Goal: Task Accomplishment & Management: Complete application form

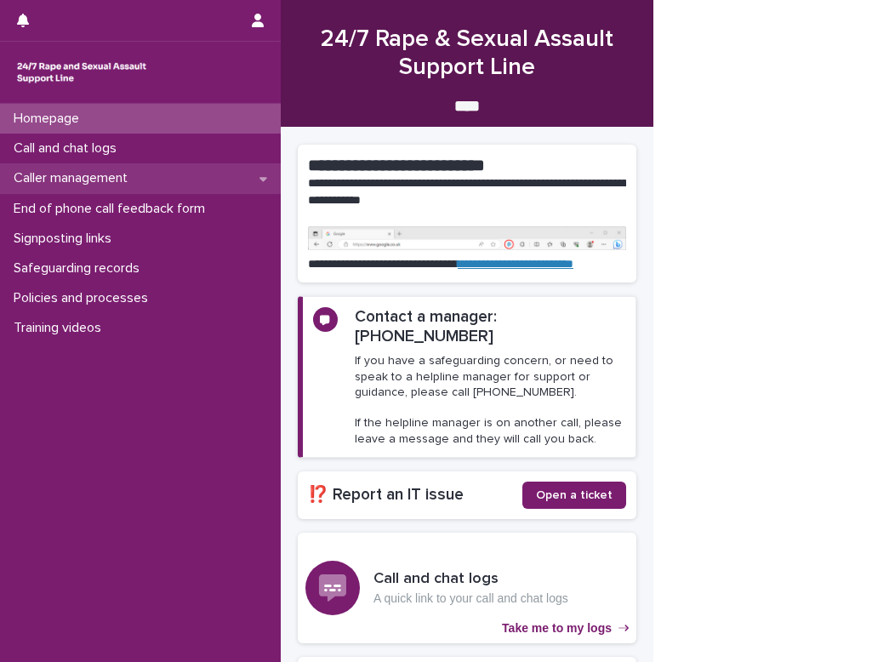
click at [64, 174] on p "Caller management" at bounding box center [74, 178] width 134 height 16
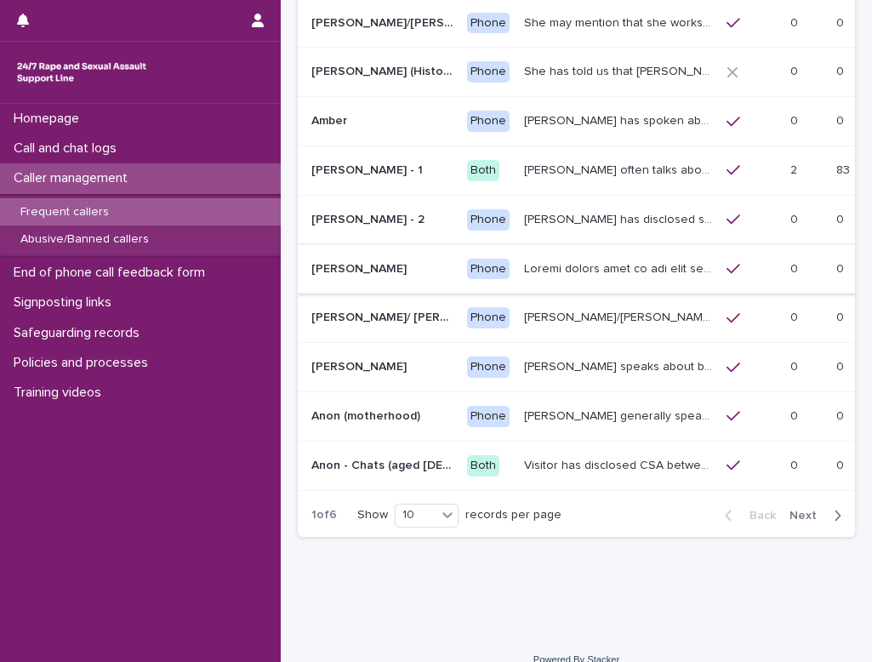
scroll to position [255, 0]
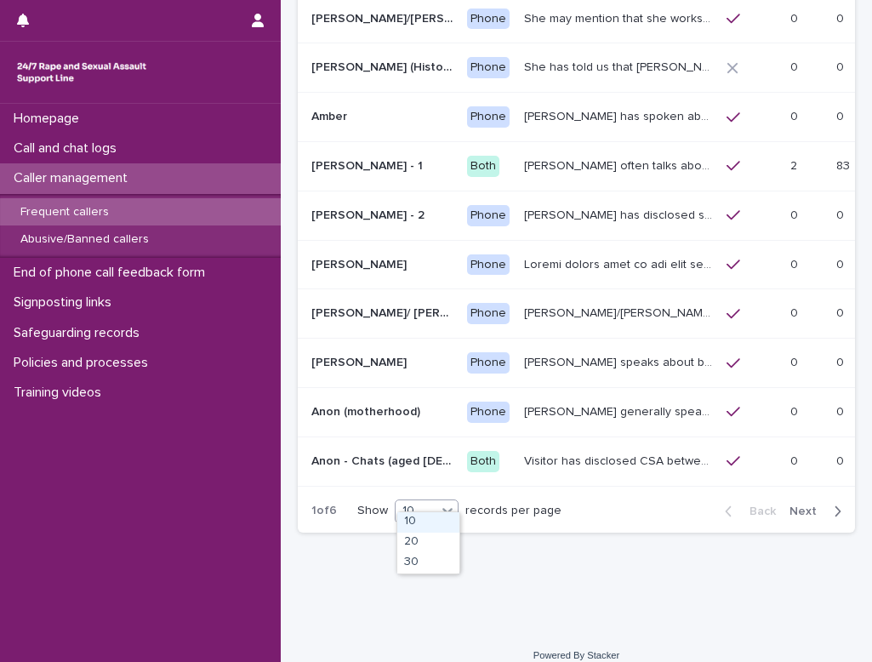
click at [450, 508] on icon at bounding box center [447, 511] width 10 height 6
click at [433, 552] on div "20" at bounding box center [428, 542] width 62 height 20
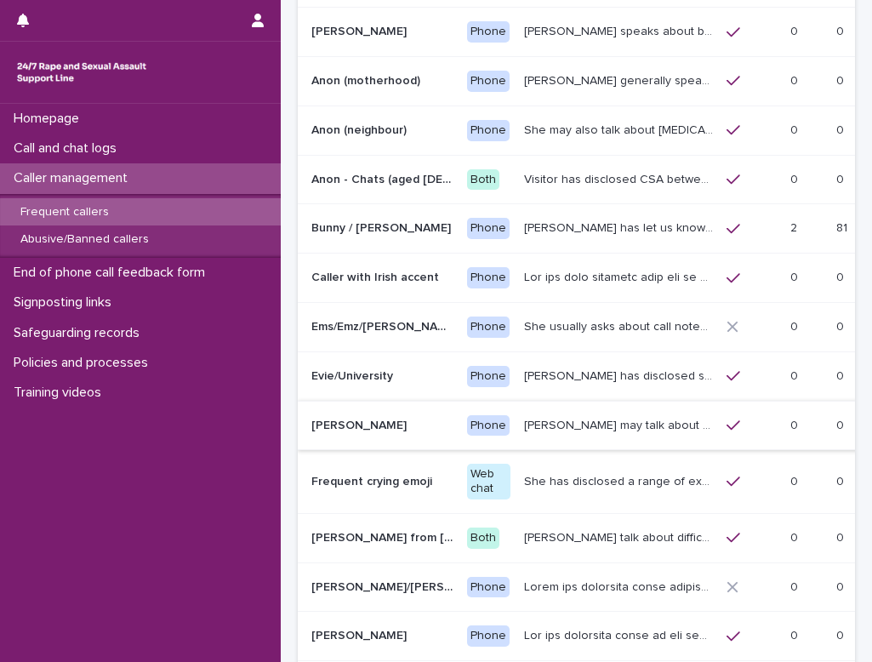
scroll to position [763, 0]
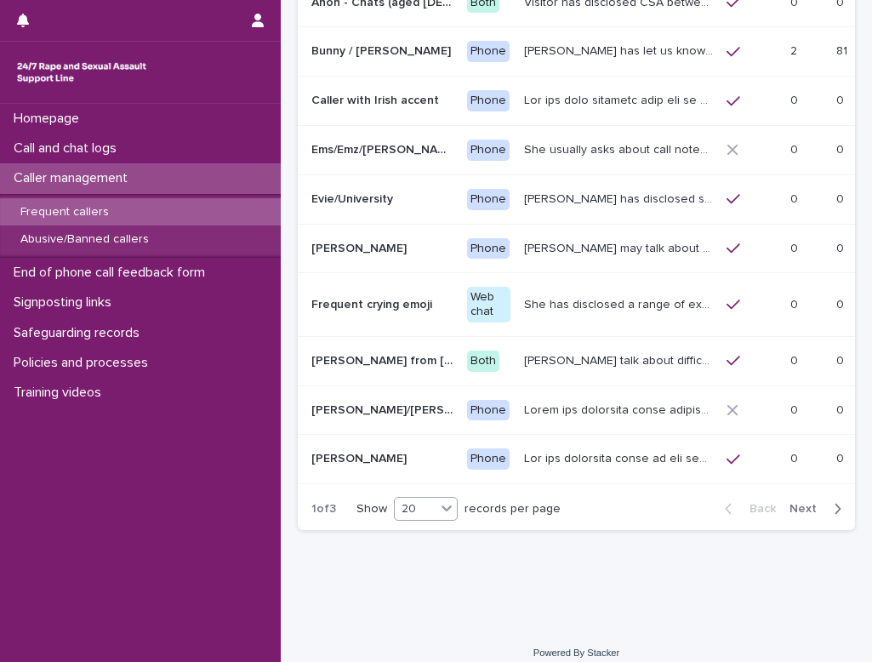
click at [445, 505] on icon at bounding box center [446, 508] width 10 height 6
click at [423, 565] on div "30" at bounding box center [427, 560] width 62 height 20
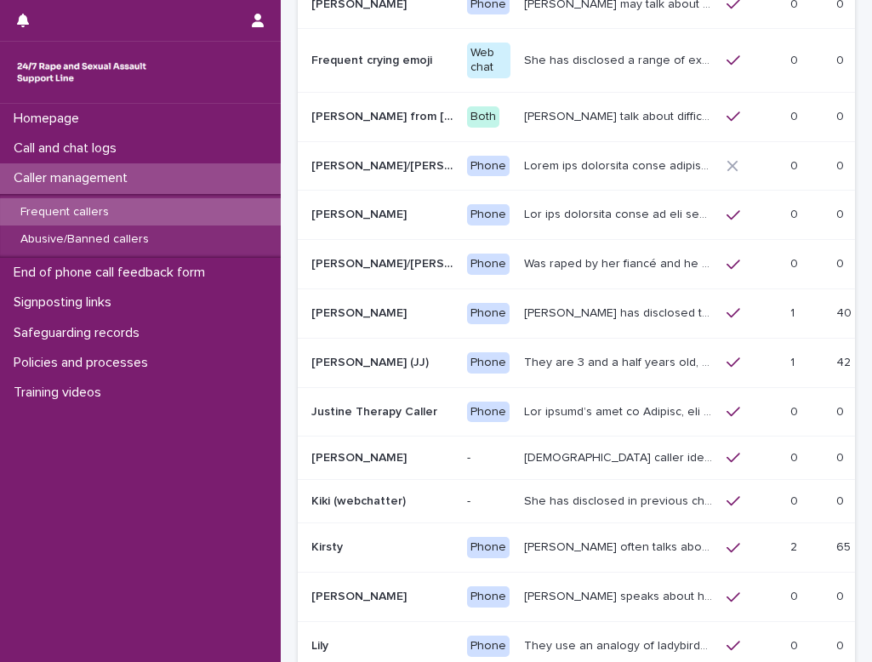
scroll to position [1271, 0]
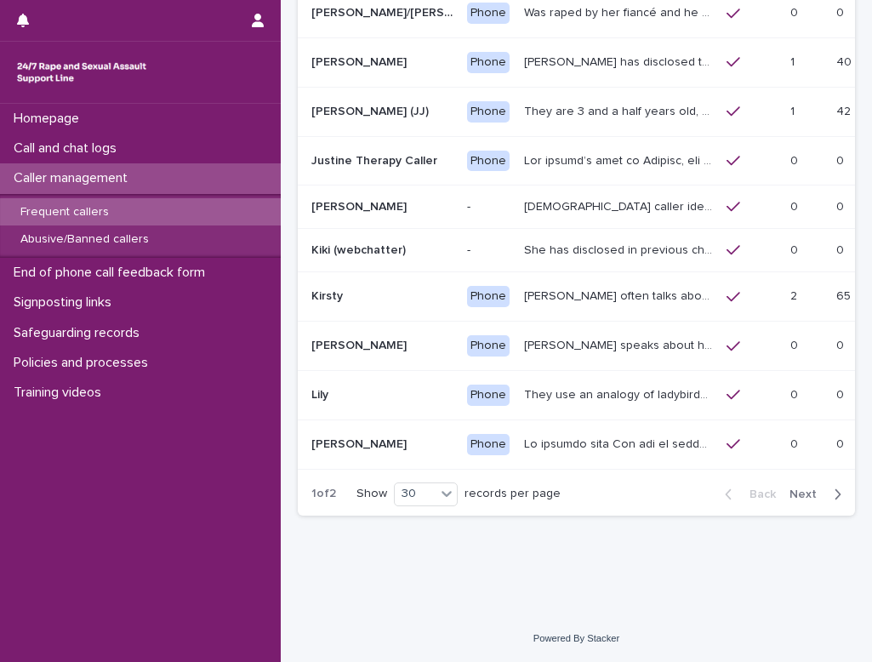
click at [543, 488] on span "Next" at bounding box center [807, 494] width 37 height 12
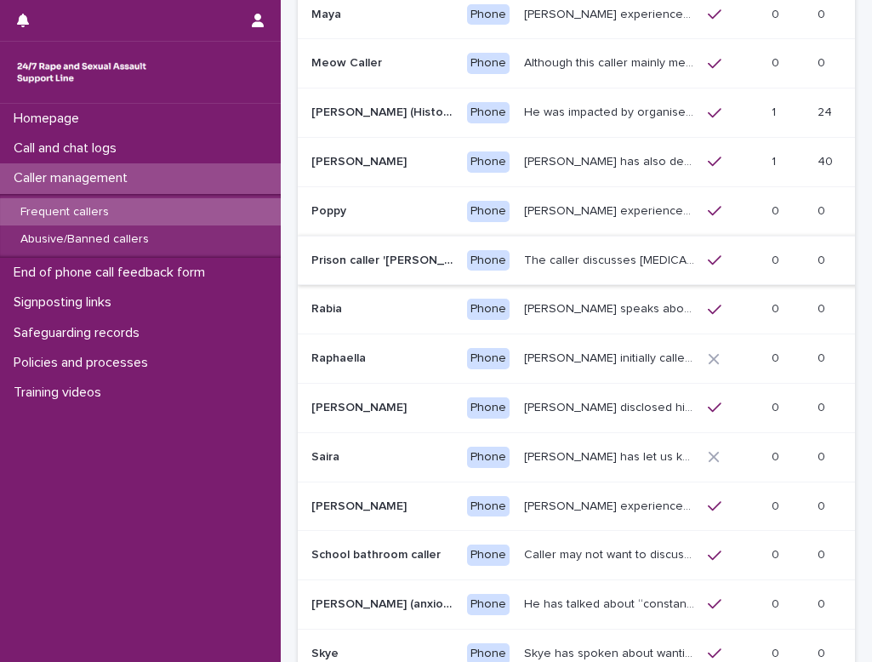
scroll to position [504, 0]
click at [37, 300] on p "Signposting links" at bounding box center [66, 302] width 118 height 16
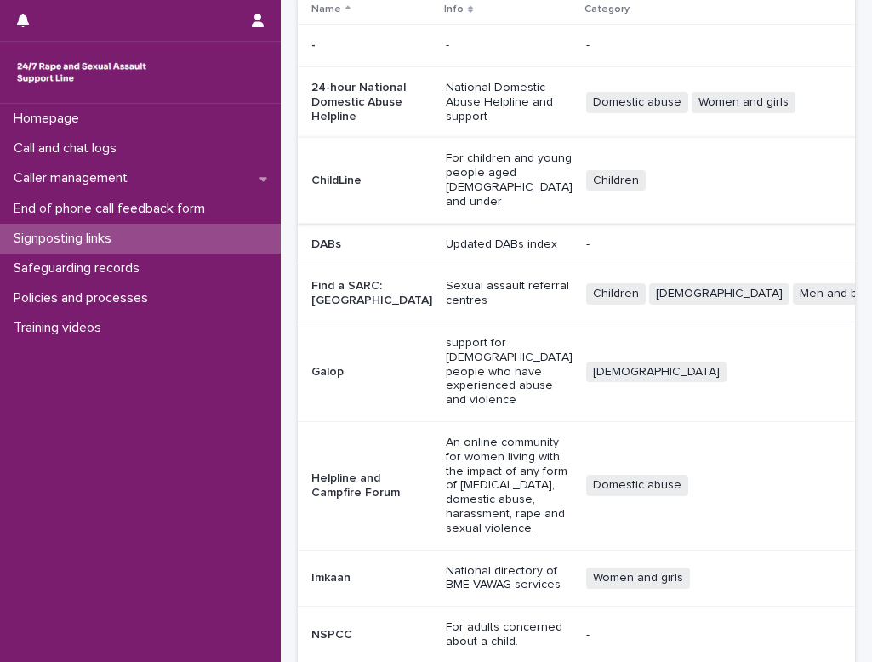
scroll to position [170, 0]
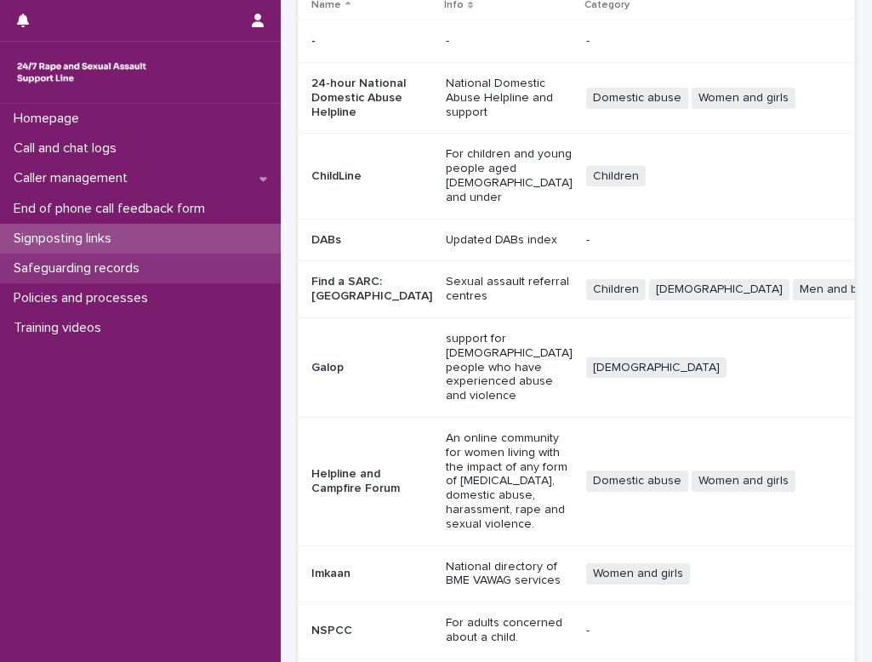
click at [96, 263] on p "Safeguarding records" at bounding box center [80, 268] width 146 height 16
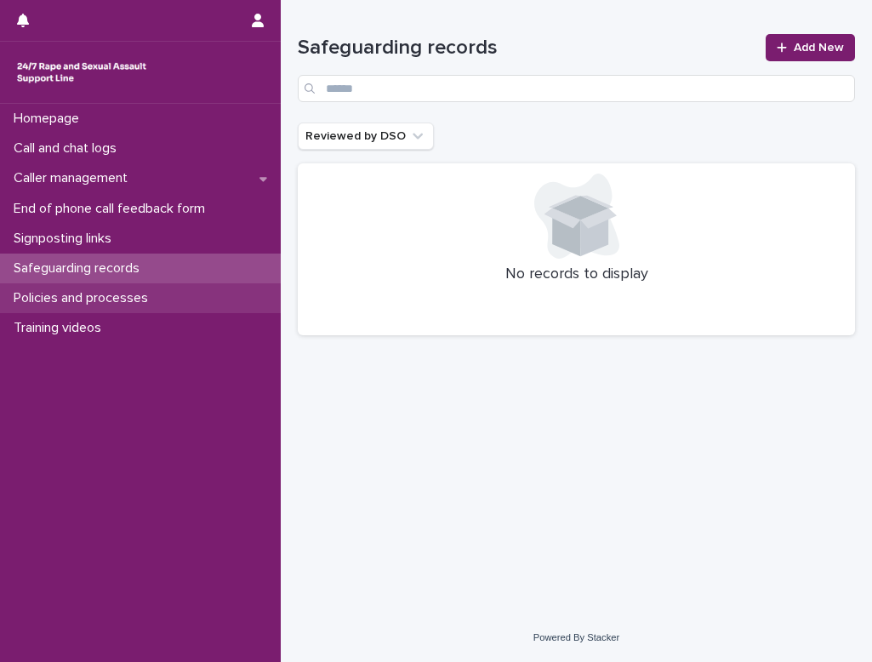
click at [48, 296] on p "Policies and processes" at bounding box center [84, 298] width 155 height 16
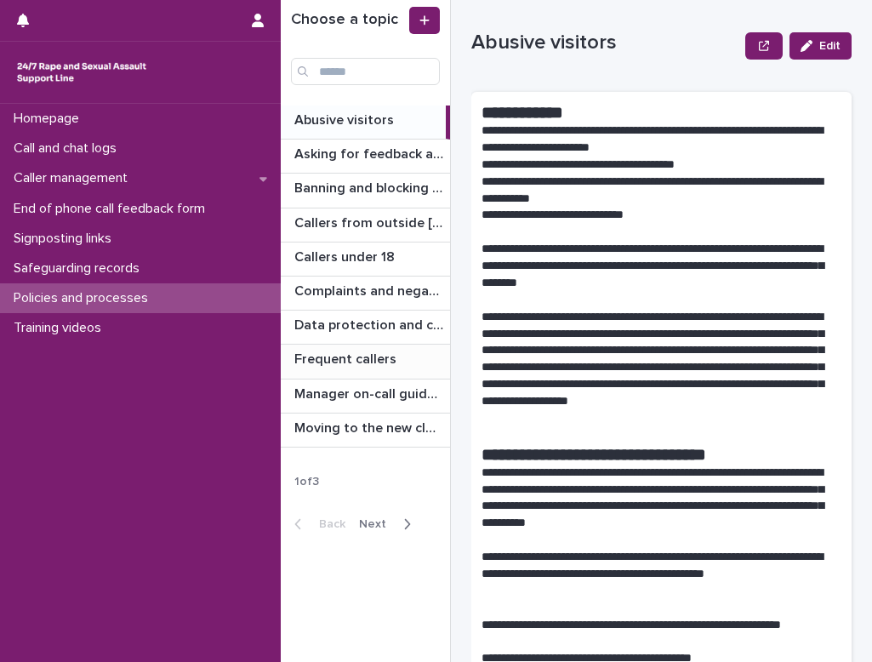
click at [343, 361] on p "Frequent callers" at bounding box center [346, 358] width 105 height 20
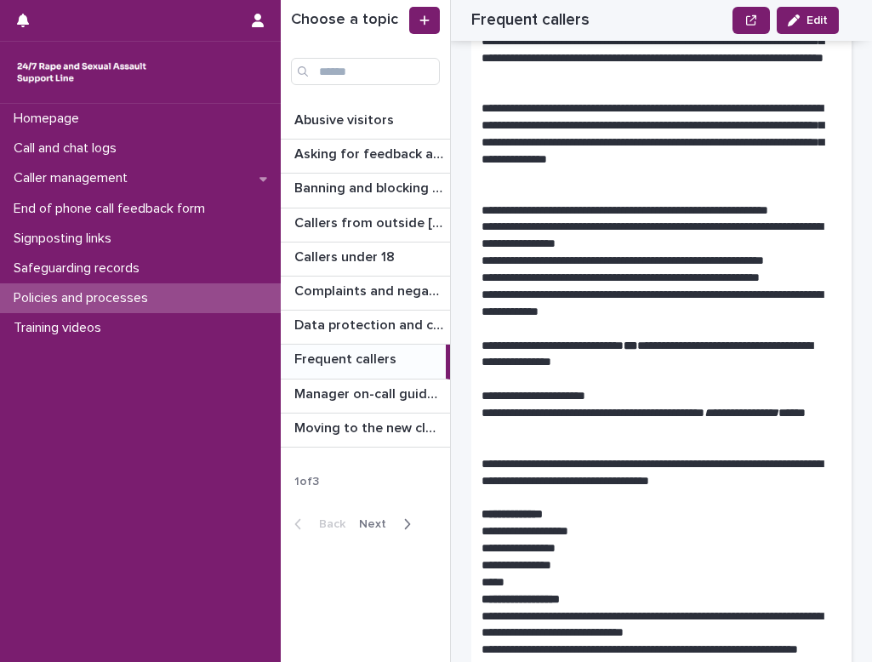
scroll to position [170, 0]
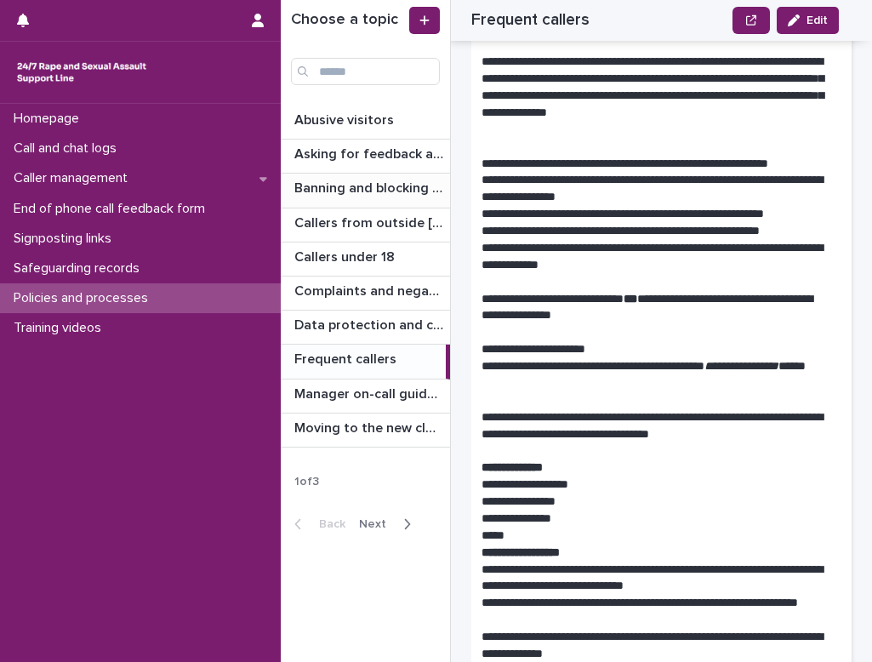
click at [361, 186] on p "Banning and blocking callers" at bounding box center [370, 187] width 152 height 20
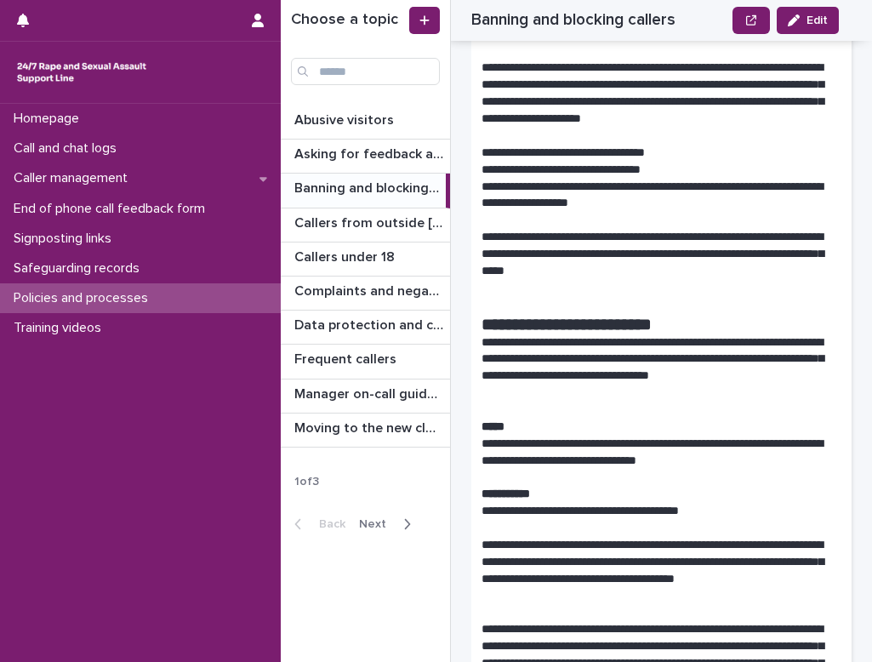
scroll to position [595, 0]
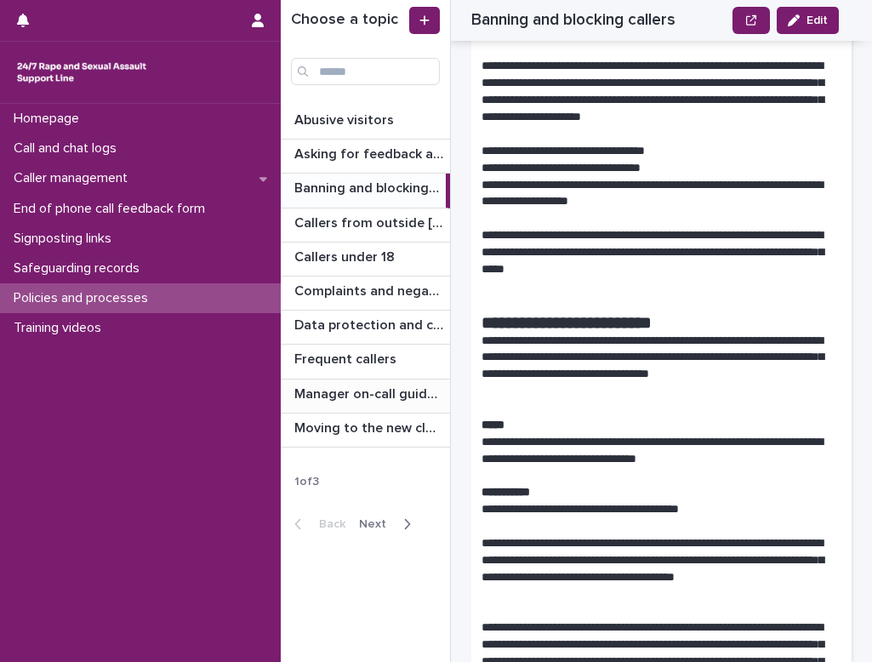
click at [344, 393] on p "Manager on-call guidance" at bounding box center [370, 393] width 152 height 20
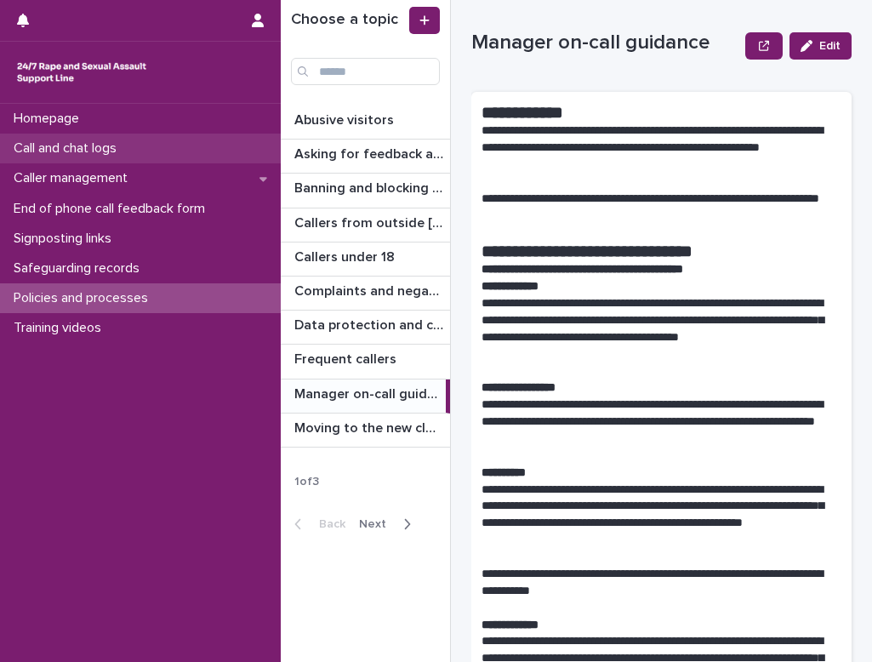
click at [52, 148] on p "Call and chat logs" at bounding box center [68, 148] width 123 height 16
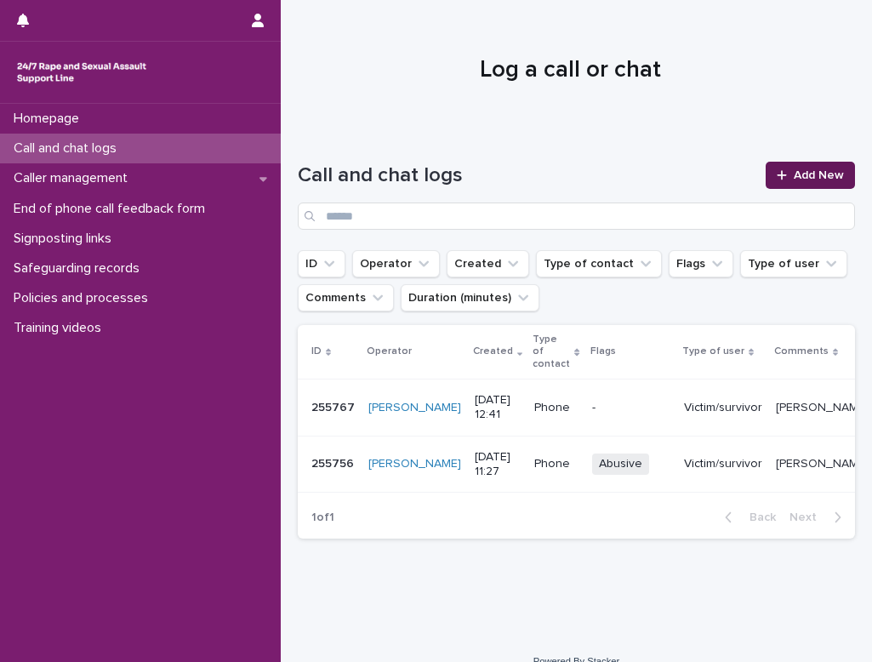
click at [543, 168] on link "Add New" at bounding box center [809, 175] width 89 height 27
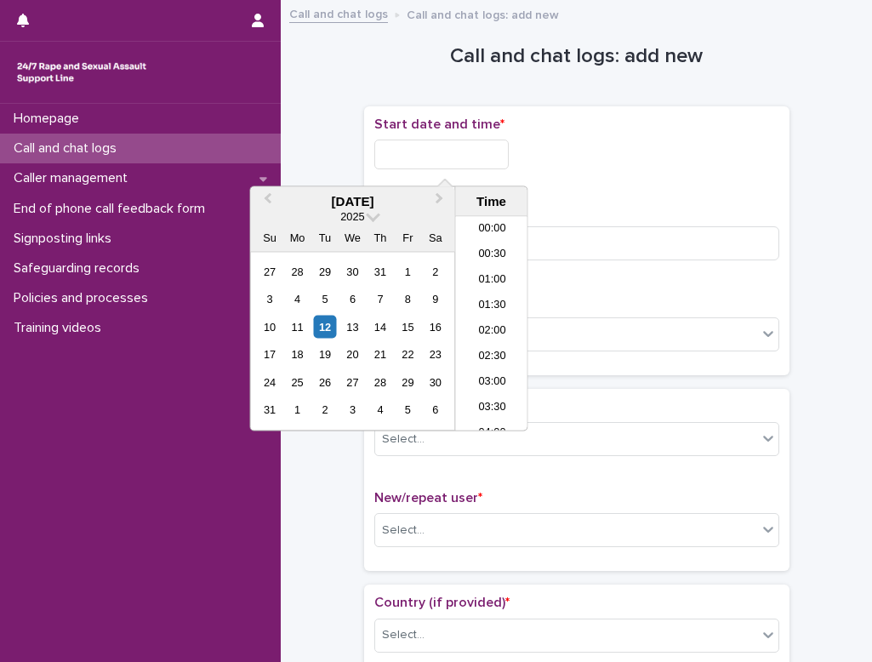
scroll to position [569, 0]
click at [412, 155] on input "text" at bounding box center [441, 154] width 134 height 30
click at [327, 328] on div "12" at bounding box center [324, 326] width 23 height 23
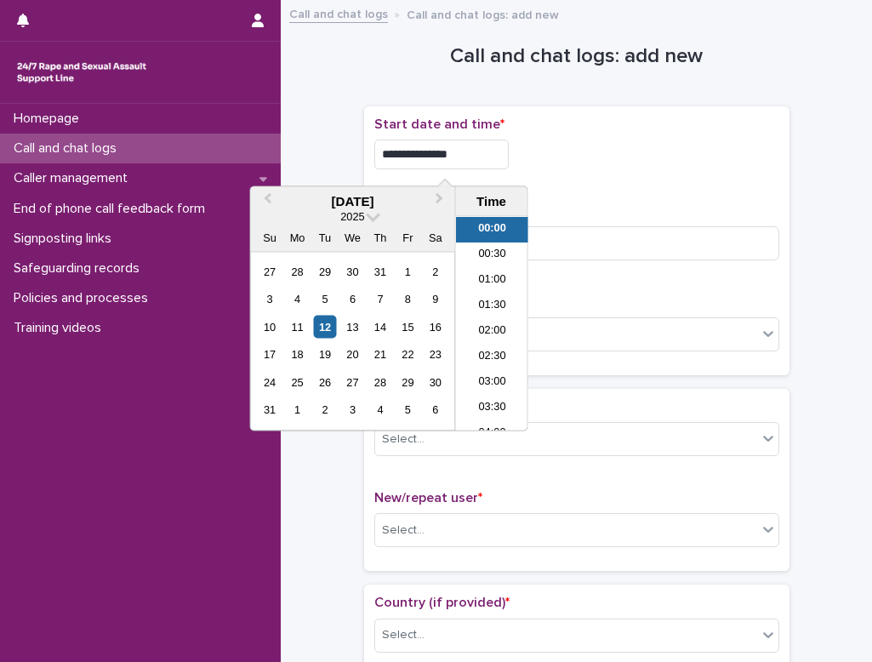
click at [462, 156] on input "**********" at bounding box center [441, 154] width 134 height 30
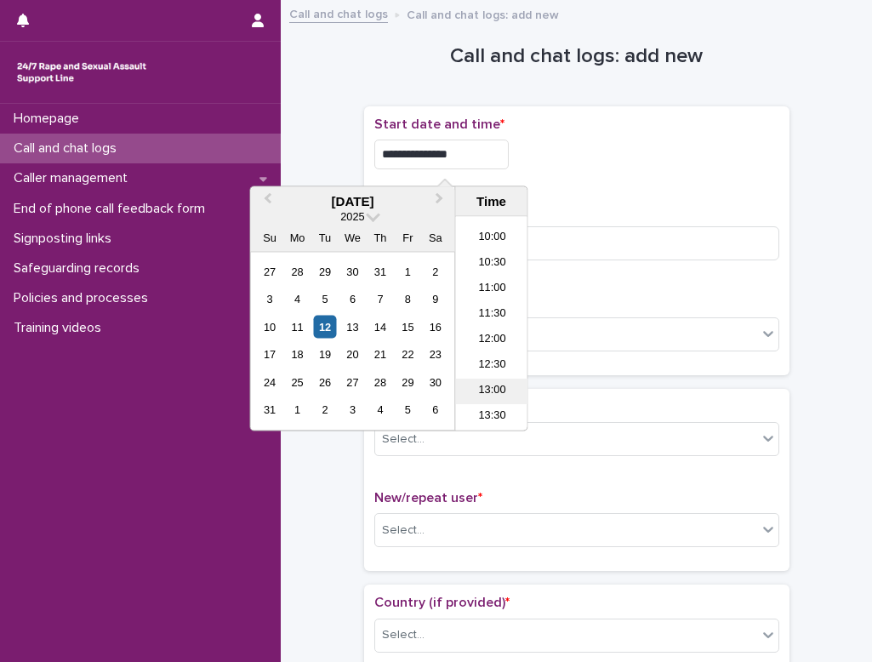
click at [500, 390] on li "13:00" at bounding box center [492, 392] width 72 height 26
click at [469, 162] on input "**********" at bounding box center [441, 154] width 134 height 30
type input "**********"
click at [543, 128] on p "Start date and time *" at bounding box center [576, 124] width 405 height 16
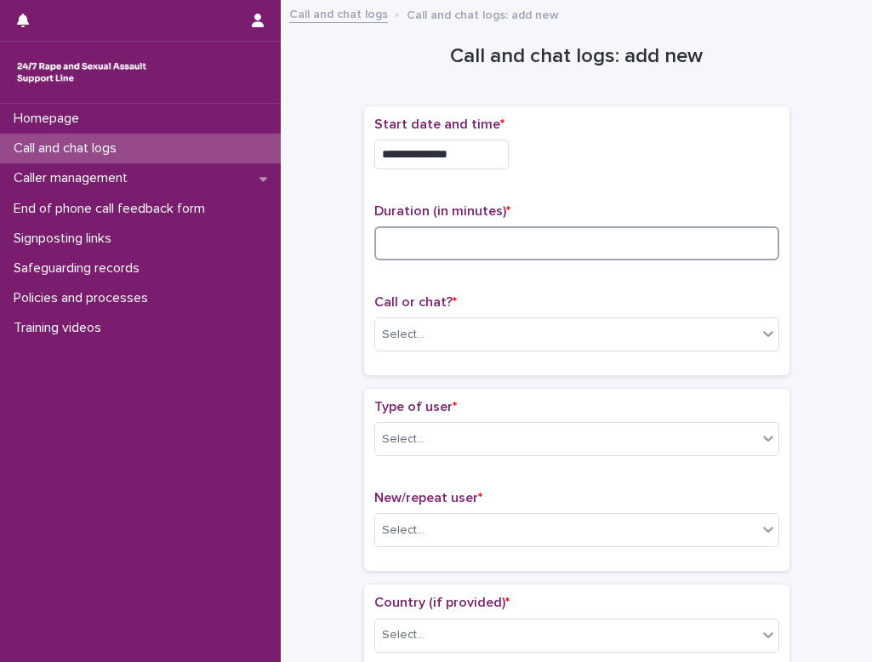
click at [477, 243] on input at bounding box center [576, 243] width 405 height 34
type input "*"
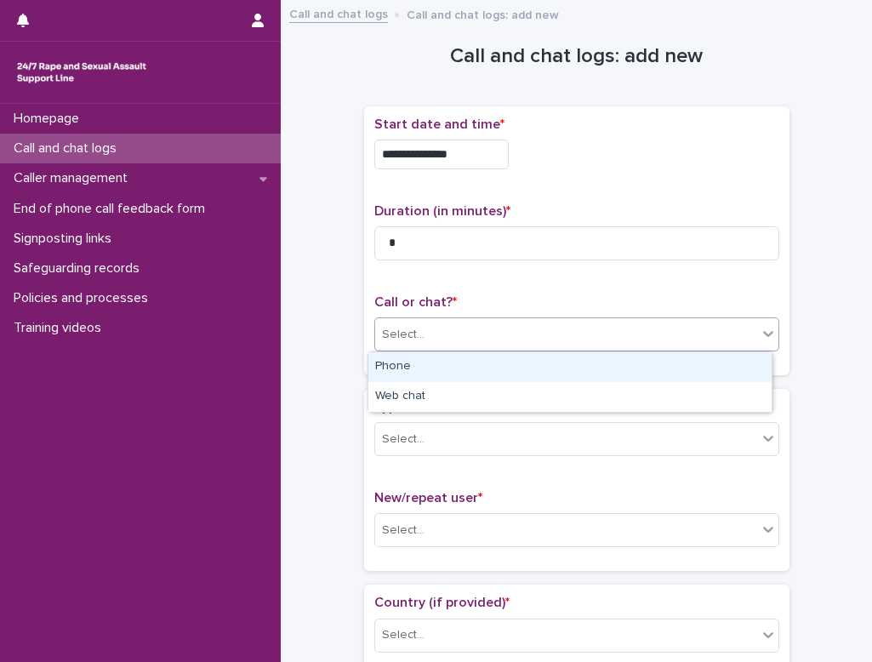
click at [449, 330] on div "Select..." at bounding box center [566, 335] width 382 height 28
click at [455, 363] on div "Phone" at bounding box center [569, 367] width 403 height 30
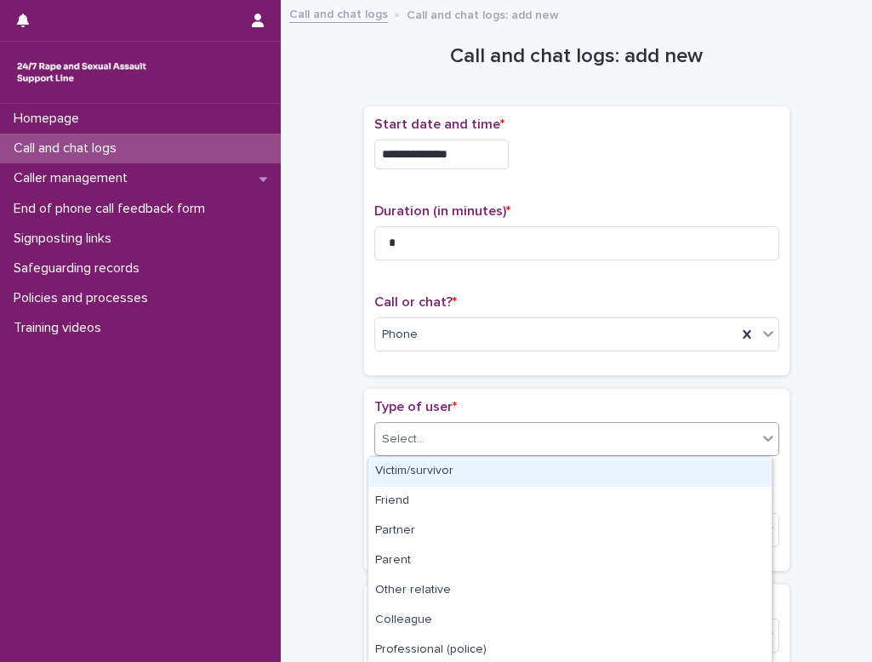
click at [442, 429] on div "Select..." at bounding box center [566, 439] width 382 height 28
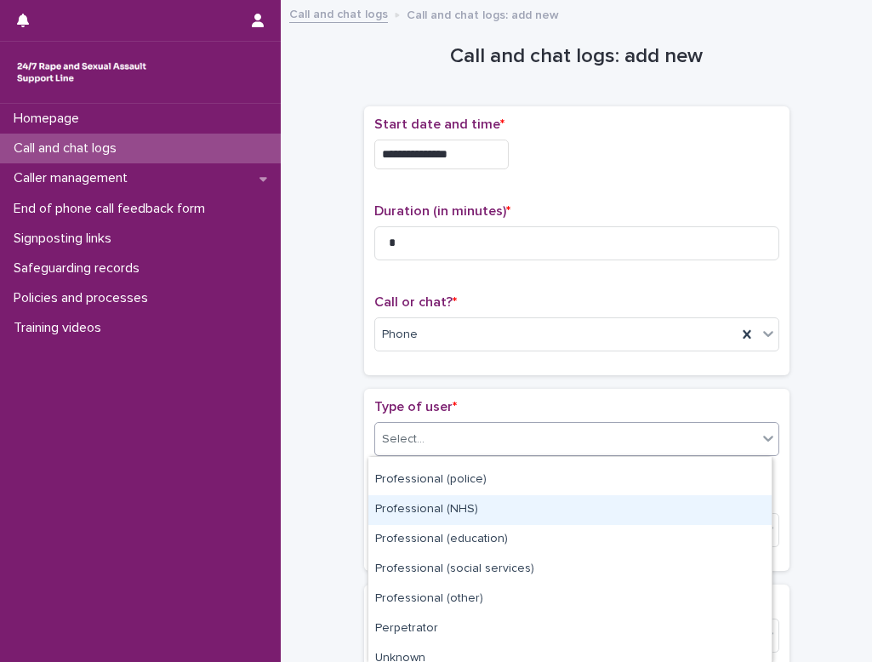
scroll to position [241, 0]
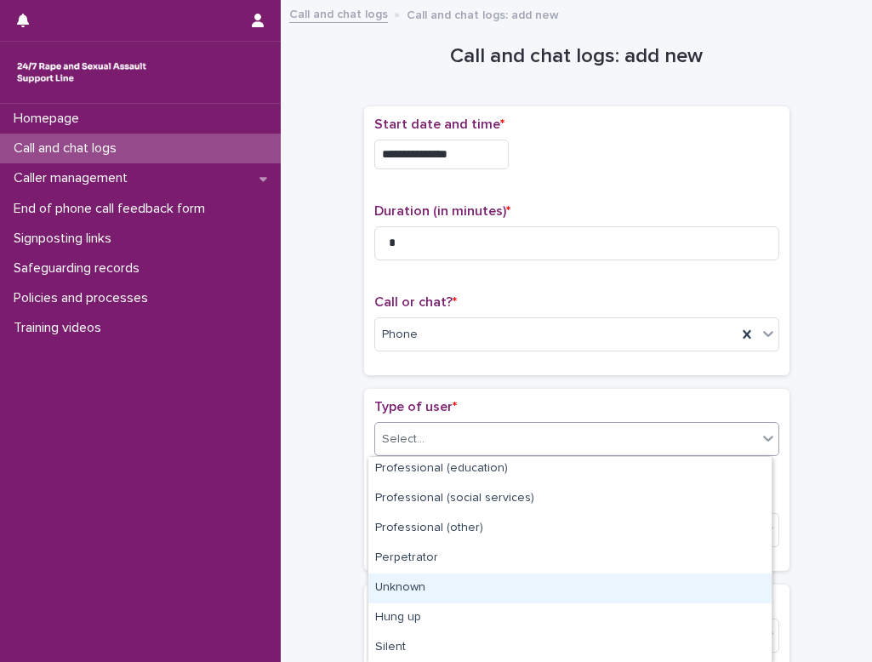
drag, startPoint x: 463, startPoint y: 605, endPoint x: 449, endPoint y: 582, distance: 26.0
click at [449, 582] on div "Unknown" at bounding box center [569, 588] width 403 height 30
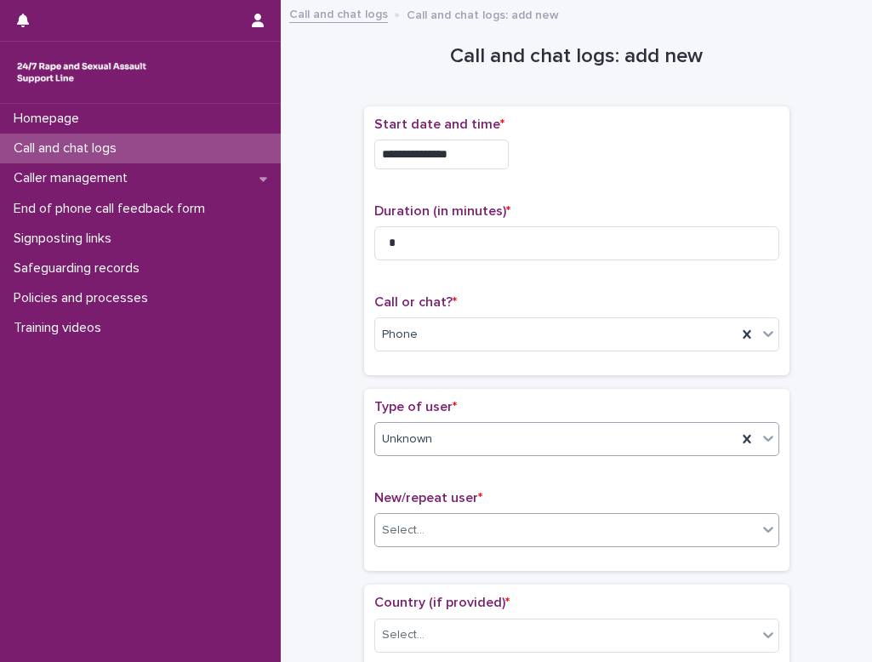
click at [448, 537] on div "Select..." at bounding box center [566, 530] width 382 height 28
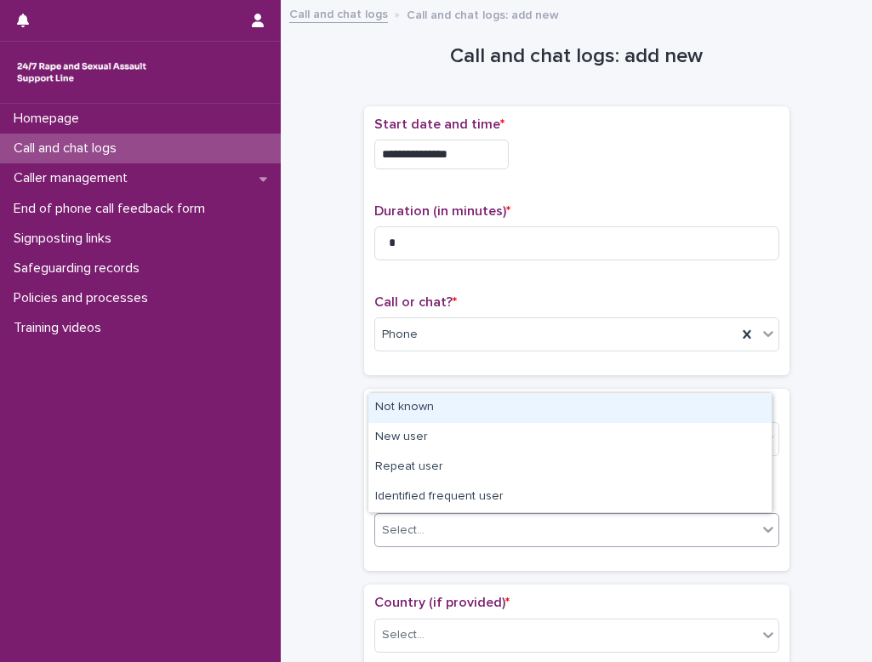
click at [425, 407] on div "Not known" at bounding box center [569, 408] width 403 height 30
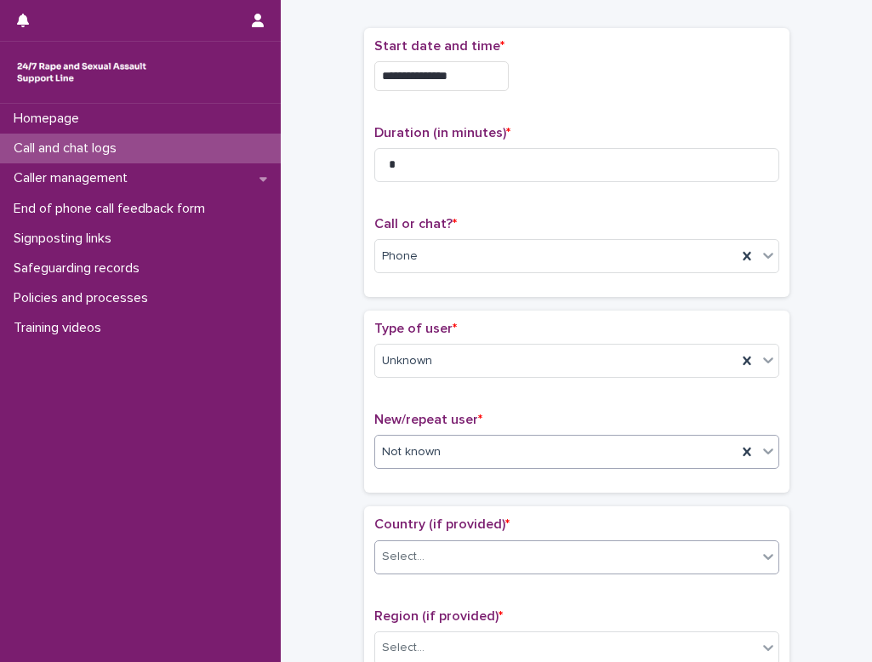
scroll to position [170, 0]
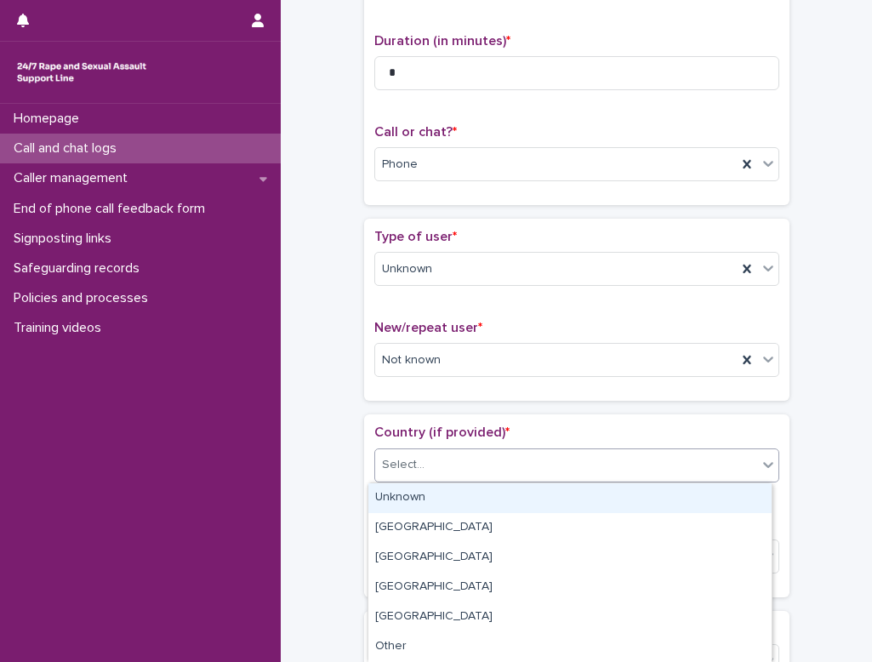
click at [480, 460] on div "Select..." at bounding box center [566, 465] width 382 height 28
click at [468, 497] on div "Unknown" at bounding box center [569, 498] width 403 height 30
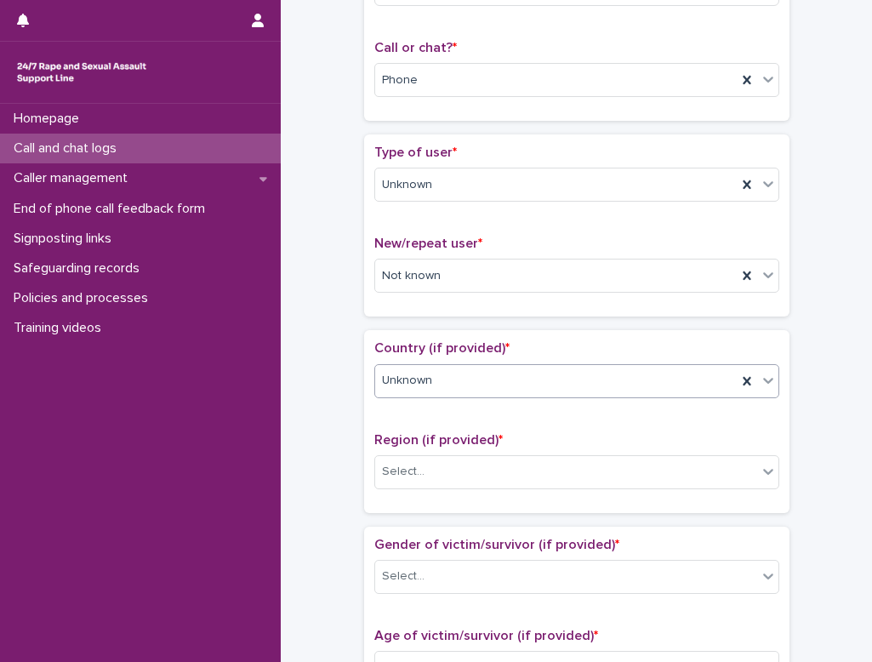
scroll to position [255, 0]
click at [457, 478] on div "Select..." at bounding box center [566, 471] width 382 height 28
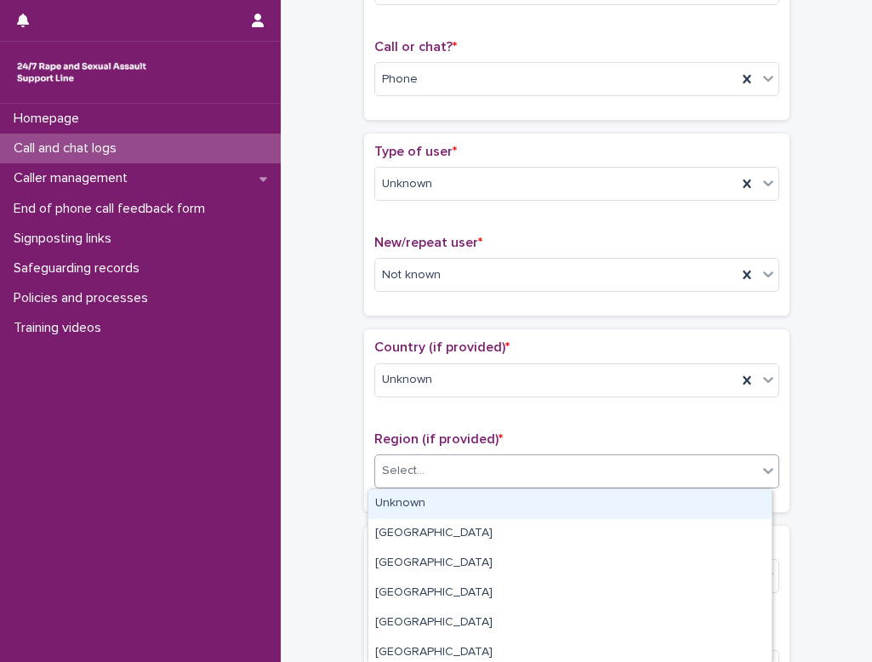
click at [454, 501] on div "Unknown" at bounding box center [569, 504] width 403 height 30
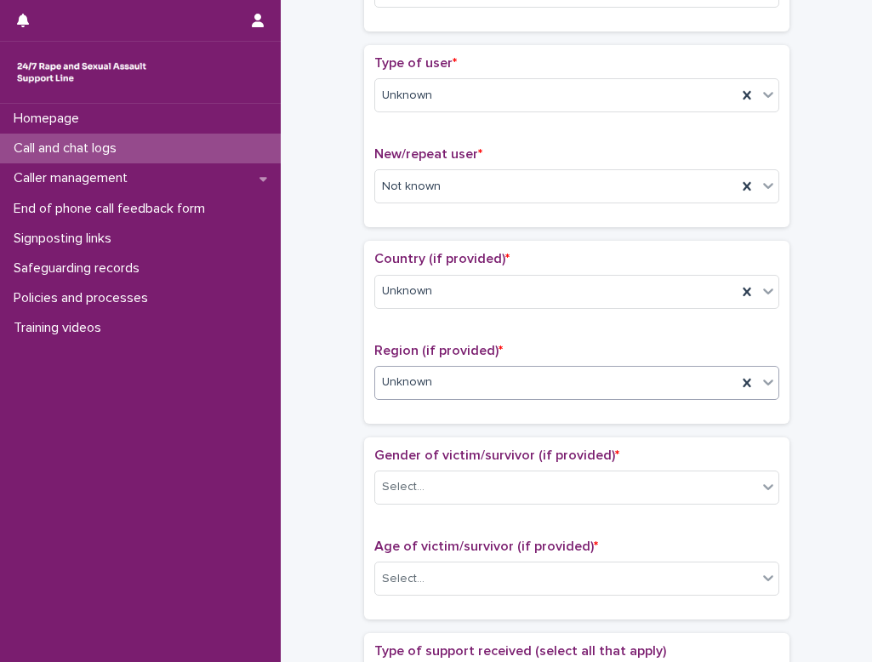
scroll to position [425, 0]
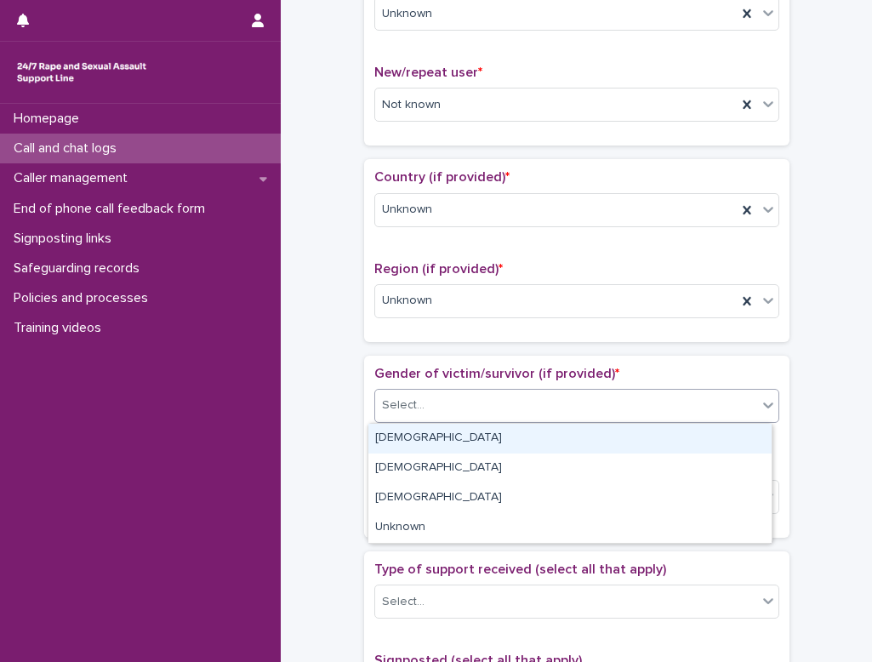
click at [423, 404] on div "Select..." at bounding box center [566, 405] width 382 height 28
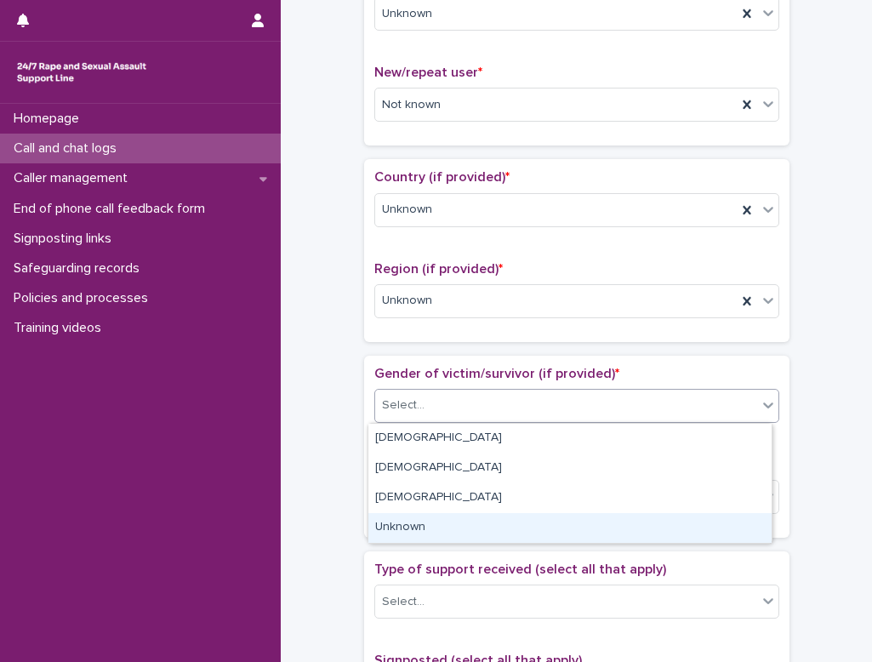
click at [418, 523] on div "Unknown" at bounding box center [569, 528] width 403 height 30
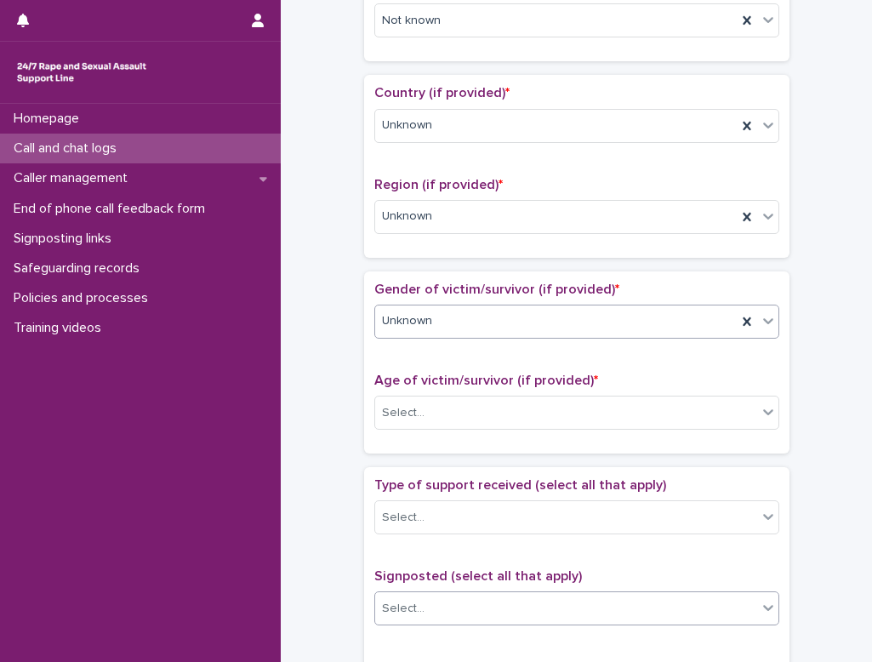
scroll to position [595, 0]
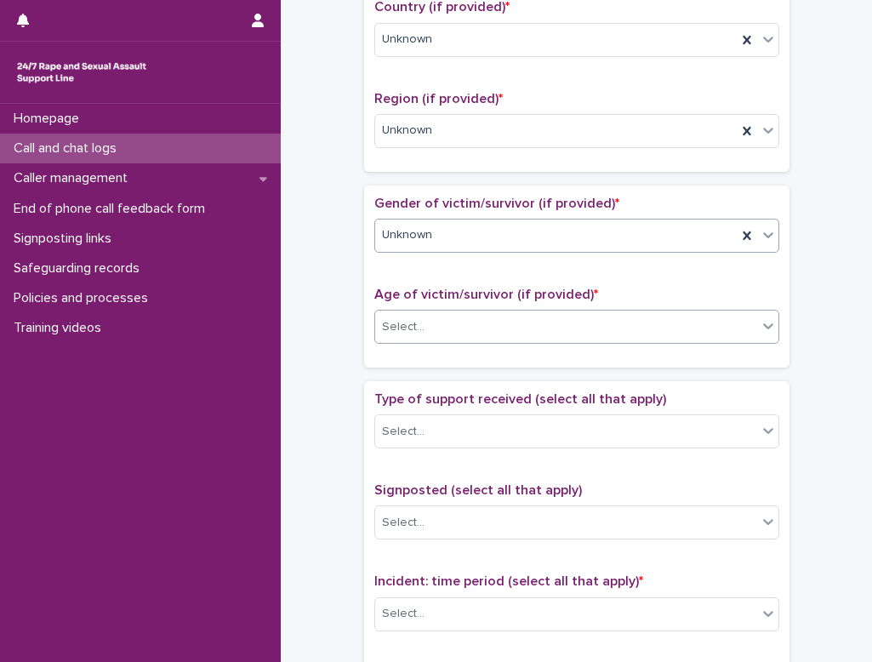
click at [430, 334] on div "Select..." at bounding box center [566, 327] width 382 height 28
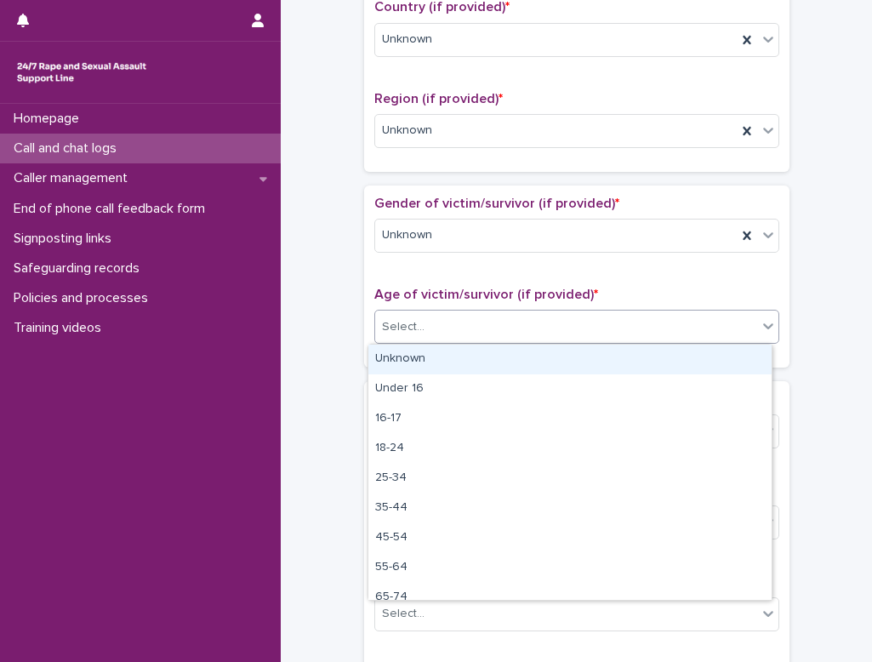
click at [443, 356] on div "Unknown" at bounding box center [569, 359] width 403 height 30
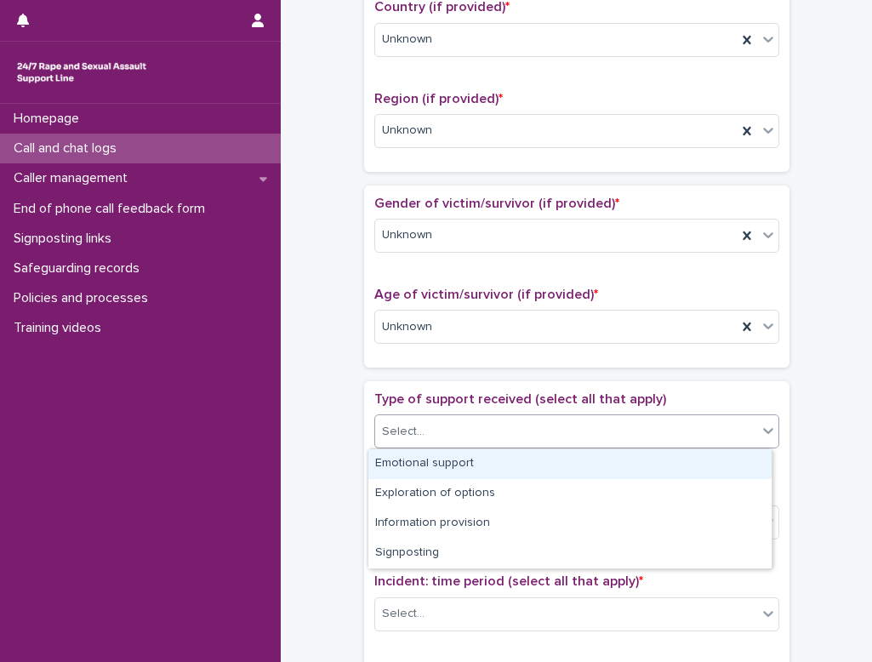
click at [454, 434] on div "Select..." at bounding box center [566, 432] width 382 height 28
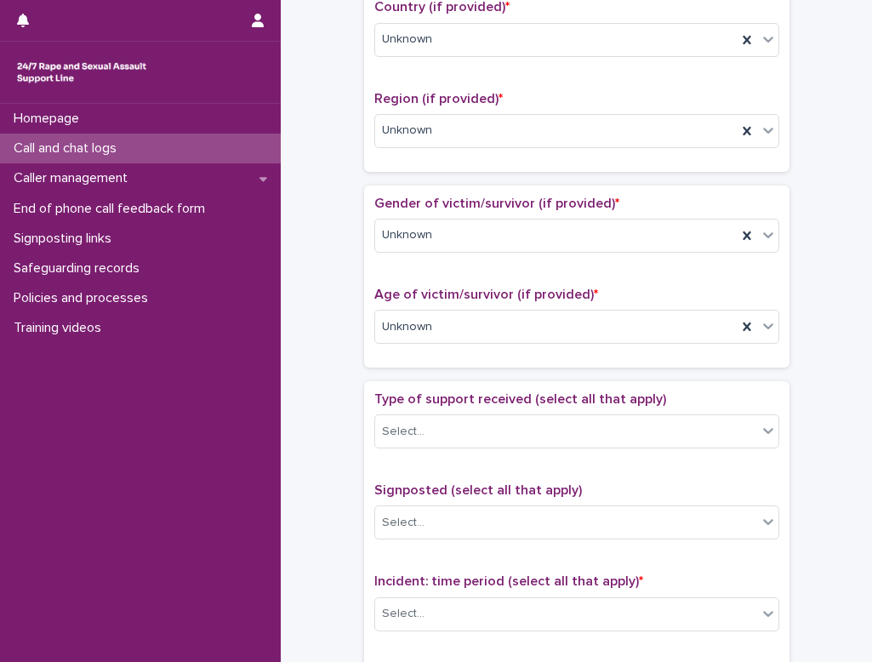
click at [543, 423] on div "**********" at bounding box center [576, 284] width 557 height 1739
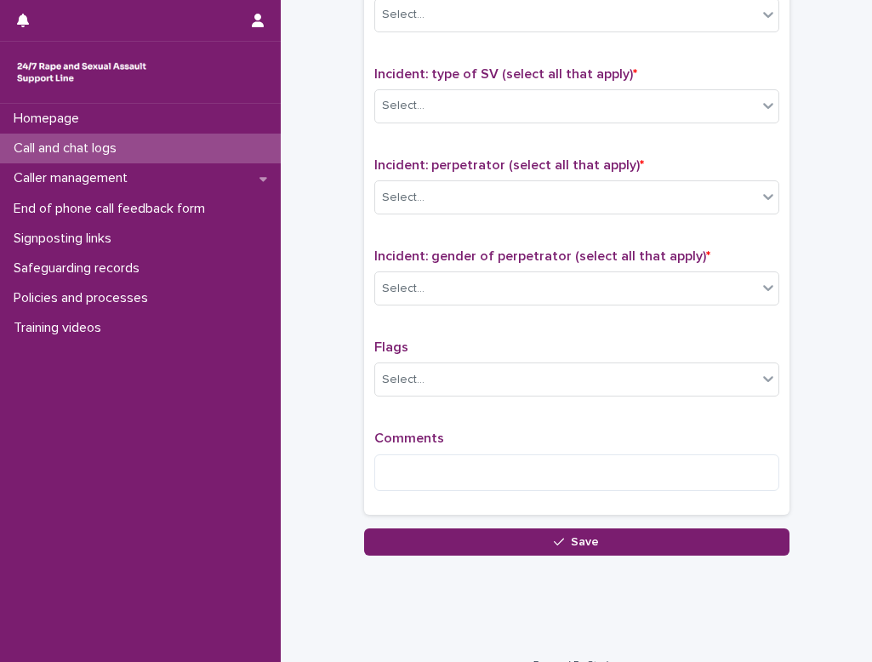
scroll to position [1220, 0]
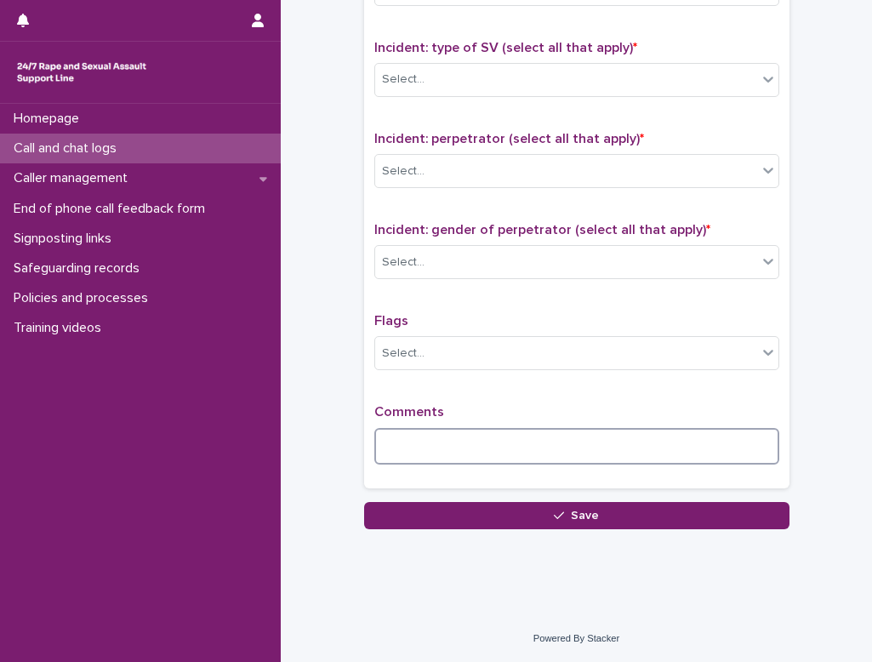
click at [388, 435] on textarea at bounding box center [576, 446] width 405 height 37
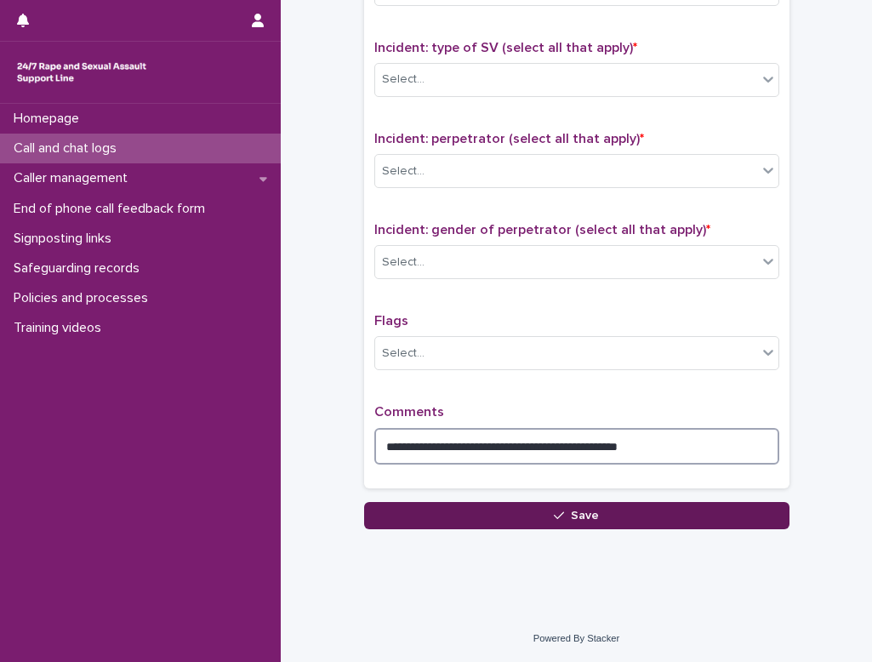
type textarea "**********"
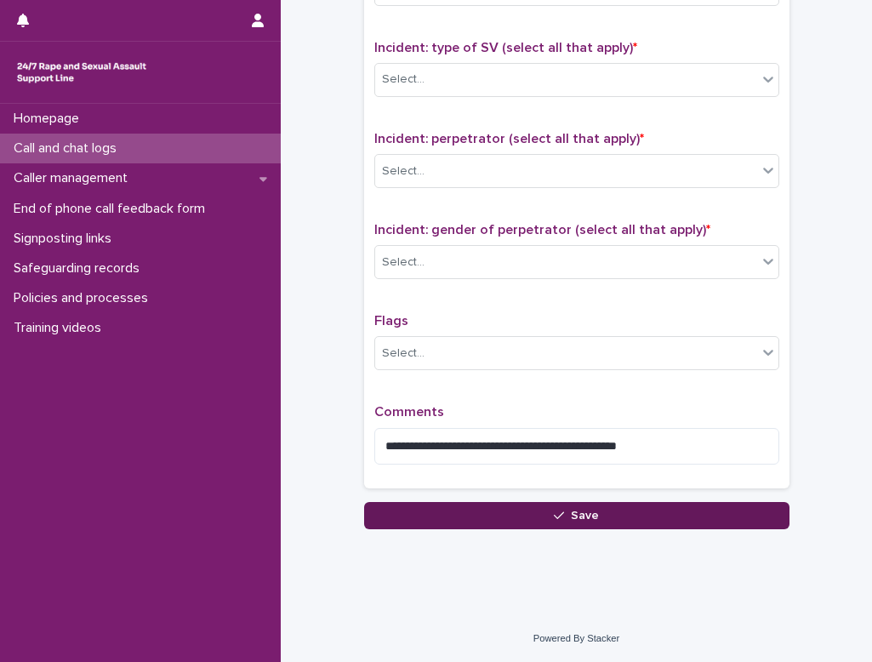
click at [543, 515] on span "Save" at bounding box center [585, 515] width 28 height 12
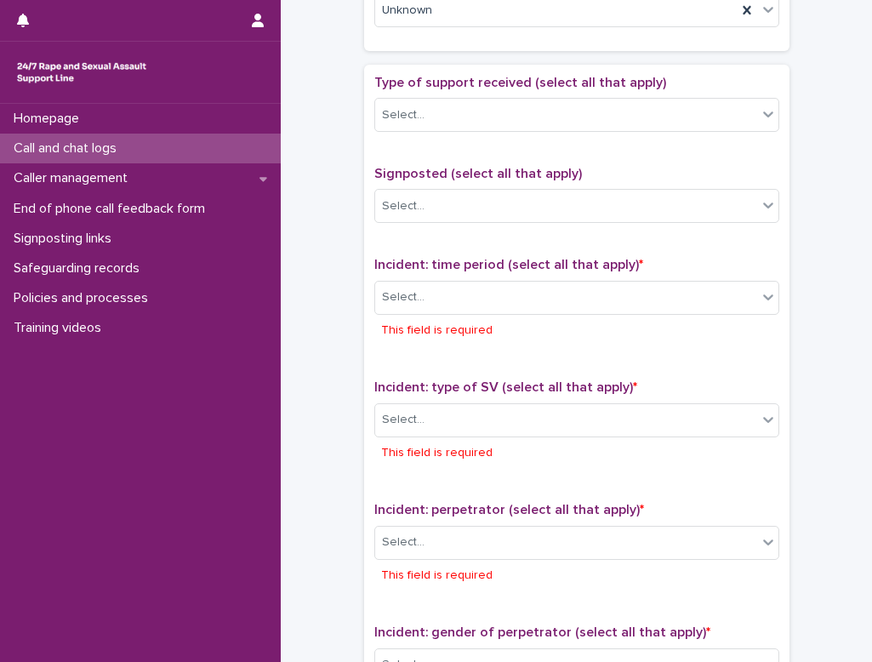
scroll to position [913, 0]
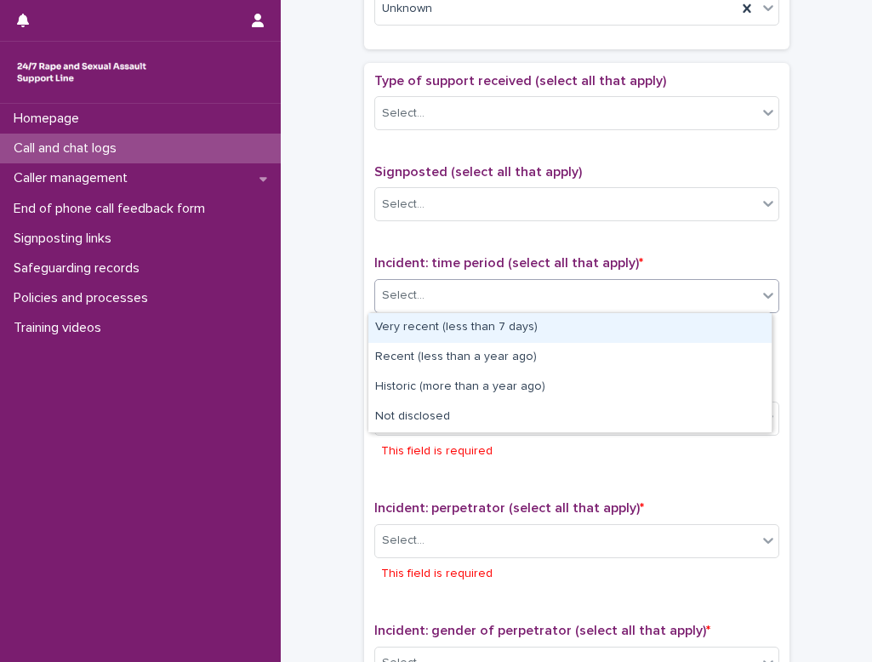
click at [543, 298] on icon at bounding box center [767, 295] width 17 height 17
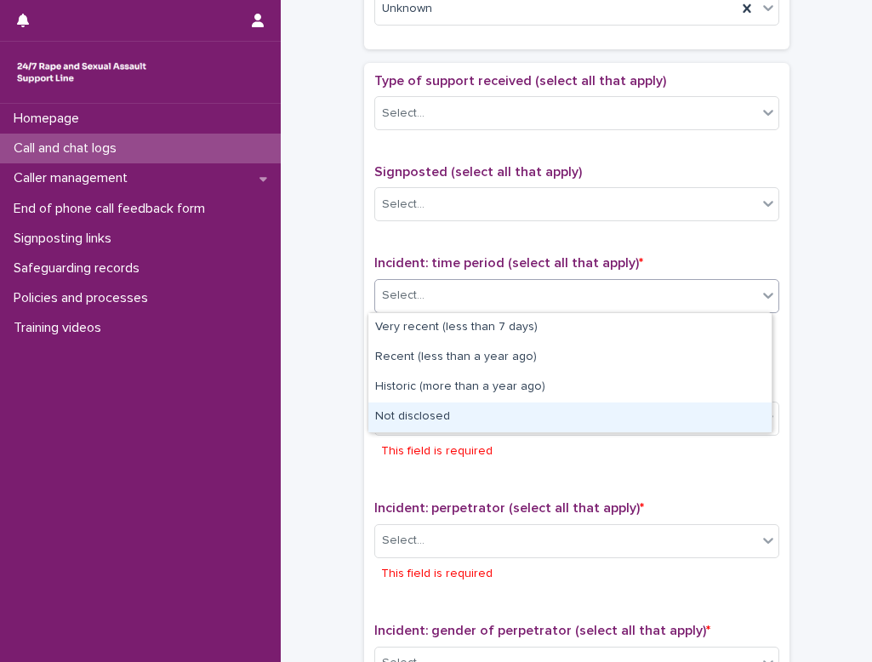
click at [543, 412] on div "Not disclosed" at bounding box center [569, 417] width 403 height 30
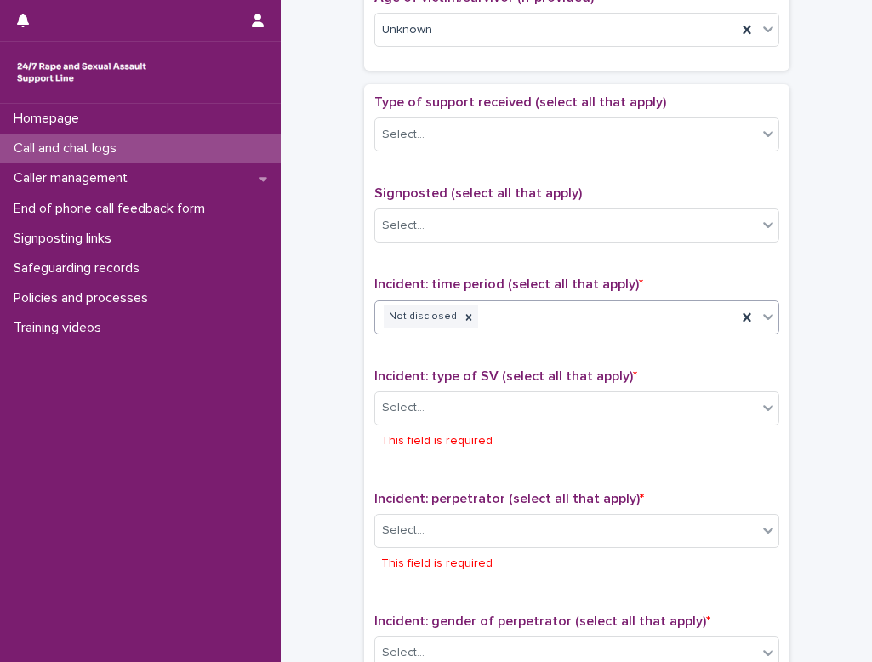
scroll to position [885, 0]
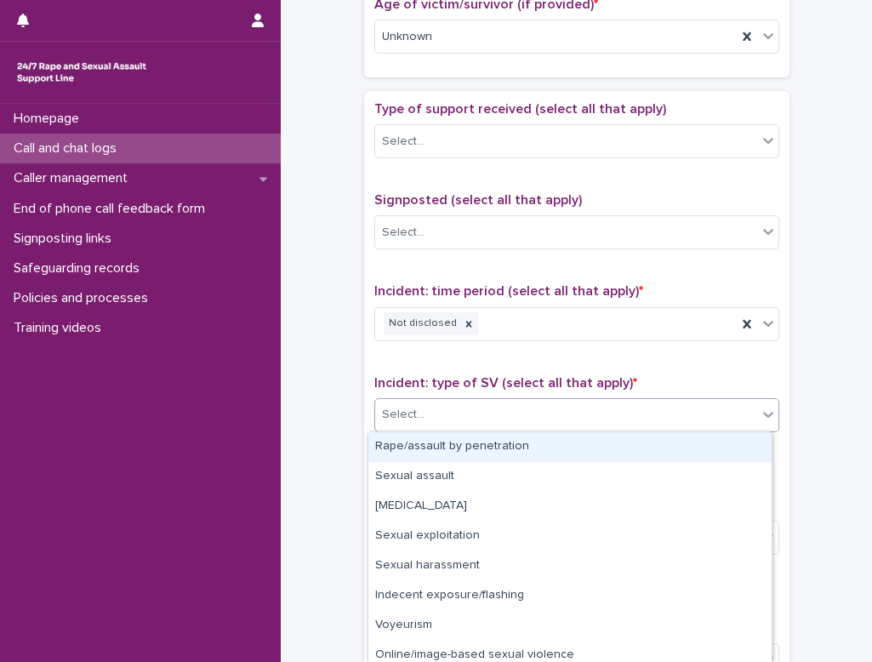
click at [543, 420] on div "Select..." at bounding box center [566, 415] width 382 height 28
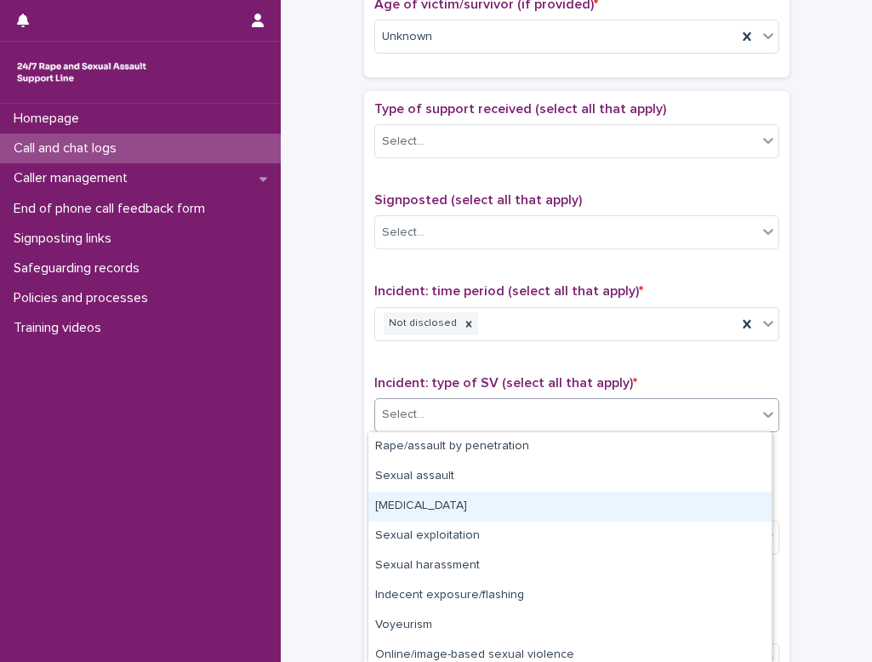
scroll to position [67, 0]
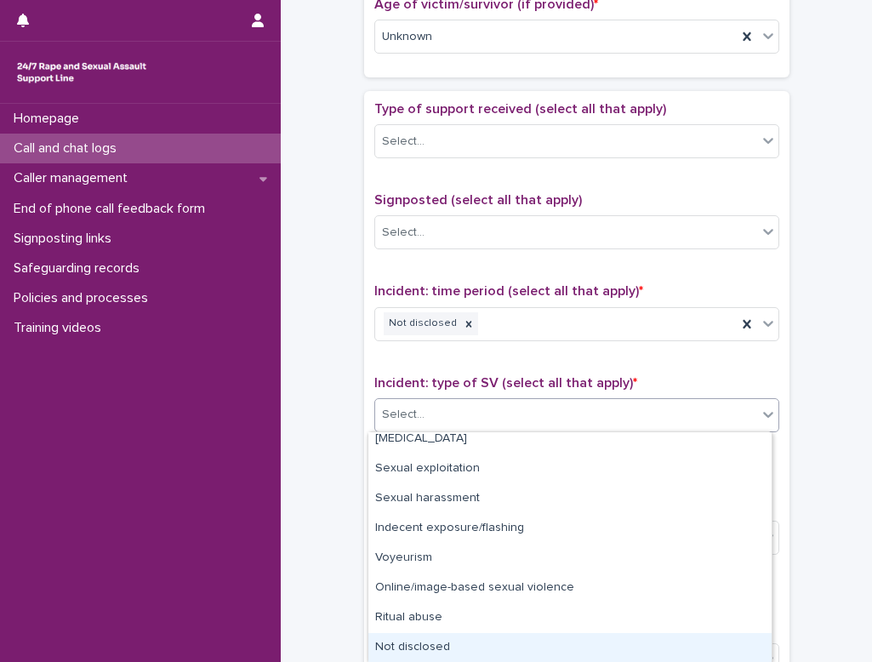
click at [484, 647] on div "Not disclosed" at bounding box center [569, 648] width 403 height 30
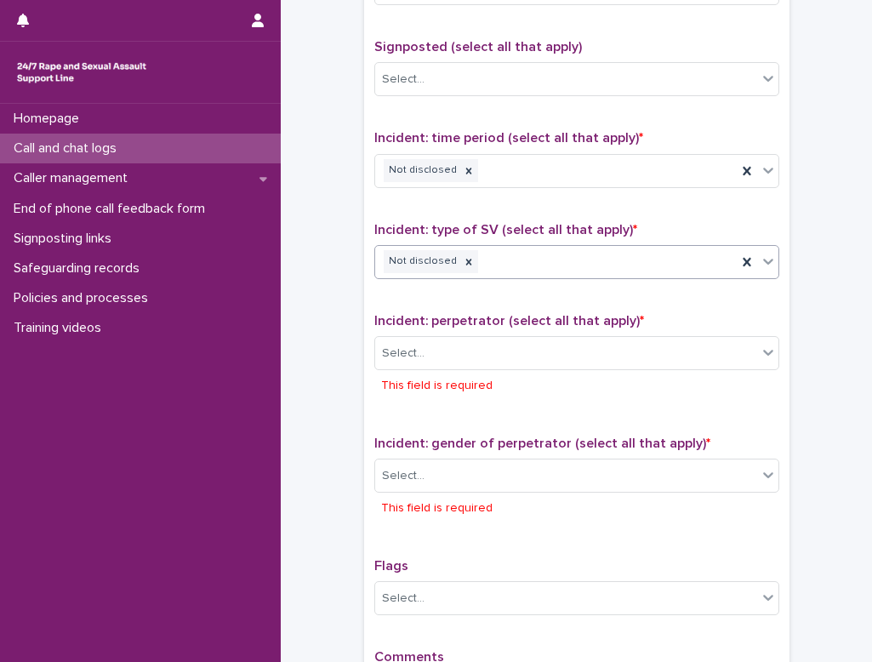
scroll to position [1040, 0]
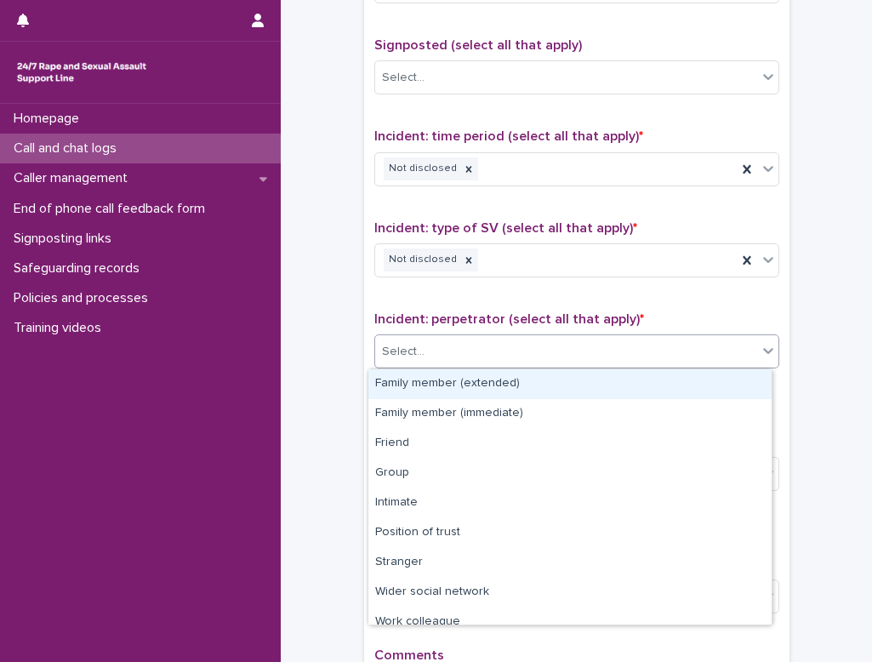
click at [487, 356] on div "Select..." at bounding box center [566, 352] width 382 height 28
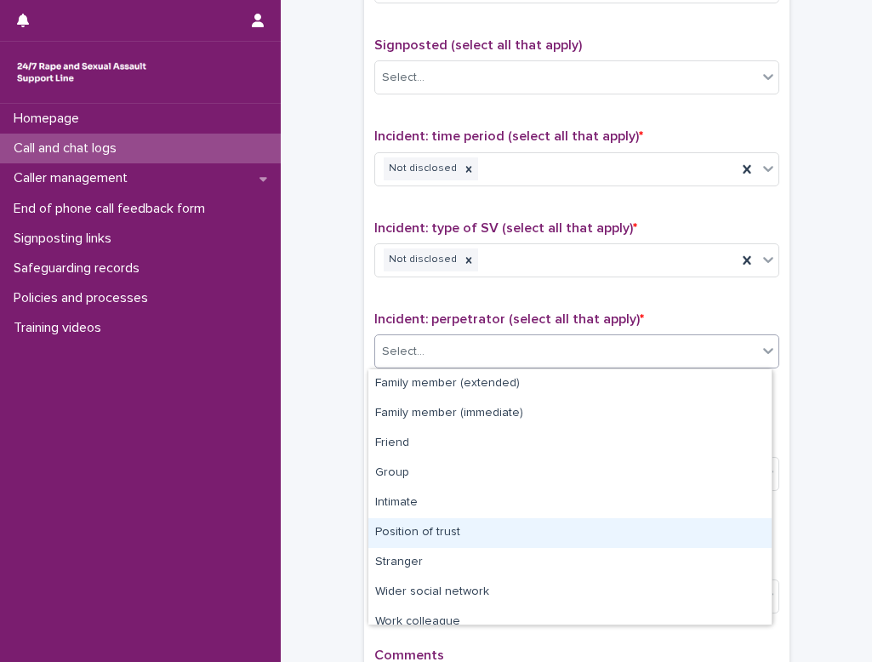
scroll to position [72, 0]
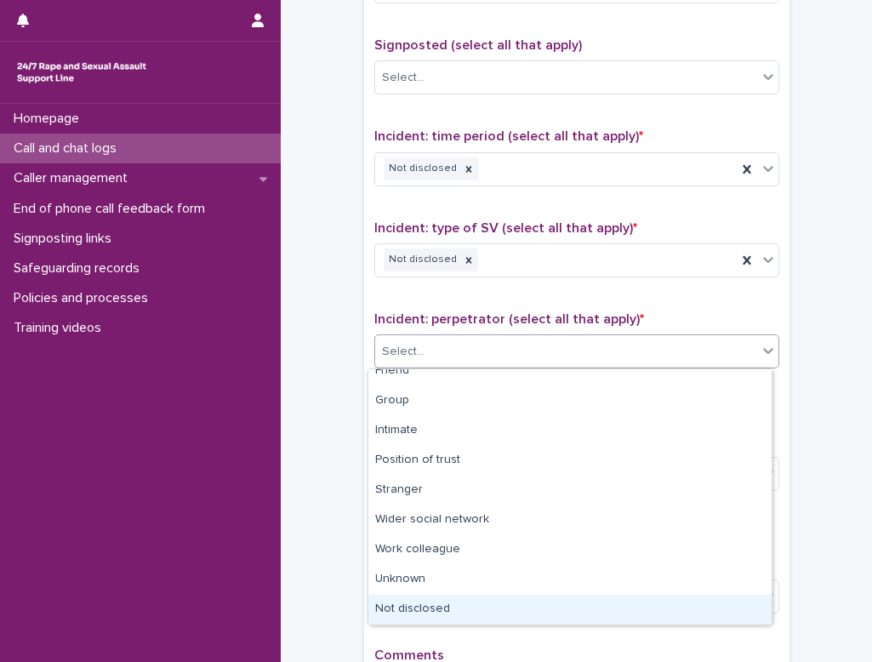
click at [499, 605] on div "Not disclosed" at bounding box center [569, 609] width 403 height 30
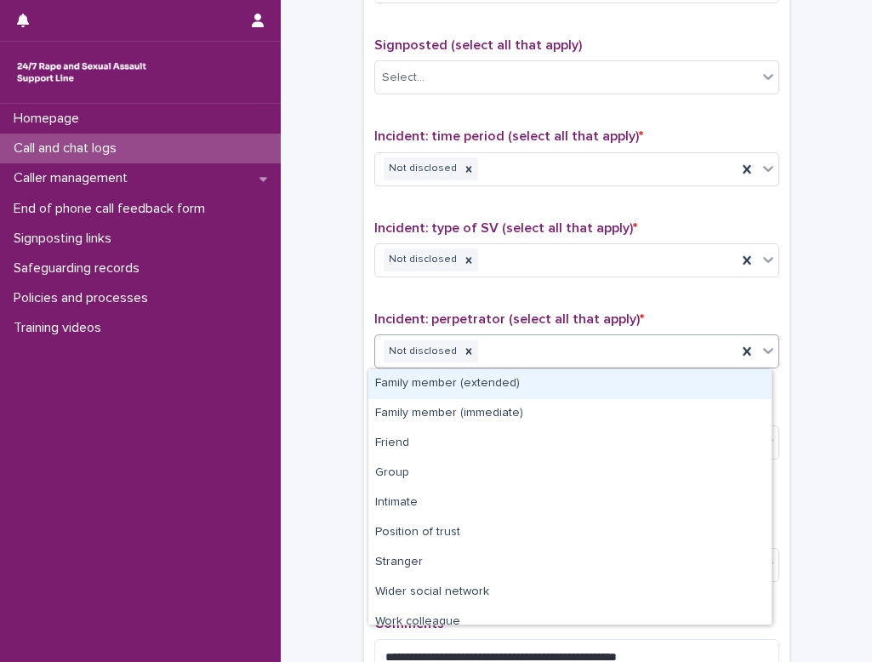
click at [543, 350] on icon at bounding box center [768, 351] width 10 height 6
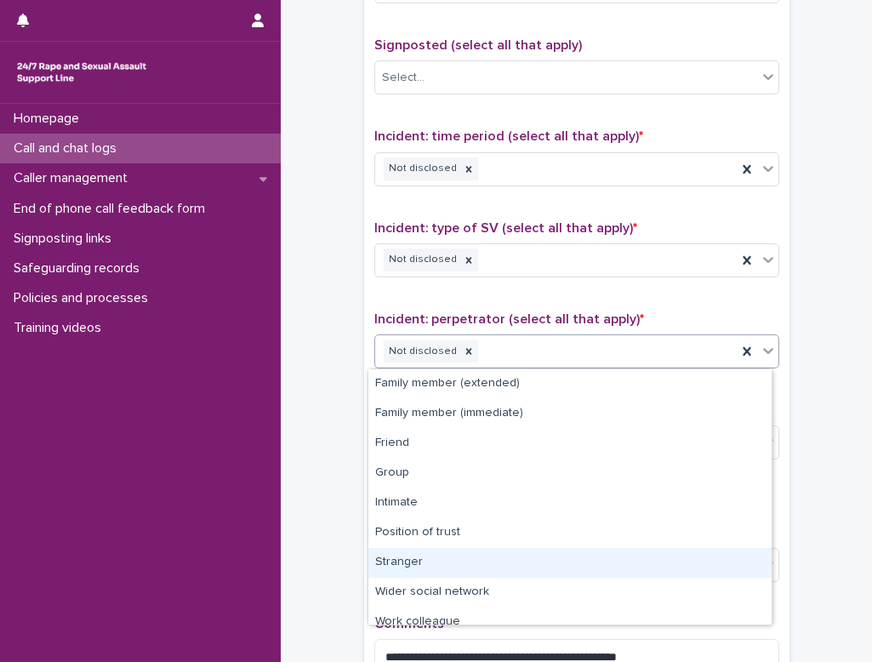
scroll to position [43, 0]
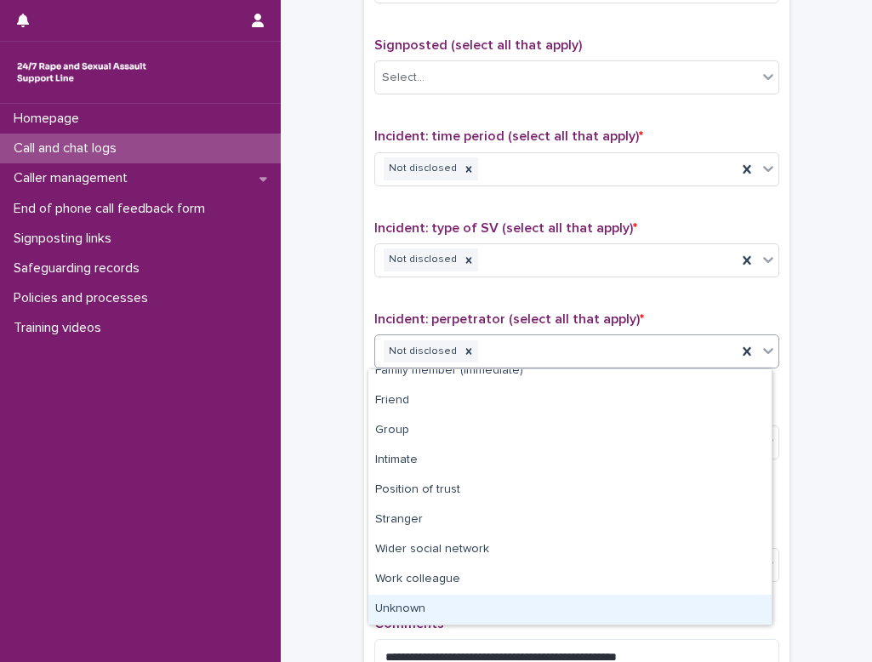
click at [458, 599] on div "Unknown" at bounding box center [569, 609] width 403 height 30
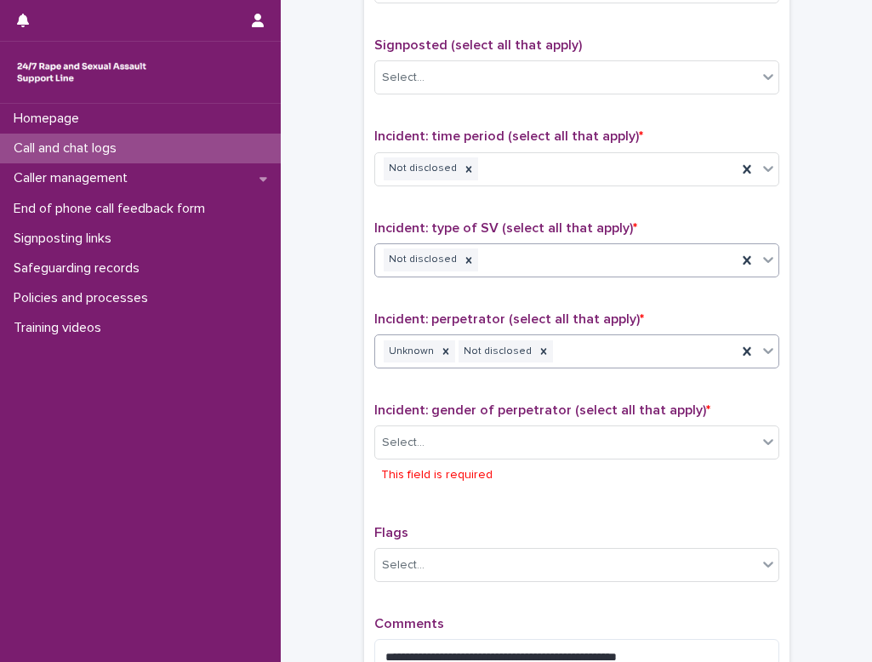
click at [543, 255] on icon at bounding box center [767, 259] width 17 height 17
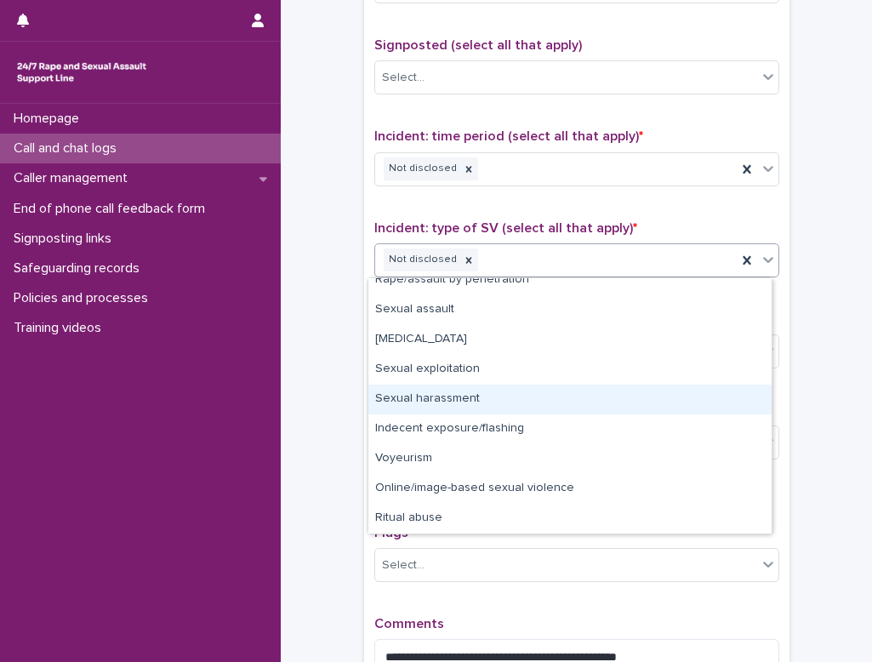
scroll to position [0, 0]
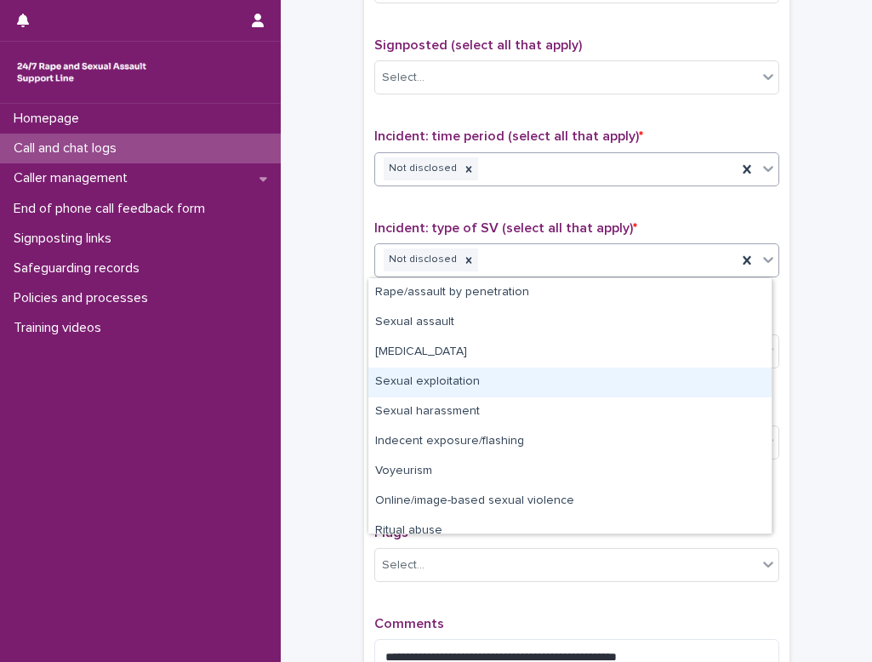
click at [543, 172] on icon at bounding box center [767, 168] width 17 height 17
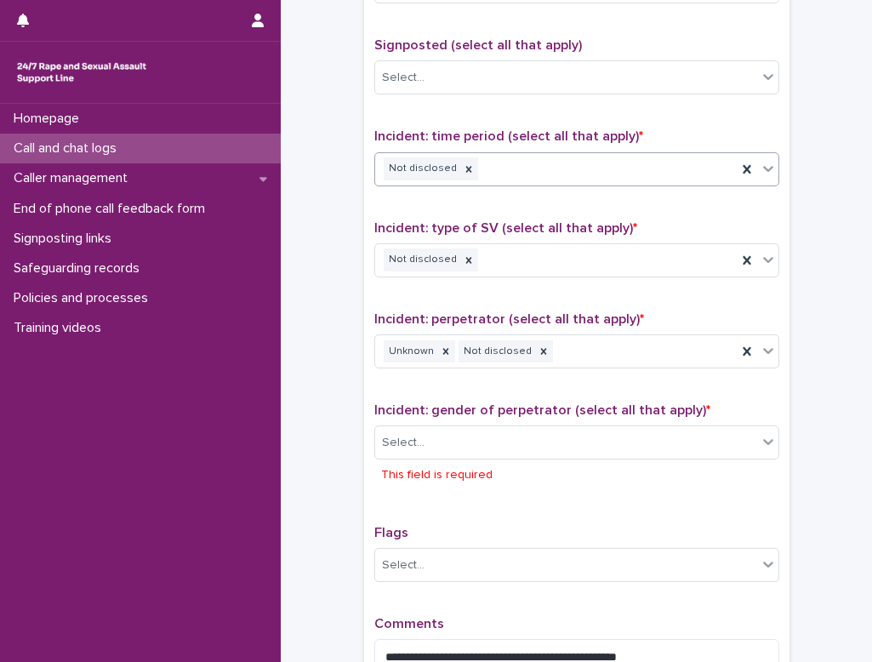
click at [543, 172] on icon at bounding box center [767, 168] width 17 height 17
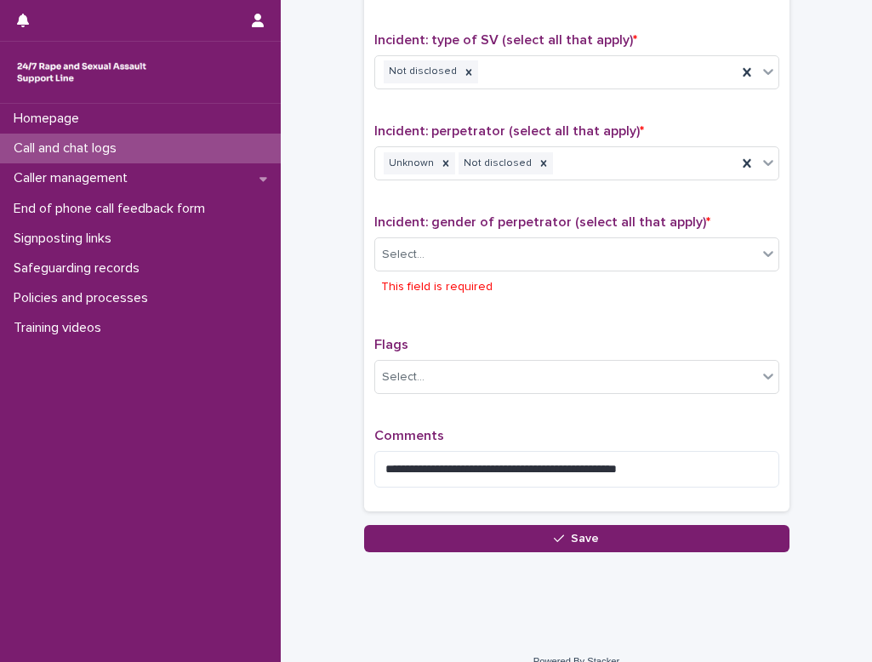
scroll to position [1252, 0]
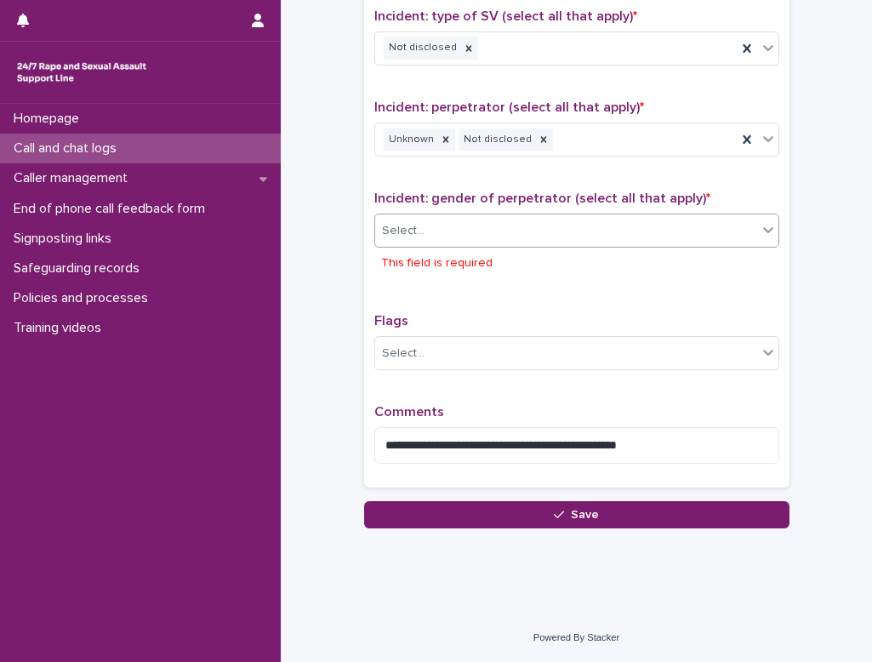
click at [543, 227] on div at bounding box center [768, 229] width 20 height 31
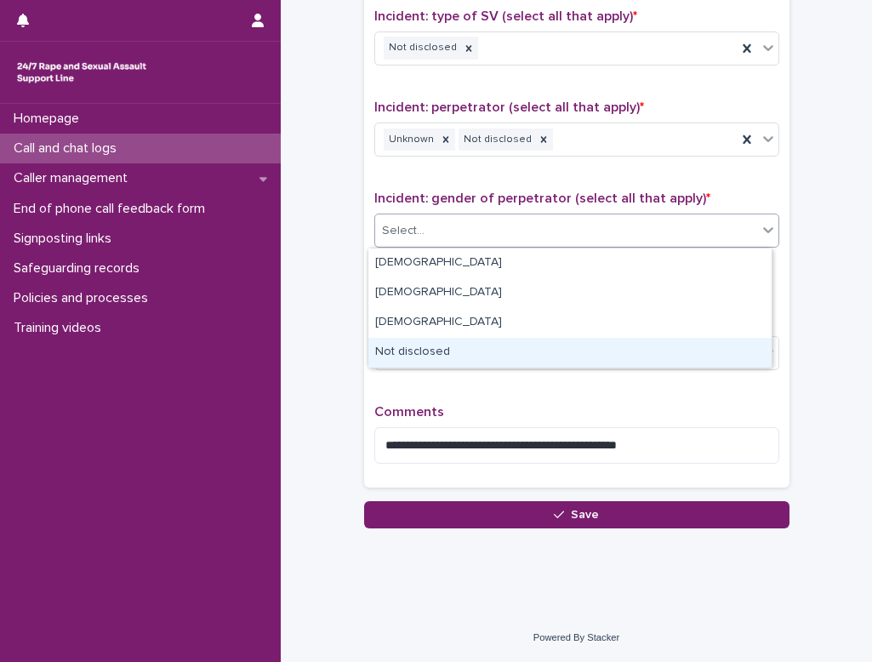
drag, startPoint x: 731, startPoint y: 268, endPoint x: 634, endPoint y: 357, distance: 131.8
click at [543, 357] on div "Not disclosed" at bounding box center [569, 353] width 403 height 30
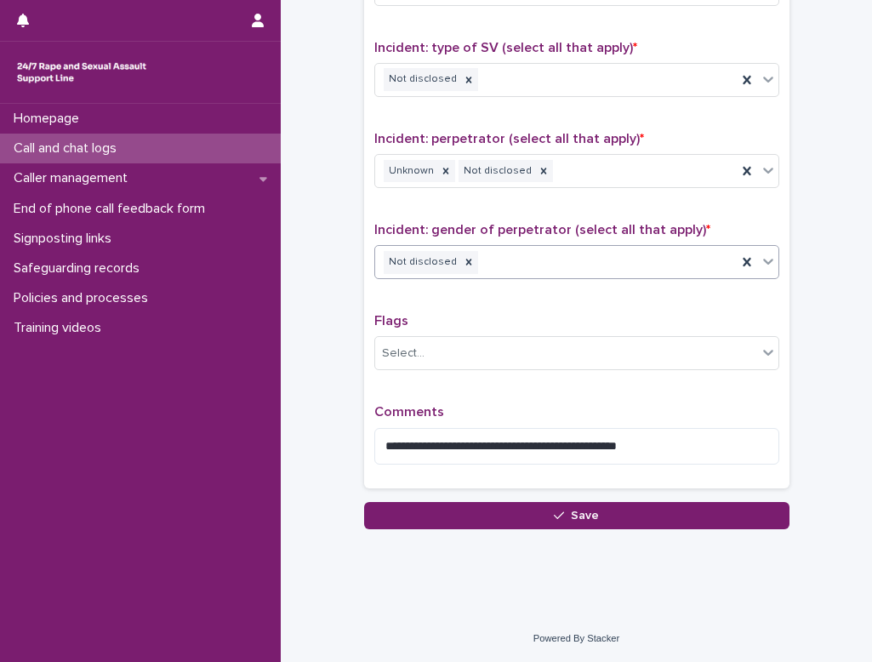
scroll to position [1220, 0]
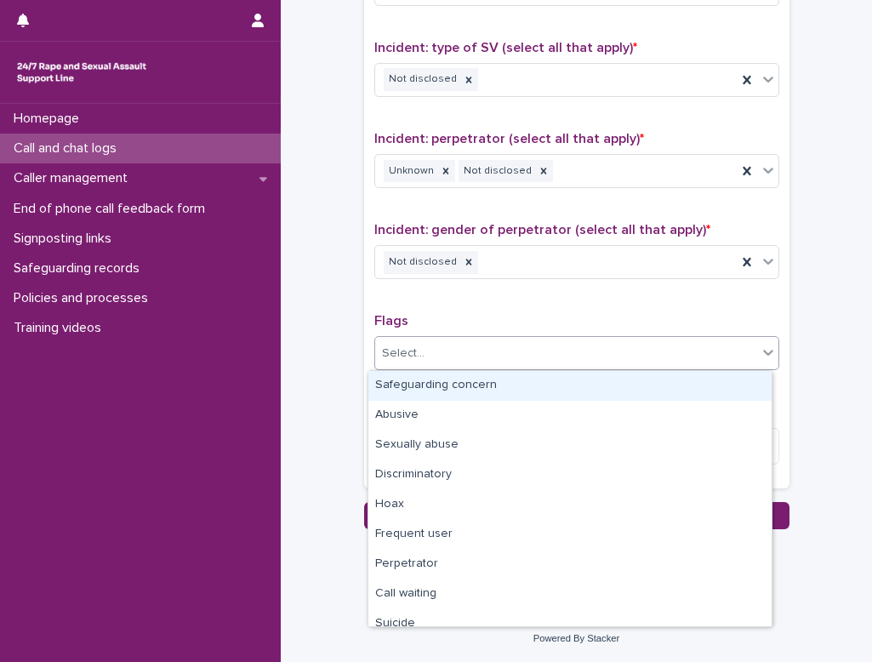
click at [543, 350] on icon at bounding box center [768, 353] width 10 height 6
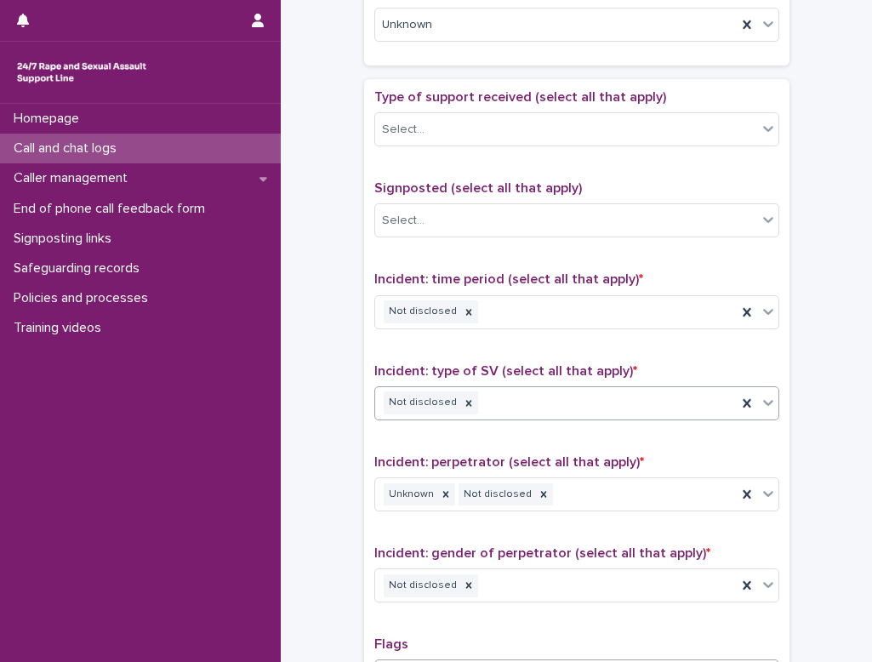
scroll to position [1152, 0]
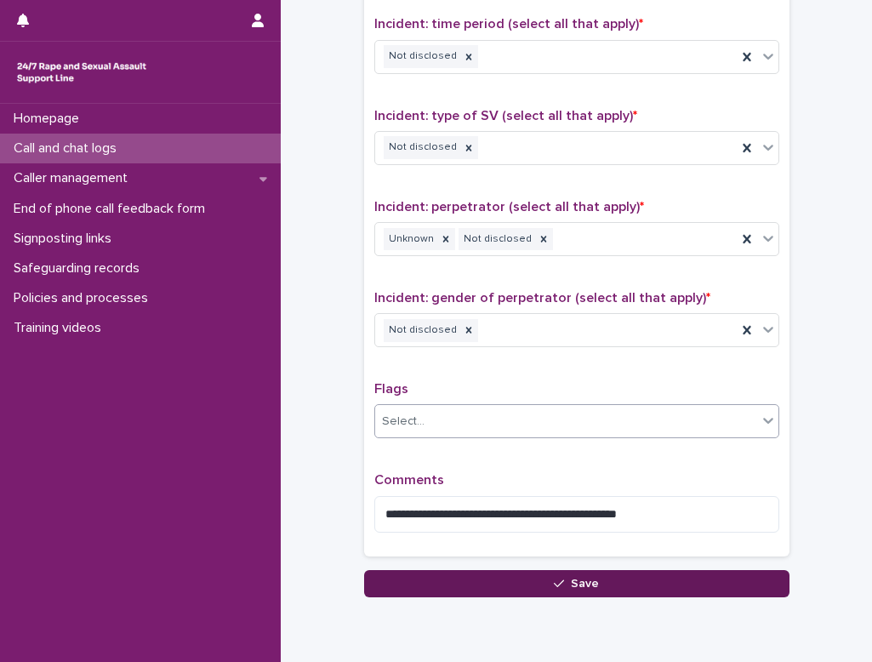
click at [529, 583] on button "Save" at bounding box center [576, 583] width 425 height 27
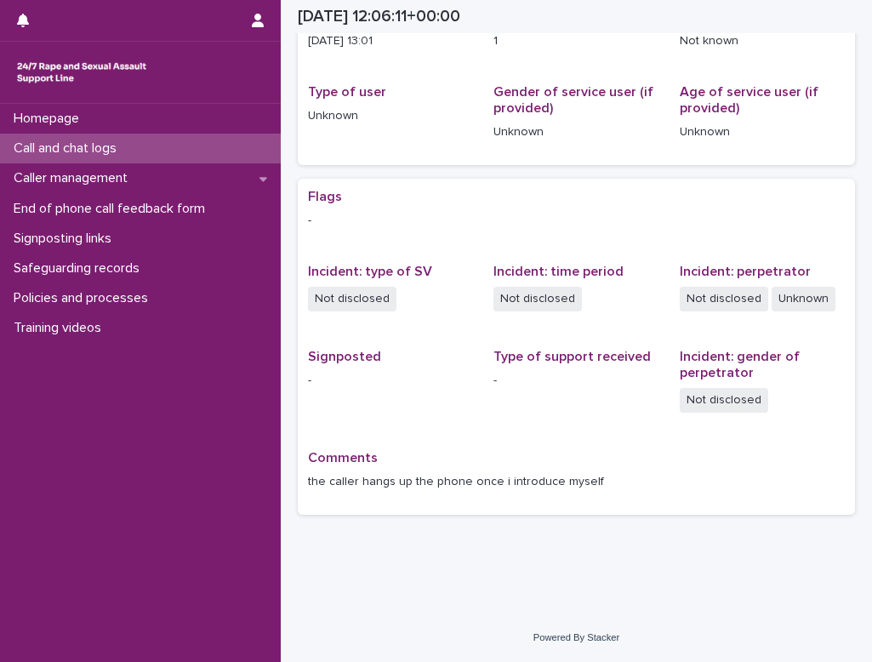
scroll to position [207, 0]
click at [62, 145] on p "Call and chat logs" at bounding box center [68, 148] width 123 height 16
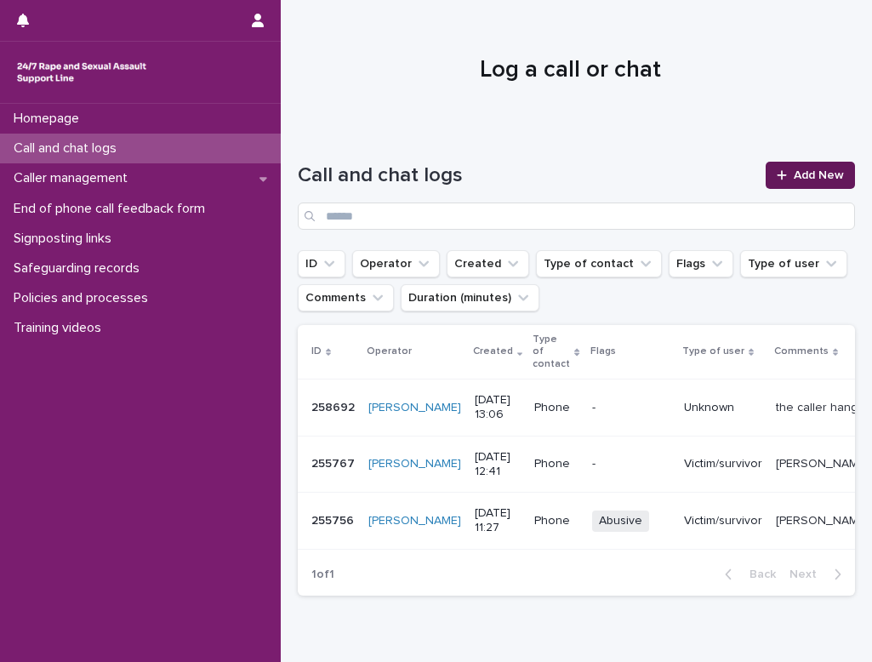
click at [543, 176] on span "Add New" at bounding box center [818, 175] width 50 height 12
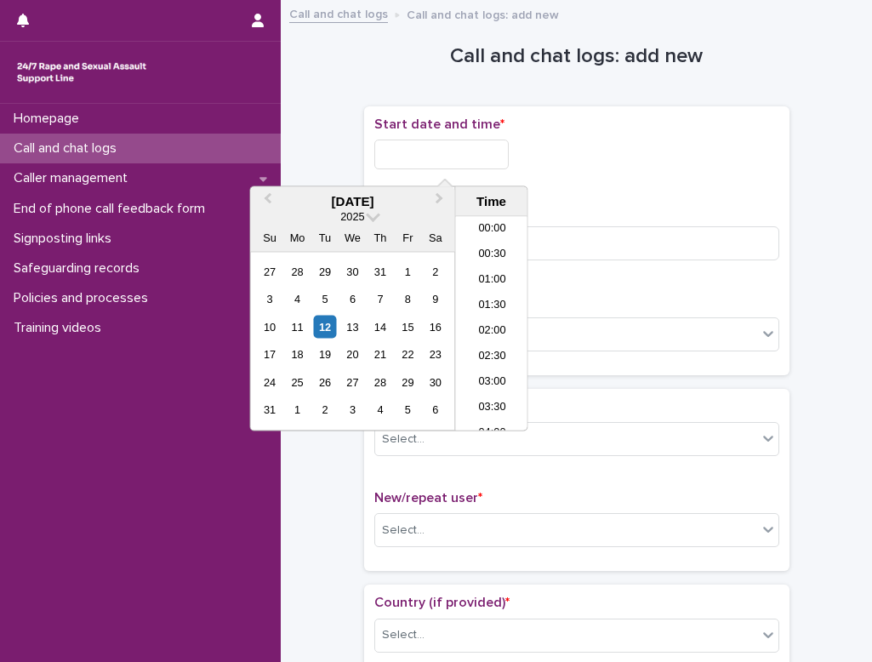
click at [391, 148] on input "text" at bounding box center [441, 154] width 134 height 30
click at [327, 330] on div "12" at bounding box center [324, 326] width 23 height 23
click at [490, 337] on li "13:30" at bounding box center [492, 350] width 72 height 26
click at [478, 157] on input "**********" at bounding box center [441, 154] width 134 height 30
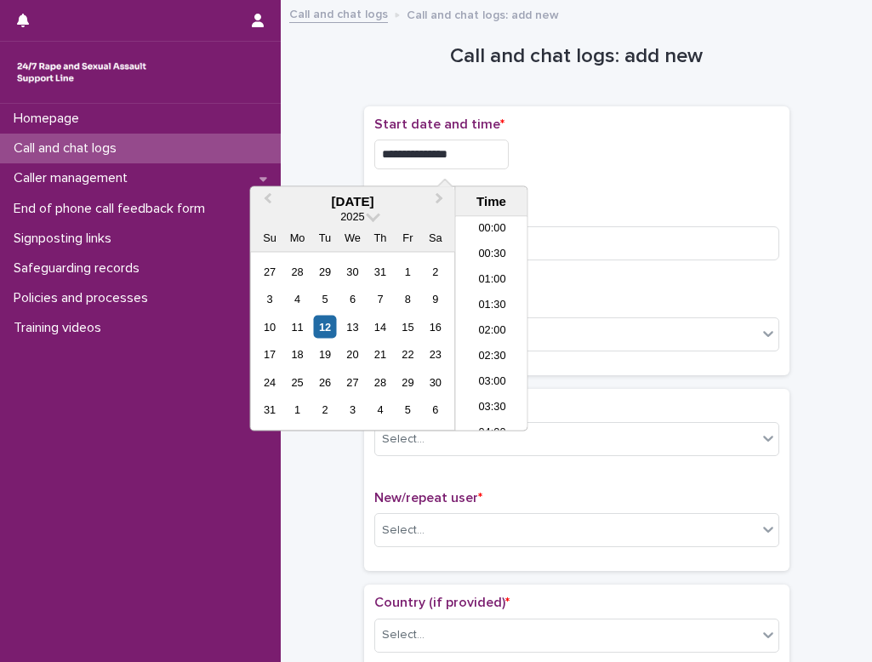
scroll to position [594, 0]
type input "**********"
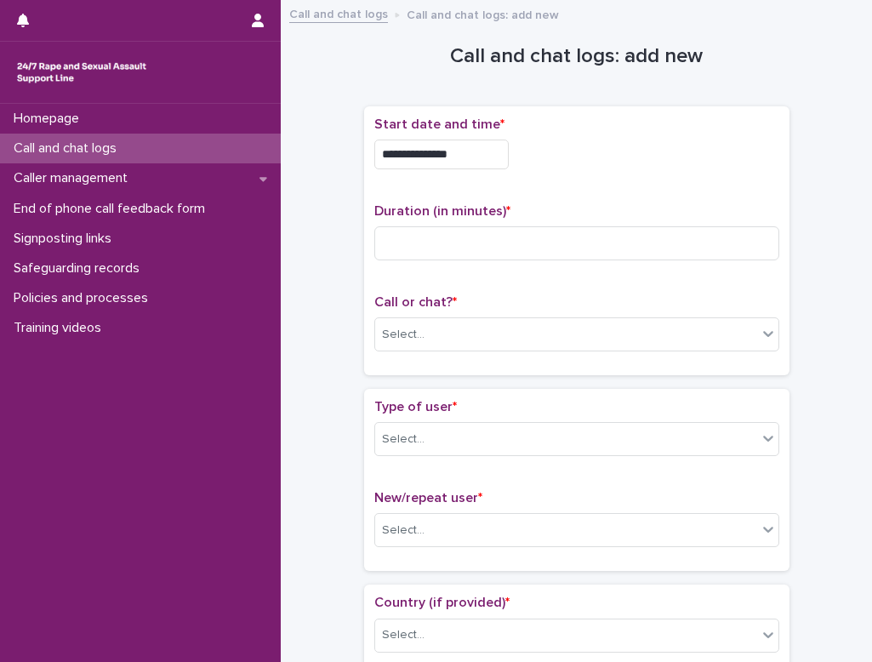
click at [450, 244] on input at bounding box center [576, 243] width 405 height 34
type input "*"
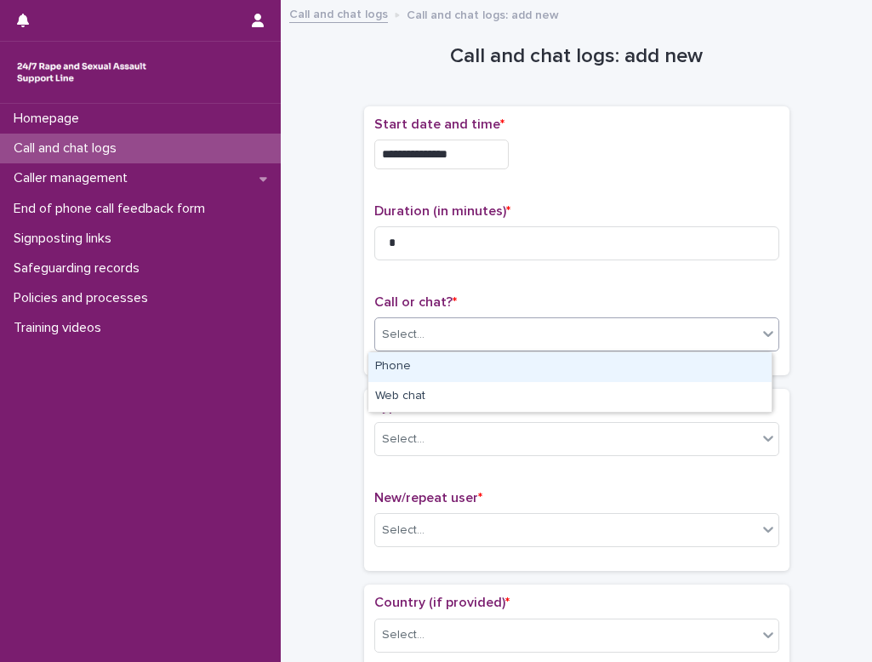
click at [423, 329] on div "Select..." at bounding box center [566, 335] width 382 height 28
drag, startPoint x: 430, startPoint y: 382, endPoint x: 434, endPoint y: 367, distance: 14.9
click at [434, 367] on div "Phone" at bounding box center [569, 367] width 403 height 30
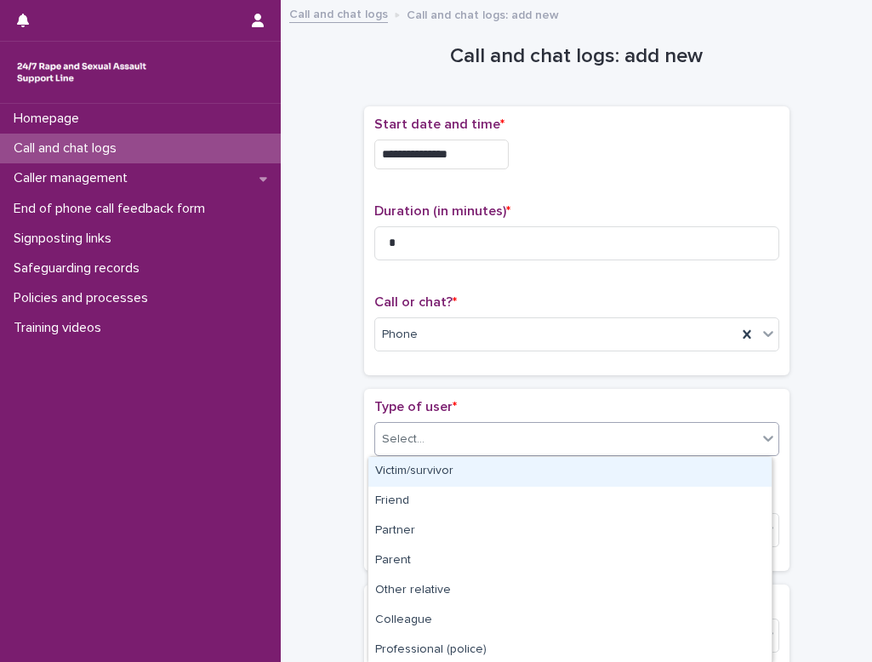
click at [421, 441] on div "Select..." at bounding box center [566, 439] width 382 height 28
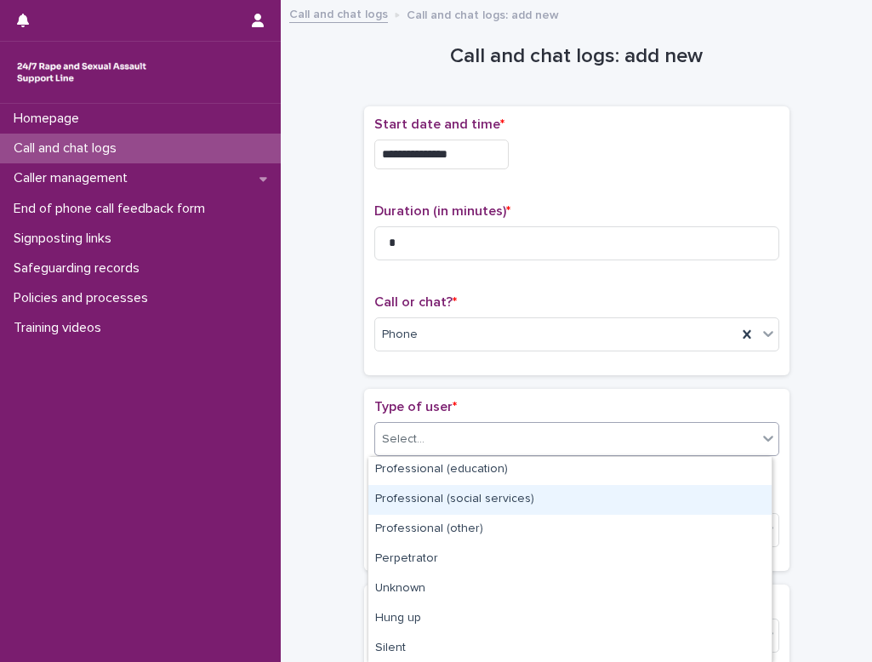
scroll to position [241, 0]
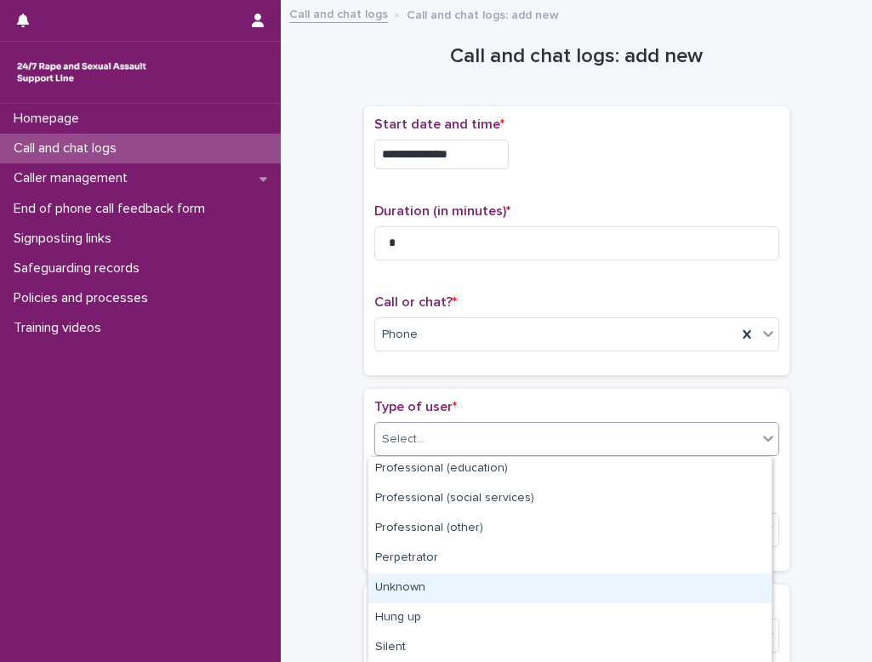
click at [432, 588] on div "Unknown" at bounding box center [569, 588] width 403 height 30
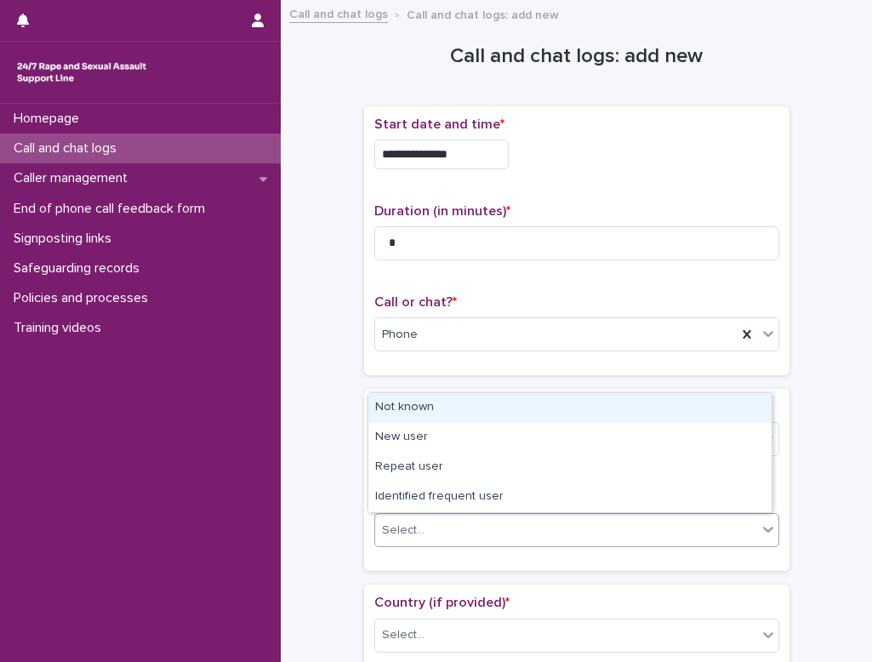
click at [437, 527] on div "Select..." at bounding box center [566, 530] width 382 height 28
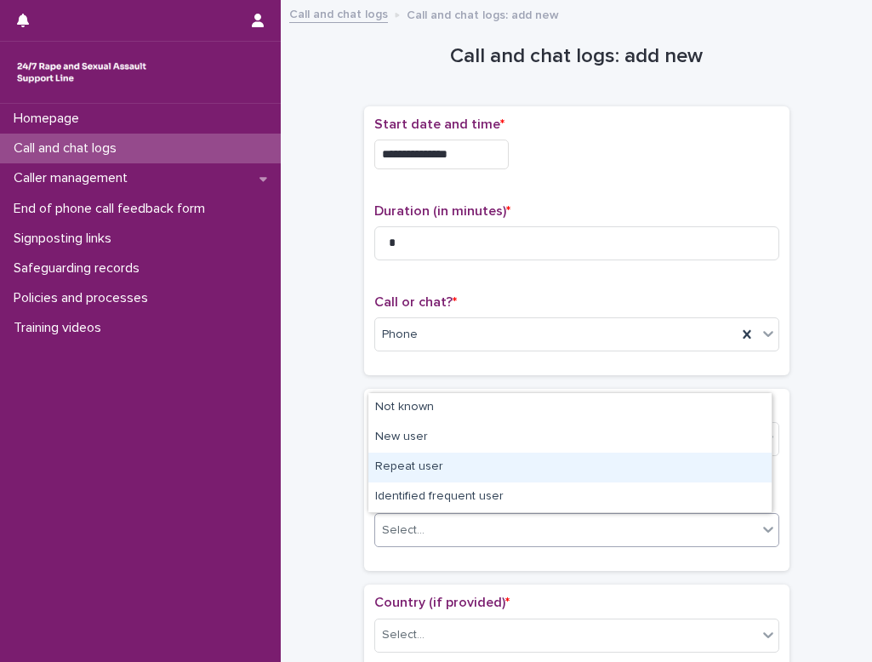
click at [436, 469] on div "Repeat user" at bounding box center [569, 467] width 403 height 30
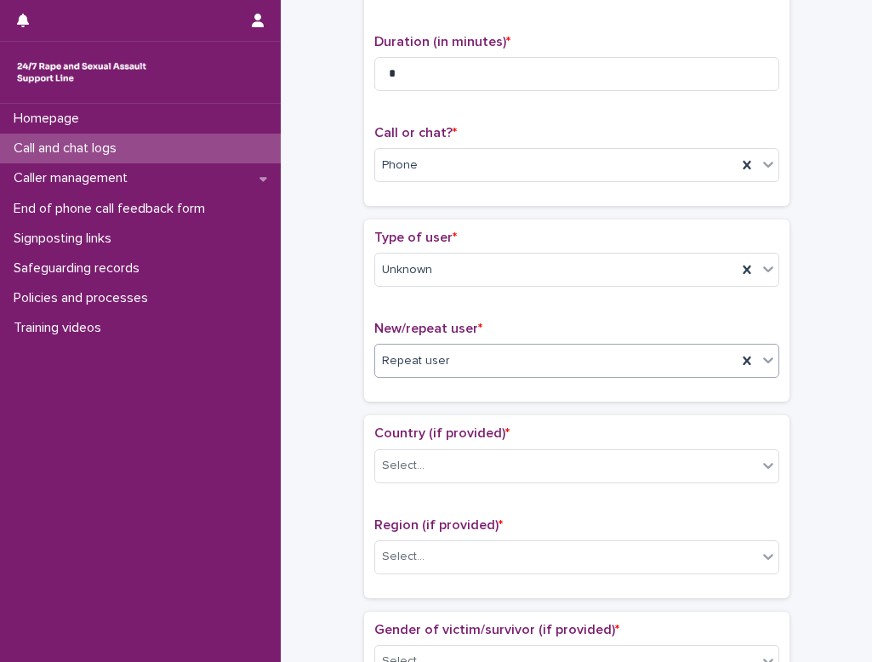
scroll to position [170, 0]
click at [423, 470] on div "Select..." at bounding box center [566, 465] width 382 height 28
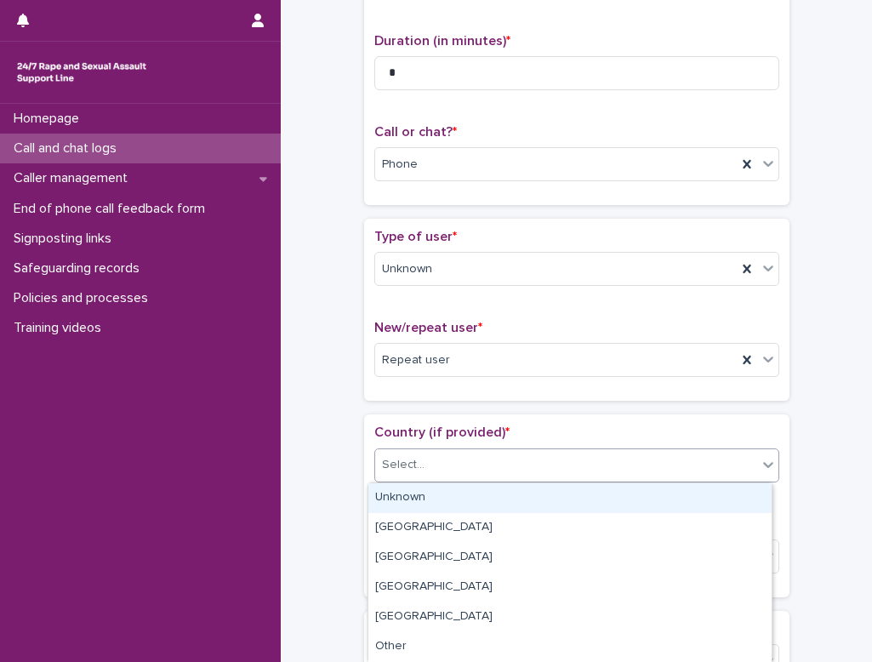
click at [430, 495] on div "Unknown" at bounding box center [569, 498] width 403 height 30
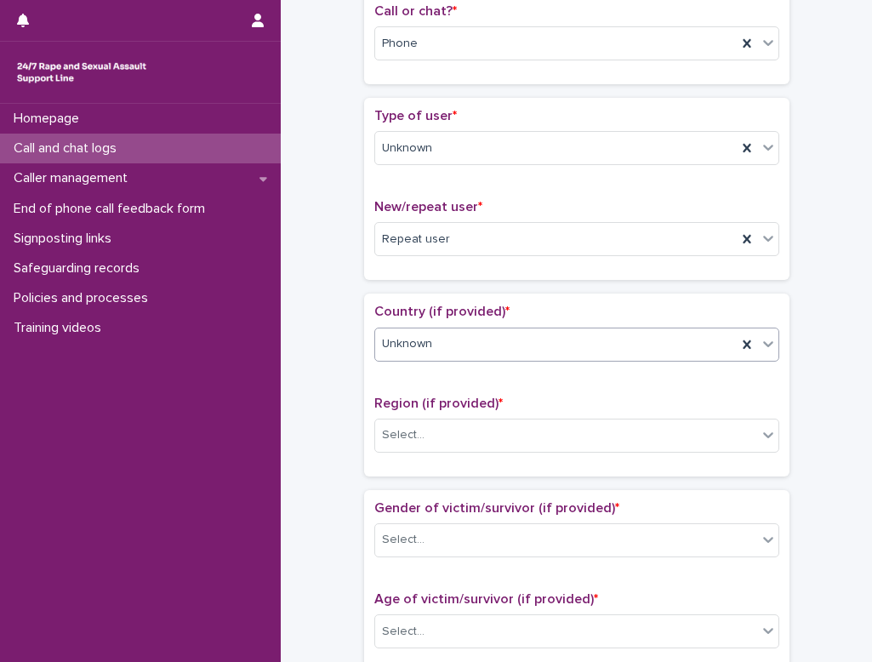
scroll to position [425, 0]
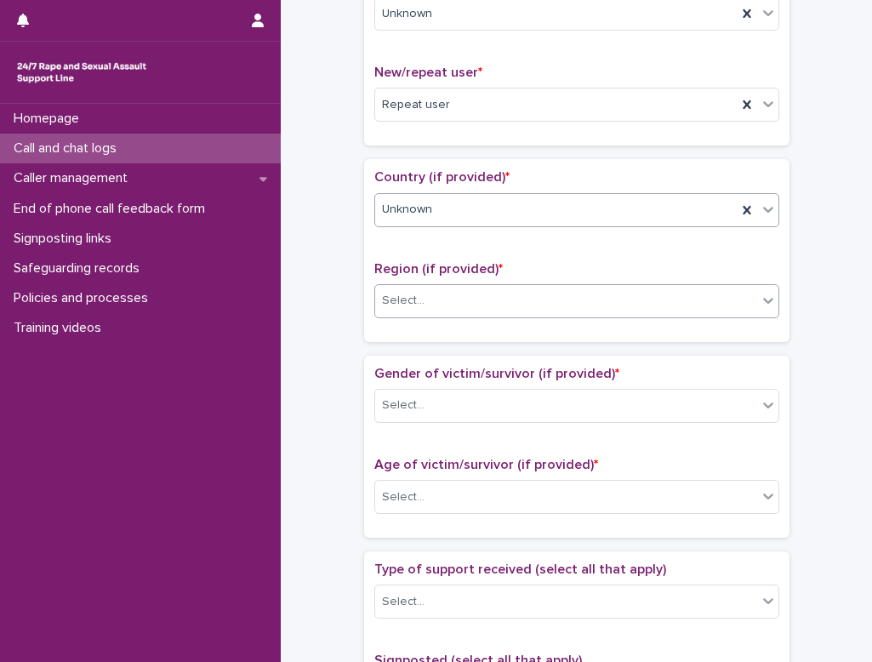
click at [427, 303] on div "Select..." at bounding box center [566, 301] width 382 height 28
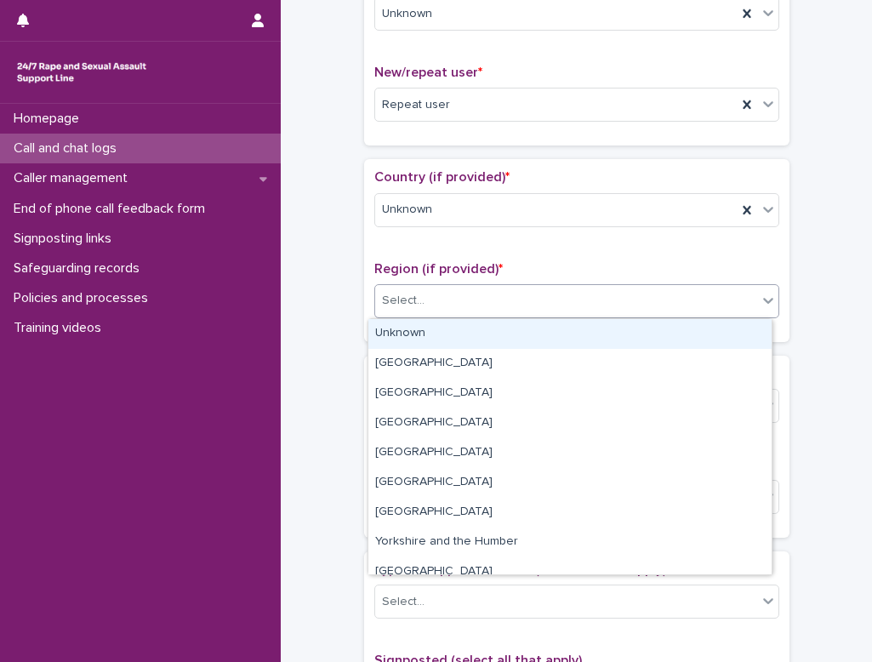
click at [412, 333] on div "Unknown" at bounding box center [569, 334] width 403 height 30
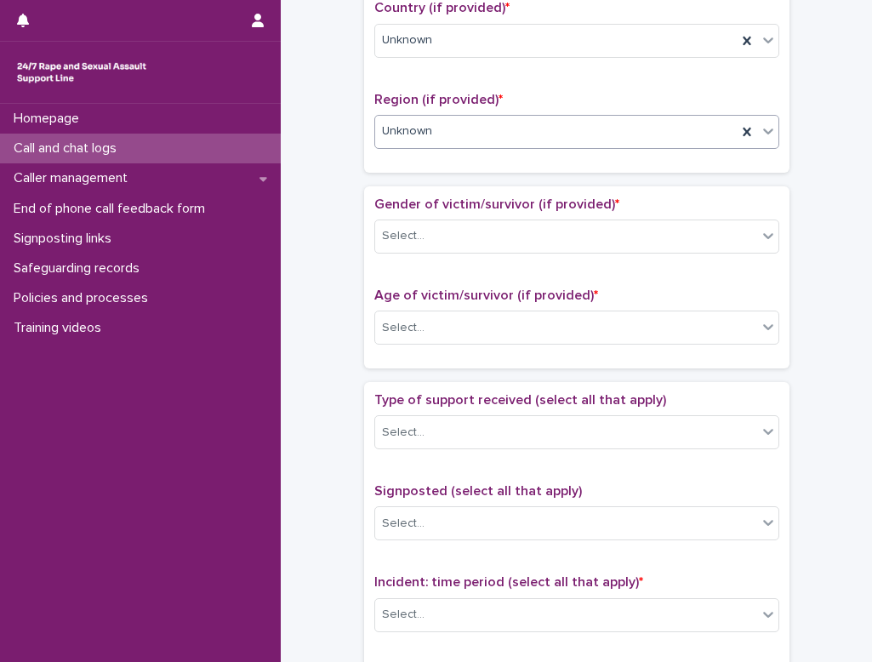
scroll to position [595, 0]
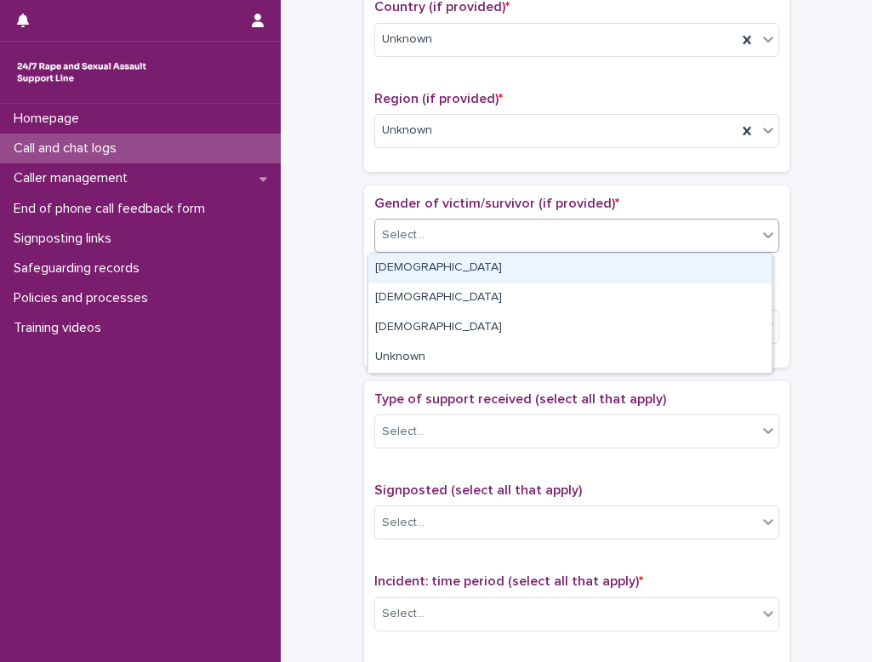
click at [453, 239] on div "Select..." at bounding box center [566, 235] width 382 height 28
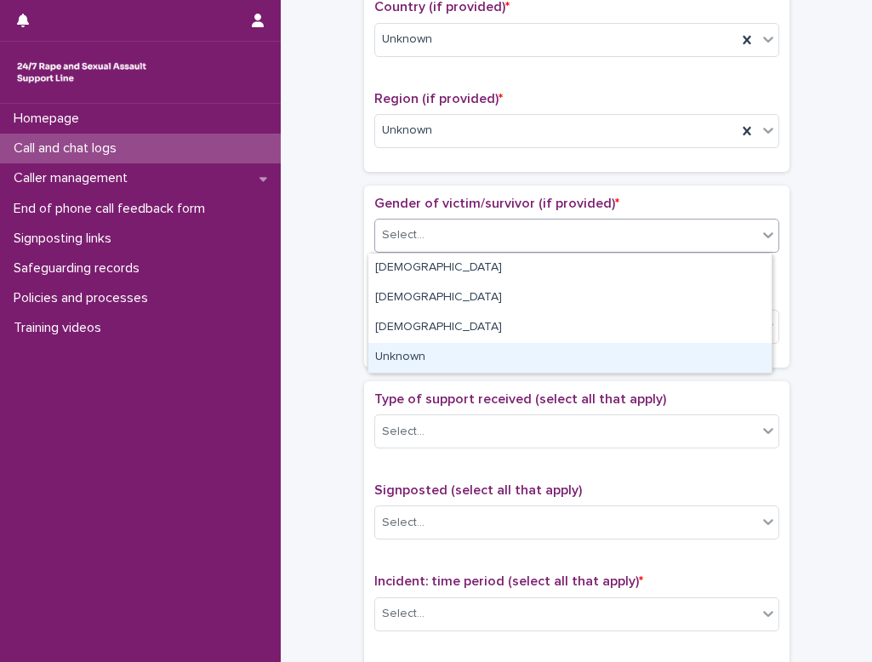
click at [440, 344] on div "Unknown" at bounding box center [569, 358] width 403 height 30
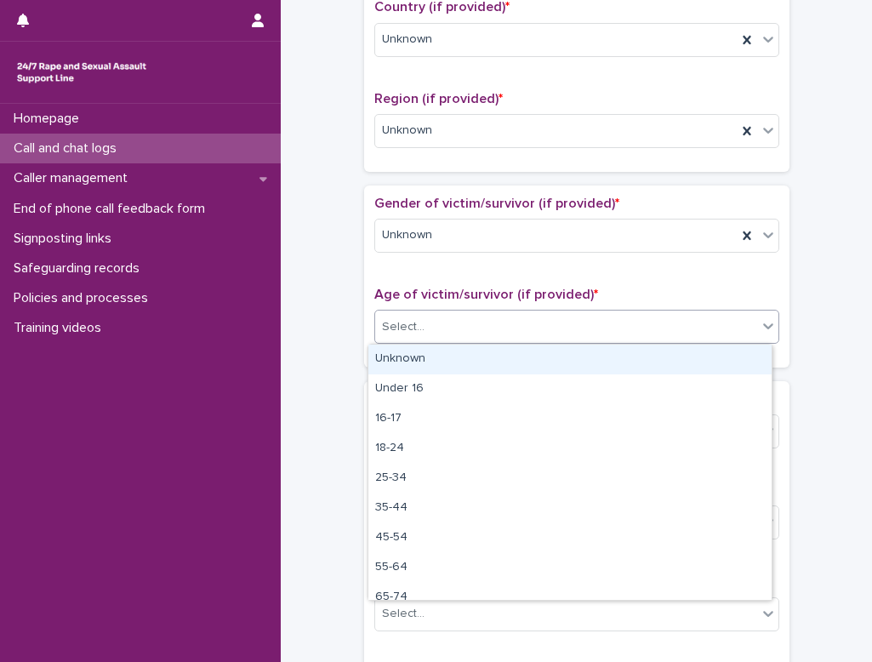
click at [438, 329] on div "Select..." at bounding box center [566, 327] width 382 height 28
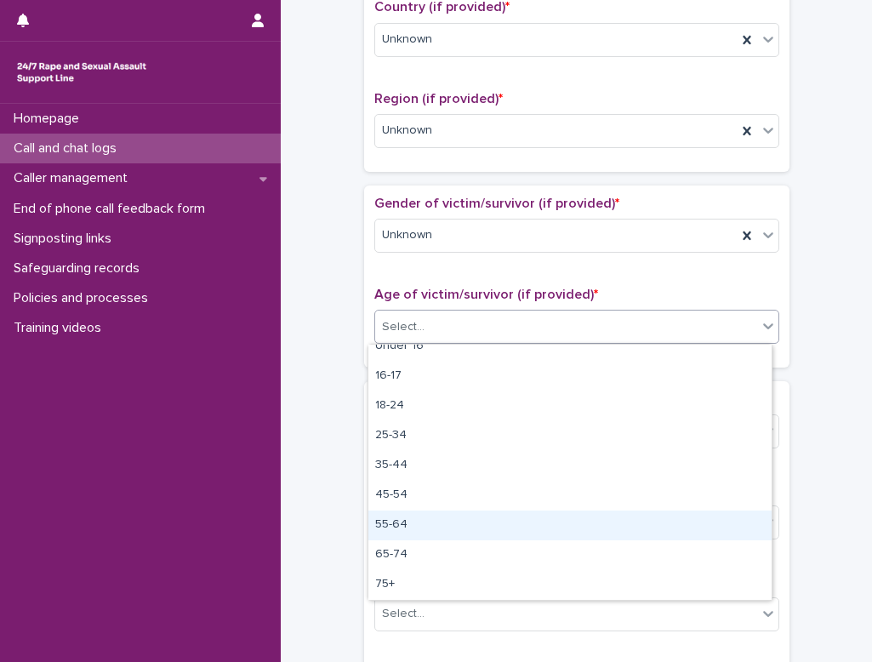
scroll to position [0, 0]
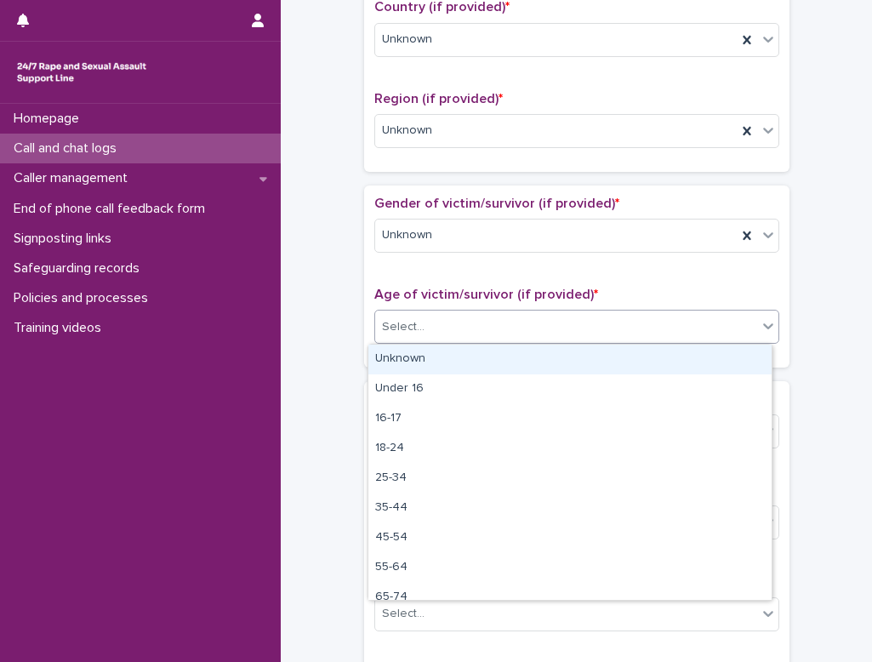
click at [421, 359] on div "Unknown" at bounding box center [569, 359] width 403 height 30
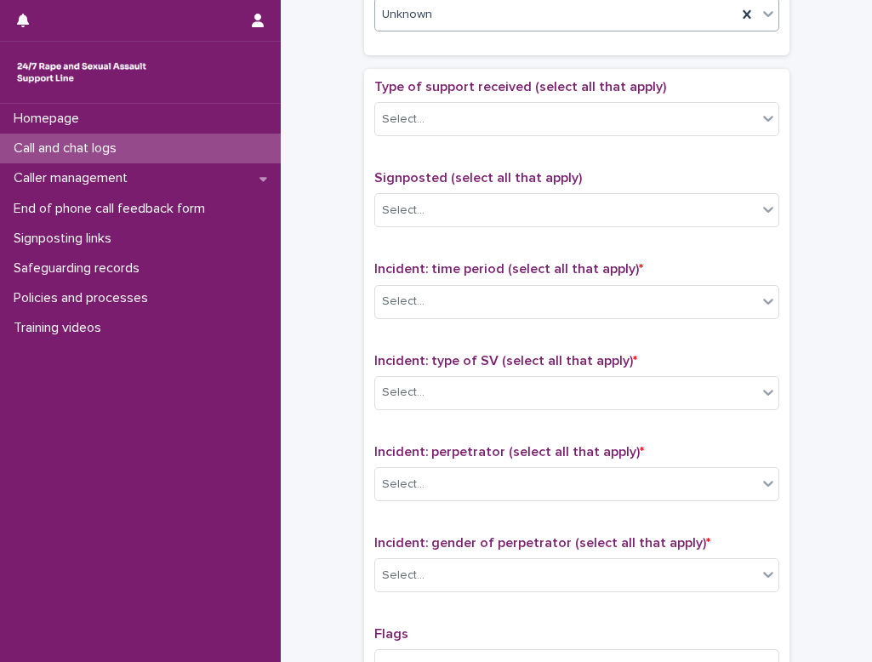
scroll to position [935, 0]
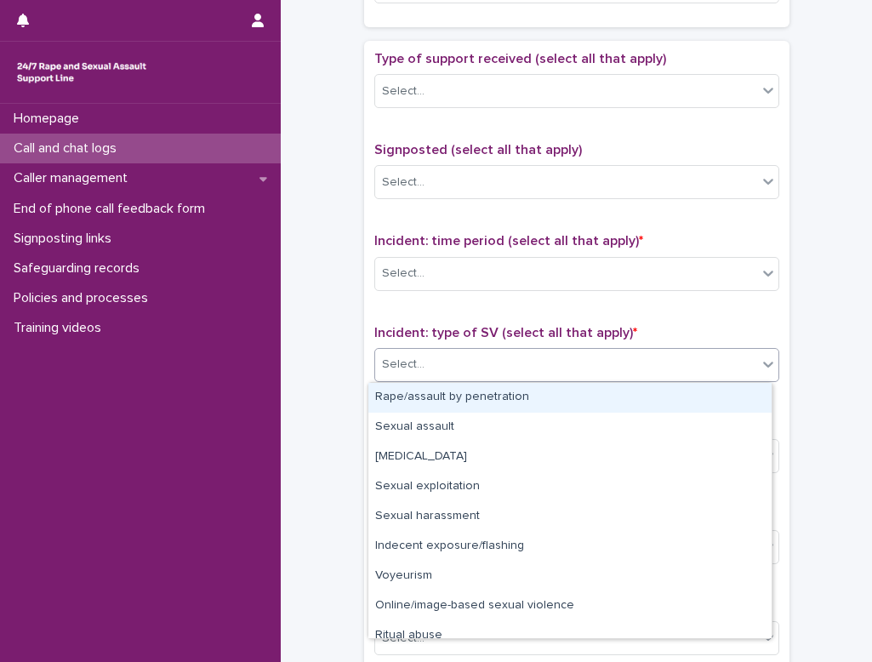
click at [543, 360] on icon at bounding box center [767, 363] width 17 height 17
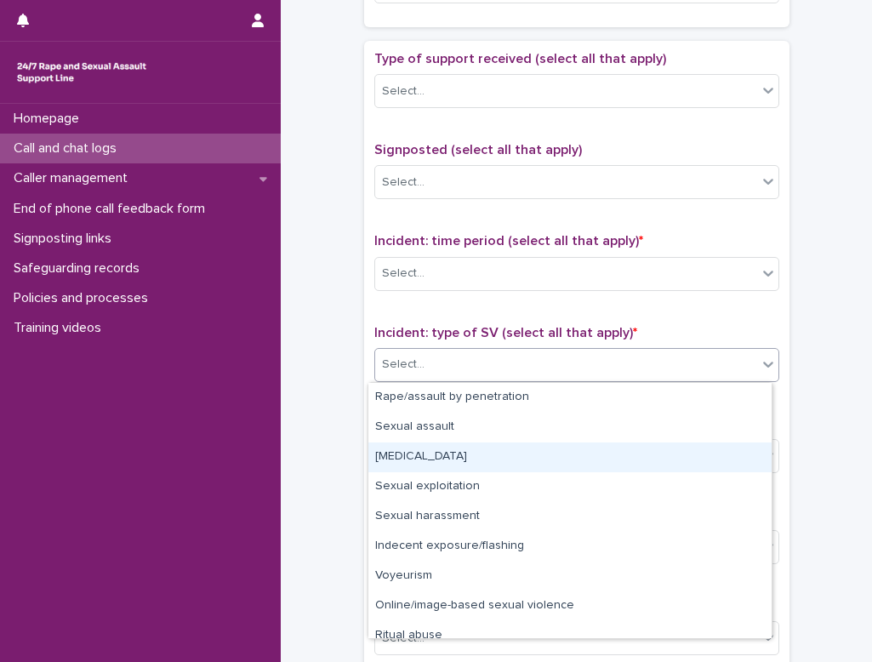
scroll to position [43, 0]
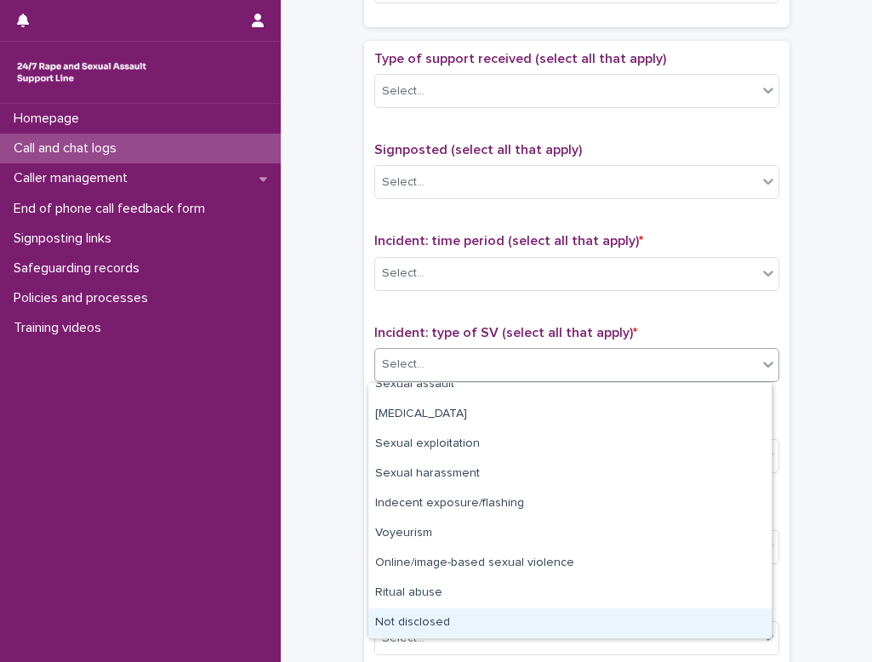
click at [473, 630] on div "Not disclosed" at bounding box center [569, 623] width 403 height 30
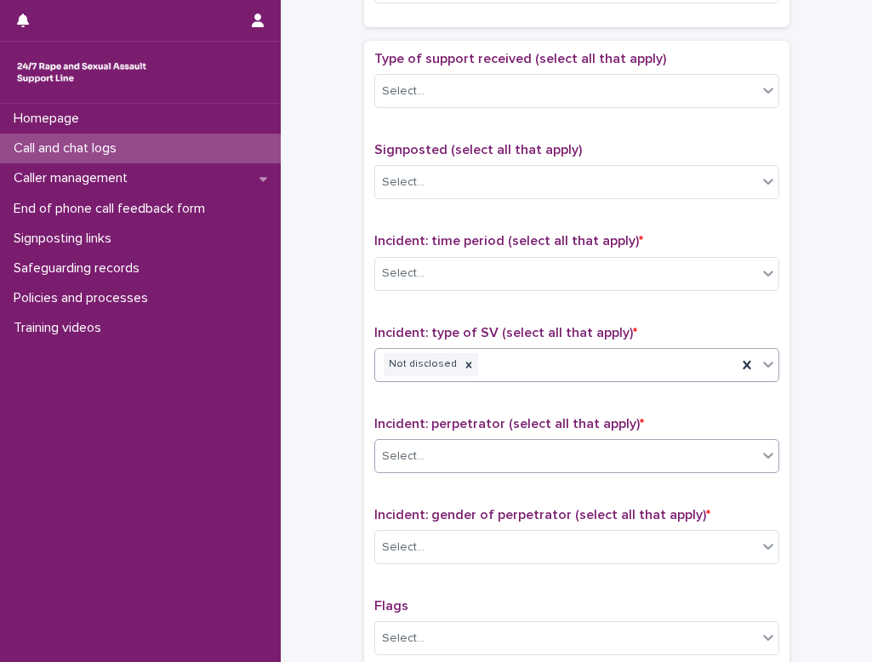
click at [497, 454] on div "Select..." at bounding box center [566, 456] width 382 height 28
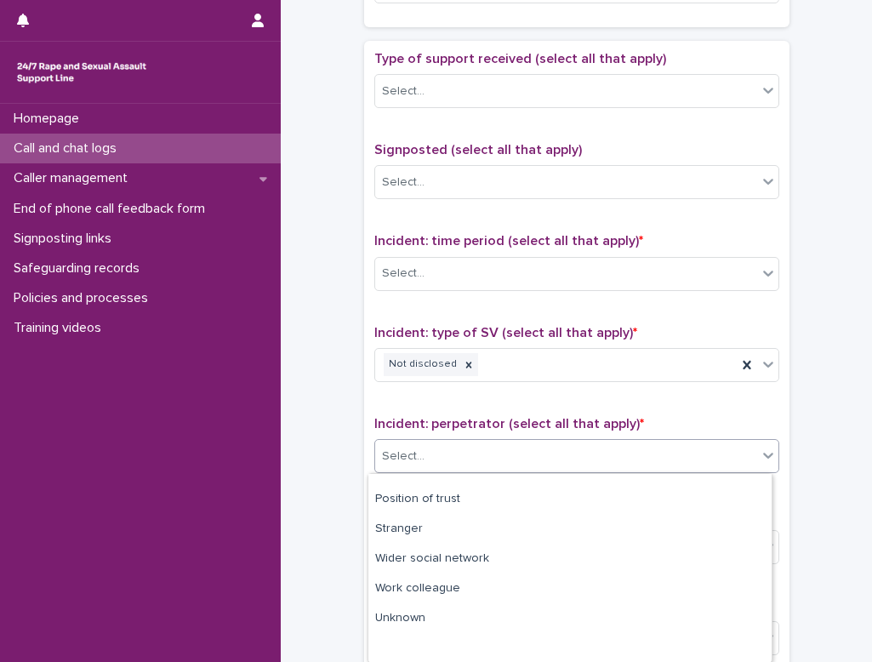
scroll to position [139, 0]
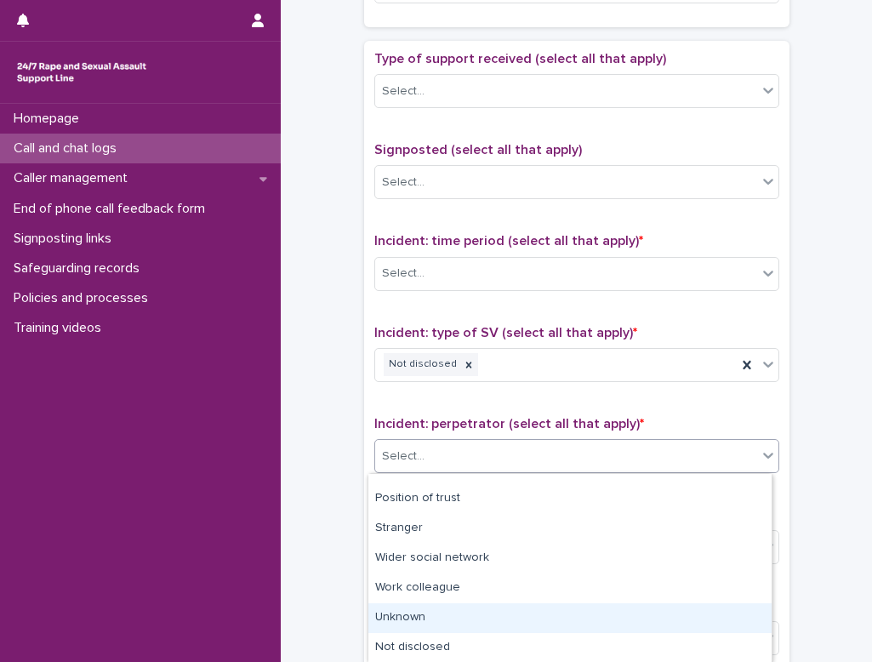
drag, startPoint x: 461, startPoint y: 600, endPoint x: 454, endPoint y: 618, distance: 19.1
click at [454, 618] on div "Unknown" at bounding box center [569, 618] width 403 height 30
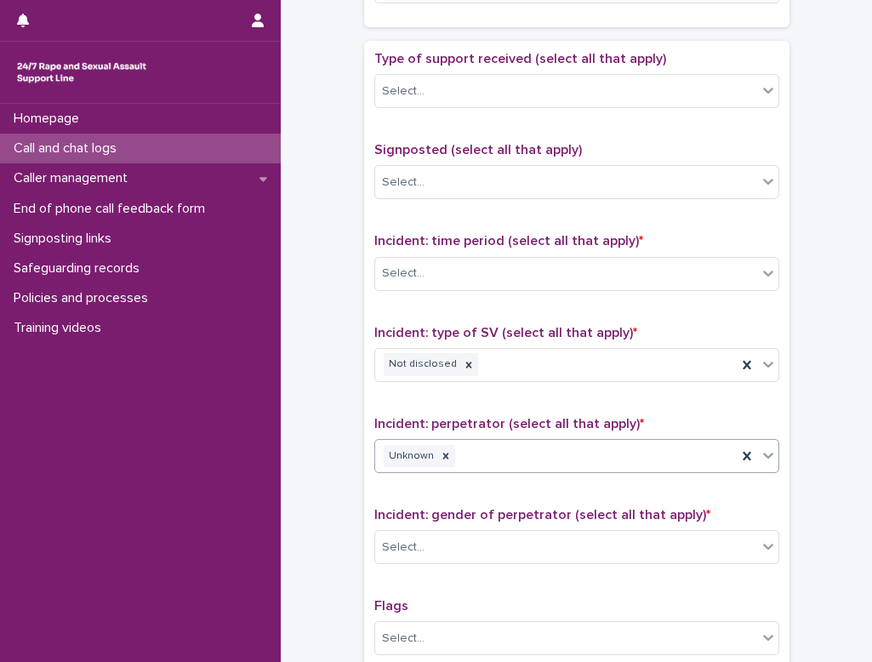
drag, startPoint x: 758, startPoint y: 448, endPoint x: 656, endPoint y: 491, distance: 109.8
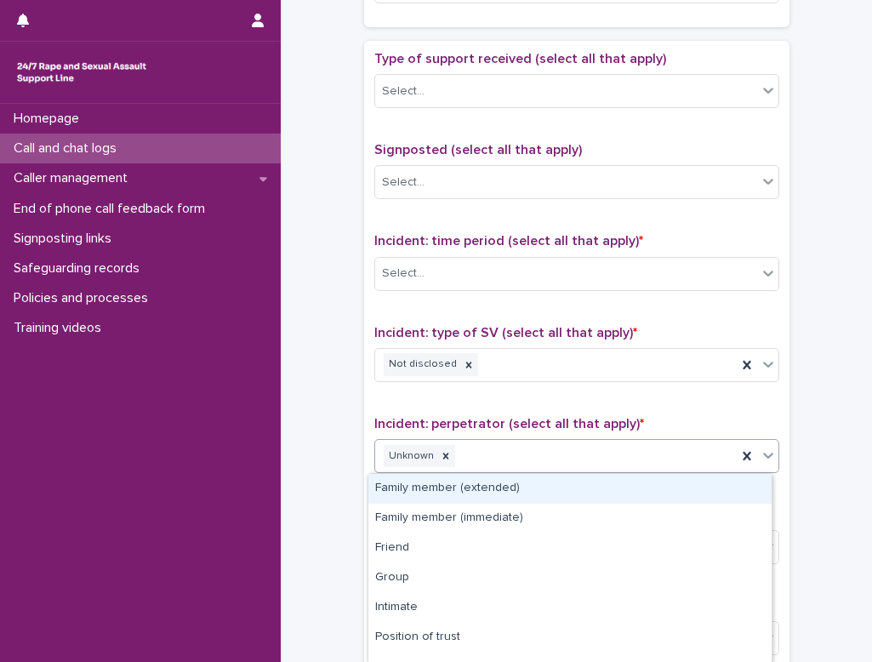
click at [543, 448] on icon at bounding box center [767, 454] width 17 height 17
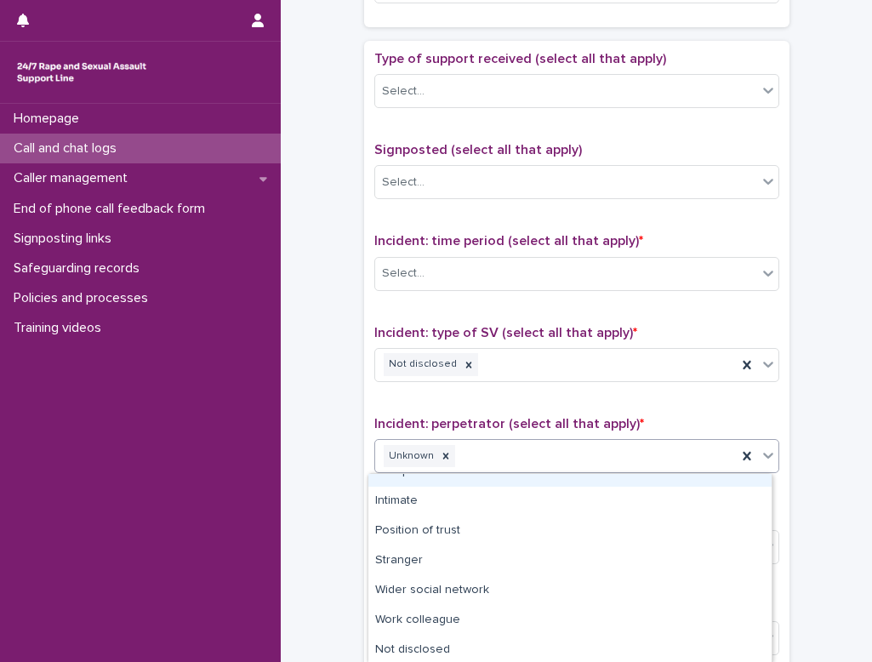
scroll to position [109, 0]
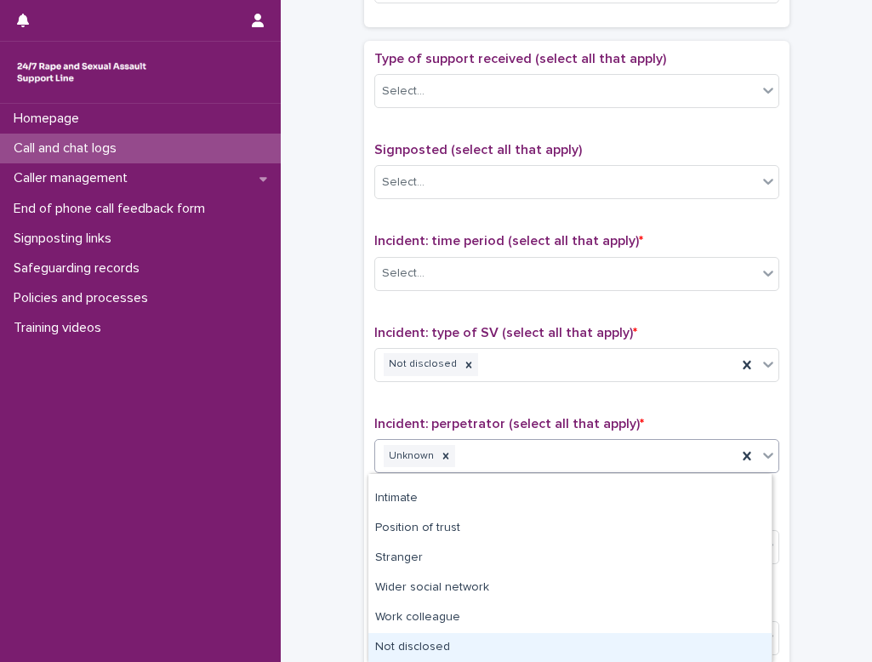
click at [486, 633] on div "Not disclosed" at bounding box center [569, 648] width 403 height 30
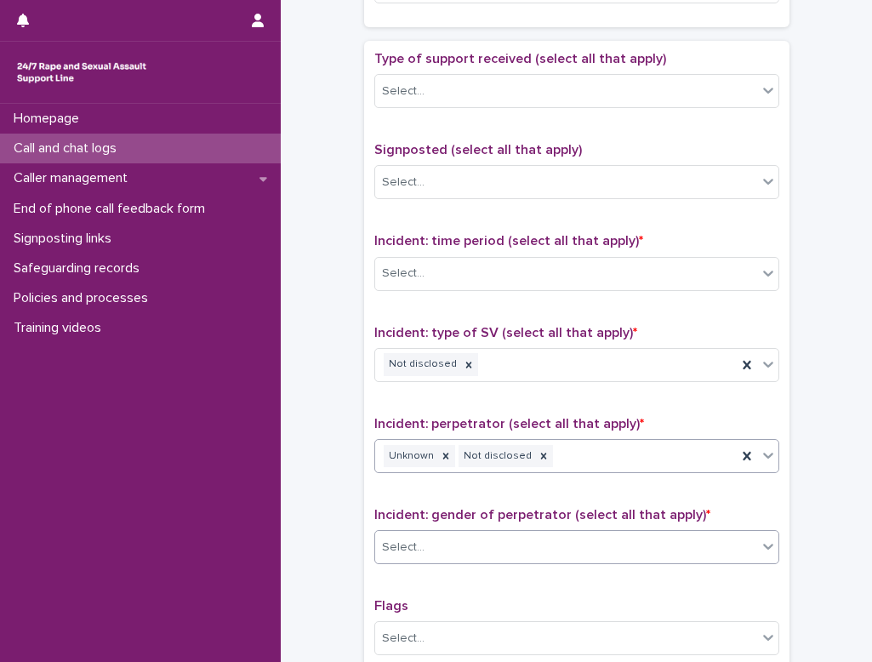
click at [499, 543] on div "Select..." at bounding box center [566, 547] width 382 height 28
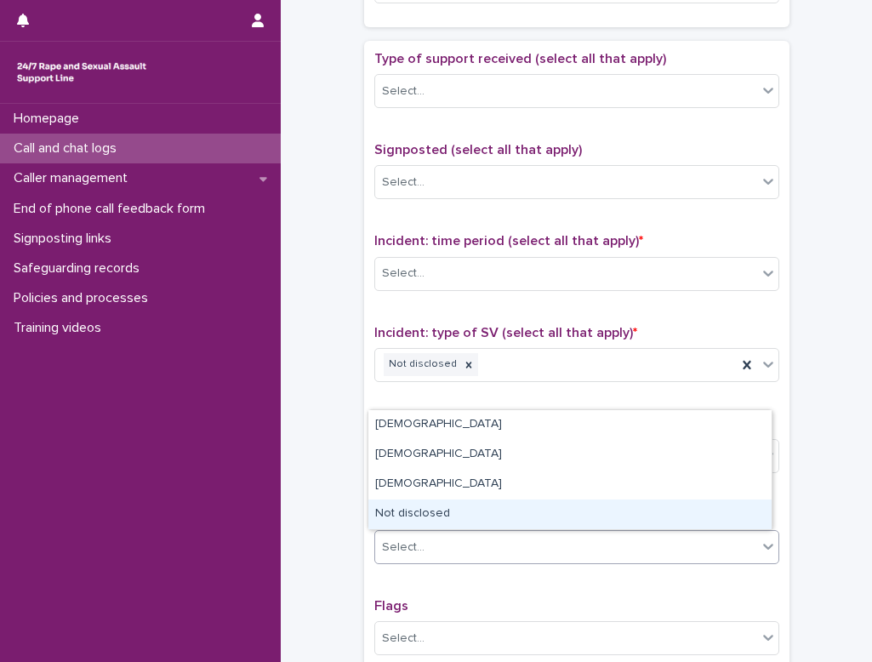
click at [505, 512] on div "Not disclosed" at bounding box center [569, 514] width 403 height 30
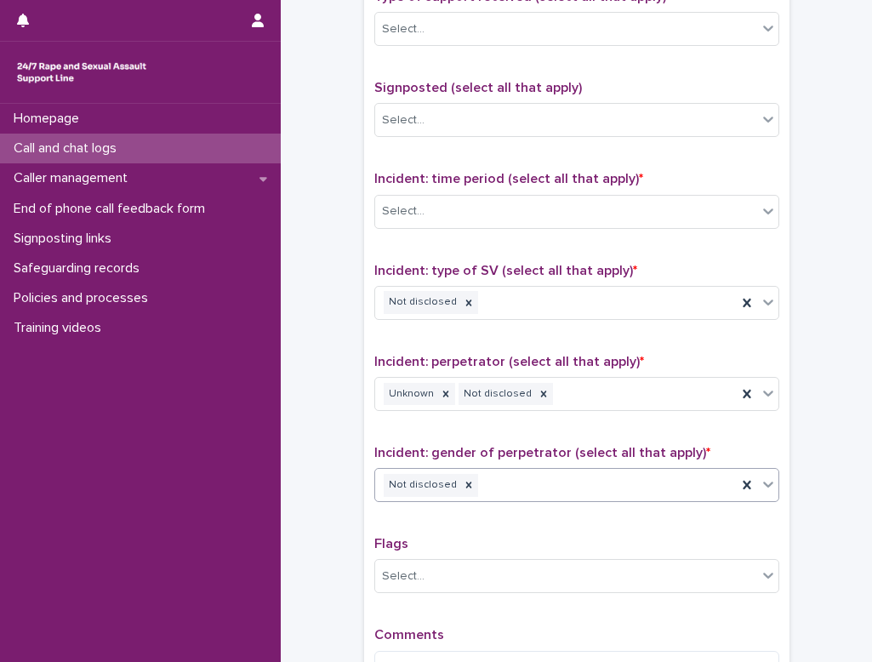
scroll to position [1105, 0]
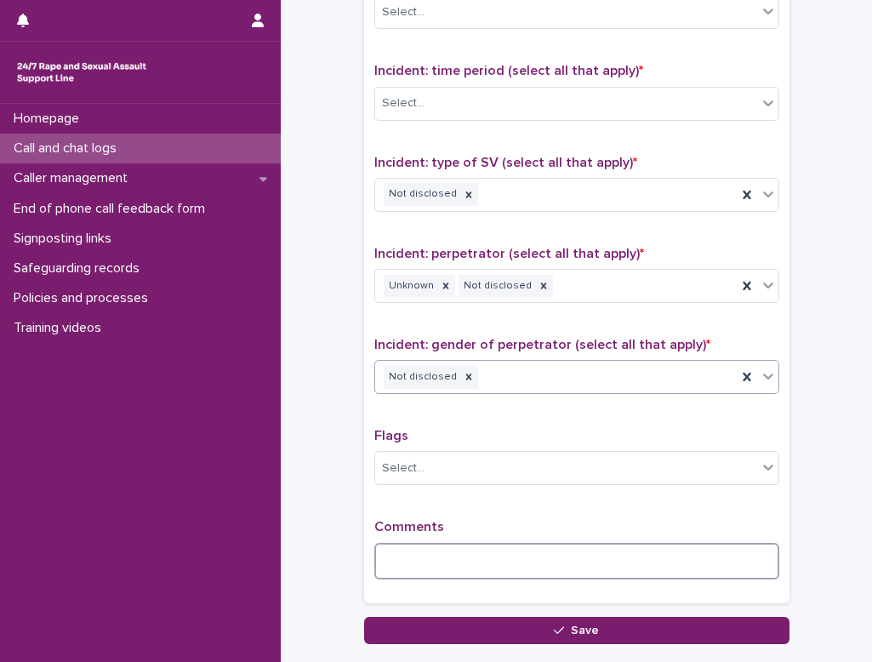
click at [401, 564] on textarea at bounding box center [576, 561] width 405 height 37
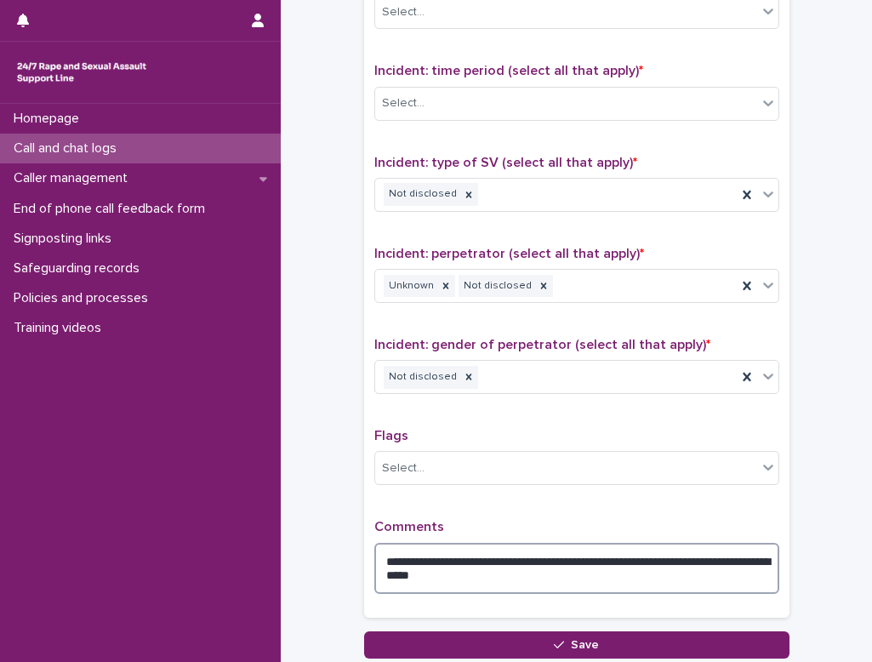
scroll to position [1190, 0]
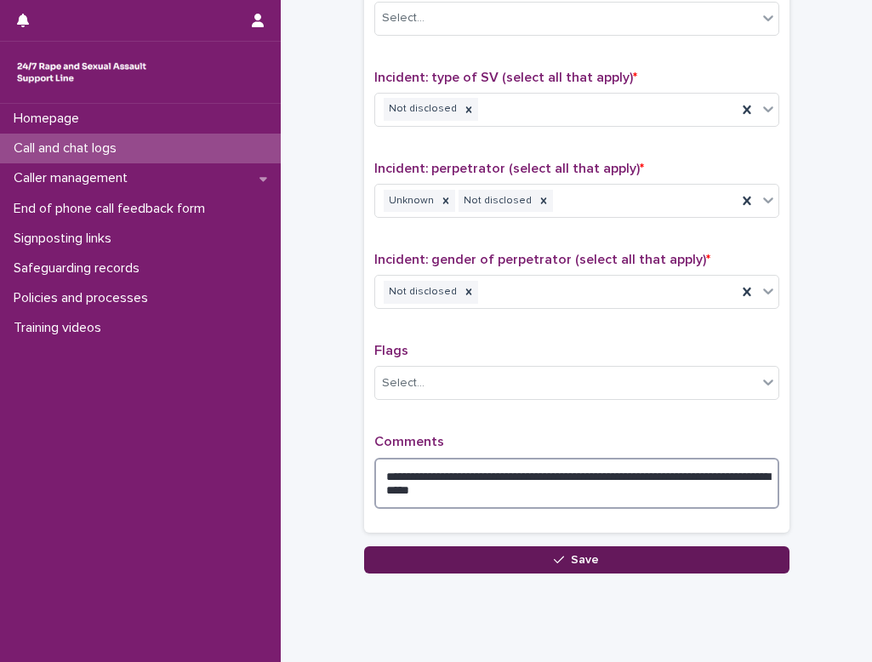
type textarea "**********"
click at [543, 558] on button "Save" at bounding box center [576, 559] width 425 height 27
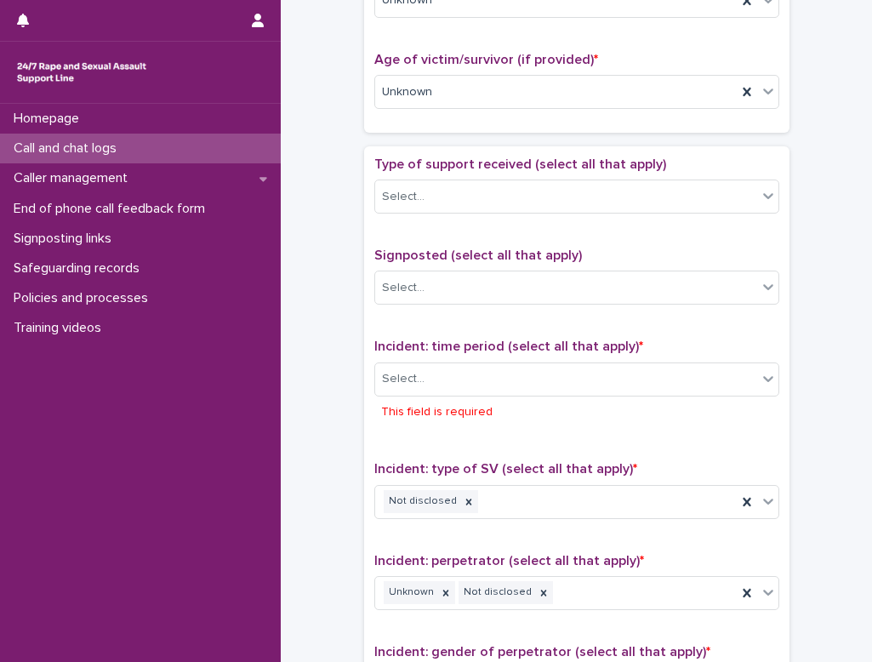
scroll to position [828, 0]
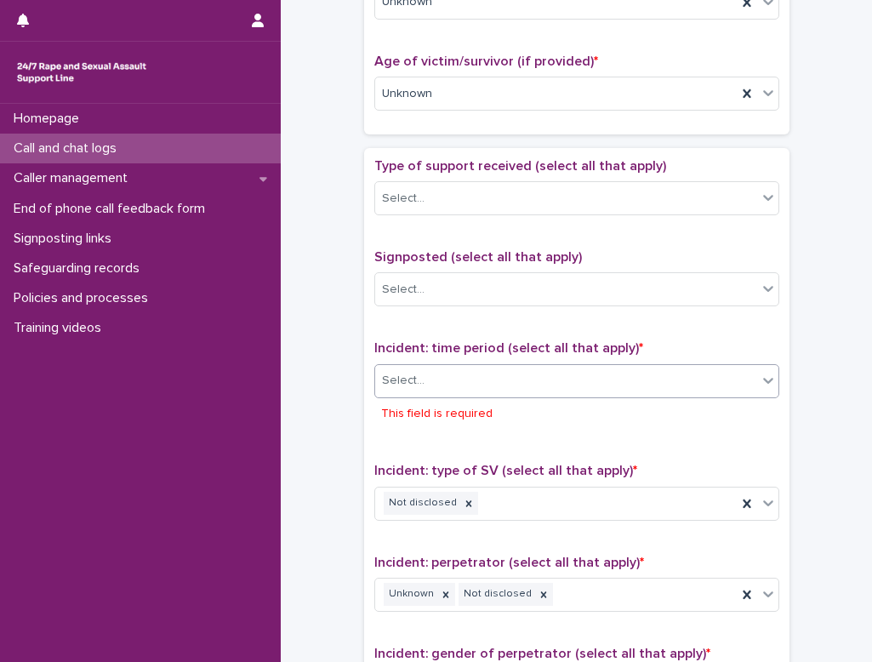
click at [426, 384] on div "Select..." at bounding box center [566, 380] width 382 height 28
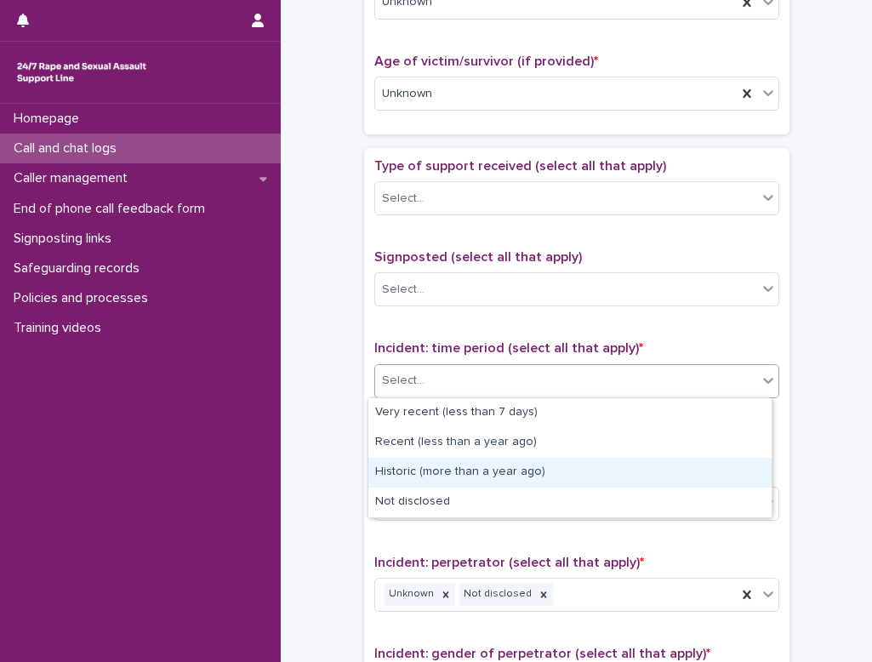
drag, startPoint x: 446, startPoint y: 487, endPoint x: 453, endPoint y: 469, distance: 19.4
click at [453, 469] on div "Historic (more than a year ago)" at bounding box center [569, 472] width 403 height 30
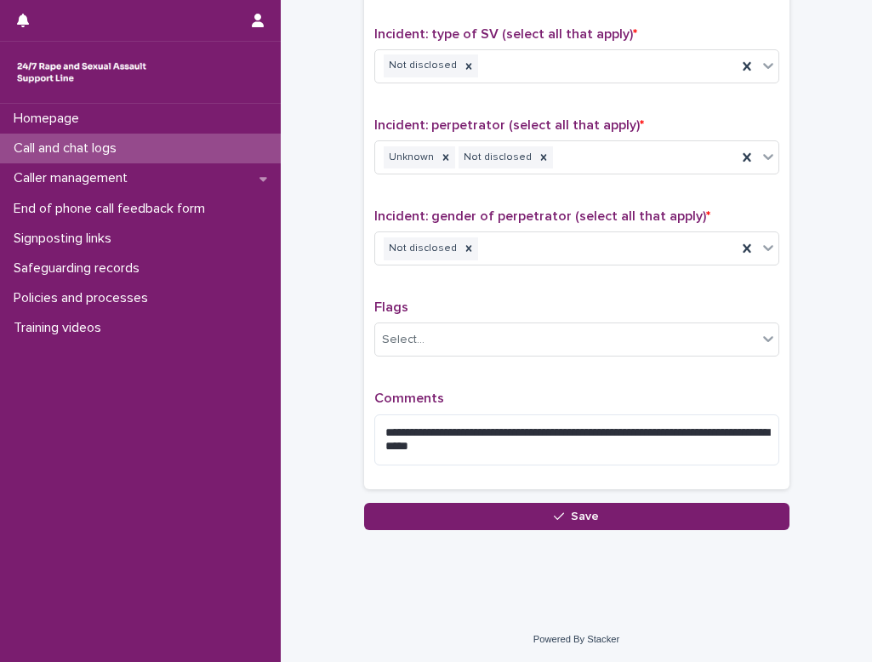
scroll to position [1235, 0]
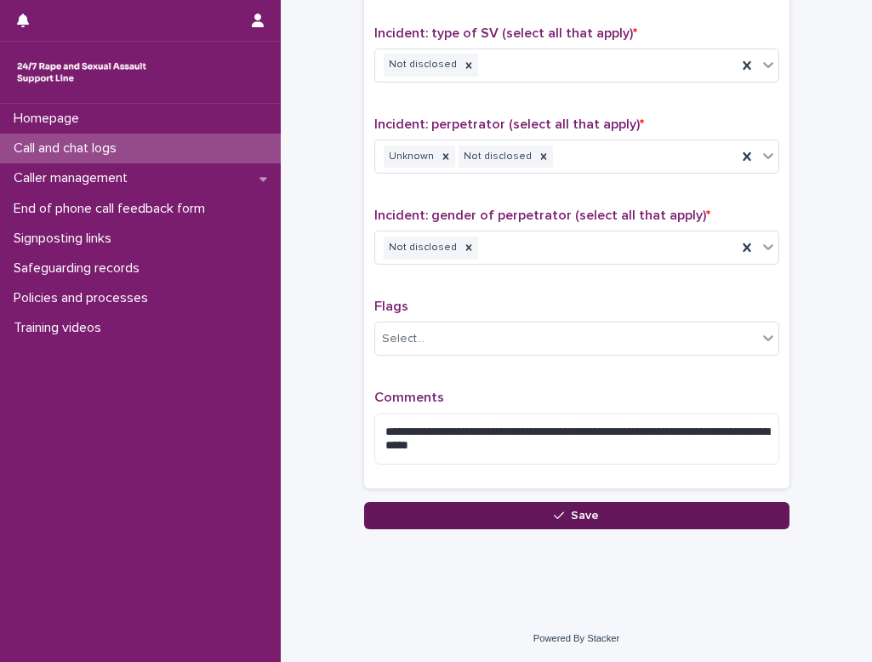
click at [543, 511] on span "Save" at bounding box center [585, 515] width 28 height 12
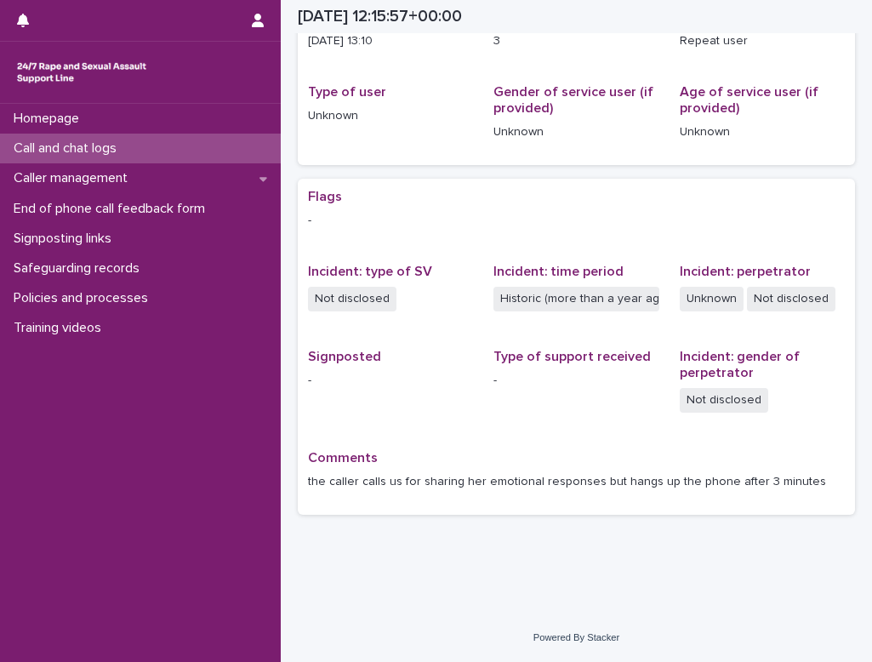
scroll to position [207, 0]
click at [61, 150] on p "Call and chat logs" at bounding box center [68, 148] width 123 height 16
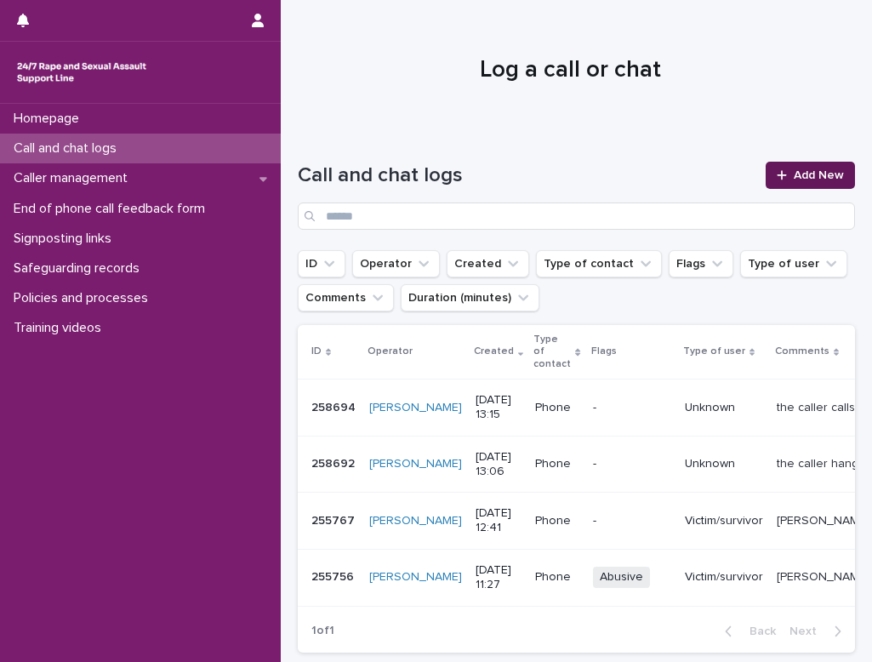
click at [543, 171] on span "Add New" at bounding box center [818, 175] width 50 height 12
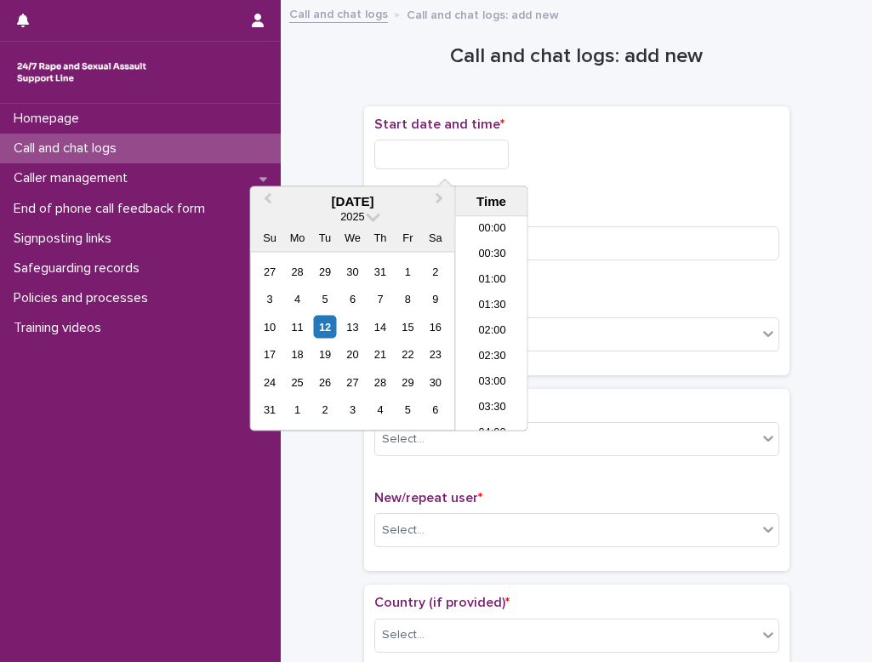
scroll to position [594, 0]
click at [390, 162] on input "text" at bounding box center [441, 154] width 134 height 30
click at [323, 325] on div "12" at bounding box center [324, 326] width 23 height 23
click at [491, 326] on li "13:30" at bounding box center [492, 324] width 72 height 26
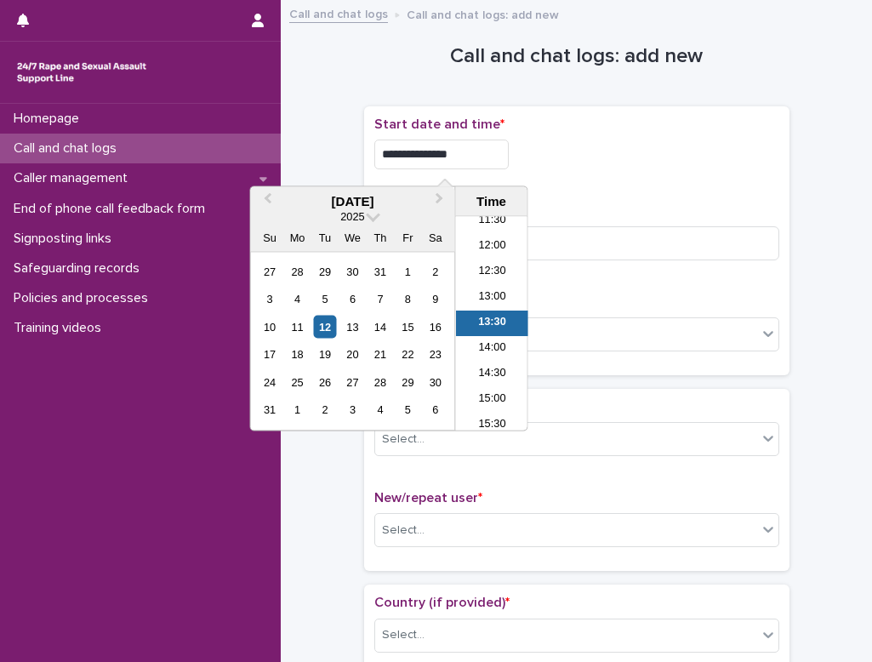
click at [470, 160] on input "**********" at bounding box center [441, 154] width 134 height 30
type input "**********"
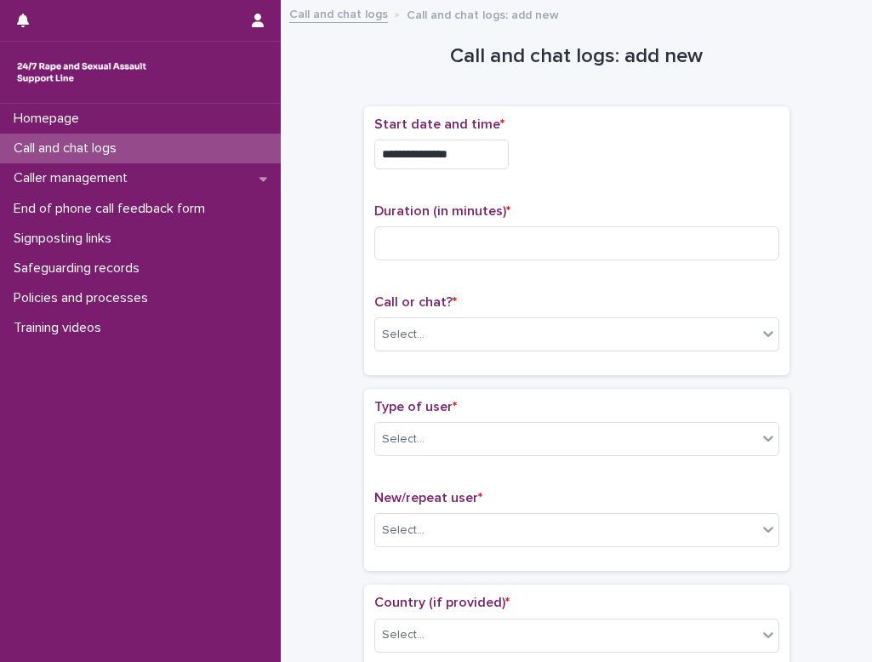
click at [460, 242] on input at bounding box center [576, 243] width 405 height 34
type input "*"
click at [426, 333] on input "text" at bounding box center [427, 334] width 2 height 14
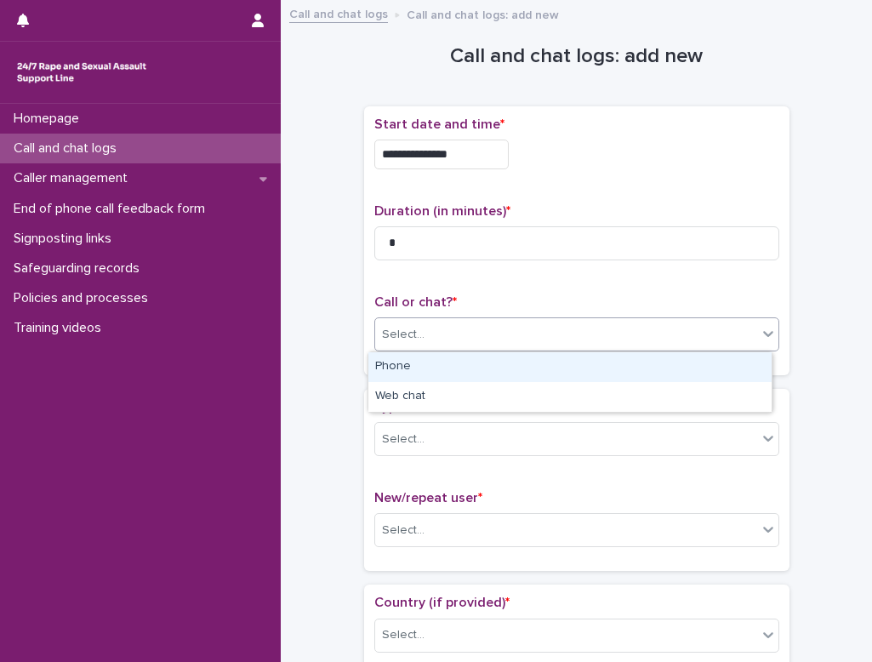
click at [419, 379] on div "Phone" at bounding box center [569, 367] width 403 height 30
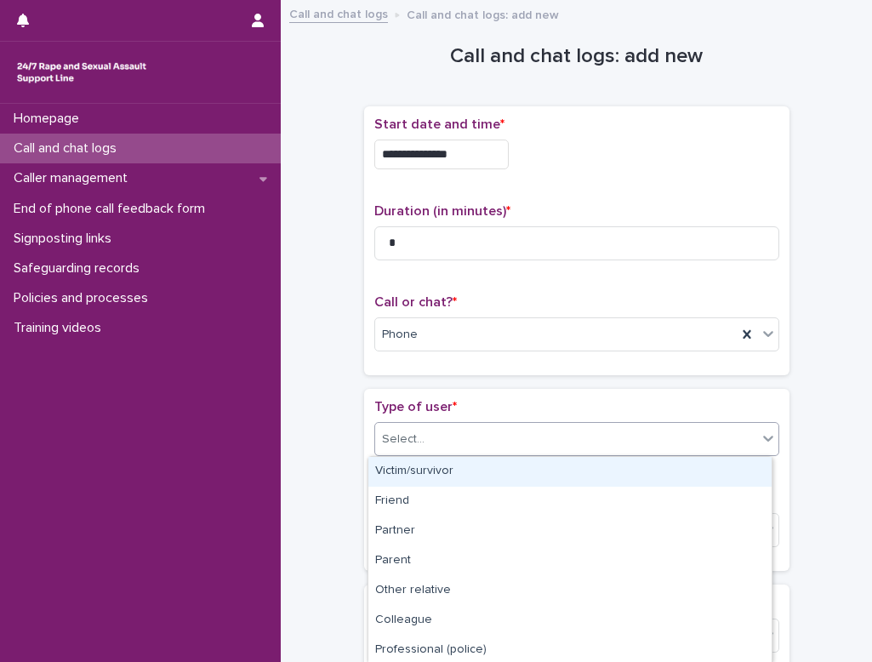
click at [426, 438] on input "text" at bounding box center [427, 439] width 2 height 14
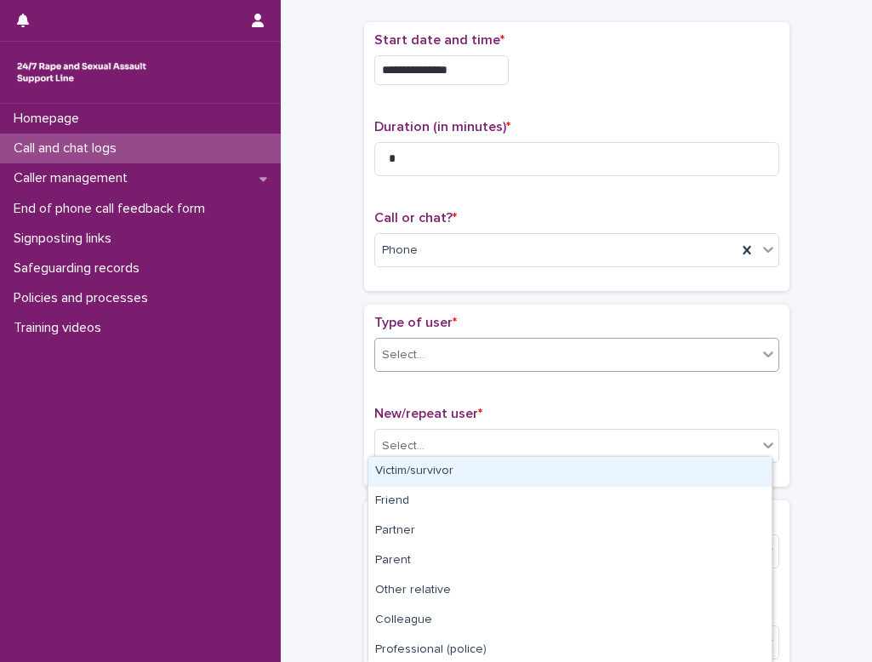
scroll to position [85, 0]
click at [419, 468] on div "Victim/survivor" at bounding box center [569, 472] width 403 height 30
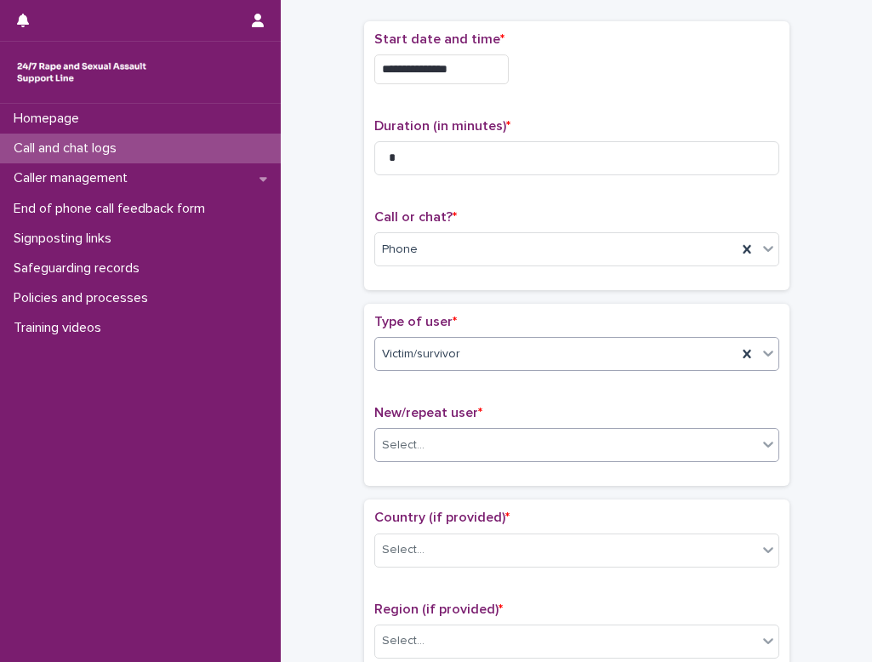
click at [401, 446] on div "Select..." at bounding box center [403, 445] width 43 height 18
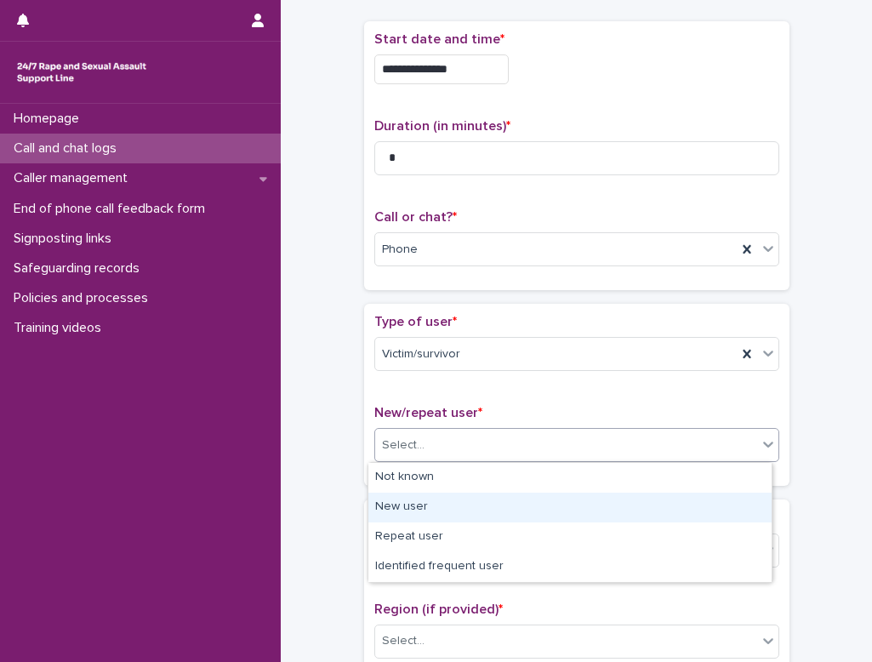
click at [406, 502] on div "New user" at bounding box center [569, 507] width 403 height 30
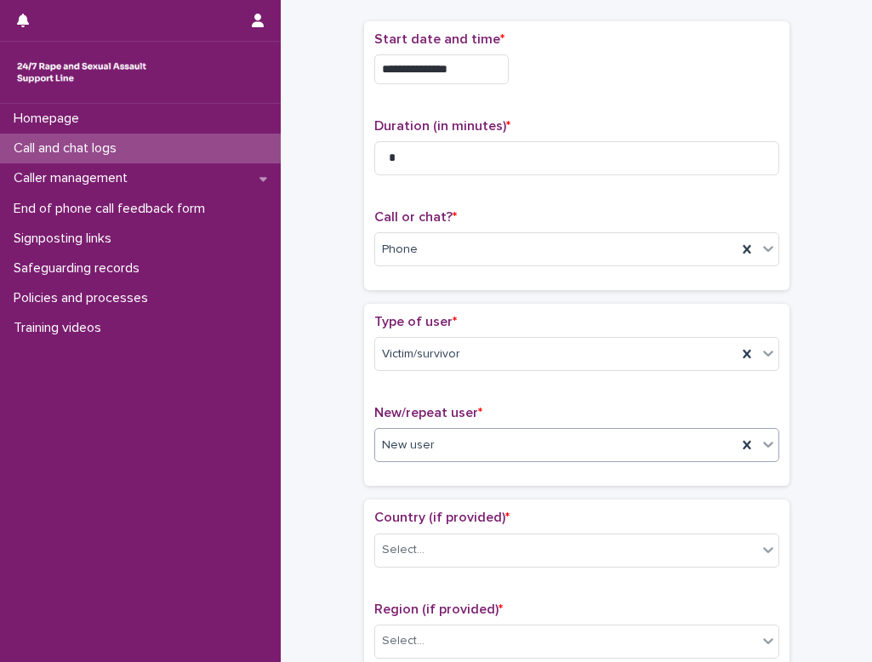
scroll to position [170, 0]
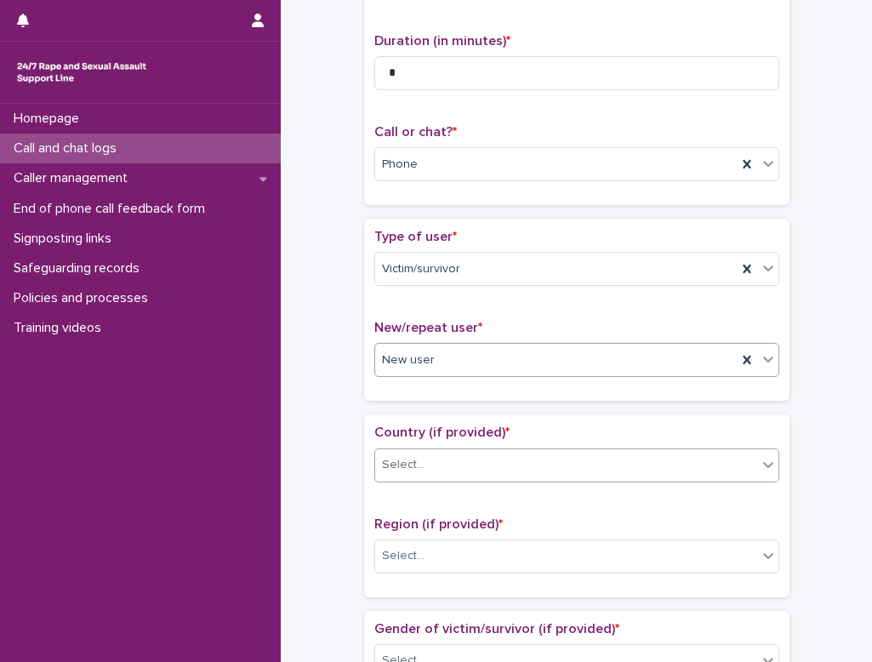
click at [398, 461] on div "Select..." at bounding box center [403, 465] width 43 height 18
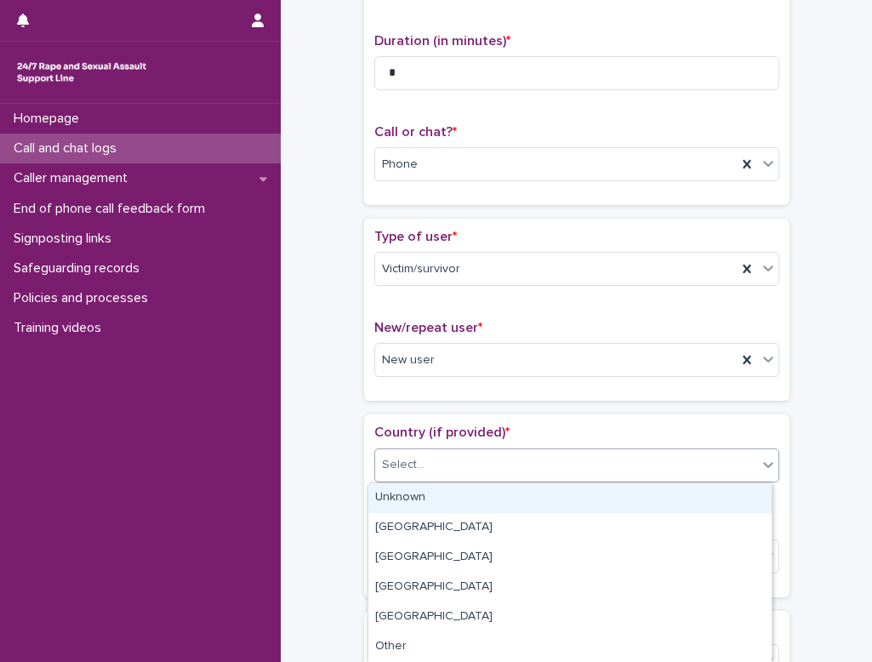
click at [397, 487] on div "Unknown" at bounding box center [569, 498] width 403 height 30
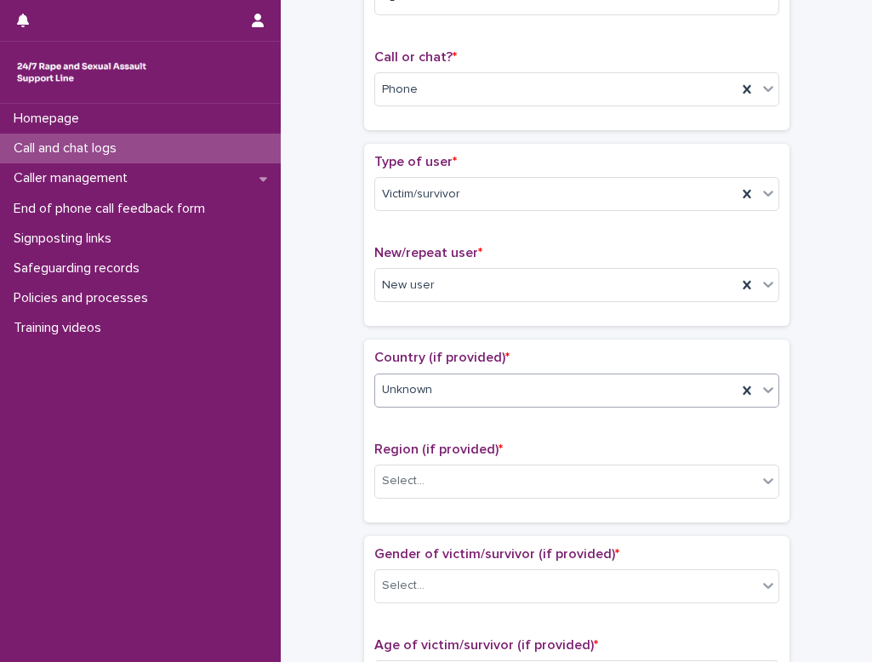
scroll to position [425, 0]
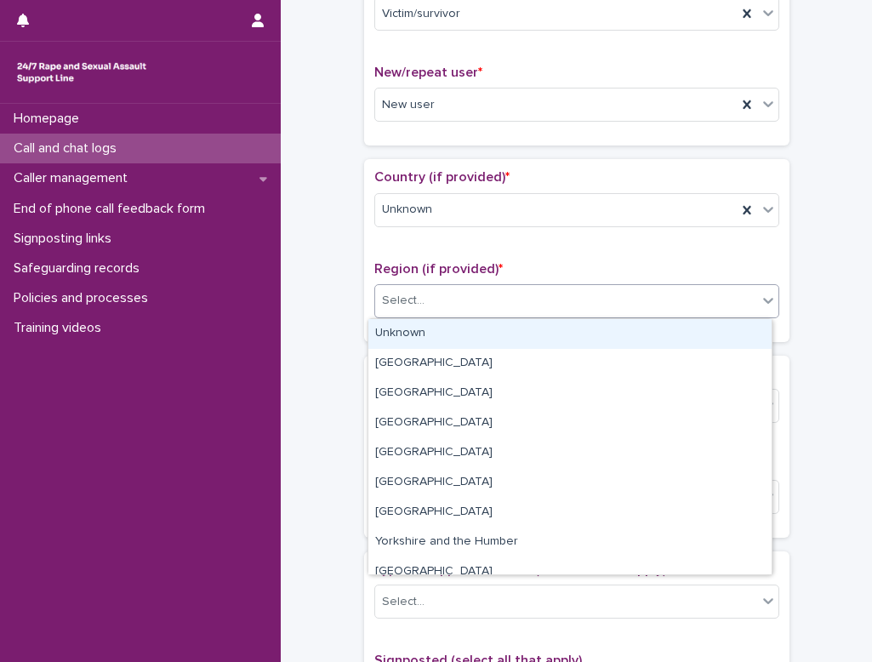
click at [395, 304] on div "Select..." at bounding box center [403, 301] width 43 height 18
click at [394, 338] on div "Unknown" at bounding box center [569, 334] width 403 height 30
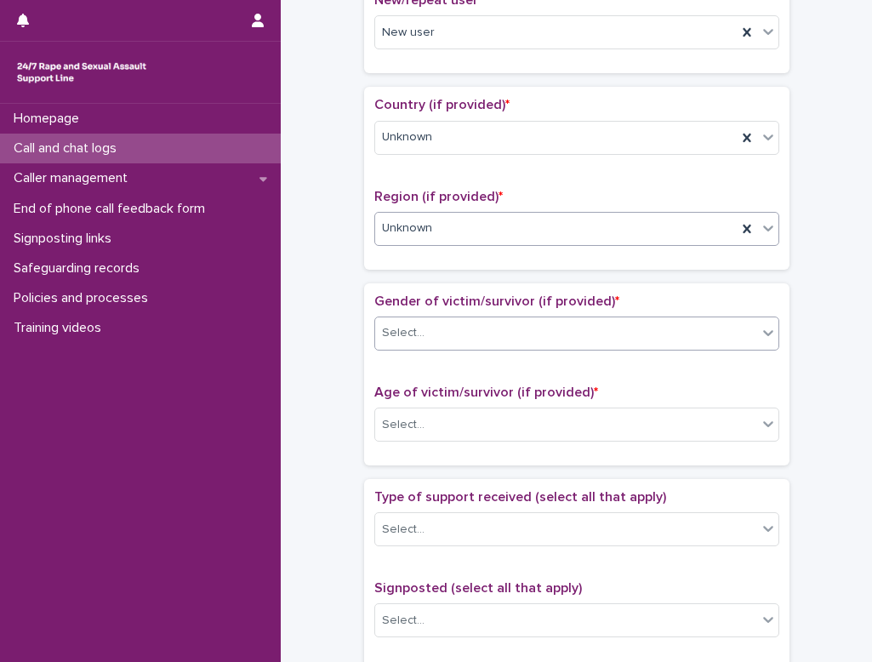
scroll to position [595, 0]
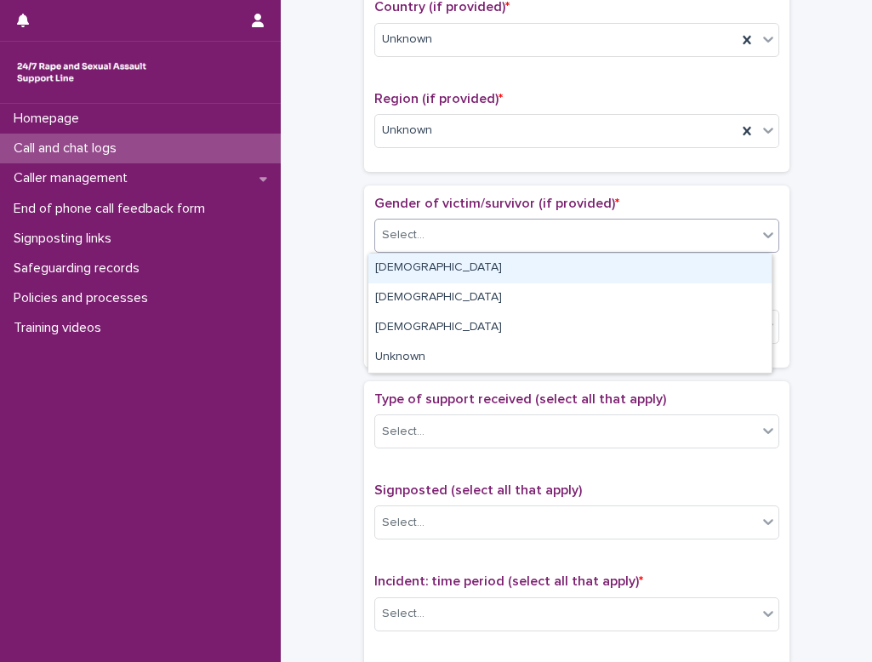
click at [543, 234] on icon at bounding box center [767, 234] width 17 height 17
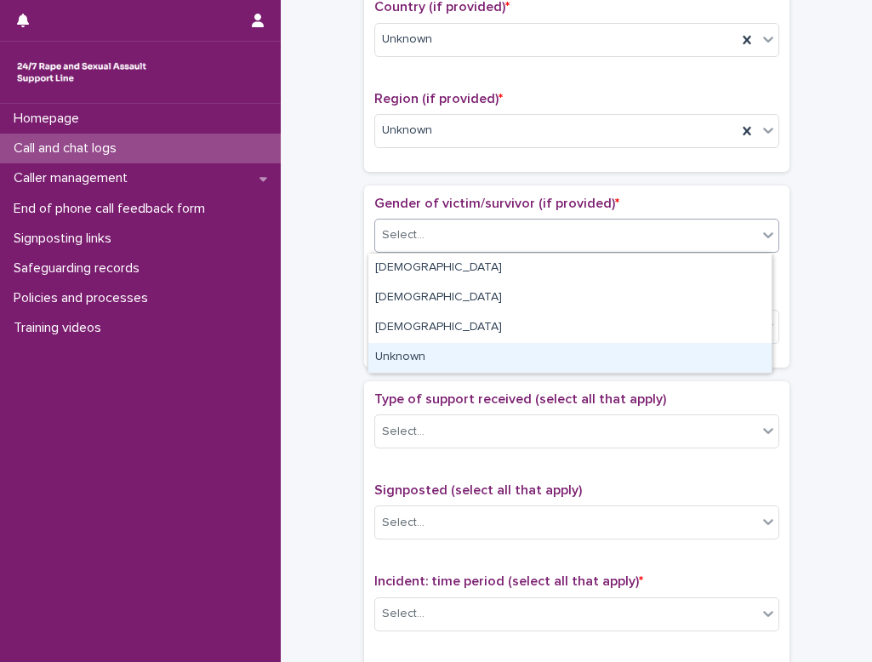
click at [514, 352] on div "Unknown" at bounding box center [569, 358] width 403 height 30
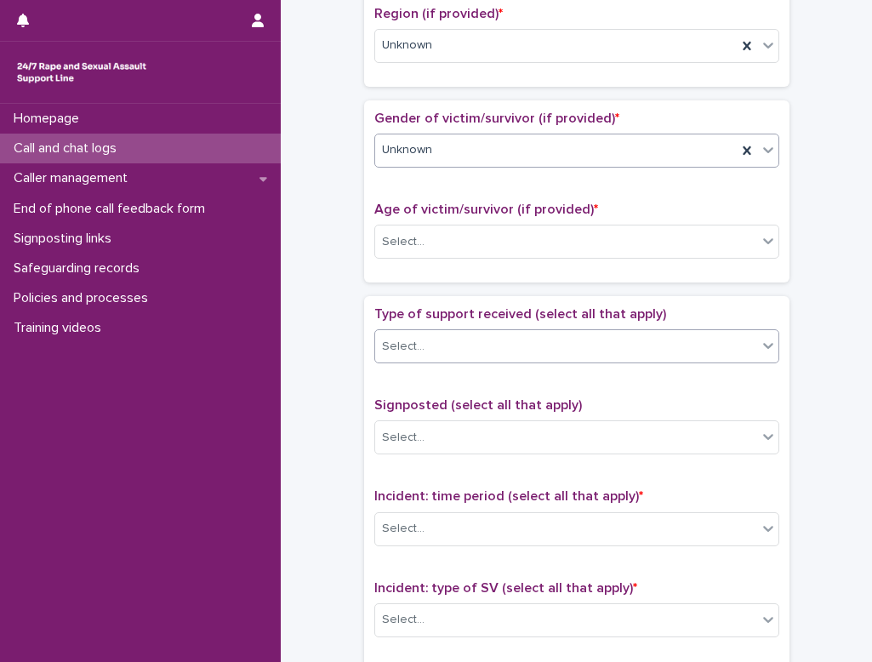
scroll to position [850, 0]
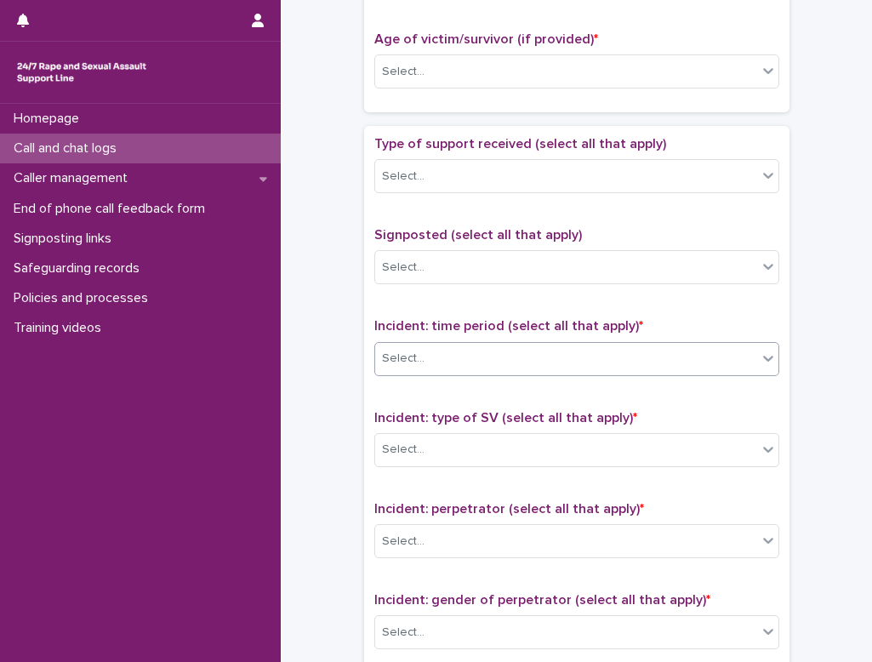
click at [438, 361] on div "Select..." at bounding box center [566, 358] width 382 height 28
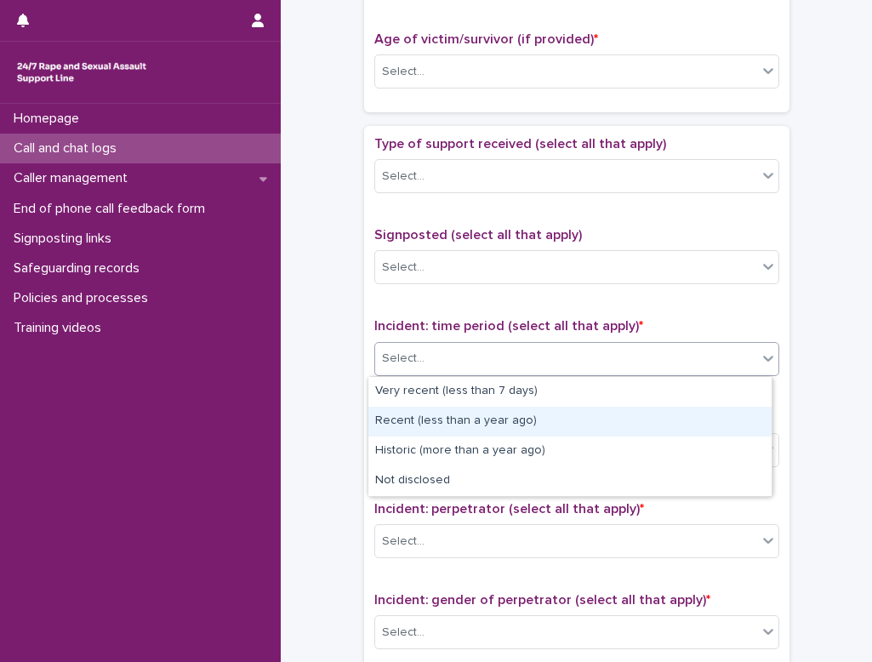
drag, startPoint x: 429, startPoint y: 436, endPoint x: 429, endPoint y: 420, distance: 16.2
click at [429, 420] on div "Recent (less than a year ago)" at bounding box center [569, 421] width 403 height 30
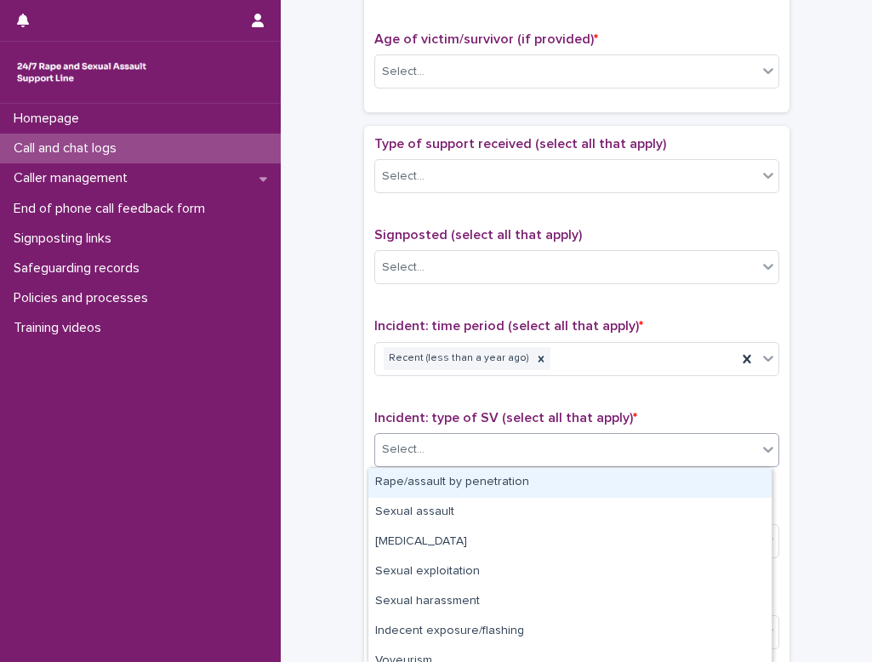
click at [427, 450] on div "Select..." at bounding box center [566, 449] width 382 height 28
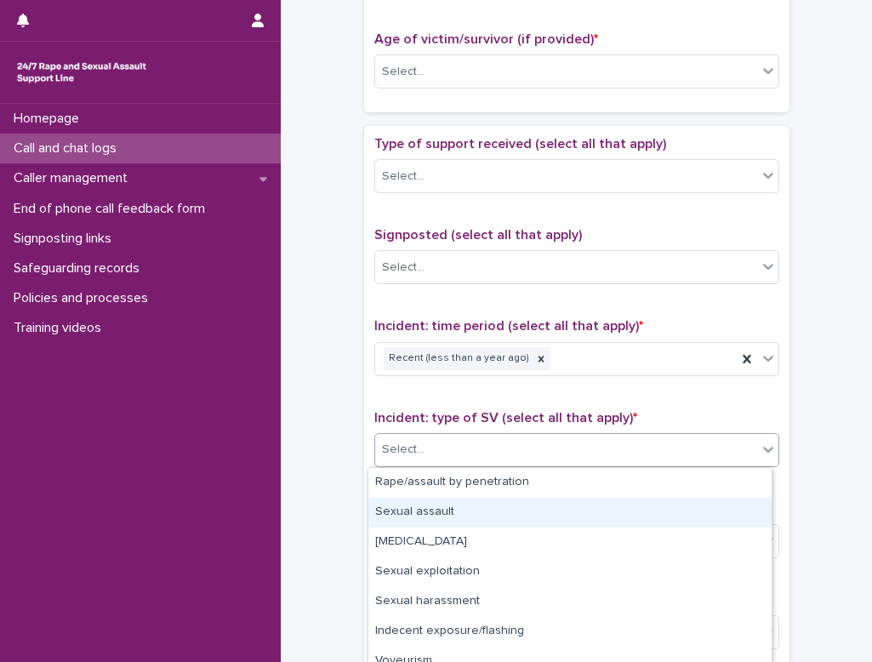
click at [421, 503] on div "Sexual assault" at bounding box center [569, 512] width 403 height 30
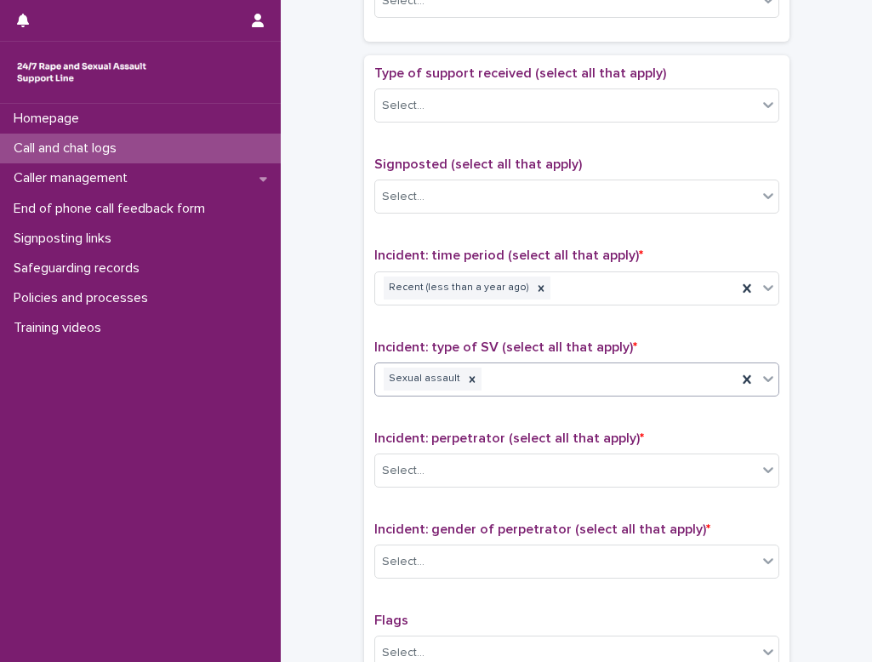
scroll to position [1020, 0]
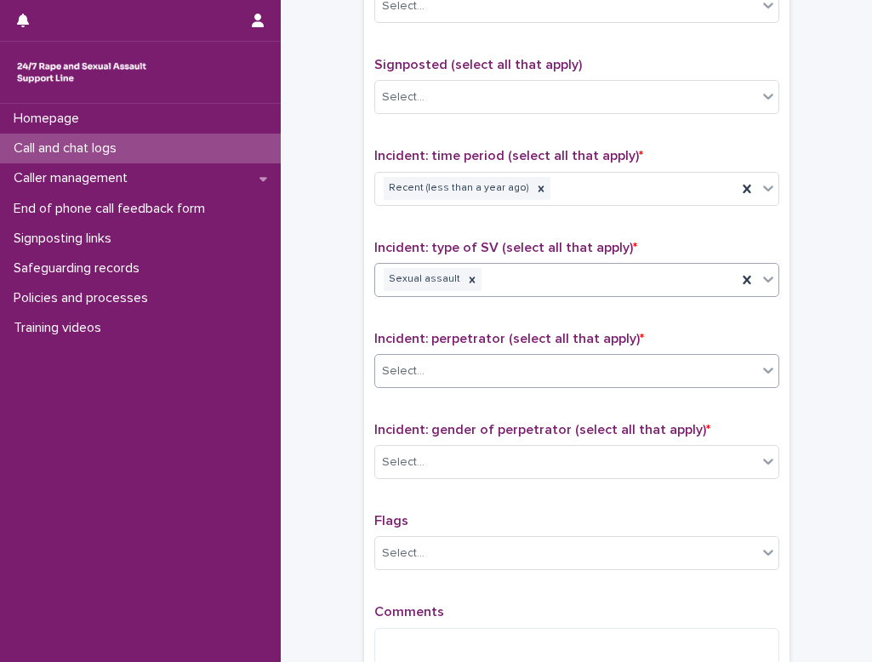
click at [461, 375] on div "Select..." at bounding box center [566, 371] width 382 height 28
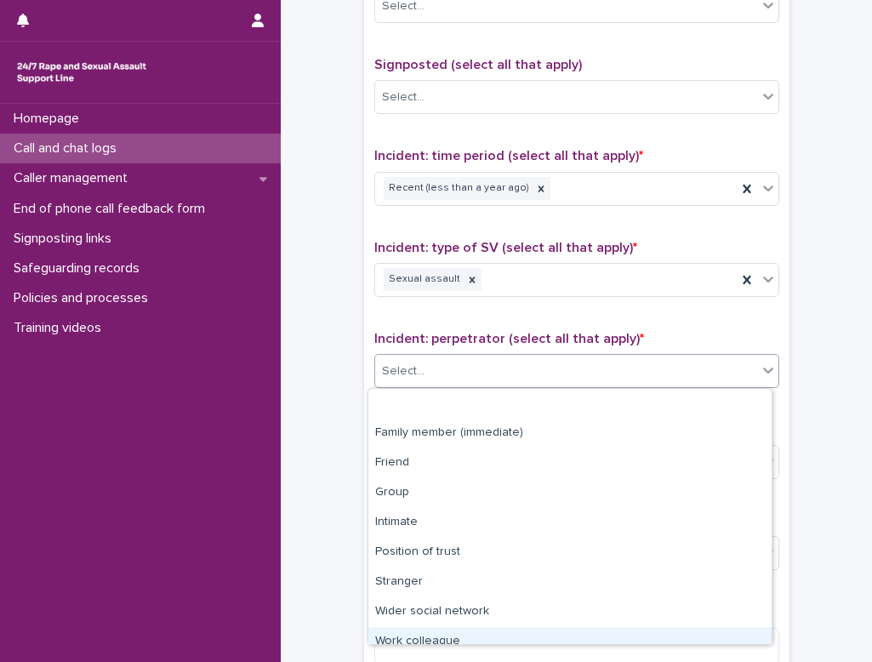
scroll to position [72, 0]
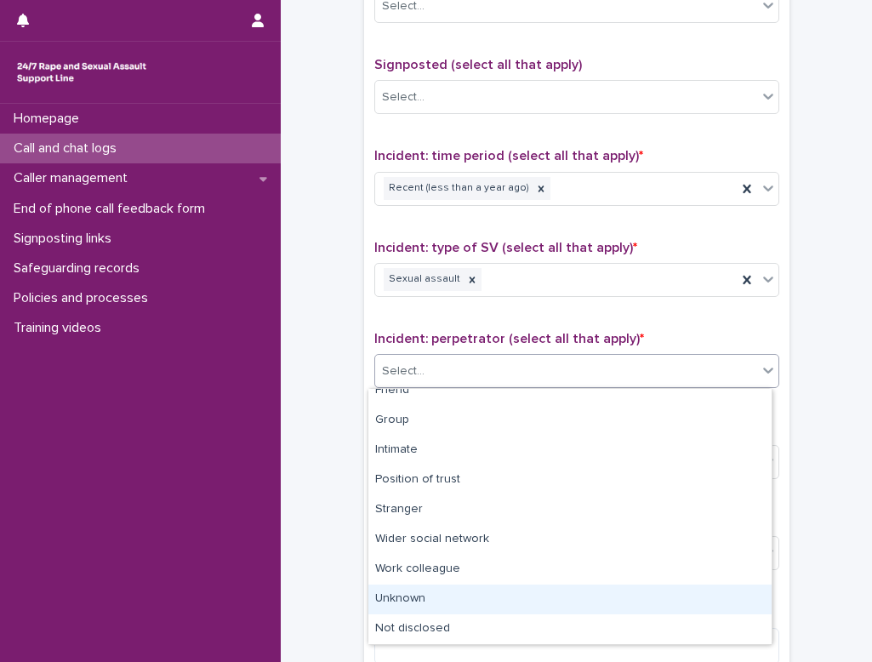
click at [415, 598] on div "Unknown" at bounding box center [569, 599] width 403 height 30
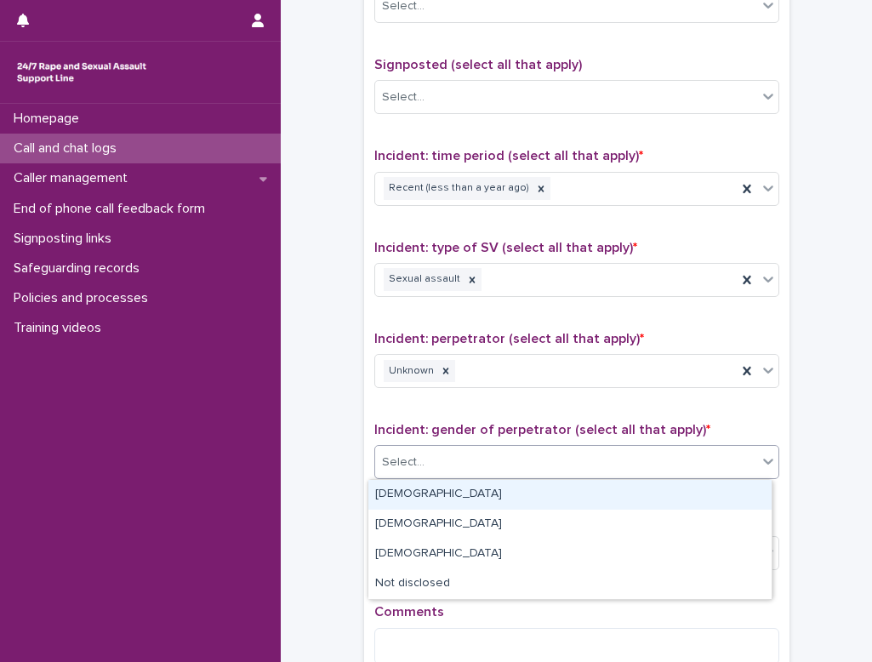
click at [441, 463] on div "Select..." at bounding box center [566, 462] width 382 height 28
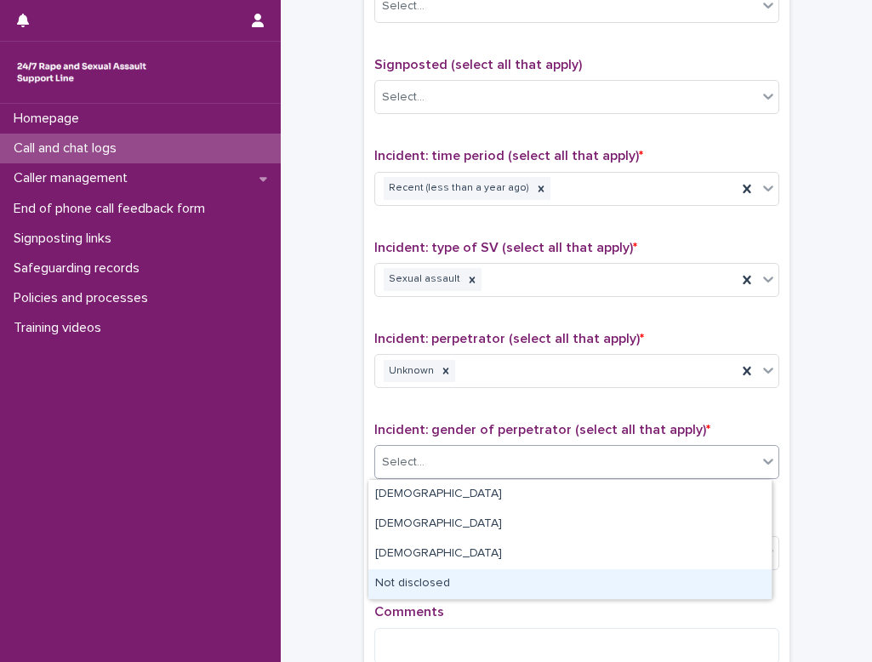
click at [403, 582] on div "Not disclosed" at bounding box center [569, 584] width 403 height 30
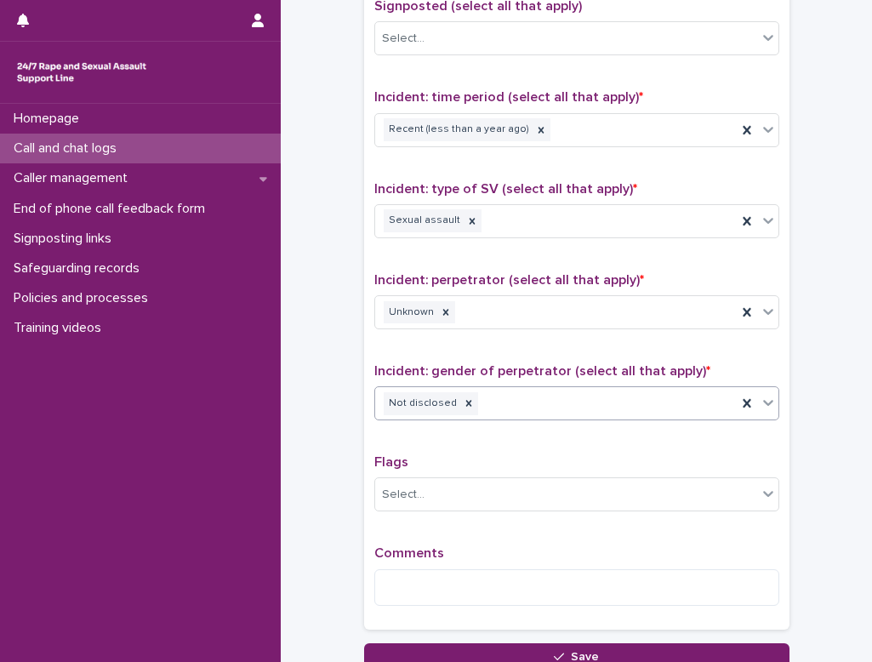
scroll to position [1190, 0]
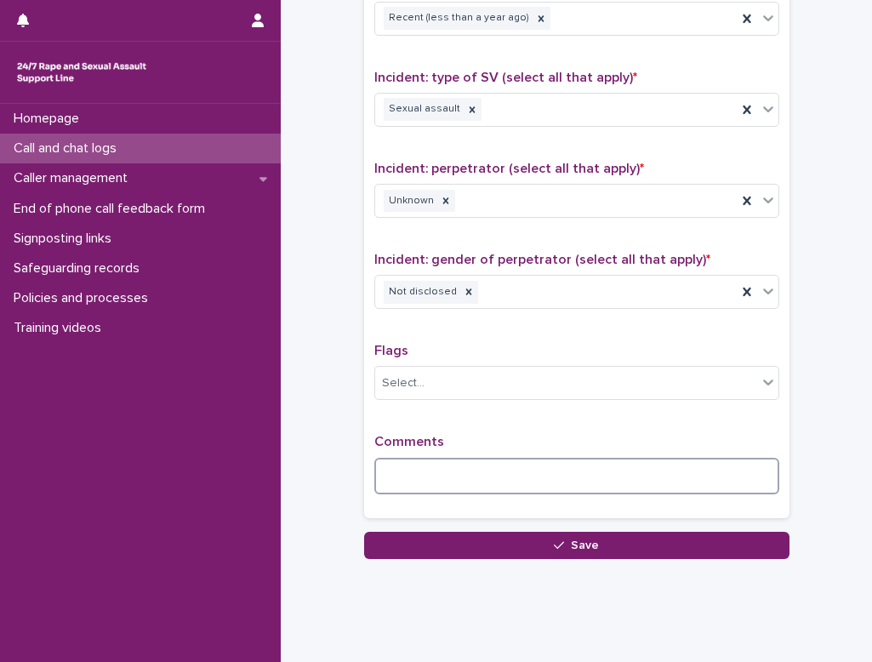
click at [449, 479] on textarea at bounding box center [576, 475] width 405 height 37
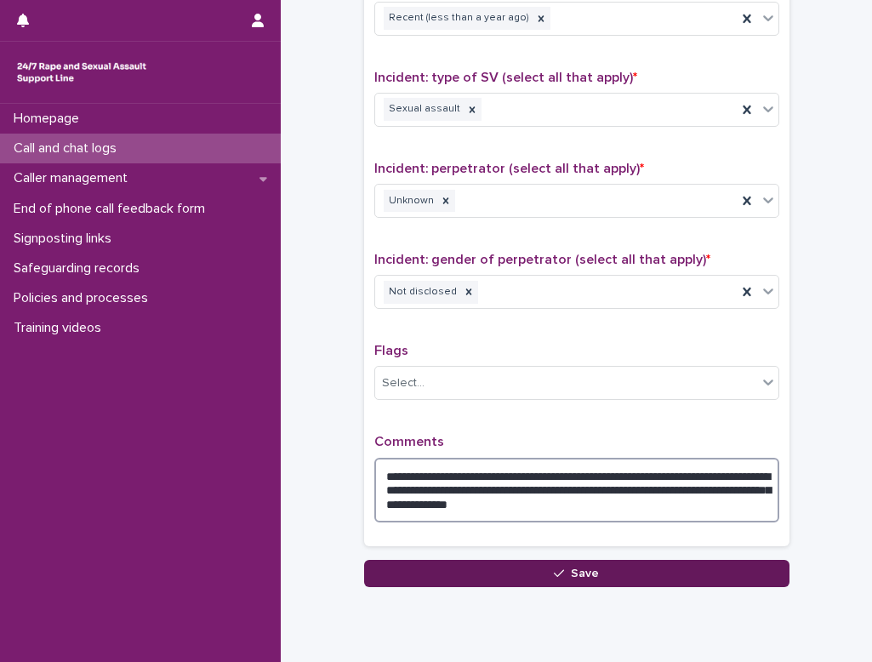
type textarea "**********"
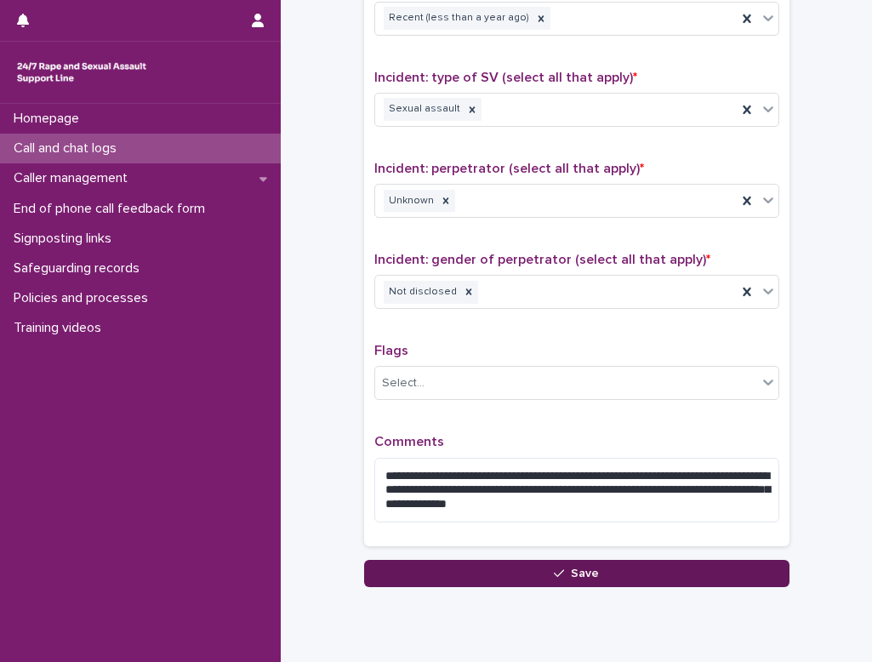
click at [543, 573] on span "Save" at bounding box center [585, 573] width 28 height 12
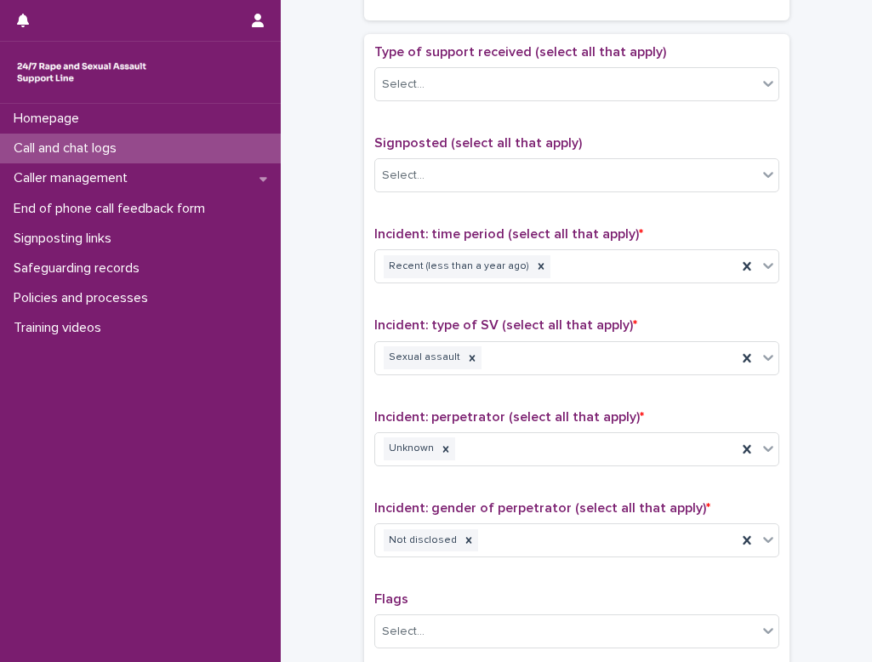
scroll to position [1149, 0]
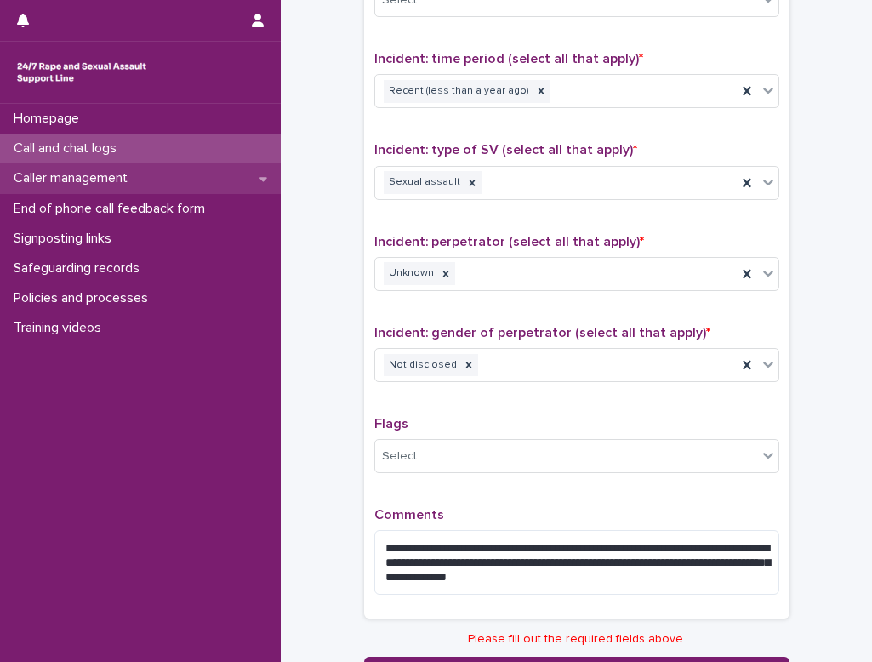
click at [44, 176] on p "Caller management" at bounding box center [74, 178] width 134 height 16
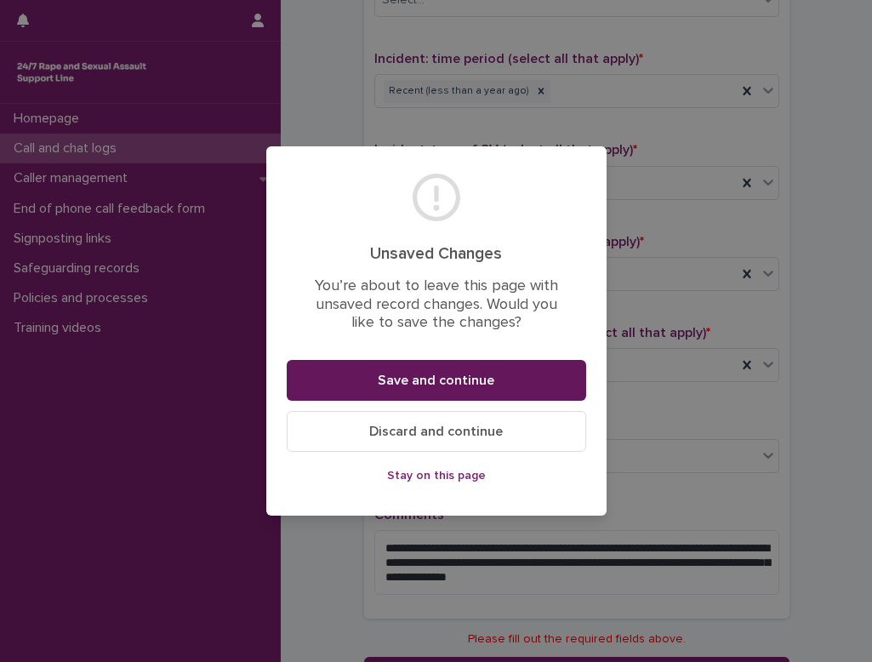
click at [455, 379] on span "Save and continue" at bounding box center [436, 380] width 116 height 14
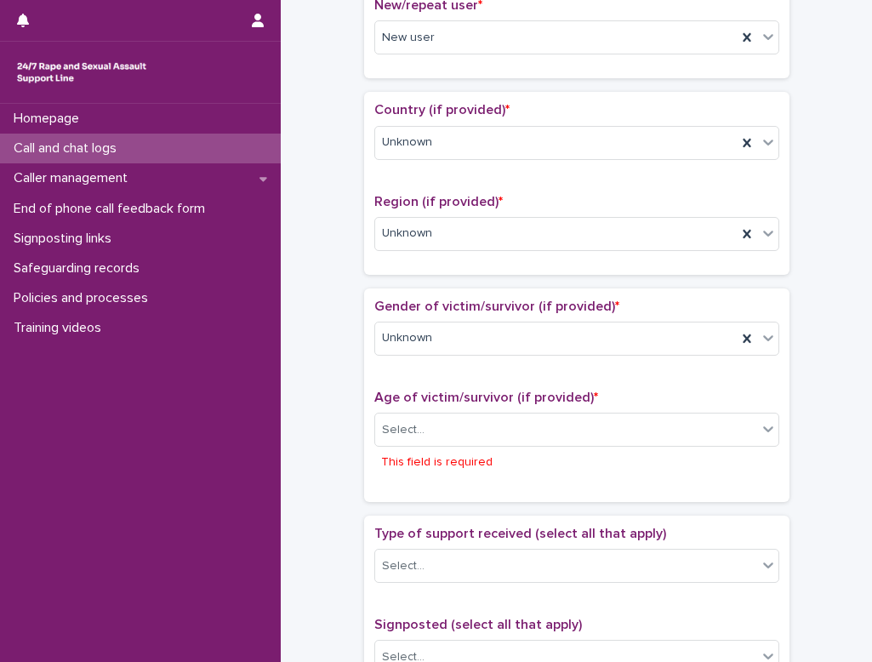
scroll to position [595, 0]
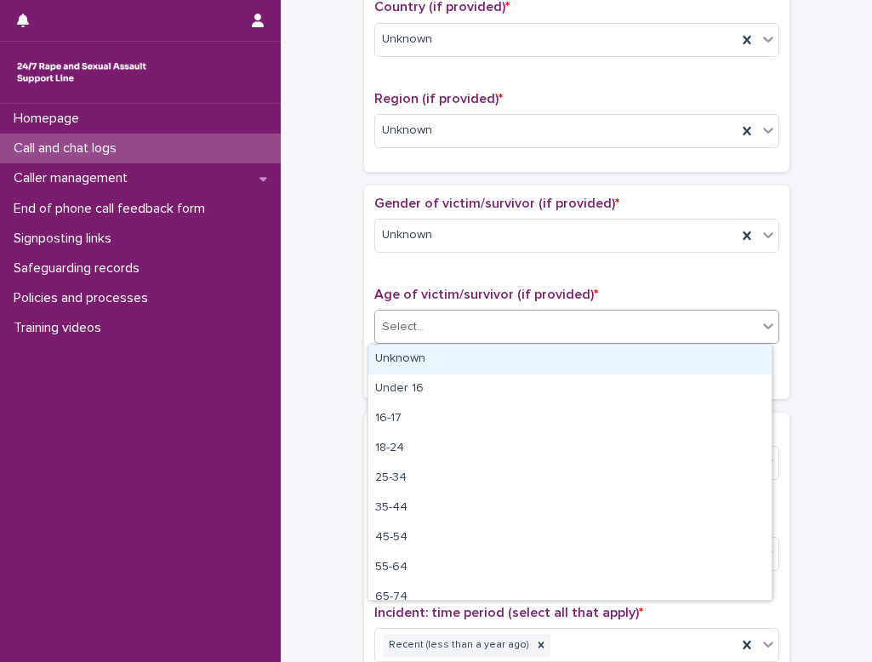
click at [454, 321] on div "Select..." at bounding box center [566, 327] width 382 height 28
click at [457, 361] on div "Unknown" at bounding box center [569, 359] width 403 height 30
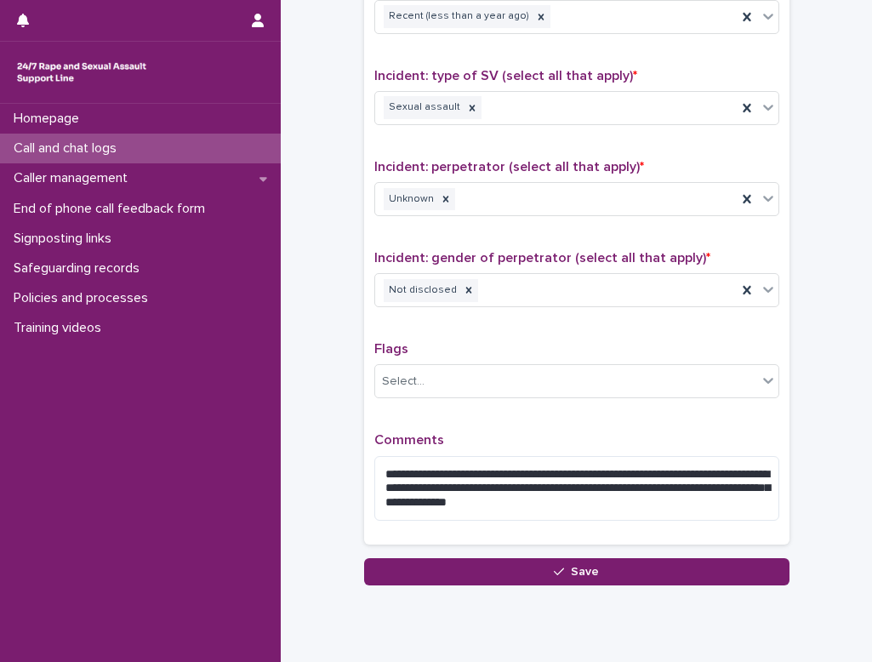
scroll to position [1248, 0]
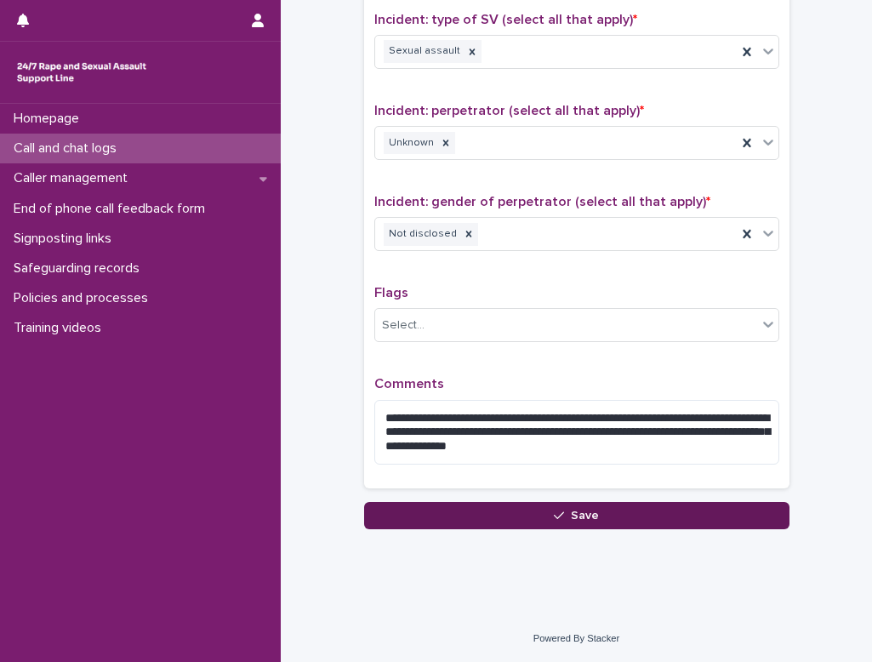
click at [543, 520] on span "Save" at bounding box center [585, 515] width 28 height 12
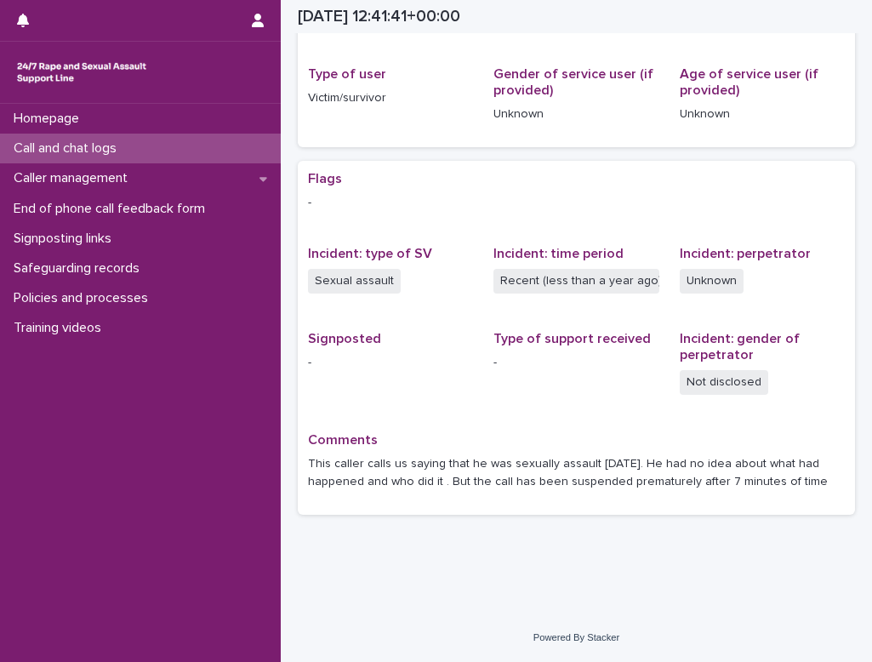
scroll to position [225, 0]
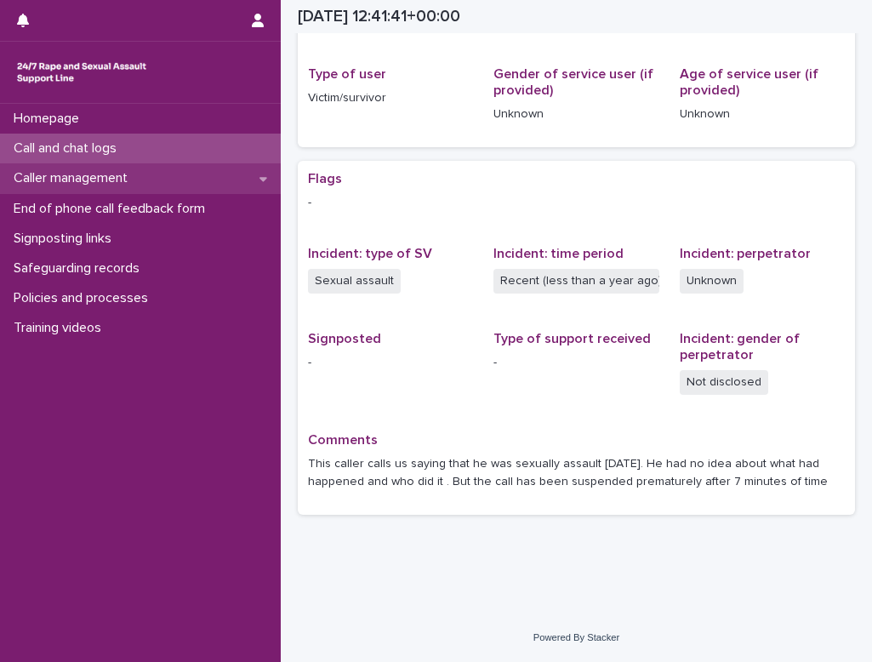
click at [60, 172] on p "Caller management" at bounding box center [74, 178] width 134 height 16
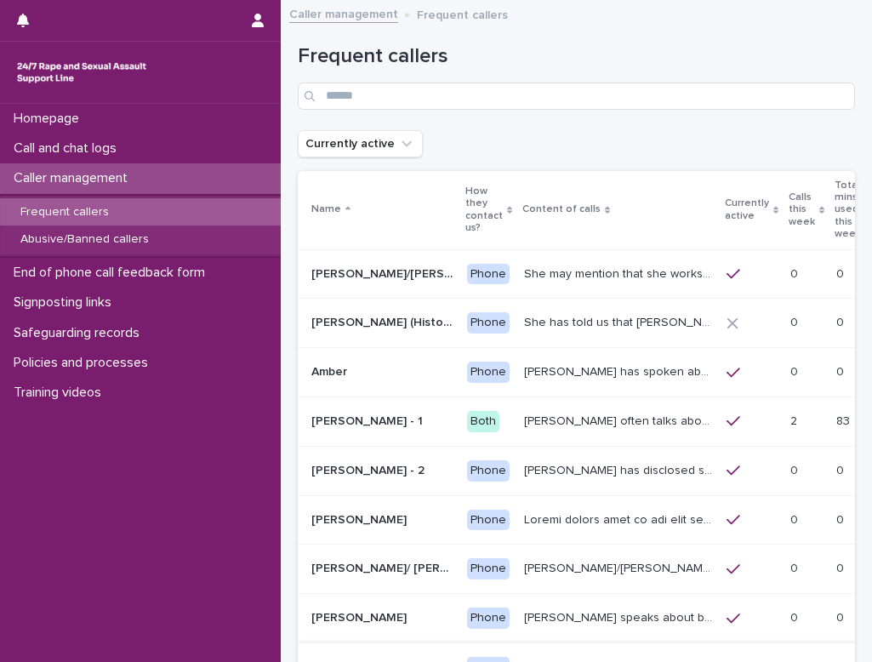
scroll to position [261, 0]
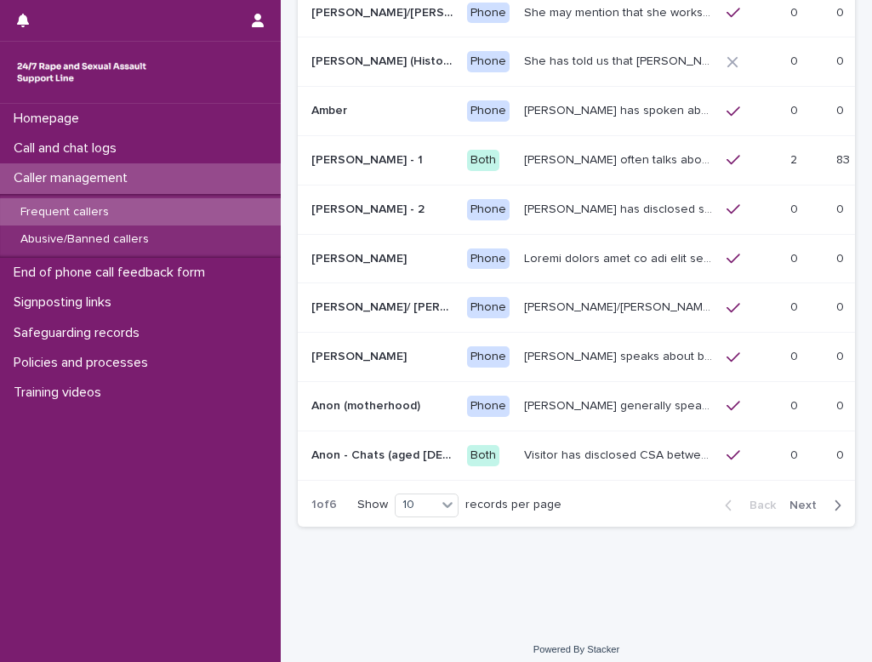
click at [543, 499] on span "Next" at bounding box center [807, 505] width 37 height 12
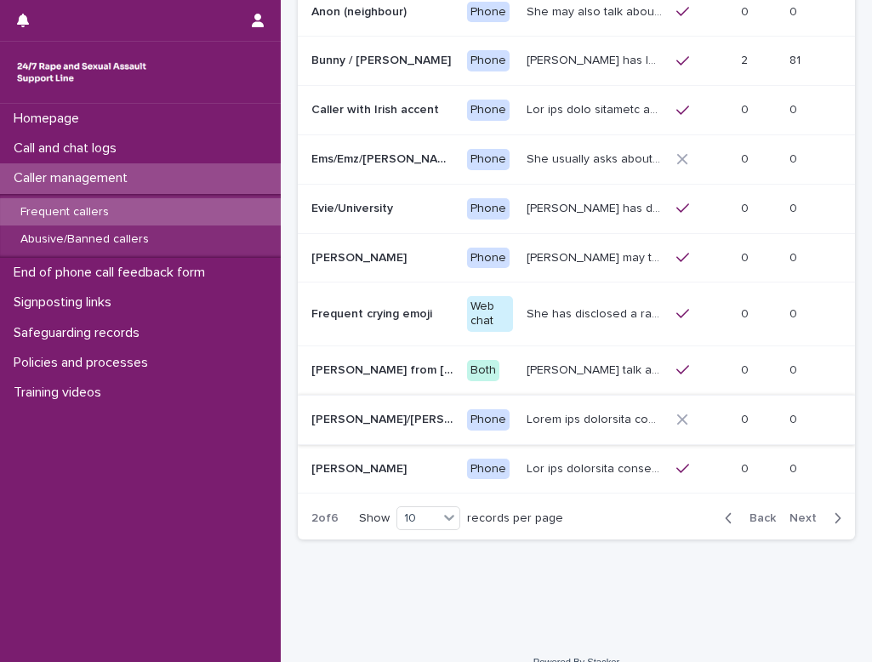
scroll to position [263, 0]
click at [543, 496] on div "Back Next" at bounding box center [783, 517] width 144 height 43
click at [543, 509] on button "Next" at bounding box center [818, 516] width 72 height 15
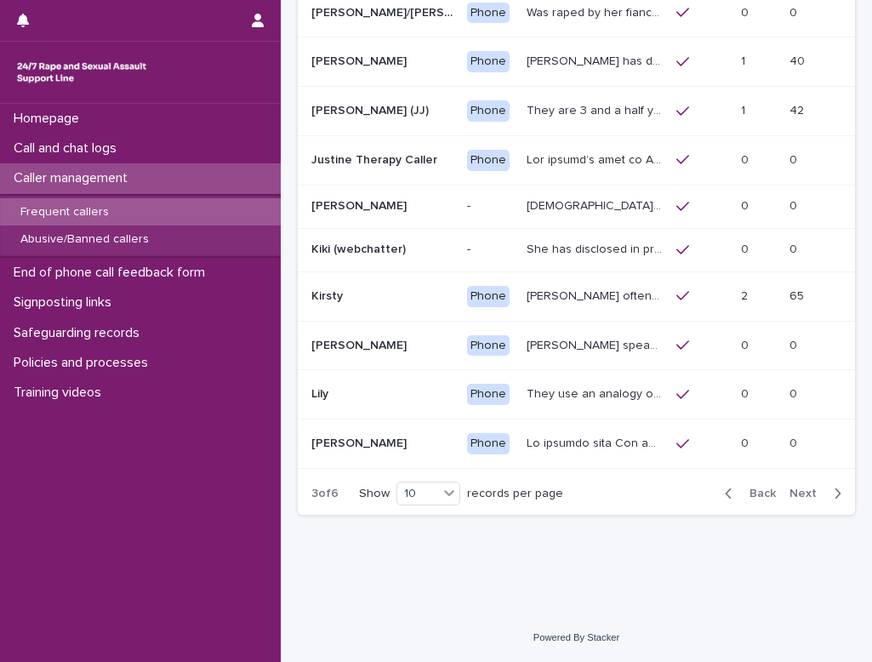
scroll to position [275, 0]
click at [543, 491] on span "Next" at bounding box center [807, 493] width 37 height 12
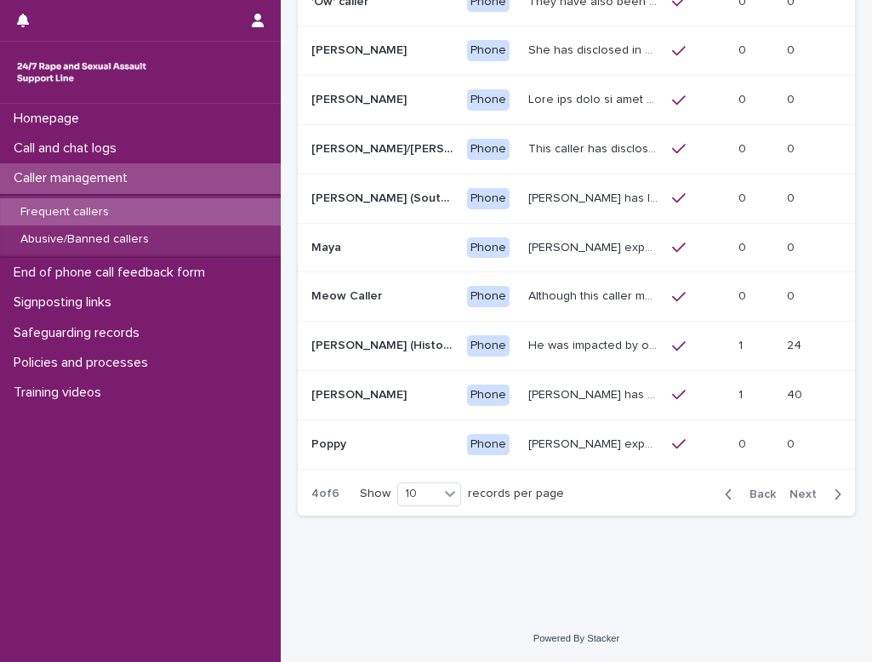
scroll to position [261, 0]
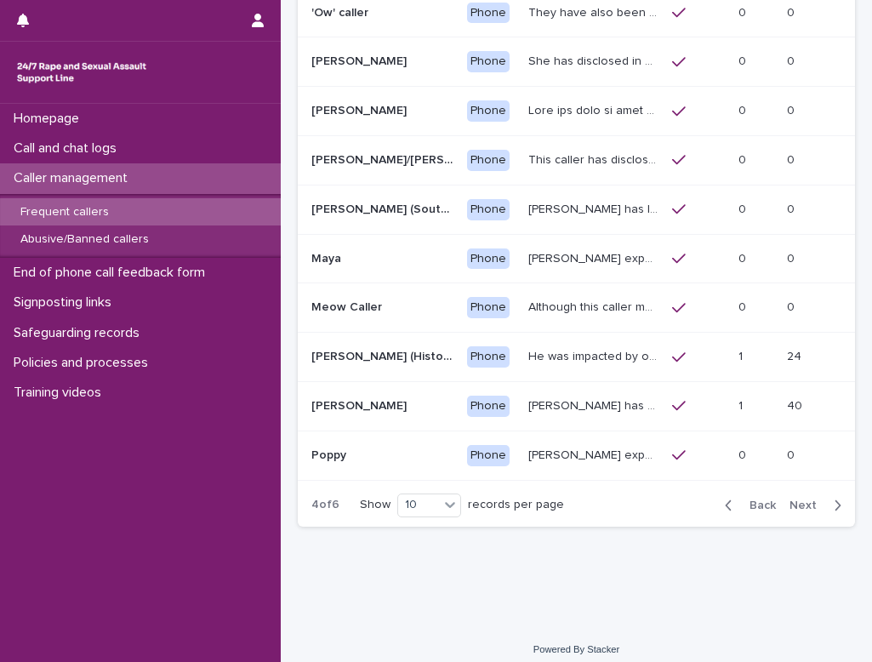
click at [543, 485] on div "Back Next" at bounding box center [783, 505] width 144 height 43
click at [543, 499] on span "Next" at bounding box center [807, 505] width 37 height 12
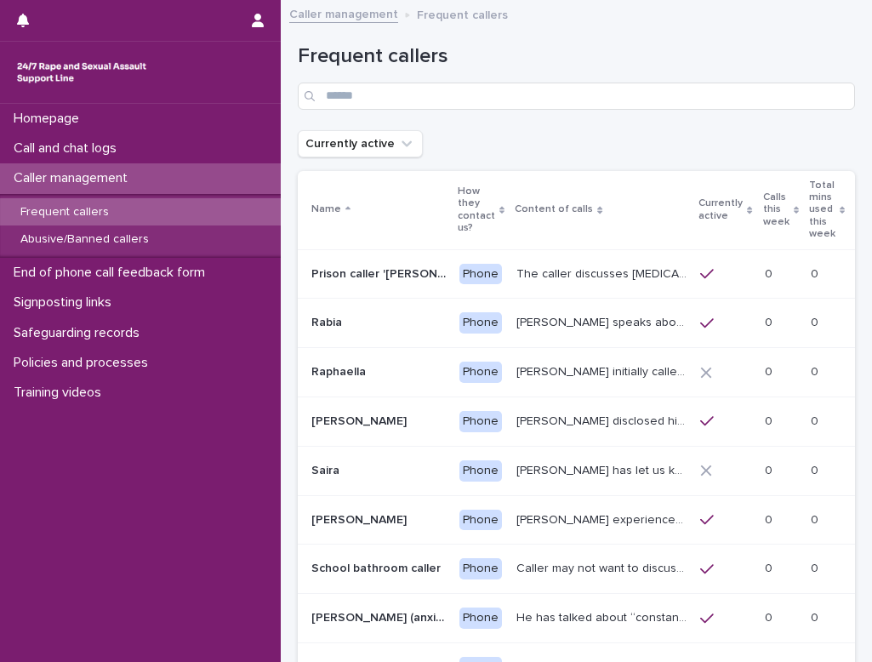
scroll to position [248, 0]
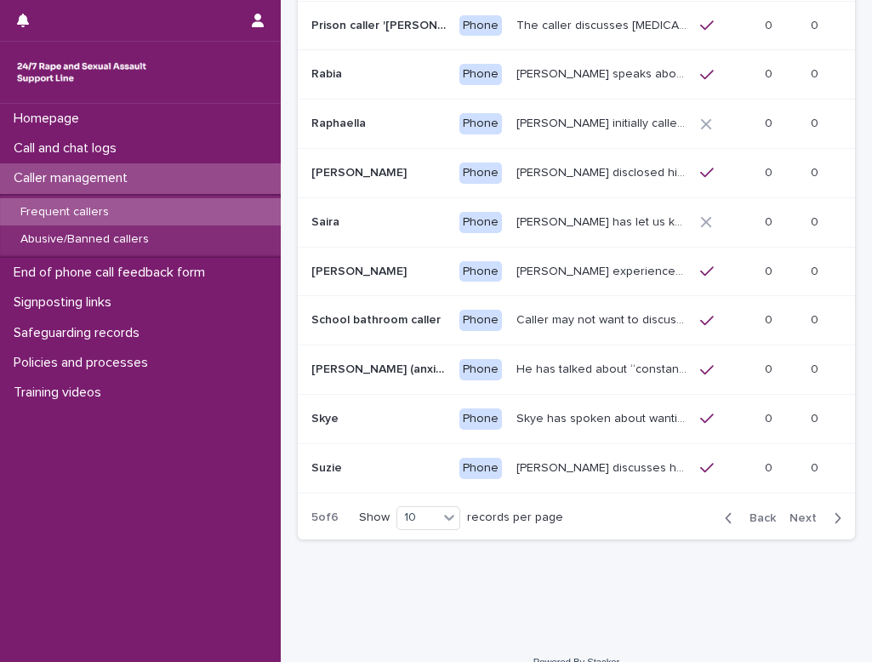
click at [543, 512] on span "Back" at bounding box center [757, 518] width 37 height 12
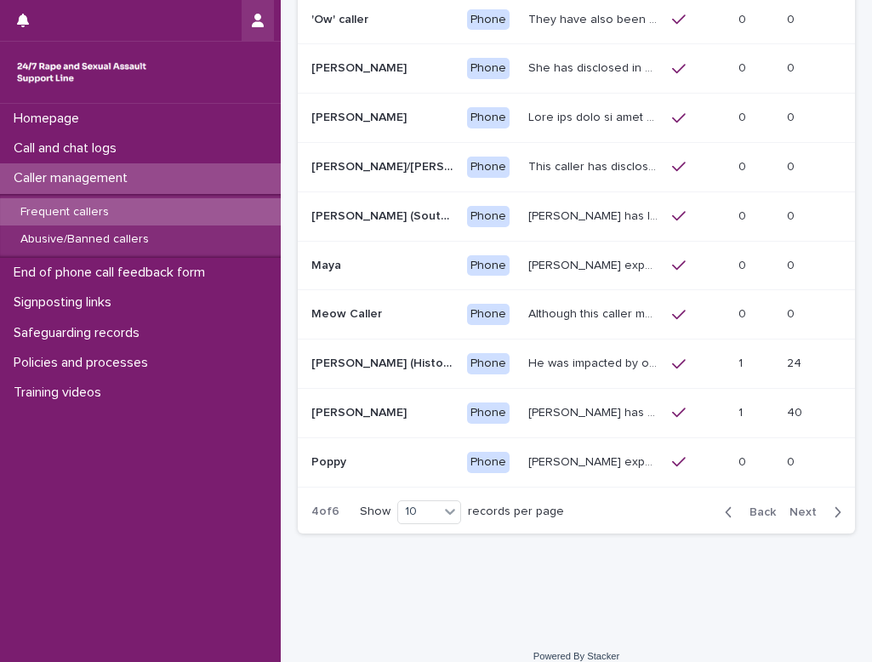
click at [258, 18] on icon "button" at bounding box center [258, 21] width 12 height 14
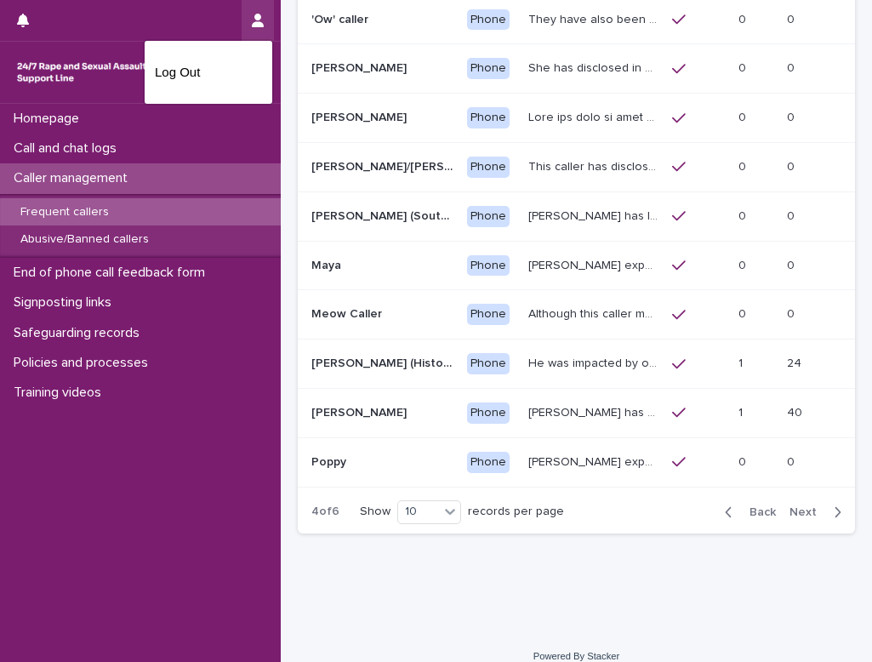
click at [258, 18] on div at bounding box center [436, 331] width 872 height 662
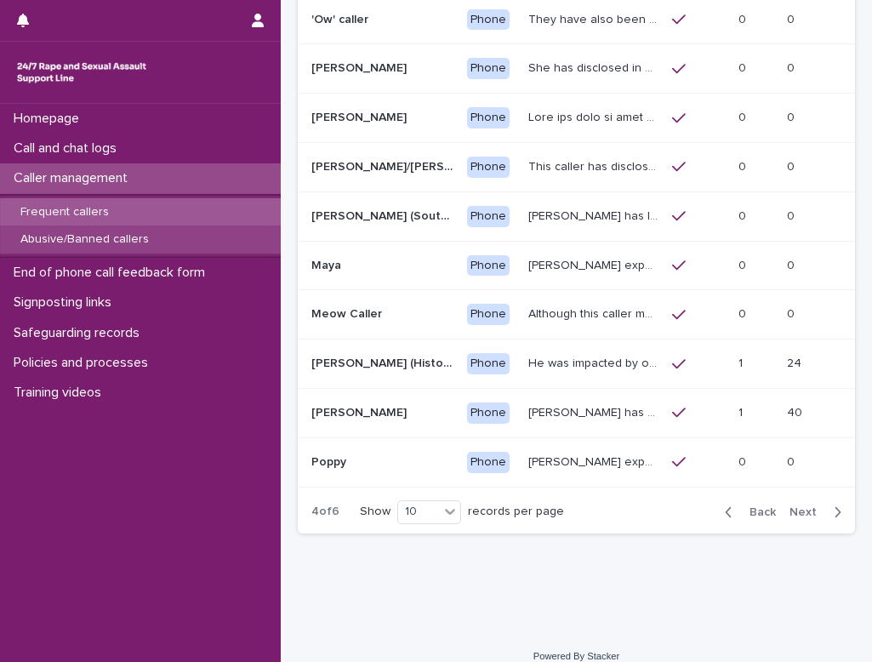
click at [68, 239] on p "Abusive/Banned callers" at bounding box center [85, 239] width 156 height 14
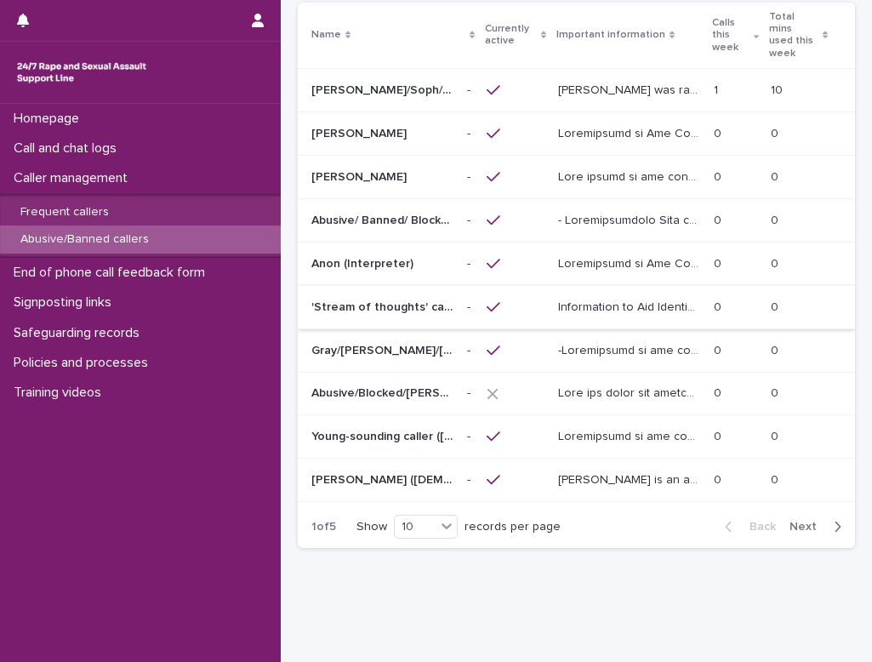
scroll to position [170, 0]
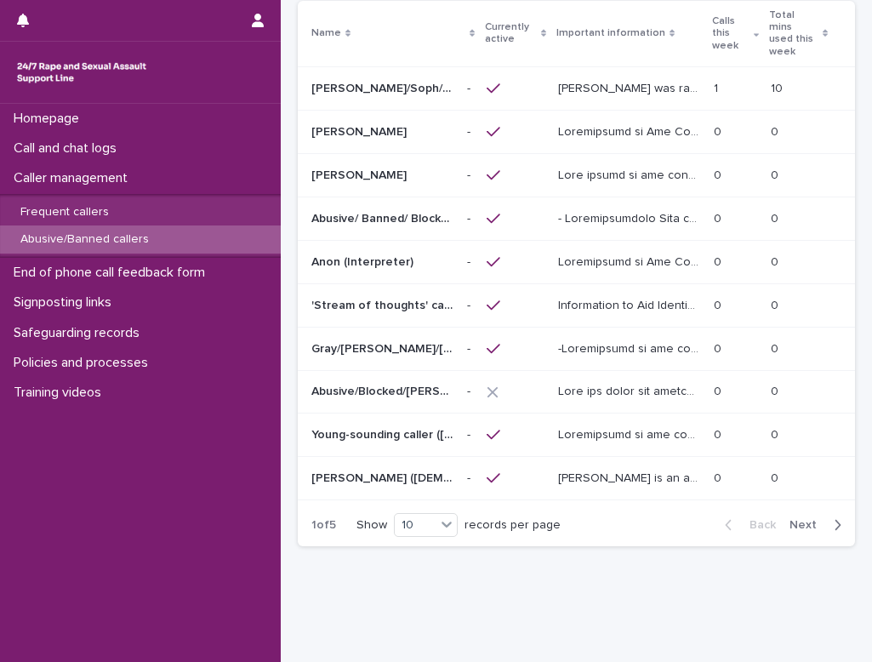
click at [543, 517] on button "Next" at bounding box center [818, 524] width 72 height 15
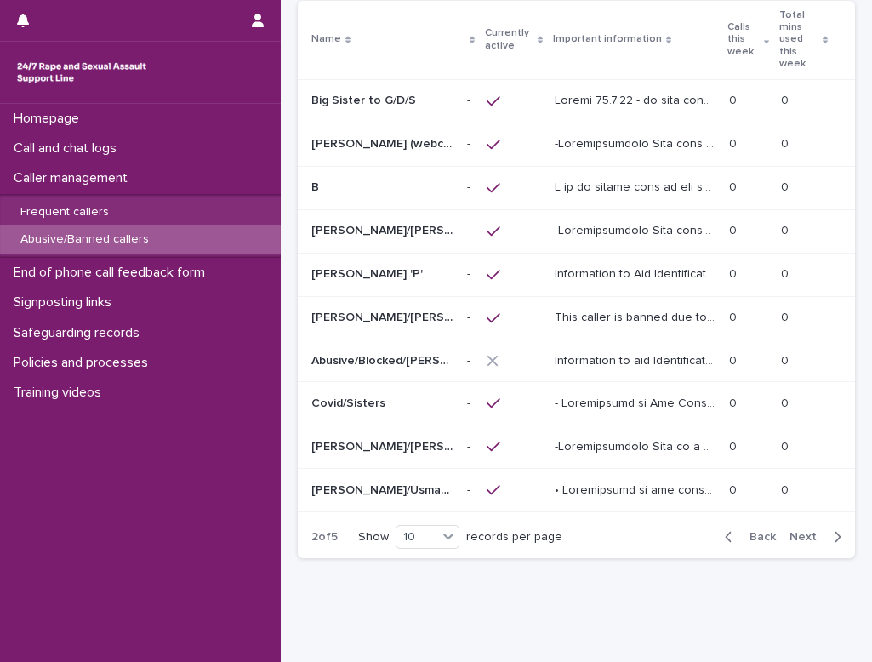
scroll to position [176, 0]
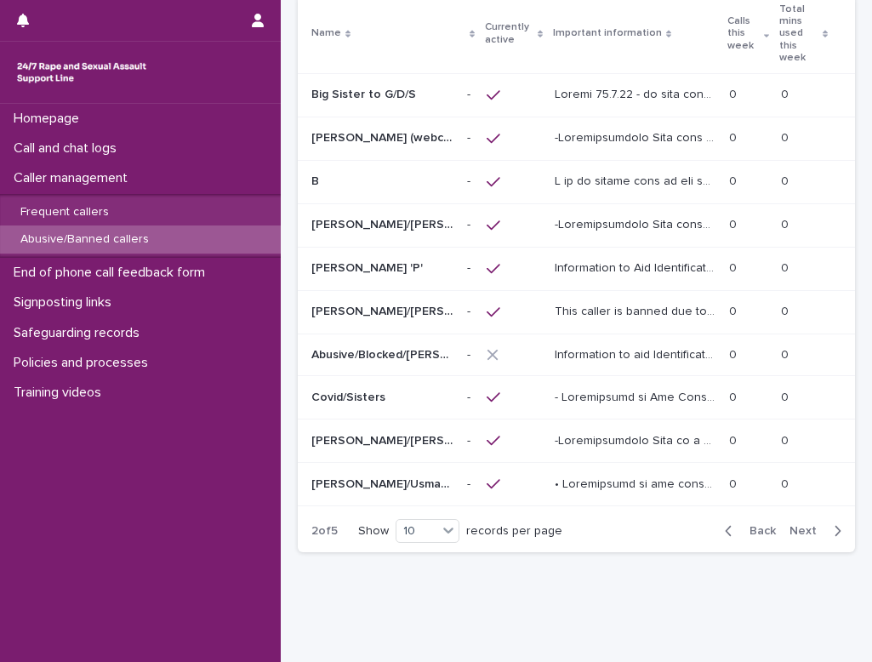
click at [543, 525] on span "Next" at bounding box center [807, 531] width 37 height 12
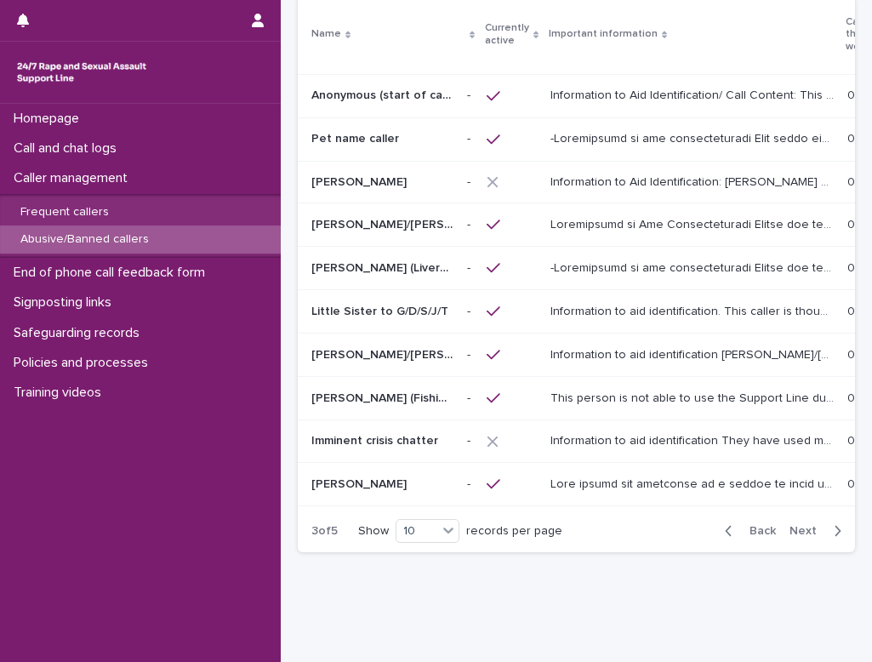
click at [543, 390] on p "This person is not able to use the Support Line due to his previous sexually ab…" at bounding box center [693, 397] width 287 height 18
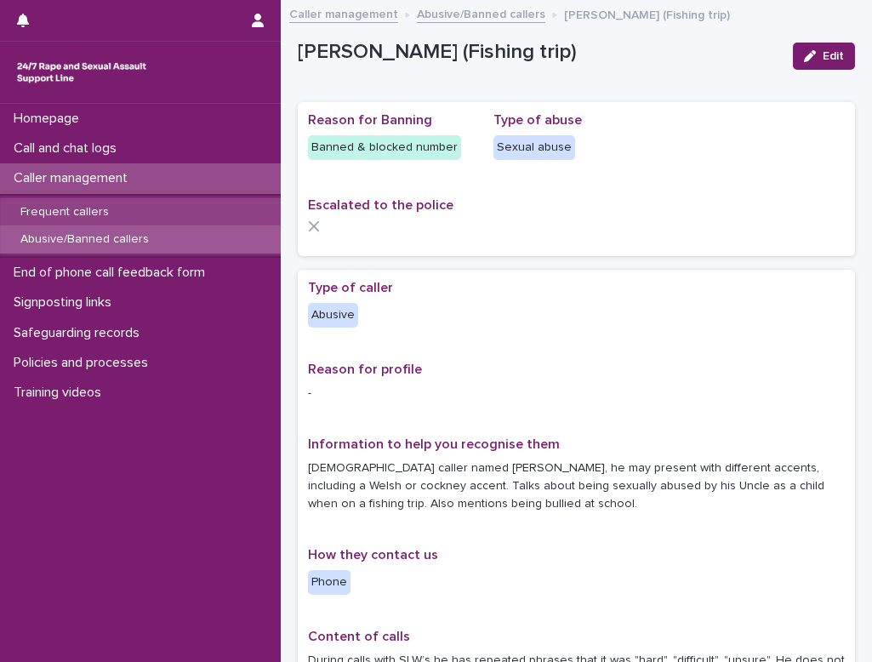
click at [72, 207] on p "Frequent callers" at bounding box center [65, 212] width 116 height 14
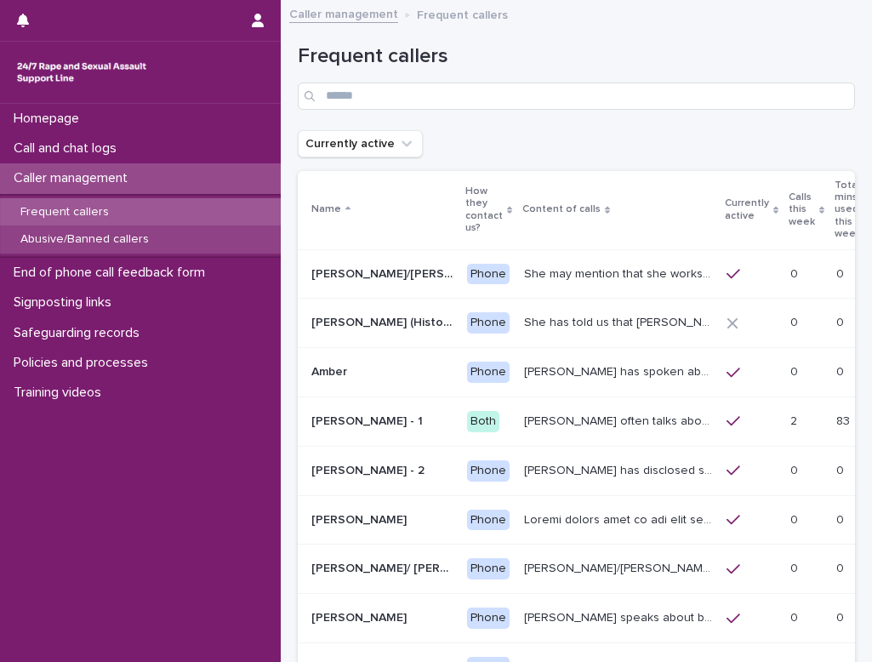
click at [78, 235] on p "Abusive/Banned callers" at bounding box center [85, 239] width 156 height 14
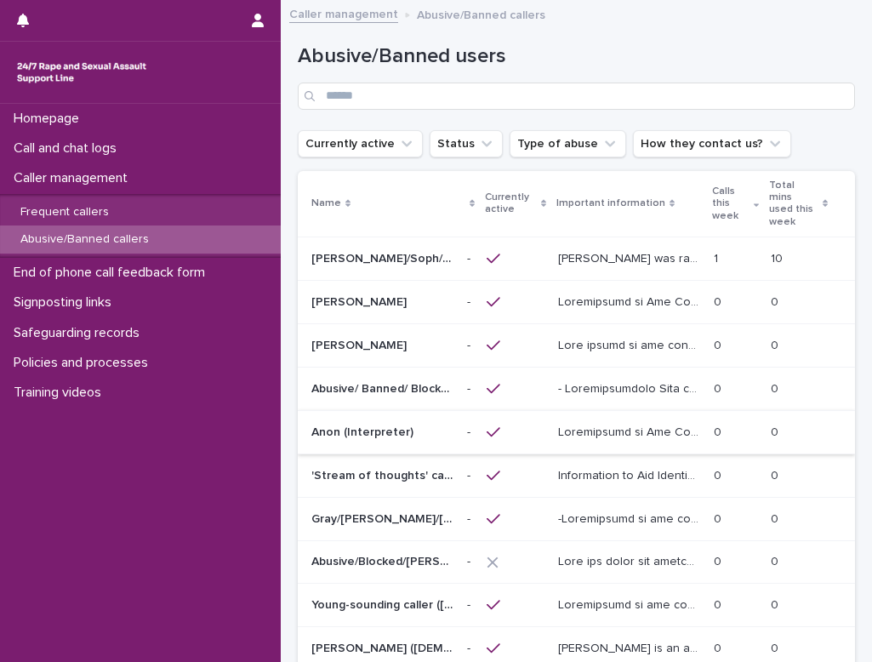
scroll to position [170, 0]
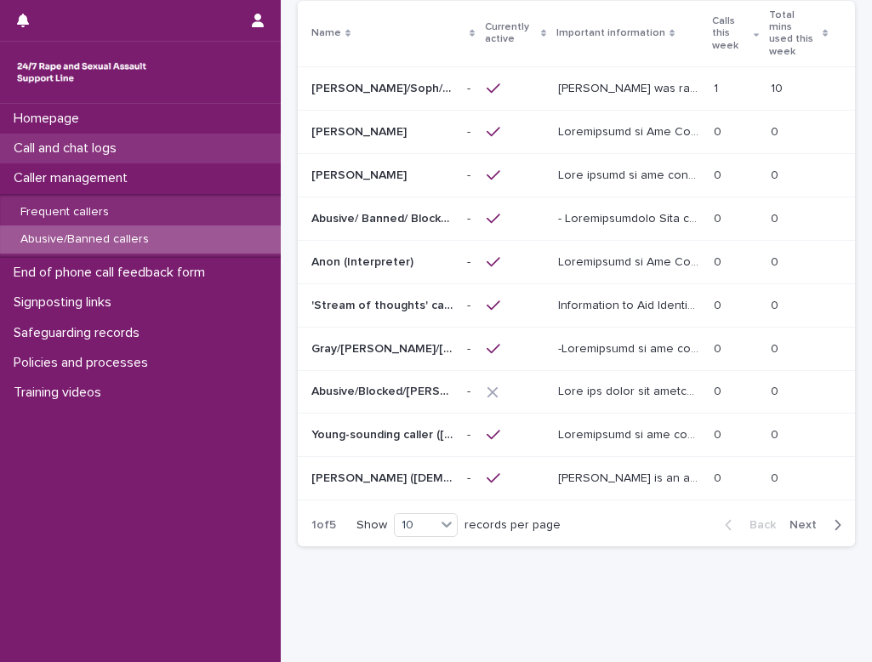
click at [56, 150] on p "Call and chat logs" at bounding box center [68, 148] width 123 height 16
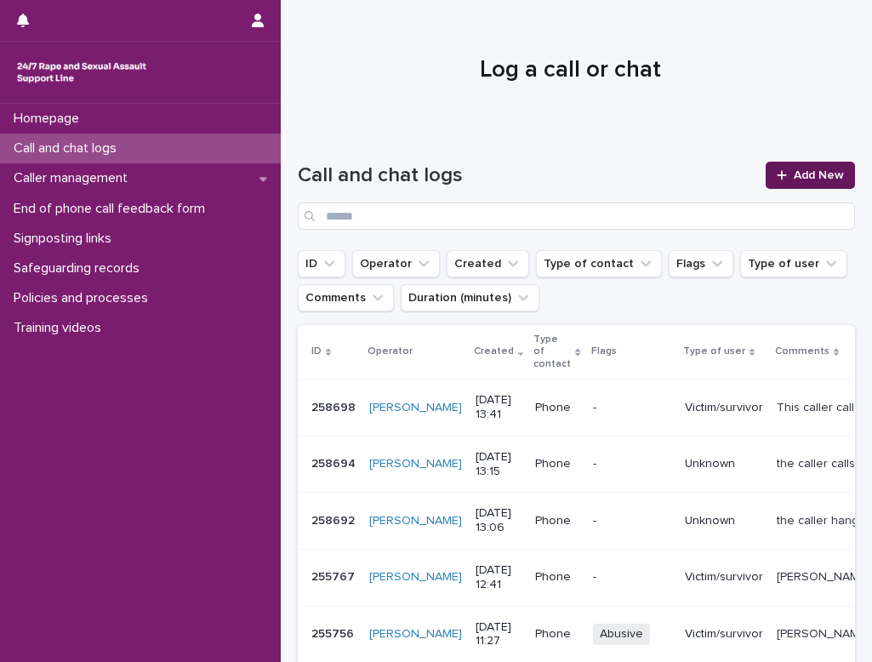
click at [543, 171] on span "Add New" at bounding box center [818, 175] width 50 height 12
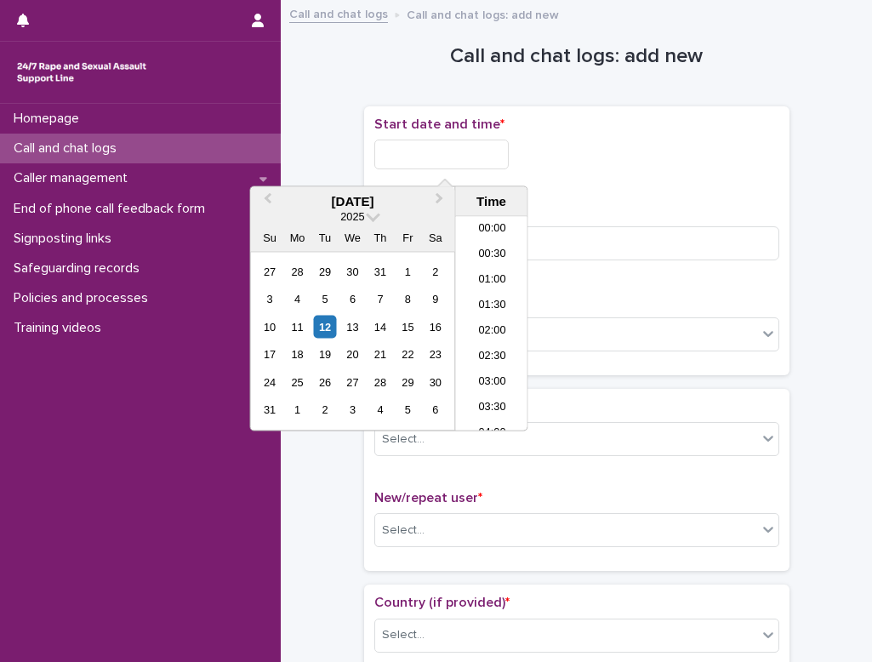
click at [399, 143] on input "text" at bounding box center [441, 154] width 134 height 30
click at [326, 330] on div "12" at bounding box center [324, 326] width 23 height 23
click at [474, 297] on li "14:00" at bounding box center [492, 299] width 72 height 26
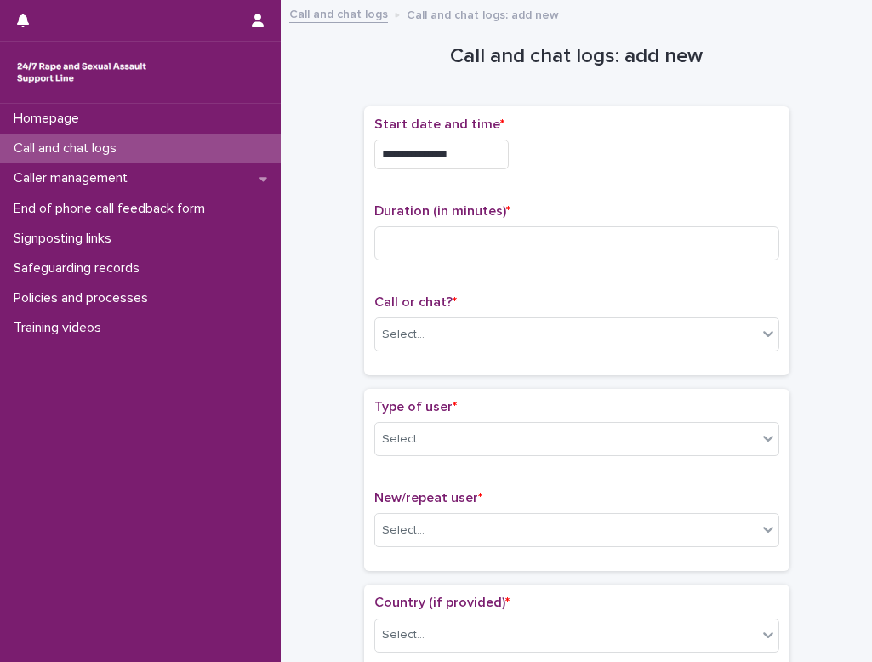
type input "**********"
click at [401, 247] on input at bounding box center [576, 243] width 405 height 34
type input "**"
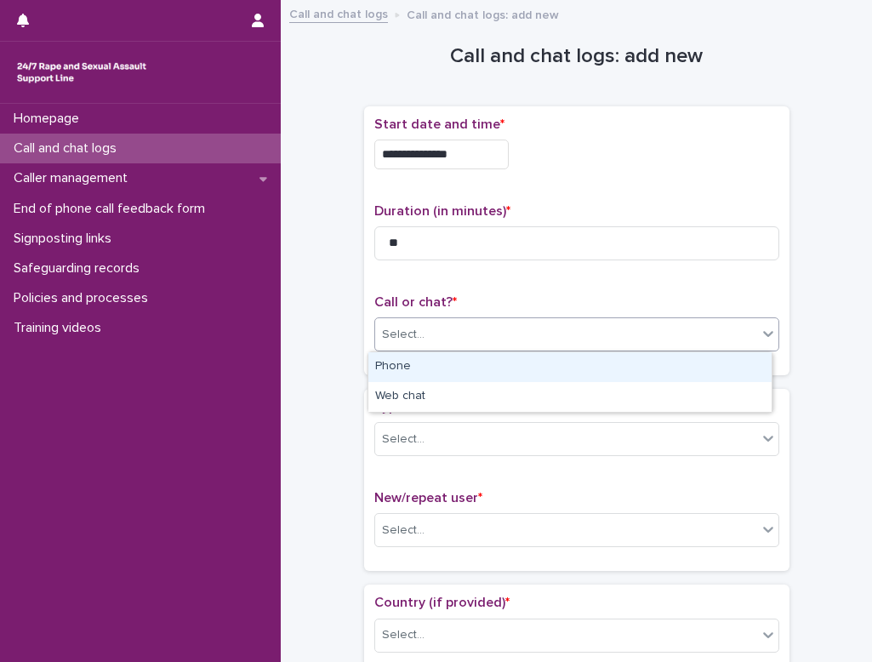
click at [424, 332] on div "Select..." at bounding box center [566, 335] width 382 height 28
click at [426, 364] on div "Phone" at bounding box center [569, 367] width 403 height 30
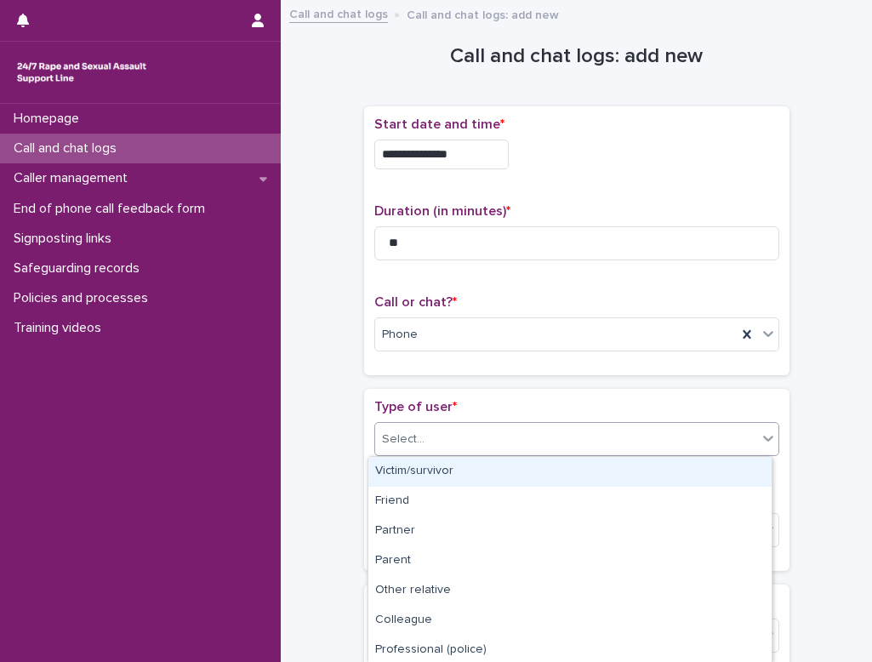
click at [432, 445] on div "Select..." at bounding box center [566, 439] width 382 height 28
click at [436, 476] on div "Victim/survivor" at bounding box center [569, 472] width 403 height 30
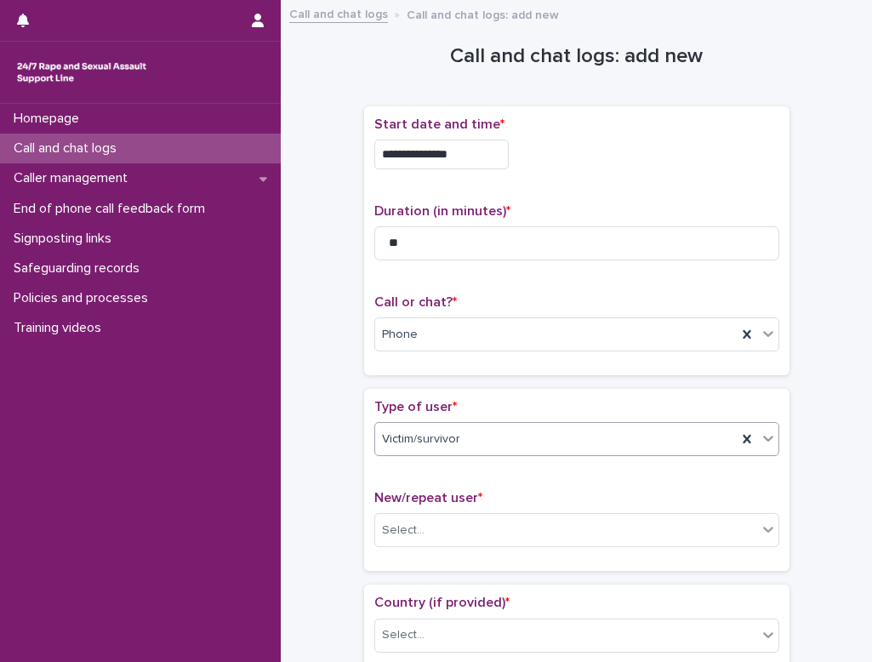
scroll to position [85, 0]
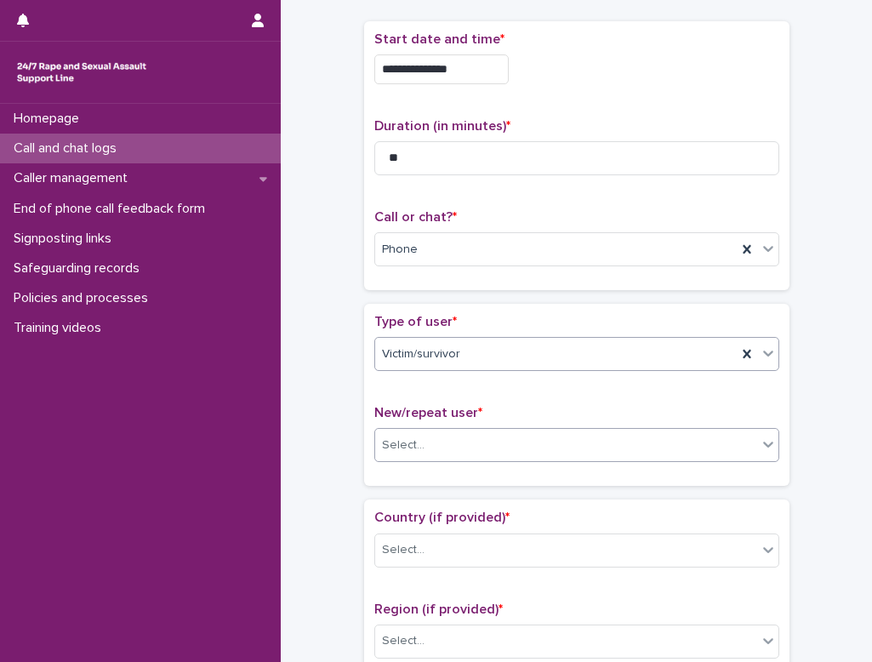
click at [410, 446] on div "Select..." at bounding box center [403, 445] width 43 height 18
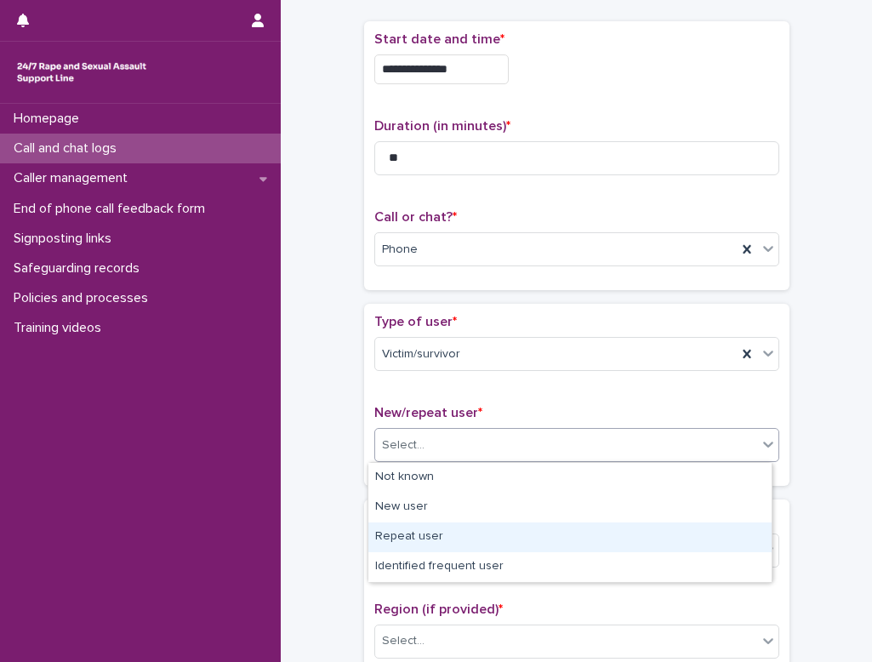
click at [440, 536] on div "Repeat user" at bounding box center [569, 537] width 403 height 30
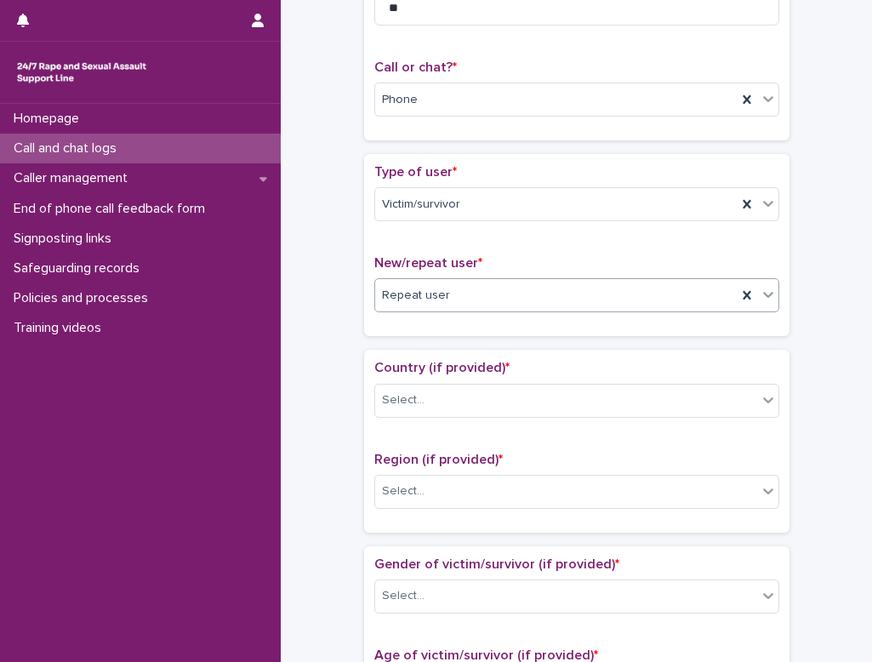
scroll to position [255, 0]
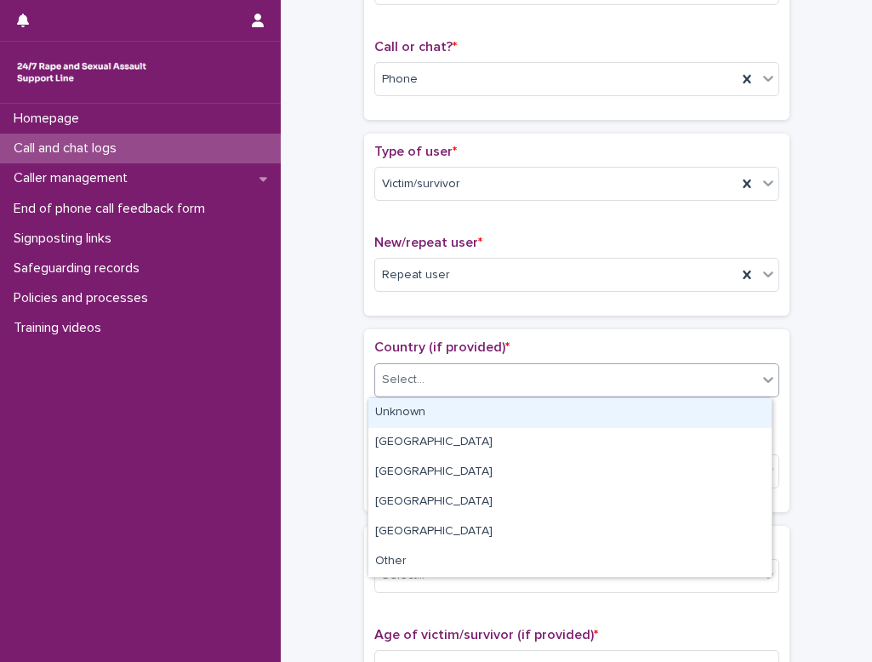
click at [395, 390] on div "Select..." at bounding box center [566, 380] width 382 height 28
click at [406, 409] on div "Unknown" at bounding box center [569, 413] width 403 height 30
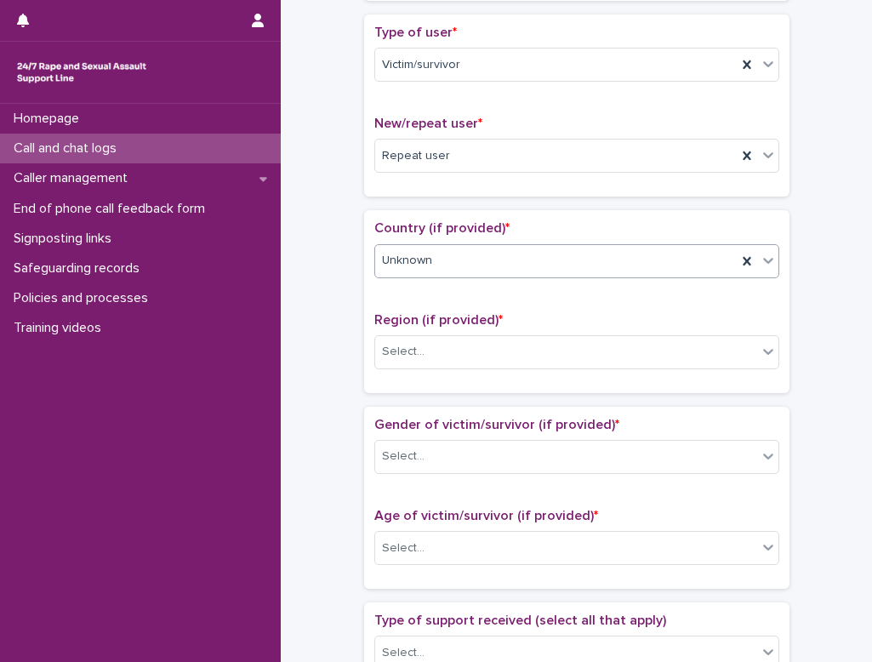
scroll to position [425, 0]
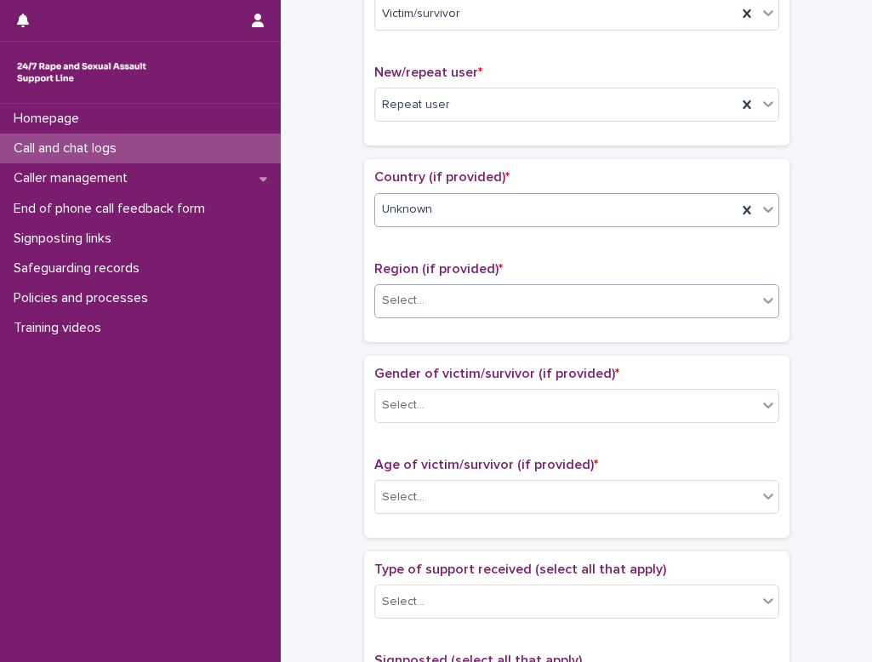
click at [415, 298] on div "Select..." at bounding box center [403, 301] width 43 height 18
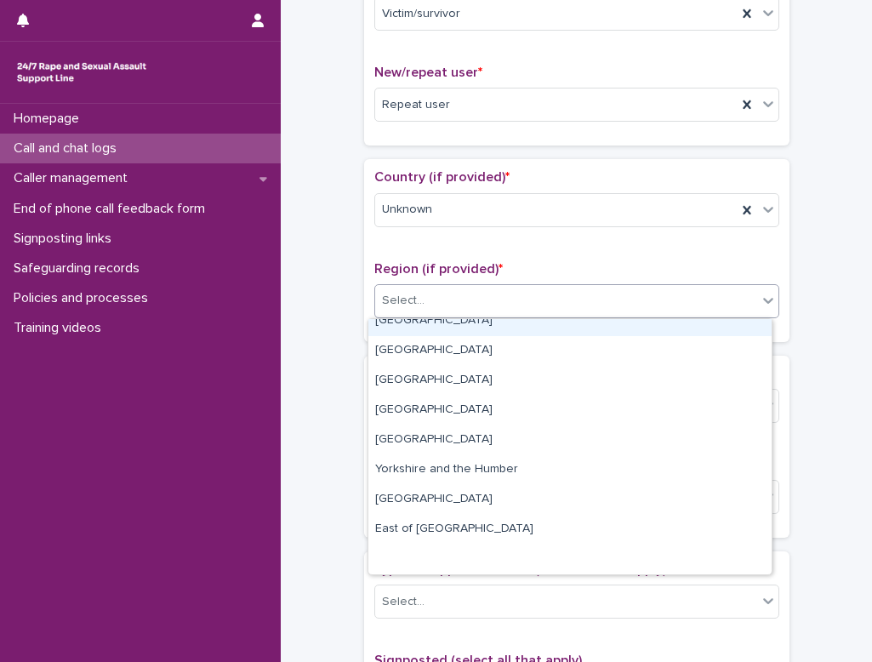
scroll to position [0, 0]
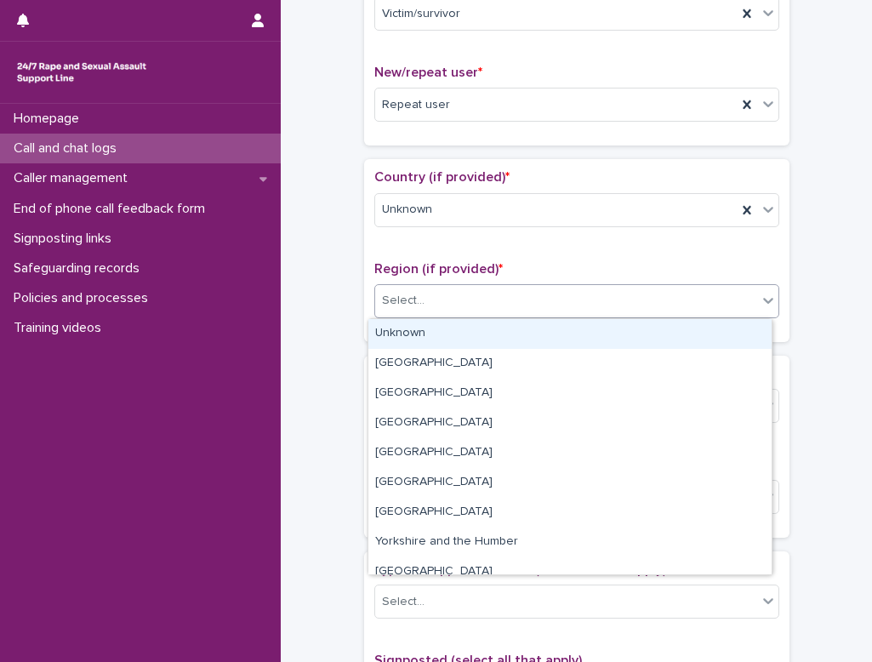
click at [412, 338] on div "Unknown" at bounding box center [569, 334] width 403 height 30
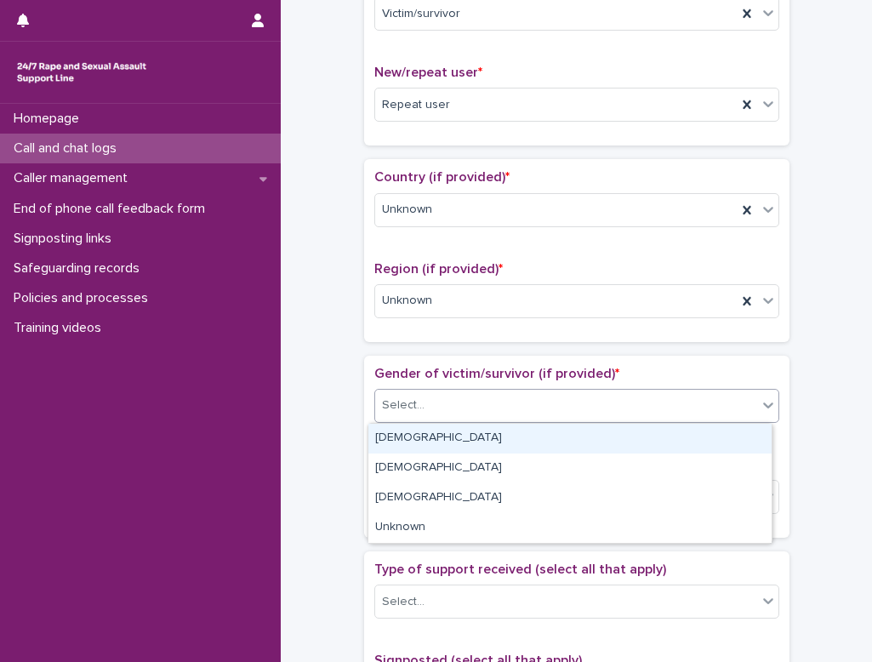
click at [431, 398] on div "Select..." at bounding box center [566, 405] width 382 height 28
click at [429, 435] on div "[DEMOGRAPHIC_DATA]" at bounding box center [569, 438] width 403 height 30
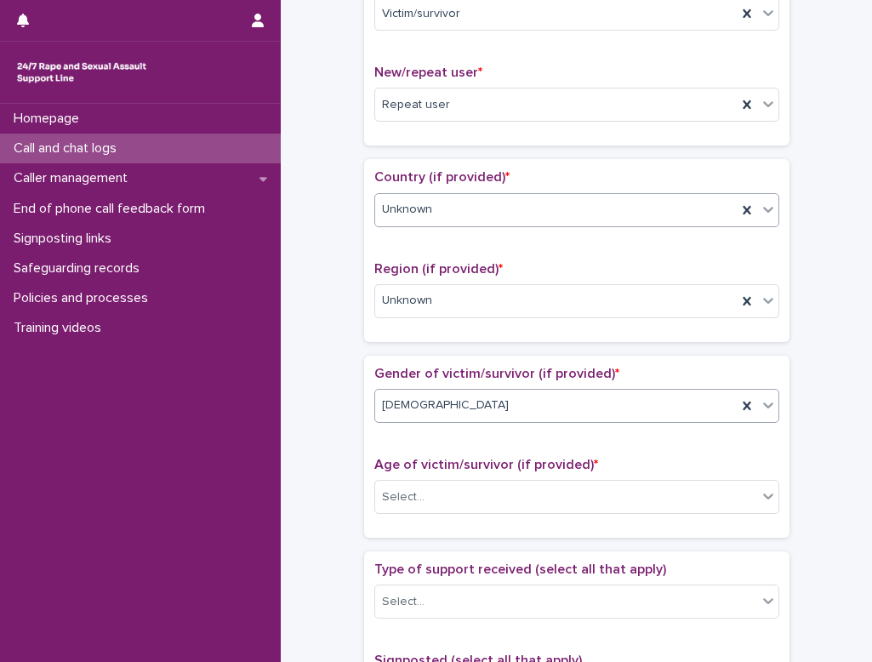
click at [485, 207] on div "Unknown" at bounding box center [555, 210] width 361 height 28
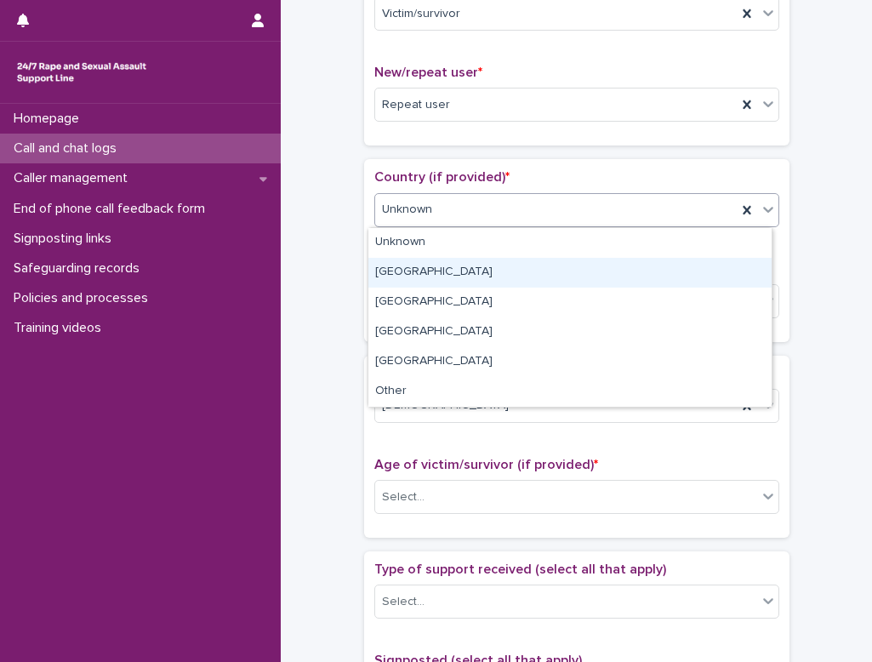
click at [432, 265] on div "[GEOGRAPHIC_DATA]" at bounding box center [569, 273] width 403 height 30
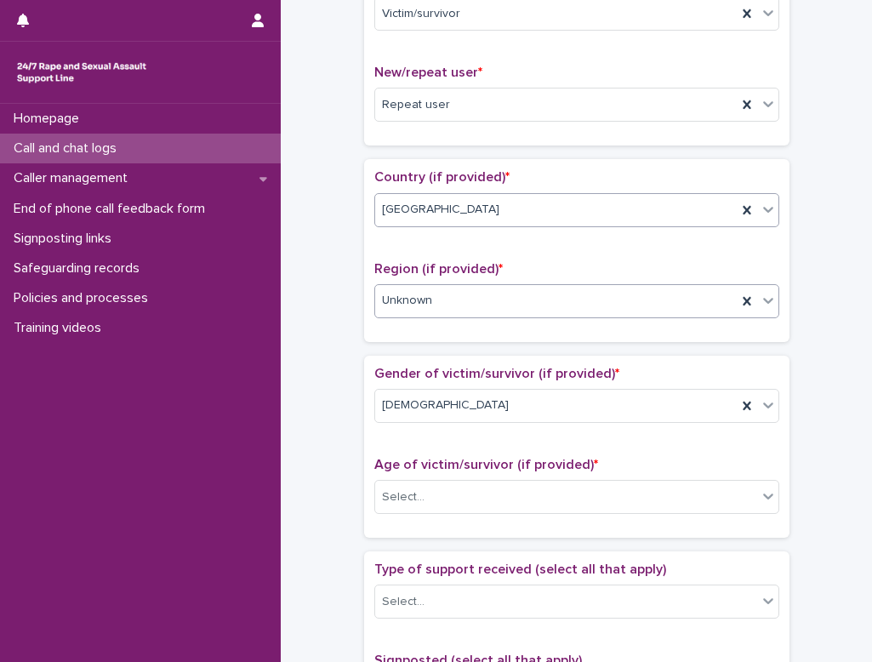
click at [446, 295] on div "Unknown" at bounding box center [555, 301] width 361 height 28
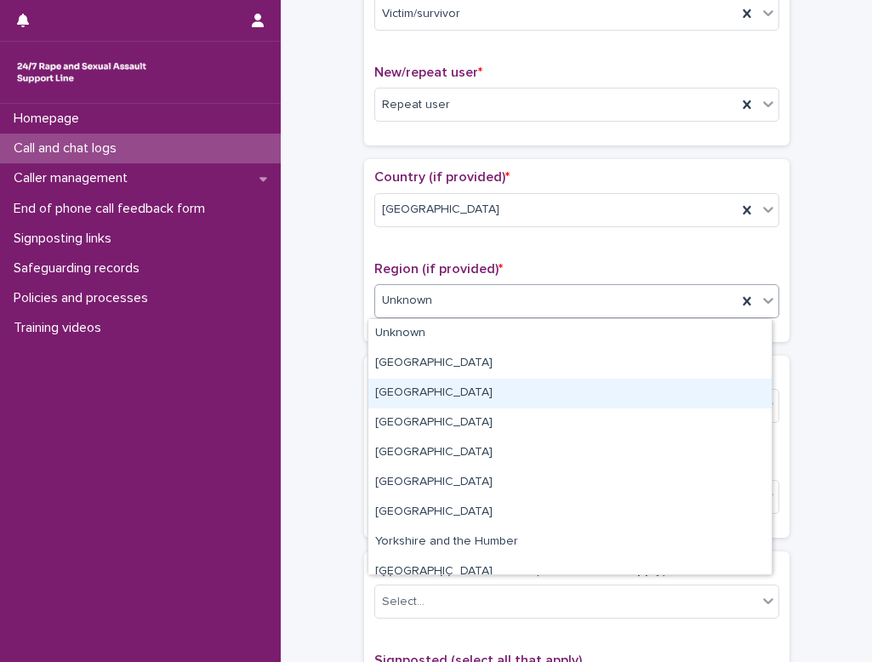
click at [412, 397] on div "[GEOGRAPHIC_DATA]" at bounding box center [569, 393] width 403 height 30
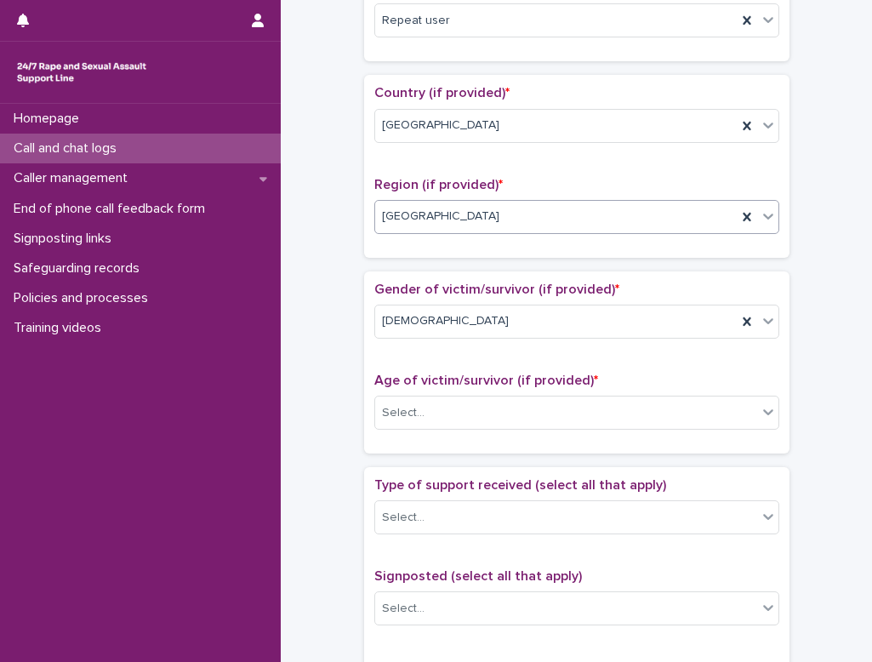
scroll to position [510, 0]
click at [543, 409] on div "Select..." at bounding box center [566, 412] width 382 height 28
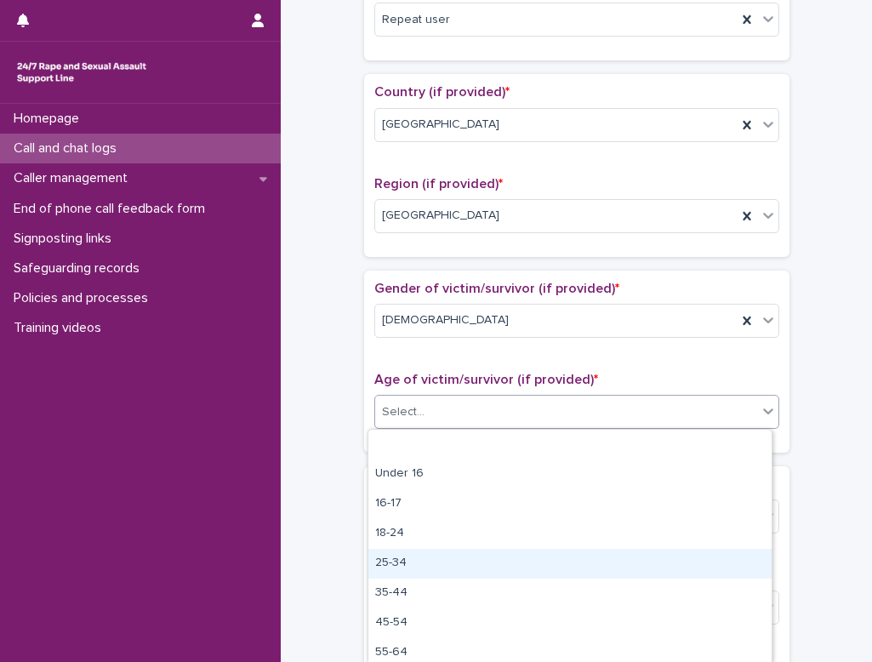
scroll to position [65, 0]
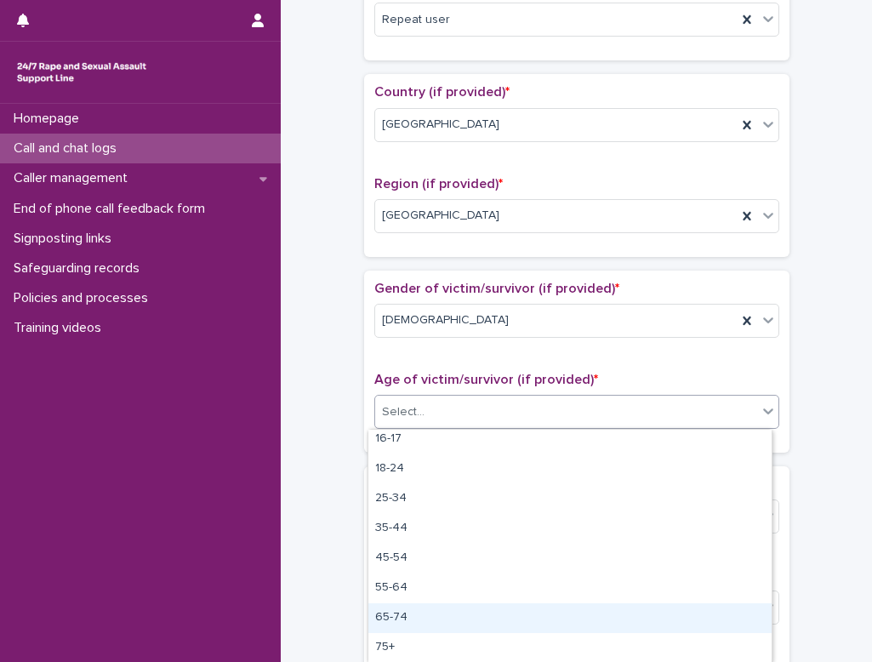
click at [475, 625] on div "65-74" at bounding box center [569, 618] width 403 height 30
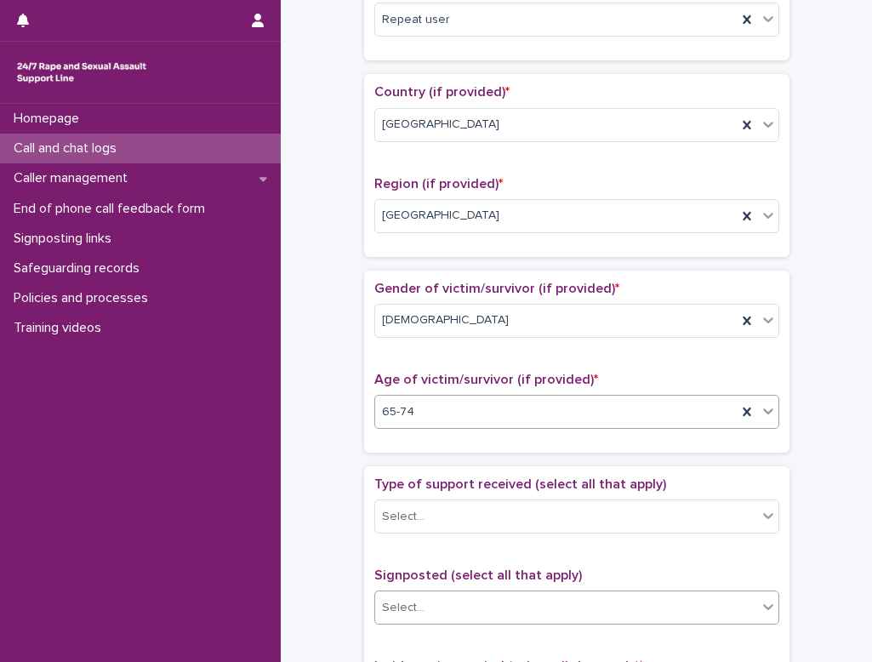
scroll to position [595, 0]
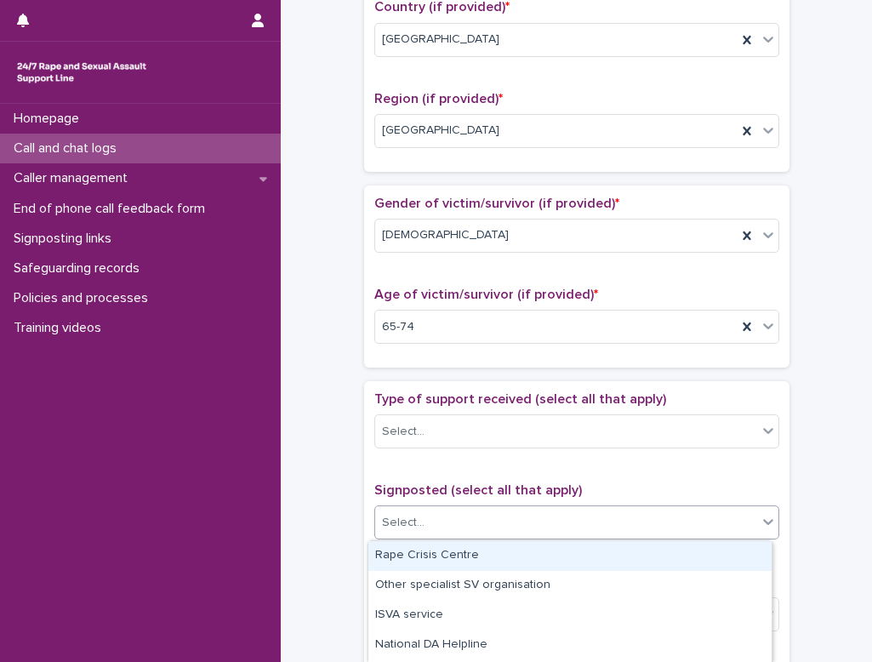
click at [459, 519] on div "Select..." at bounding box center [566, 523] width 382 height 28
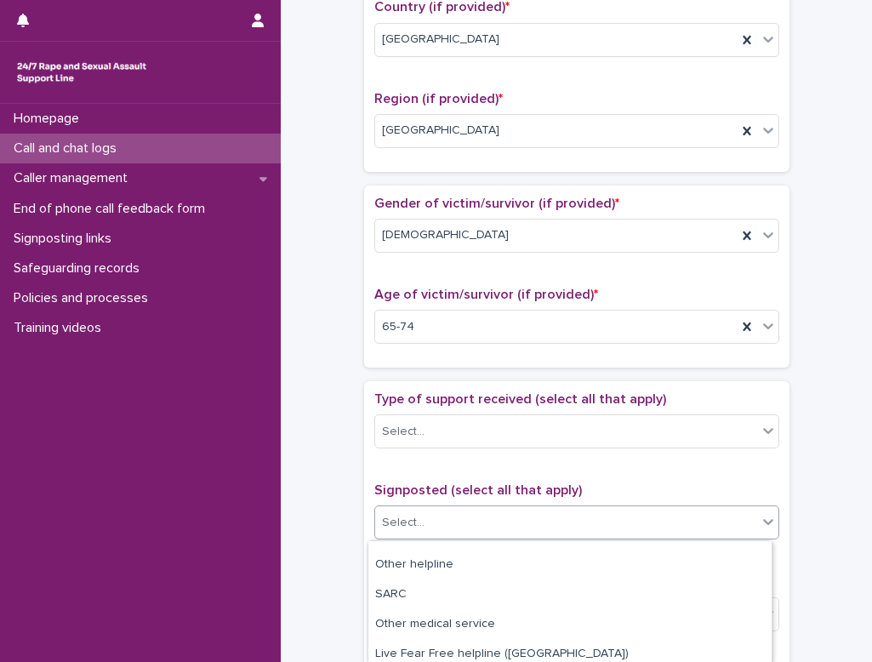
scroll to position [170, 0]
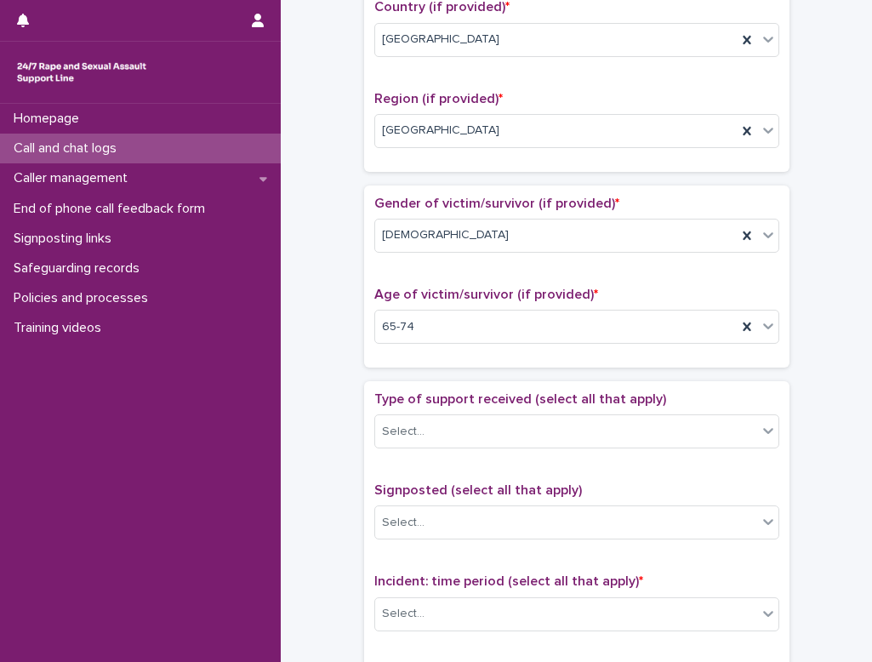
click at [543, 582] on div "**********" at bounding box center [576, 284] width 557 height 1739
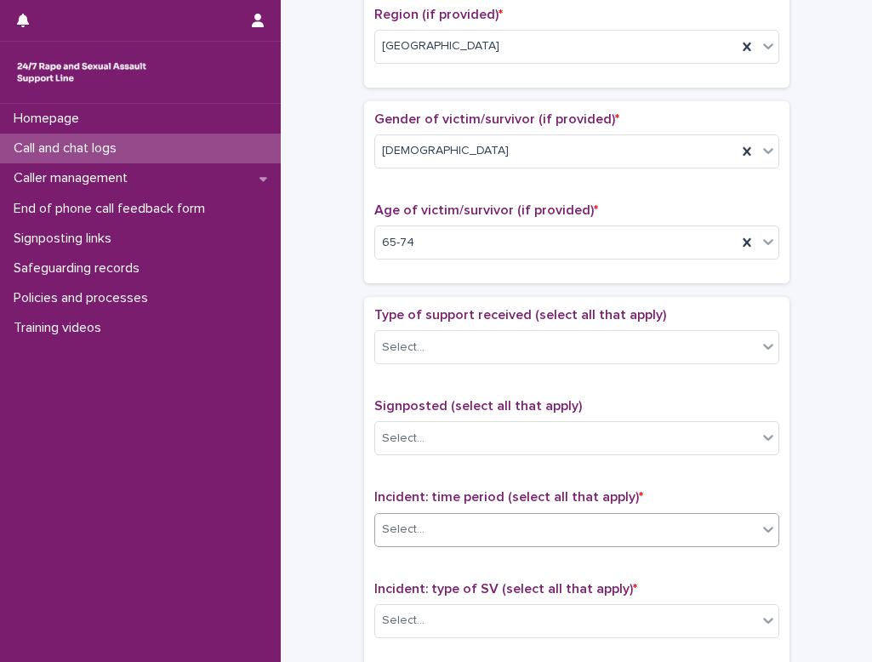
scroll to position [680, 0]
click at [440, 536] on div "Select..." at bounding box center [566, 528] width 382 height 28
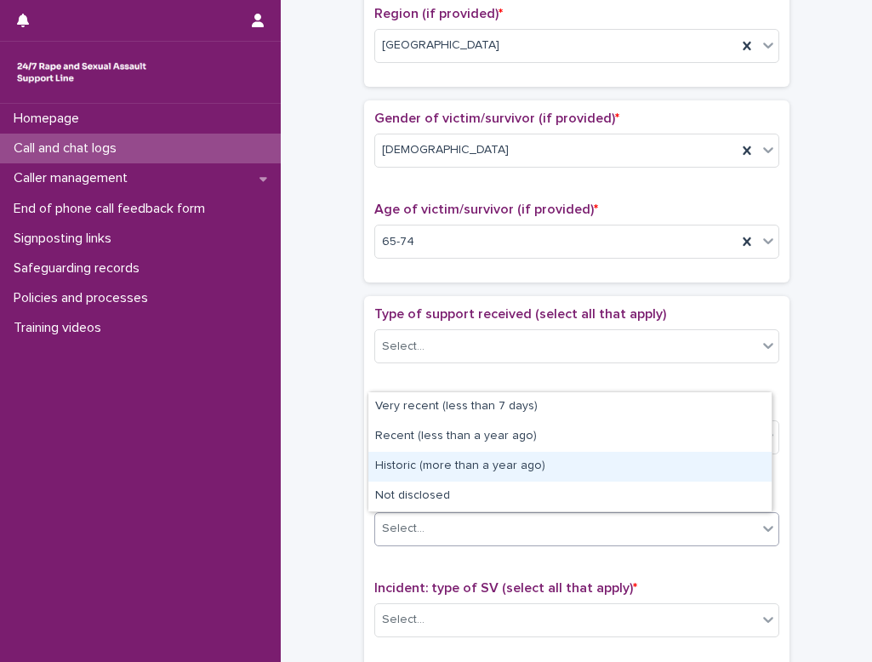
click at [429, 466] on div "Historic (more than a year ago)" at bounding box center [569, 467] width 403 height 30
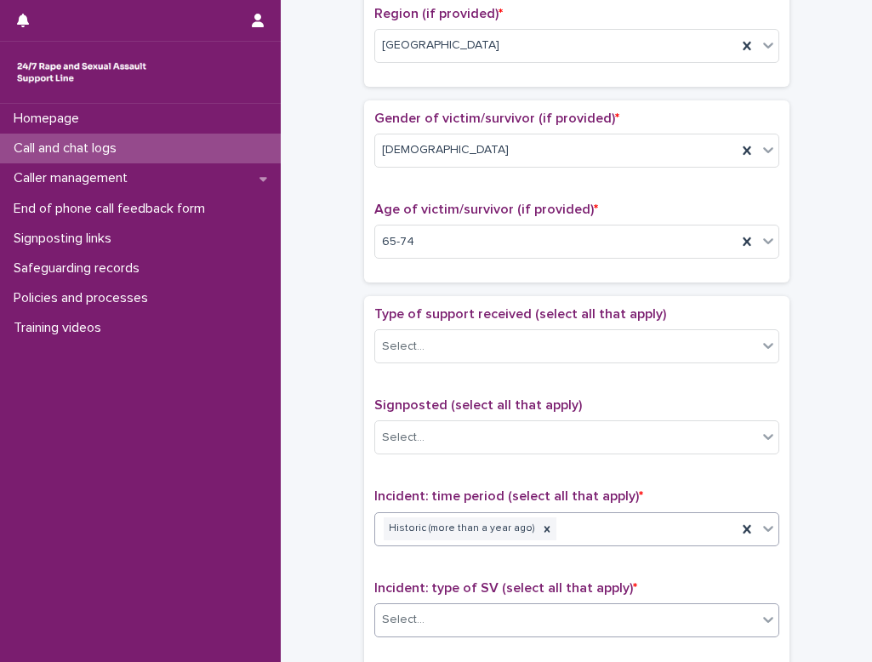
click at [485, 614] on div "Select..." at bounding box center [566, 619] width 382 height 28
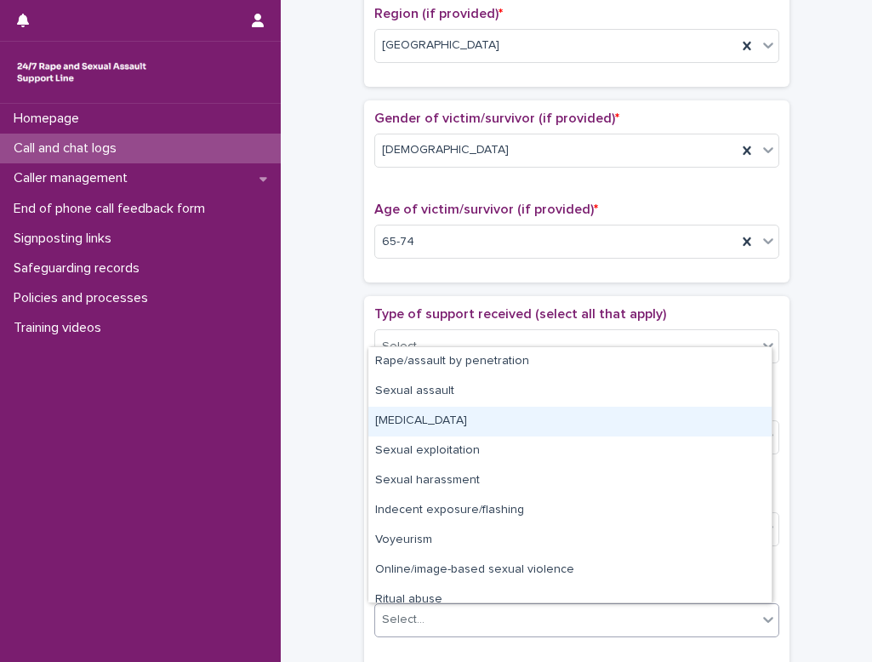
click at [431, 422] on div "[MEDICAL_DATA]" at bounding box center [569, 421] width 403 height 30
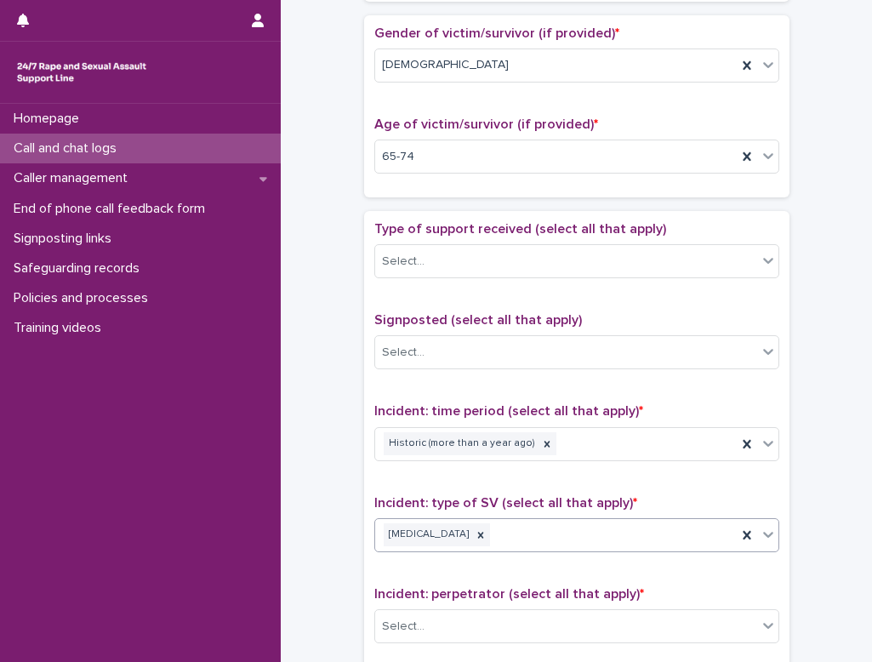
scroll to position [850, 0]
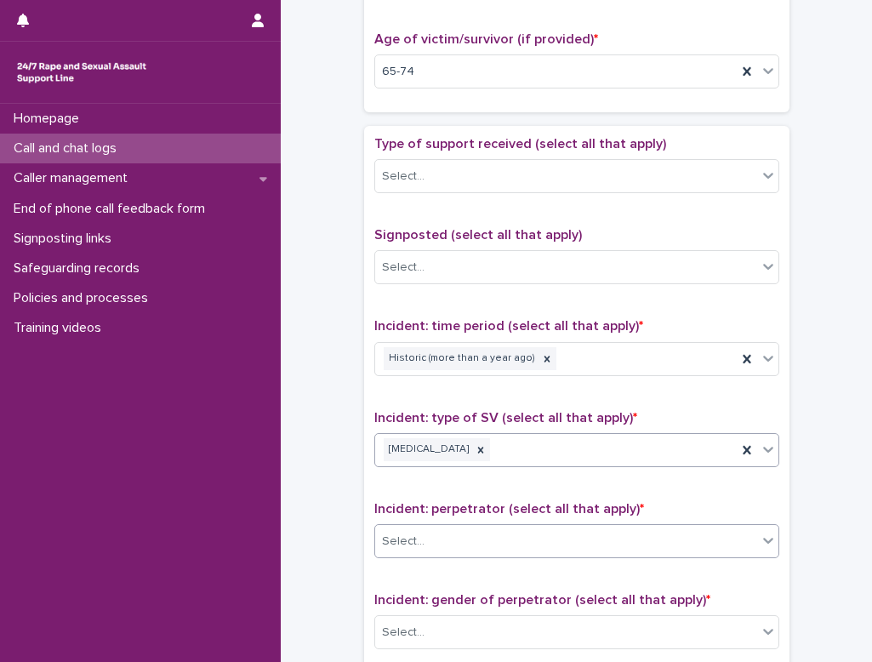
click at [509, 548] on div "Select..." at bounding box center [566, 541] width 382 height 28
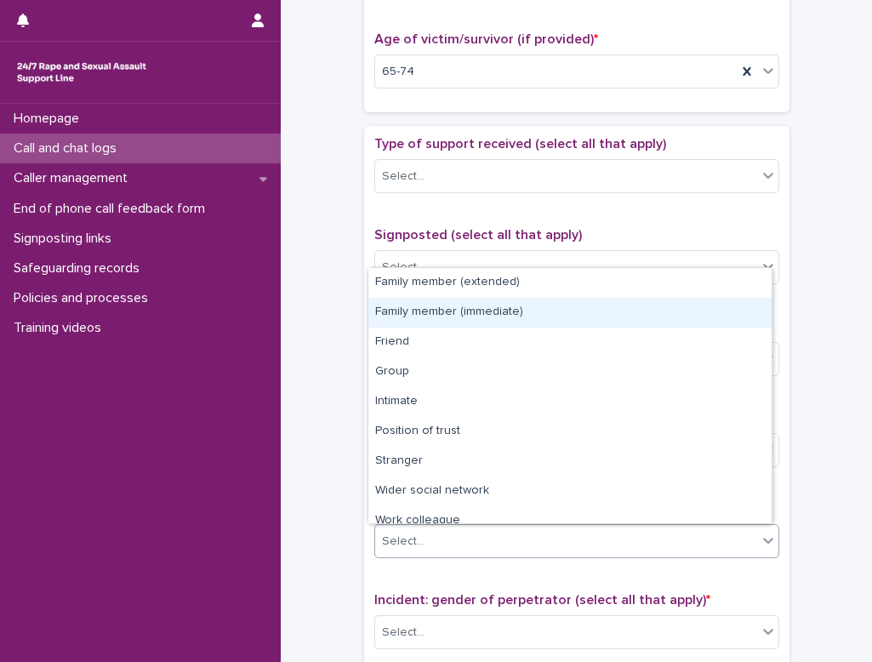
click at [444, 307] on div "Family member (immediate)" at bounding box center [569, 313] width 403 height 30
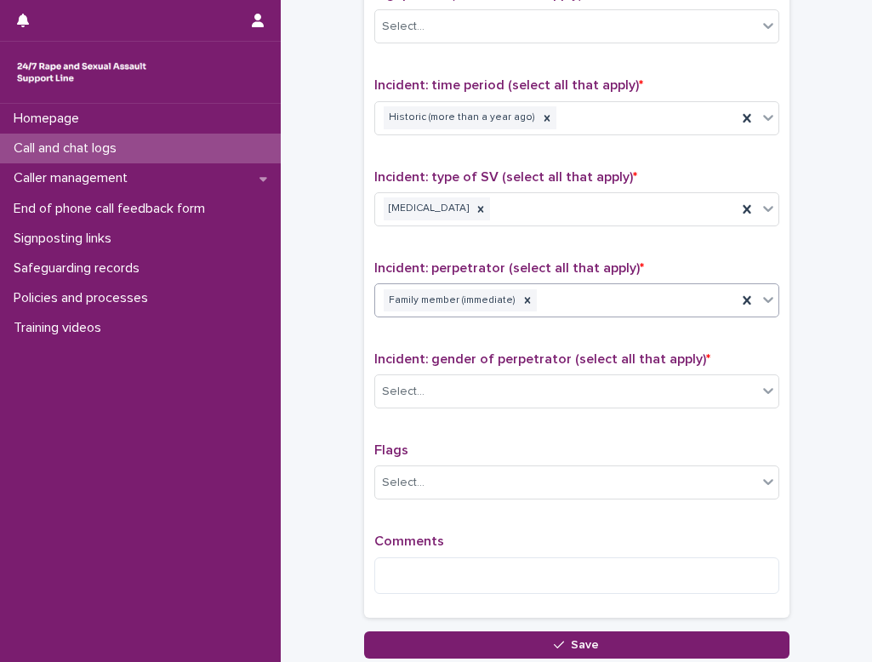
scroll to position [1105, 0]
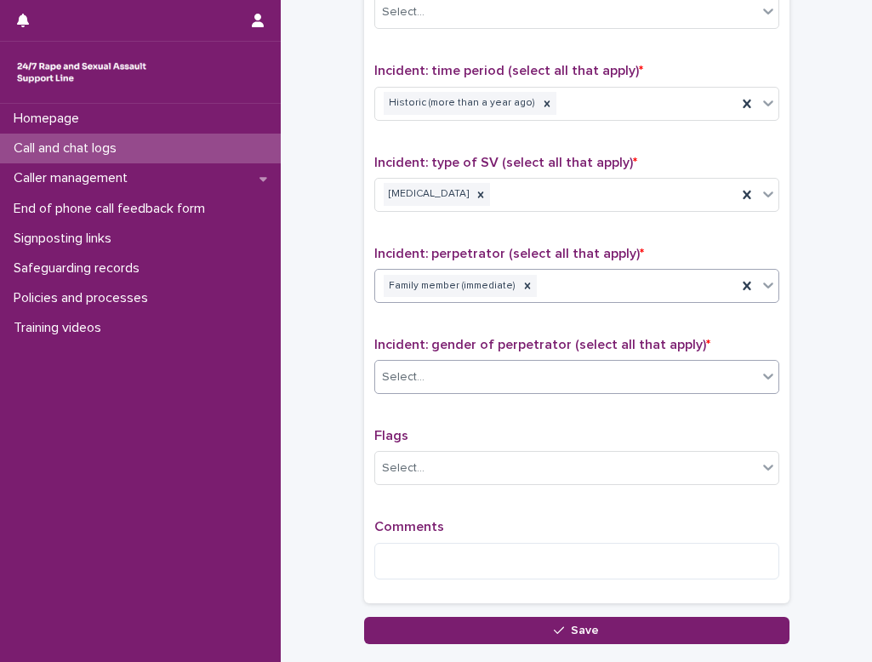
click at [474, 375] on div "Select..." at bounding box center [566, 377] width 382 height 28
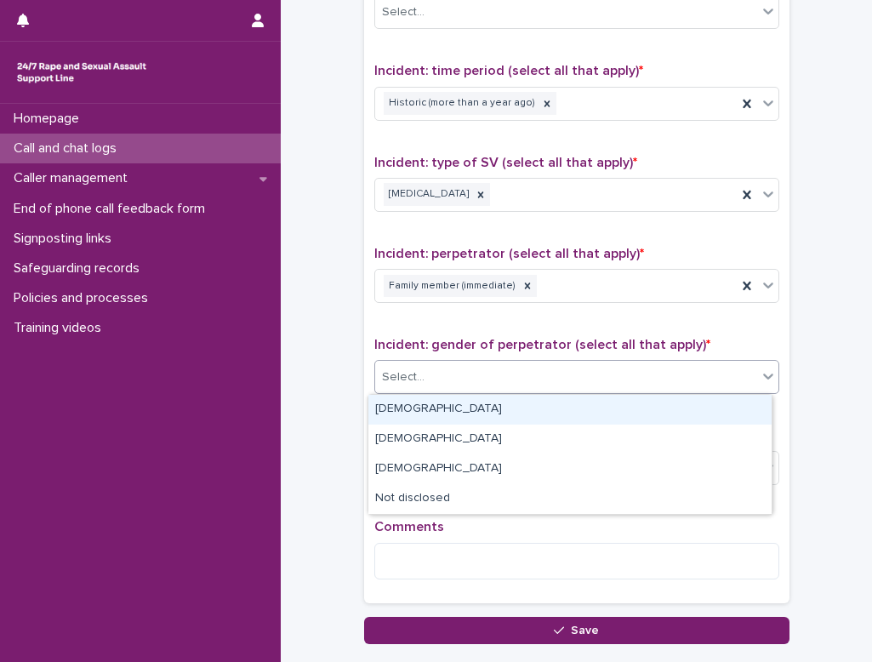
click at [446, 401] on div "[DEMOGRAPHIC_DATA]" at bounding box center [569, 410] width 403 height 30
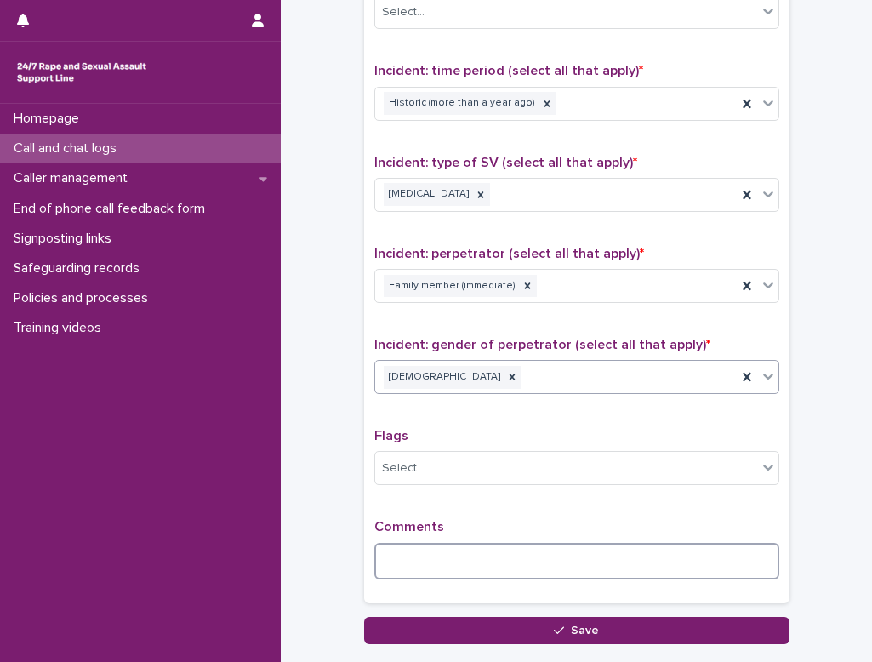
click at [476, 555] on textarea at bounding box center [576, 561] width 405 height 37
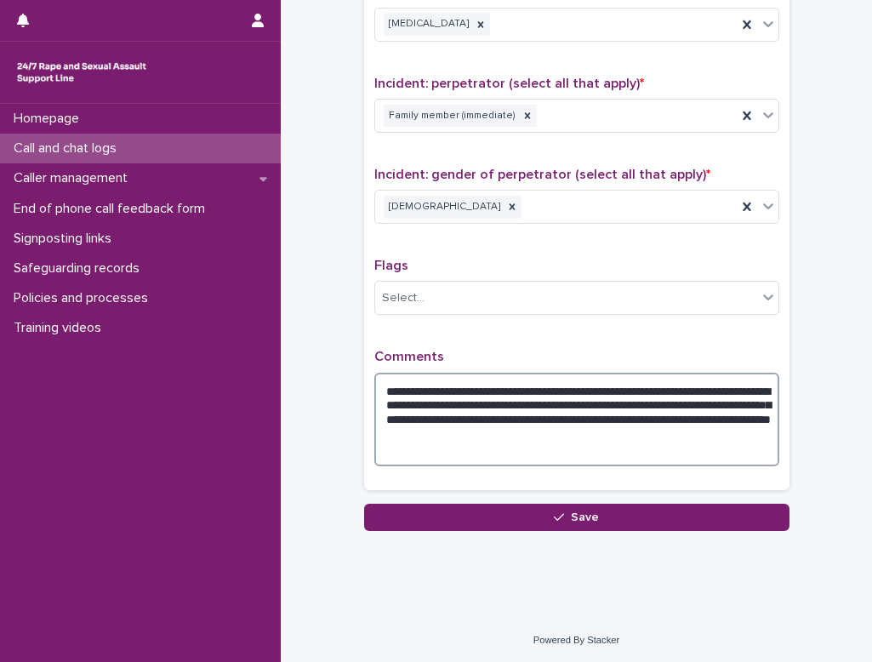
scroll to position [1190, 0]
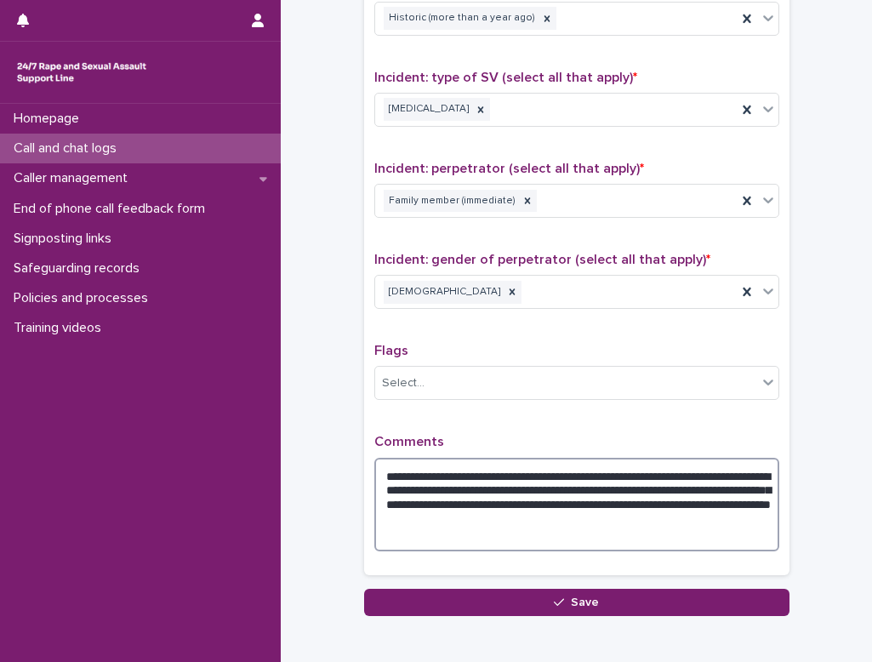
click at [543, 506] on textarea "**********" at bounding box center [576, 504] width 405 height 94
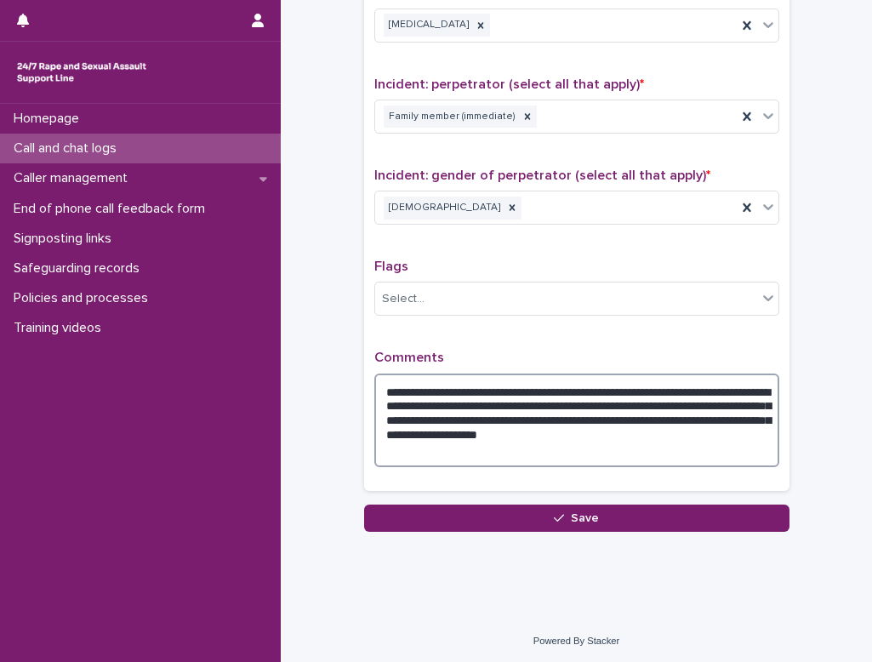
scroll to position [1276, 0]
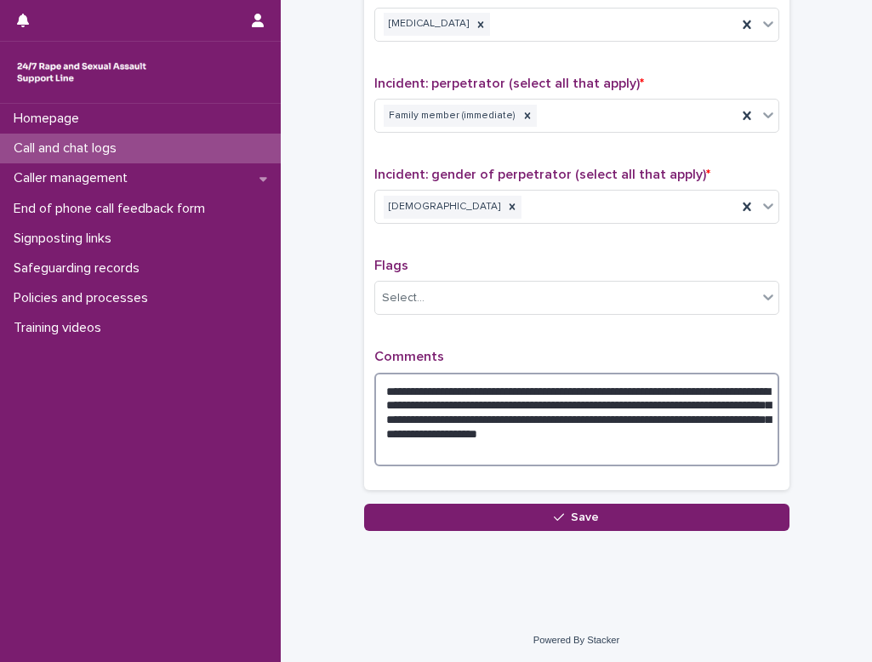
click at [543, 447] on textarea "**********" at bounding box center [576, 419] width 405 height 94
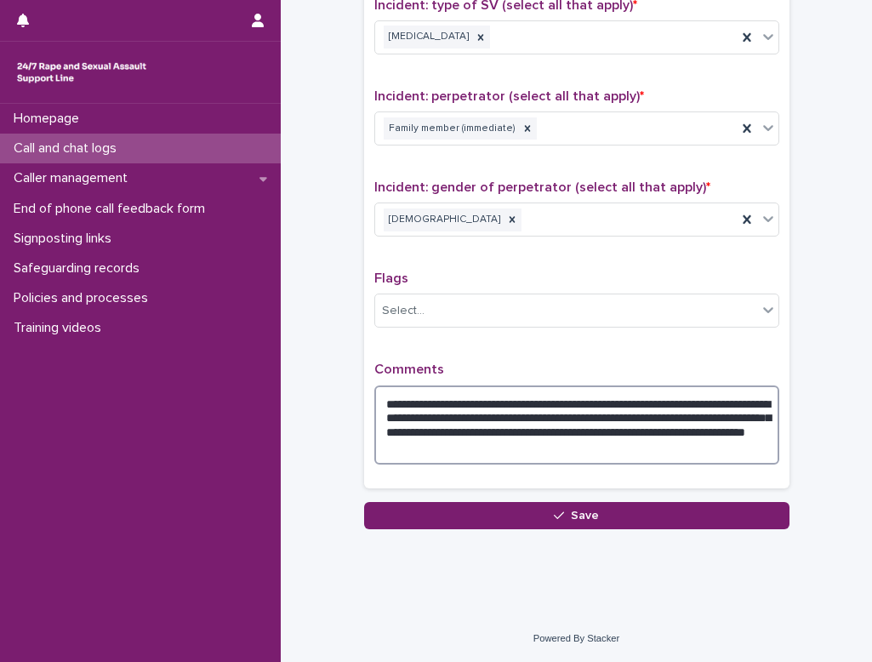
scroll to position [1263, 0]
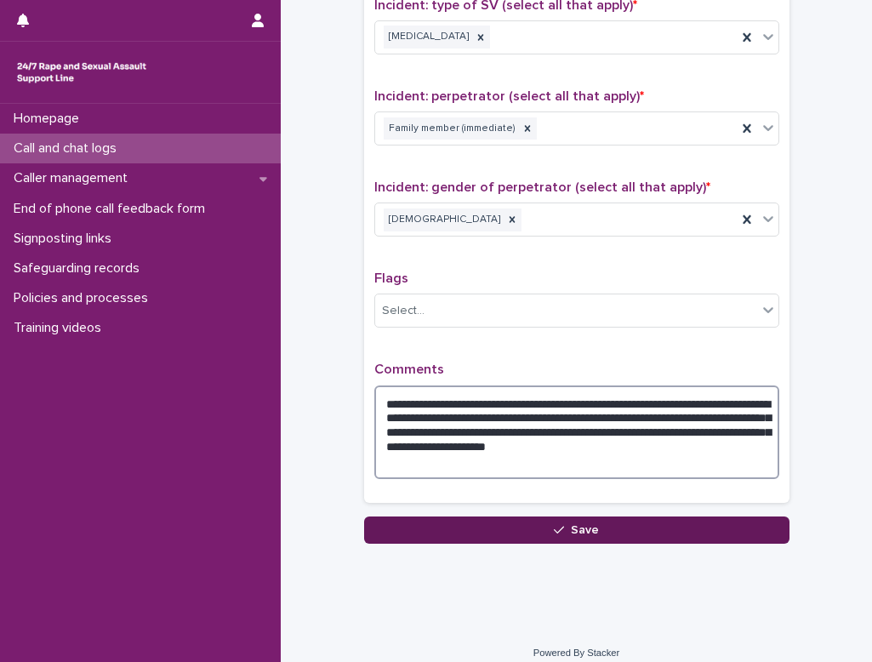
type textarea "**********"
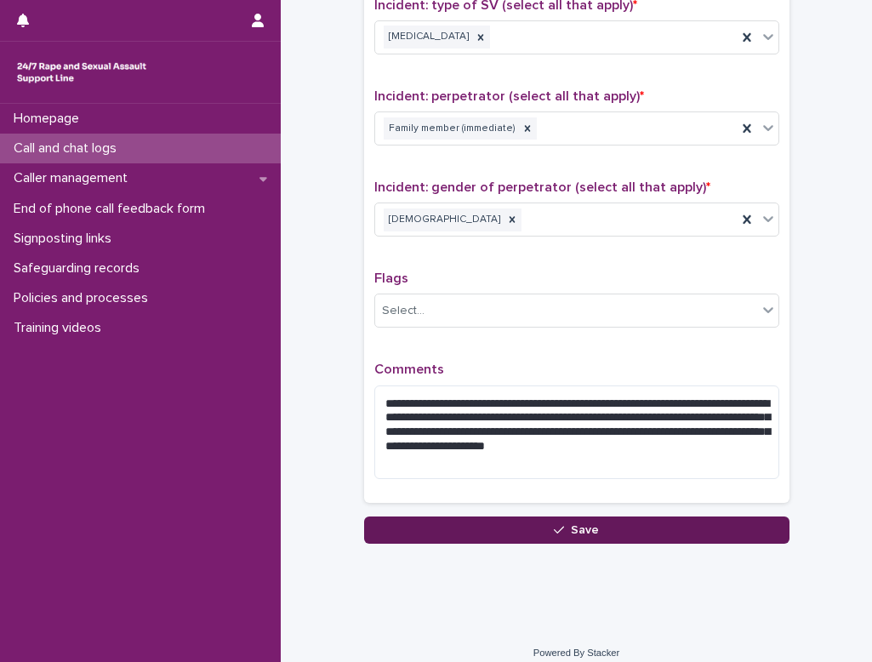
click at [543, 529] on span "Save" at bounding box center [585, 530] width 28 height 12
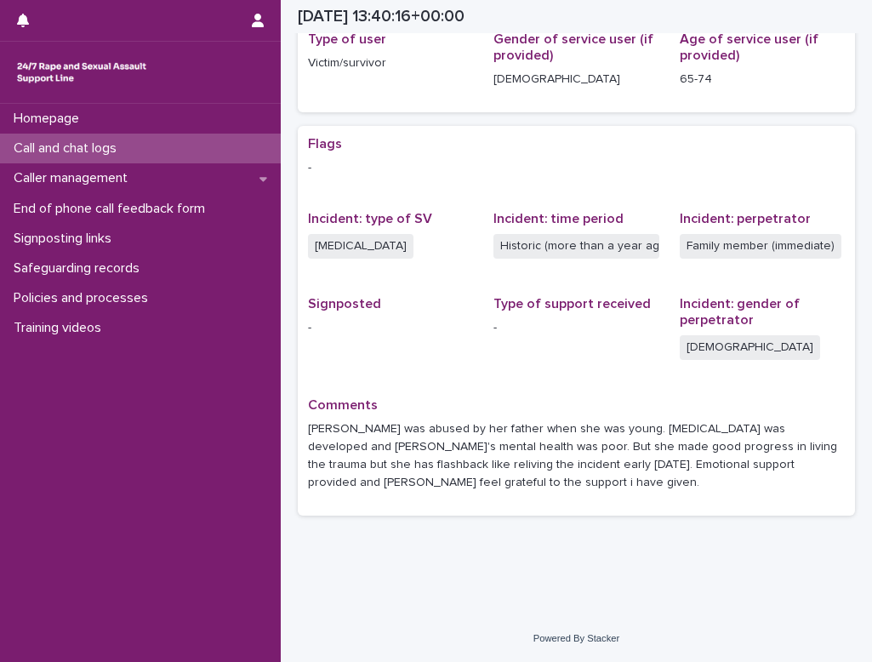
scroll to position [242, 0]
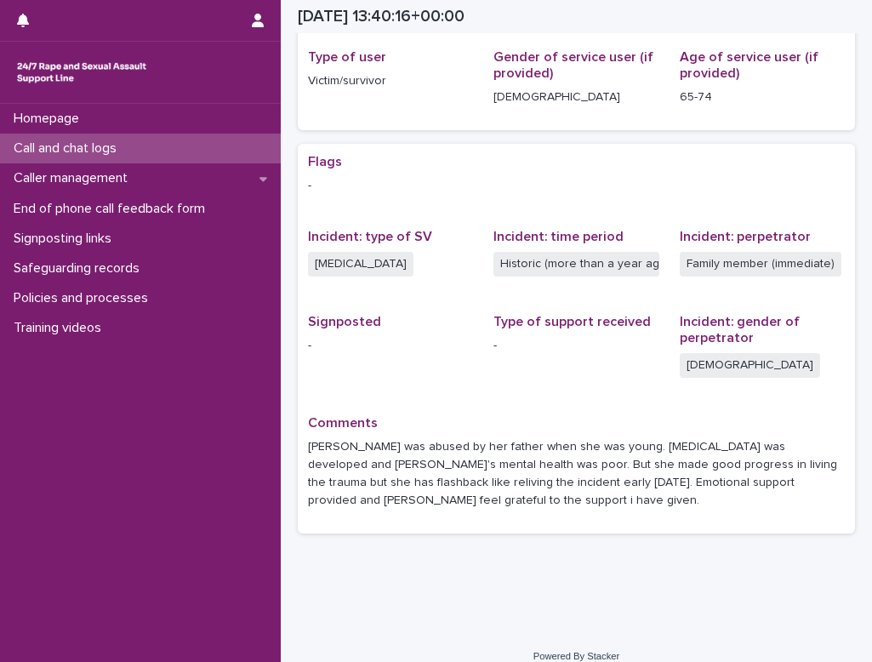
click at [53, 144] on p "Call and chat logs" at bounding box center [68, 148] width 123 height 16
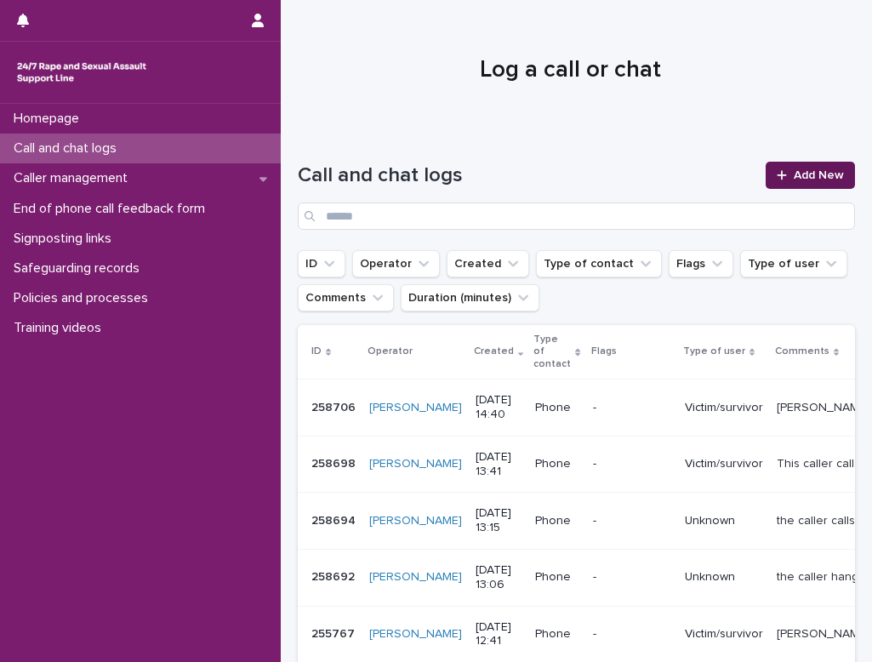
click at [543, 168] on link "Add New" at bounding box center [809, 175] width 89 height 27
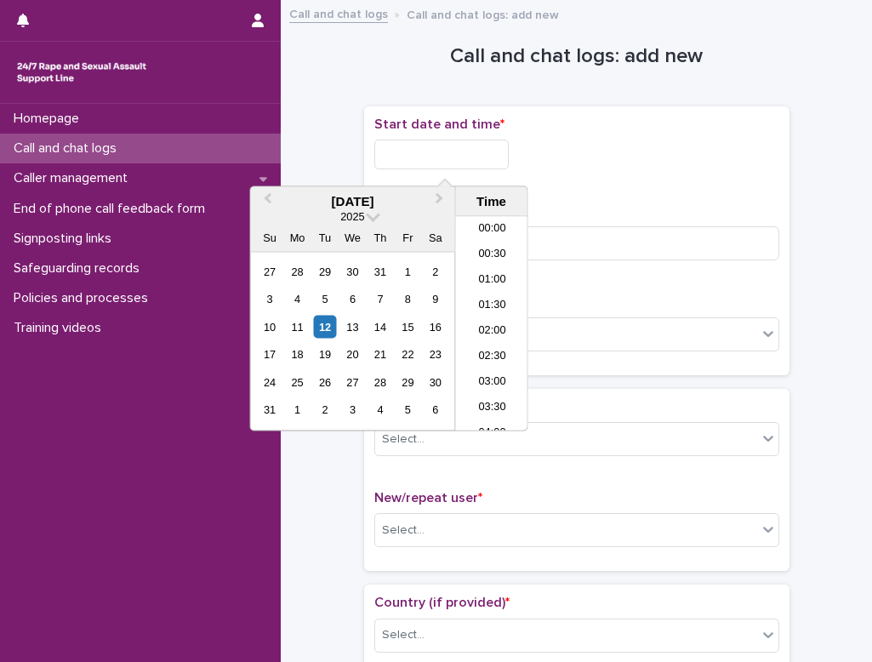
scroll to position [671, 0]
click at [452, 151] on input "text" at bounding box center [441, 154] width 134 height 30
click at [316, 329] on div "12" at bounding box center [324, 326] width 23 height 23
click at [503, 297] on li "14:30" at bounding box center [492, 299] width 72 height 26
click at [464, 156] on input "**********" at bounding box center [441, 154] width 134 height 30
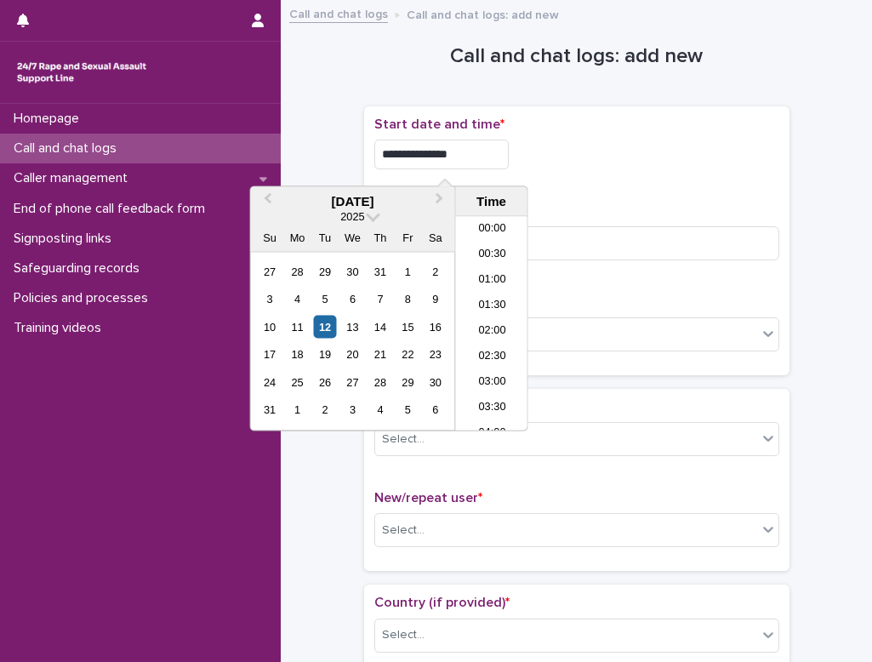
scroll to position [645, 0]
type input "**********"
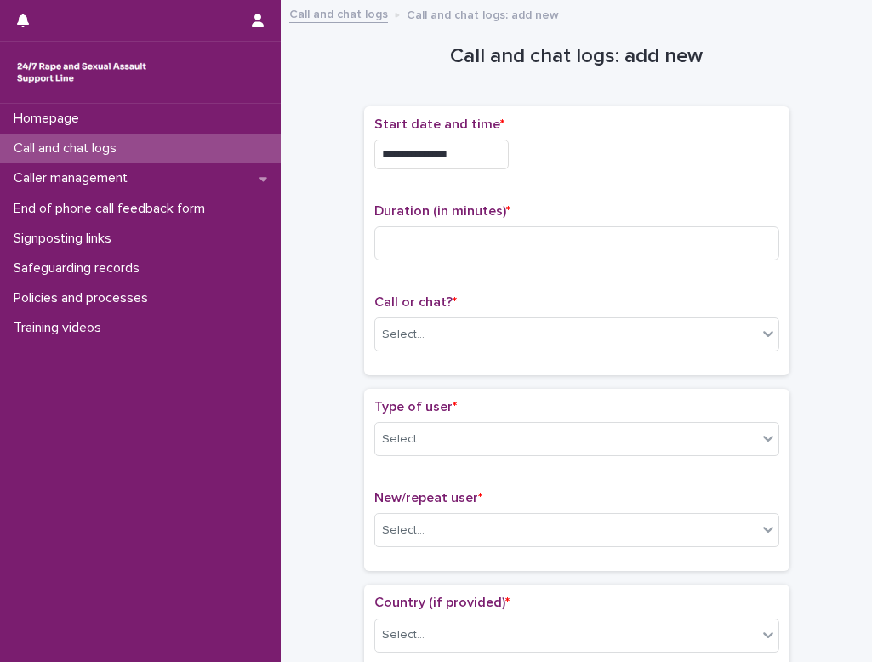
click at [504, 498] on p "New/repeat user *" at bounding box center [576, 498] width 405 height 16
click at [429, 239] on input at bounding box center [576, 243] width 405 height 34
type input "*"
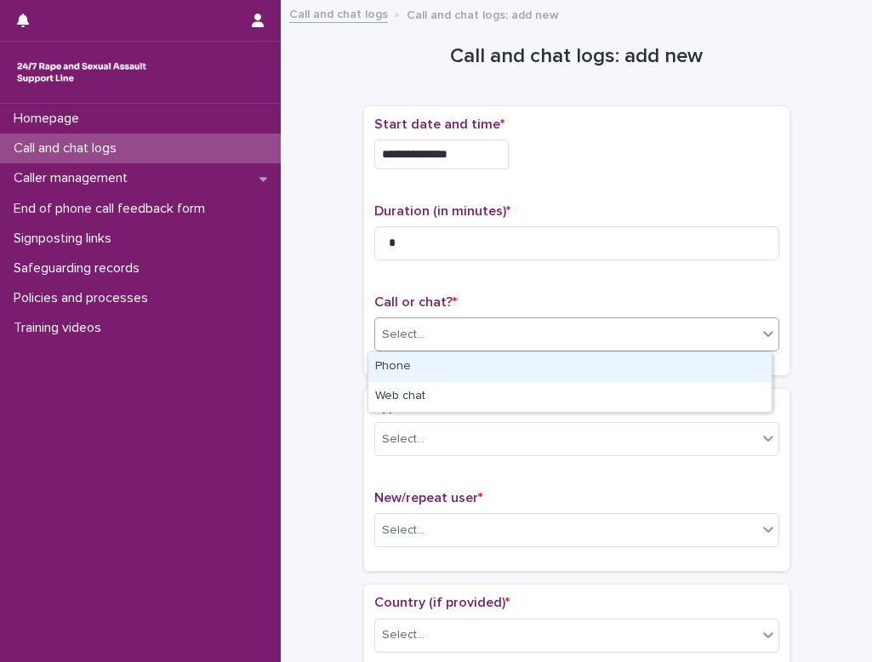
click at [406, 338] on div "Select..." at bounding box center [403, 335] width 43 height 18
click at [406, 365] on div "Phone" at bounding box center [569, 367] width 403 height 30
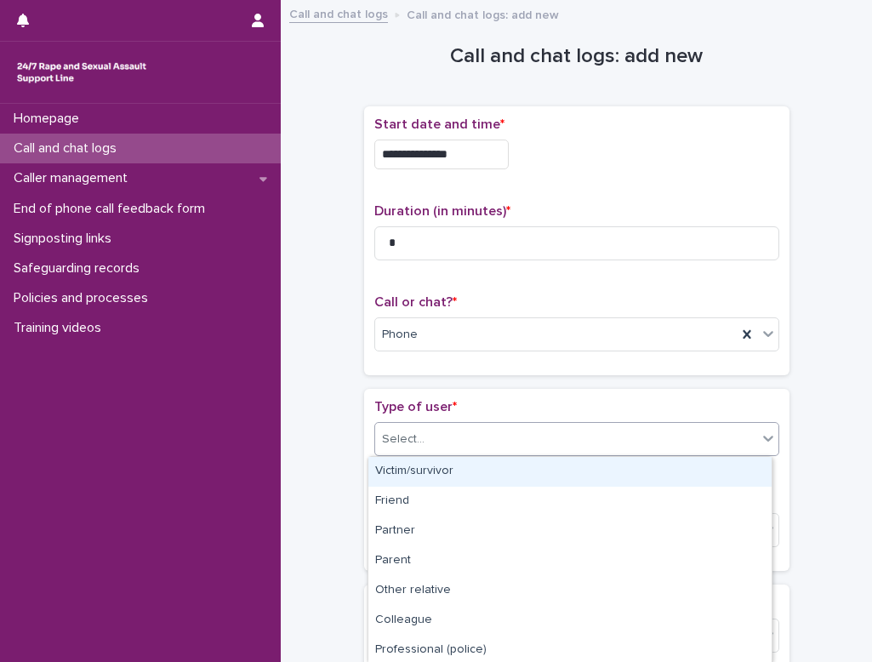
click at [412, 436] on div "Select..." at bounding box center [403, 439] width 43 height 18
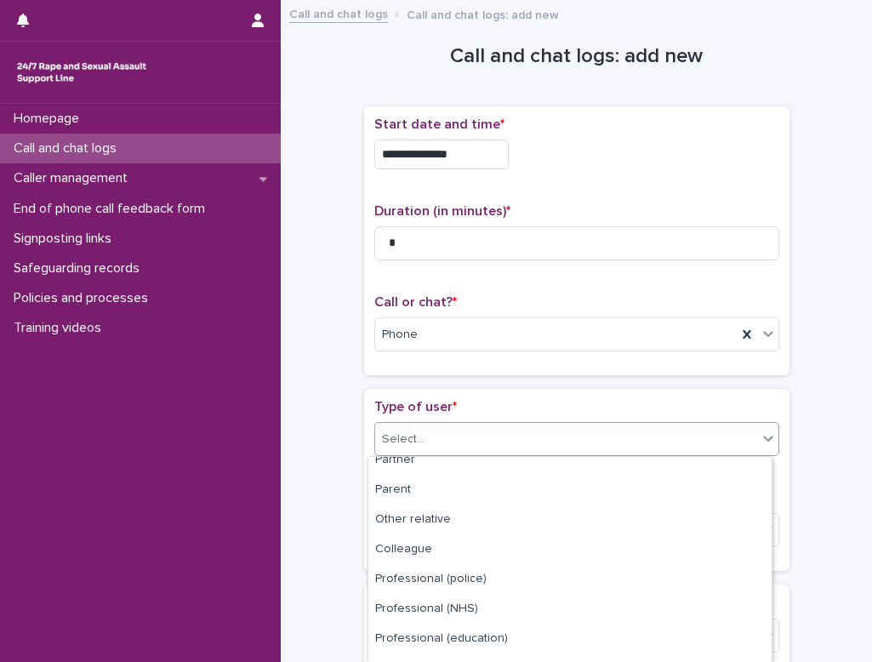
scroll to position [0, 0]
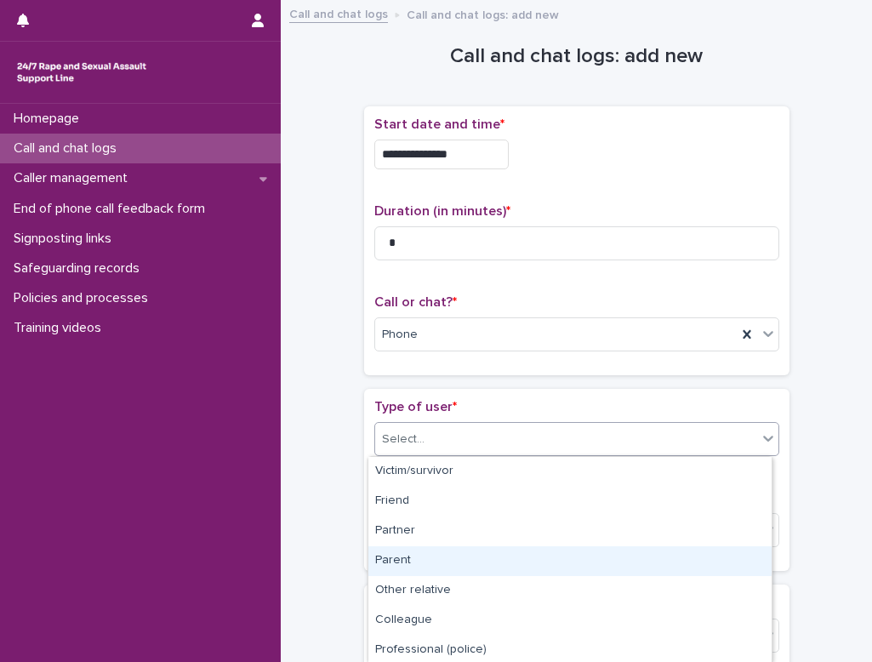
click at [393, 548] on div "Parent" at bounding box center [569, 561] width 403 height 30
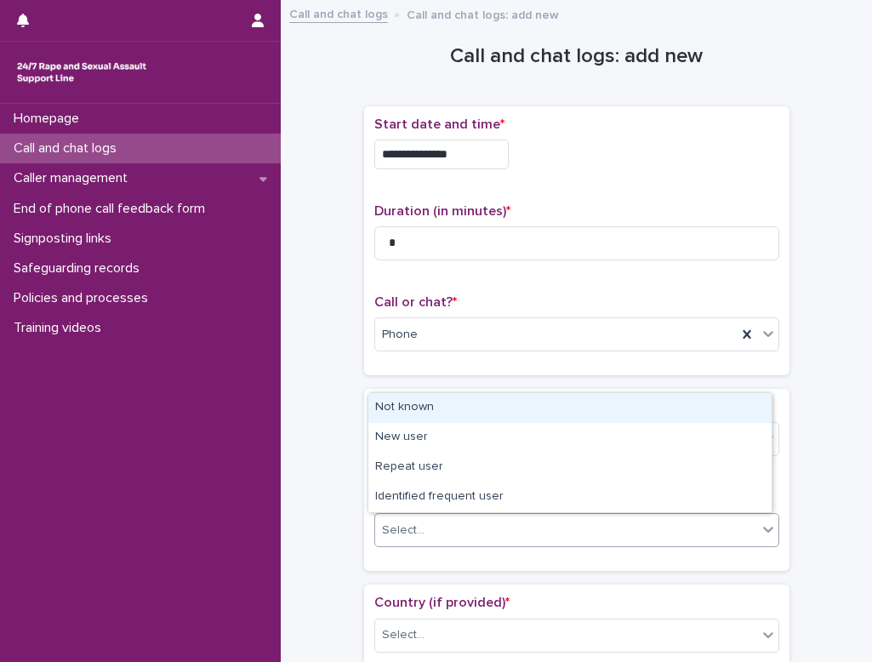
click at [428, 529] on div "Select..." at bounding box center [566, 530] width 382 height 28
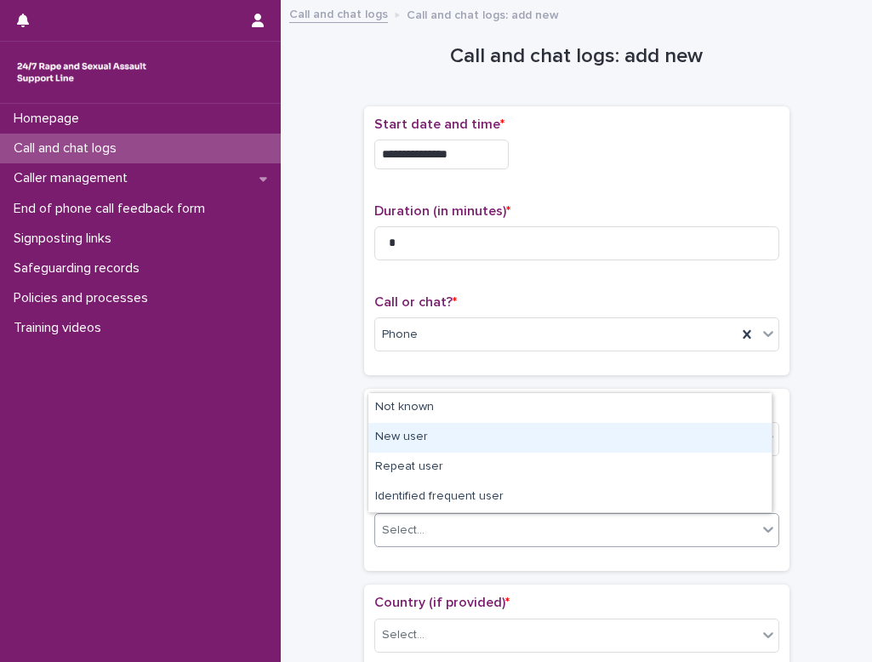
drag, startPoint x: 421, startPoint y: 513, endPoint x: 407, endPoint y: 437, distance: 76.9
click at [407, 437] on div "New user" at bounding box center [569, 438] width 403 height 30
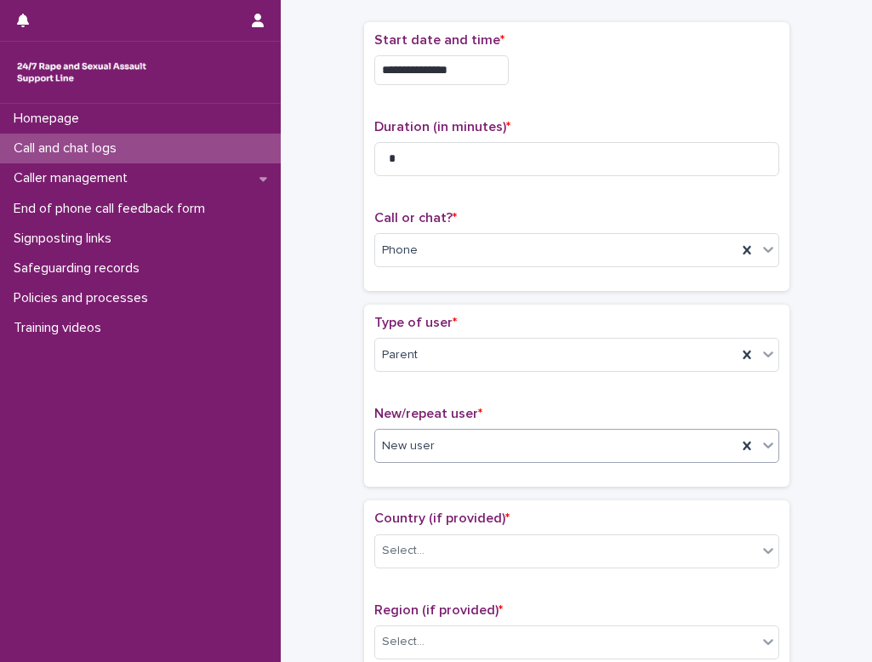
scroll to position [85, 0]
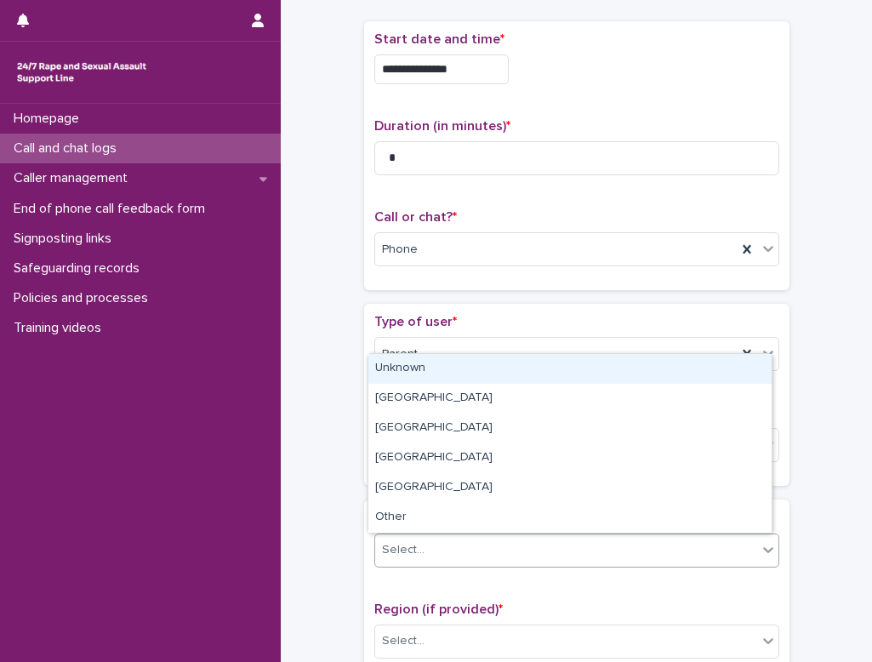
click at [492, 548] on div "Select..." at bounding box center [566, 550] width 382 height 28
click at [448, 377] on div "Unknown" at bounding box center [569, 369] width 403 height 30
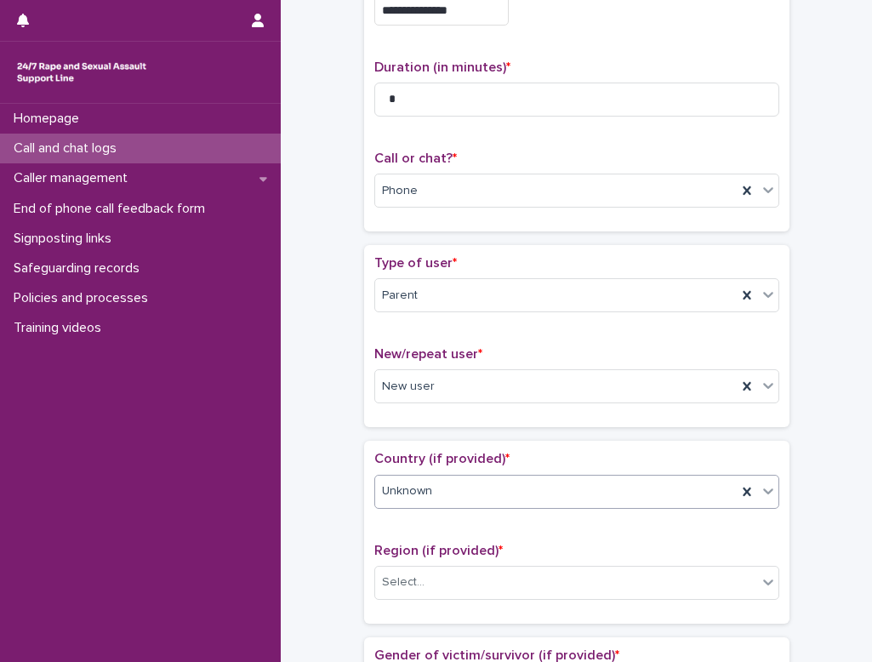
scroll to position [255, 0]
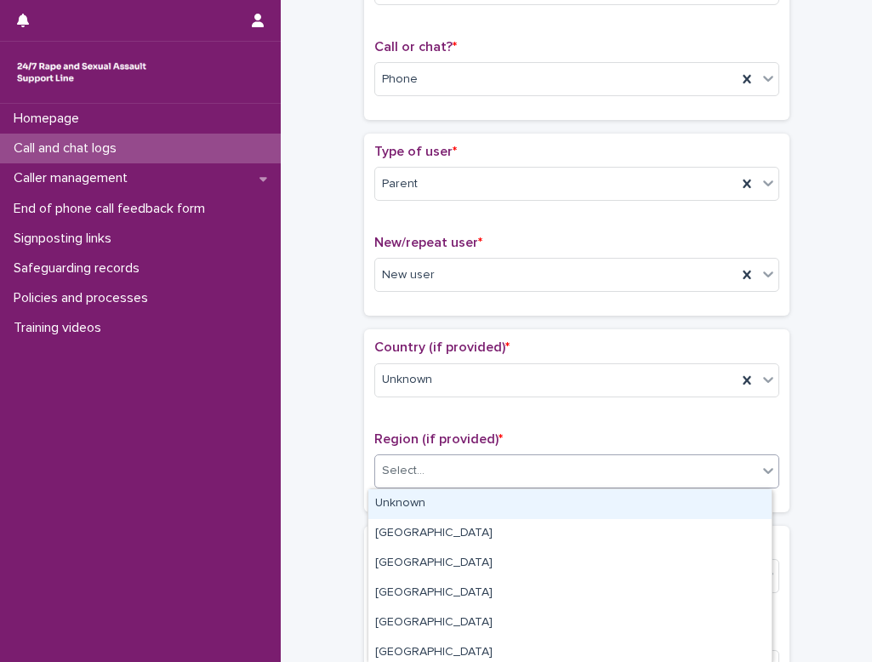
click at [404, 475] on div "Select..." at bounding box center [403, 471] width 43 height 18
click at [420, 503] on div "Unknown" at bounding box center [569, 504] width 403 height 30
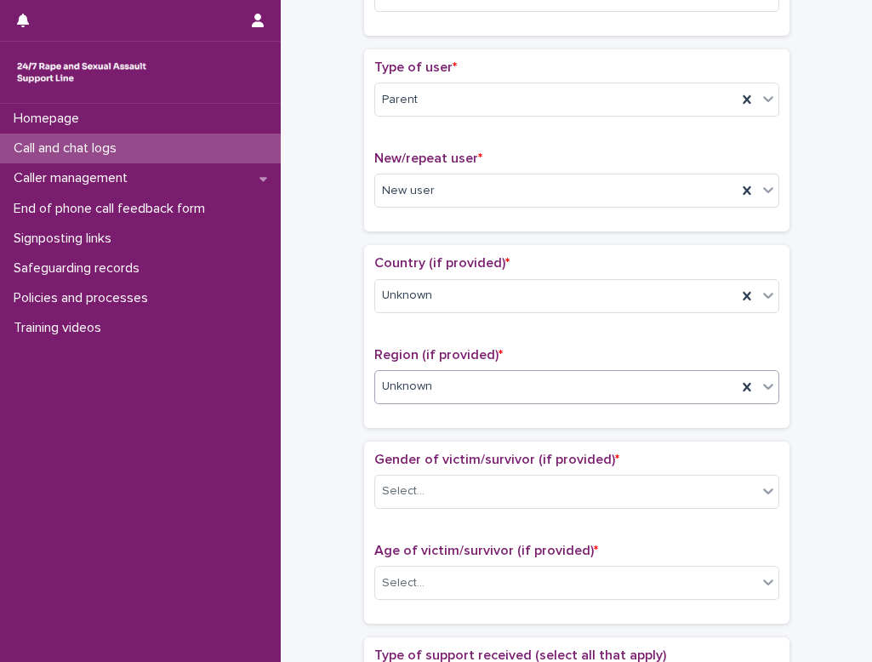
scroll to position [425, 0]
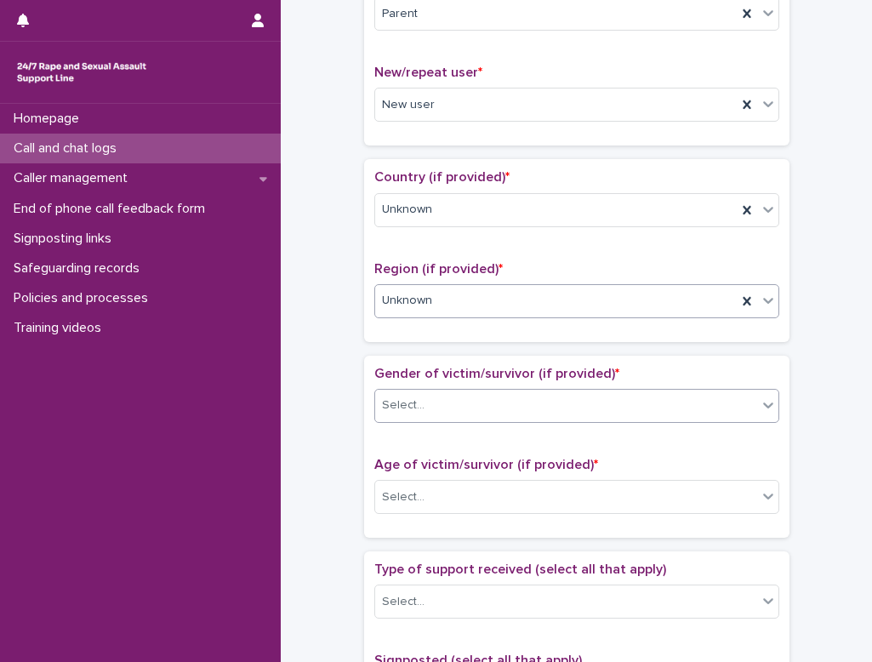
click at [406, 412] on div "Select..." at bounding box center [403, 405] width 43 height 18
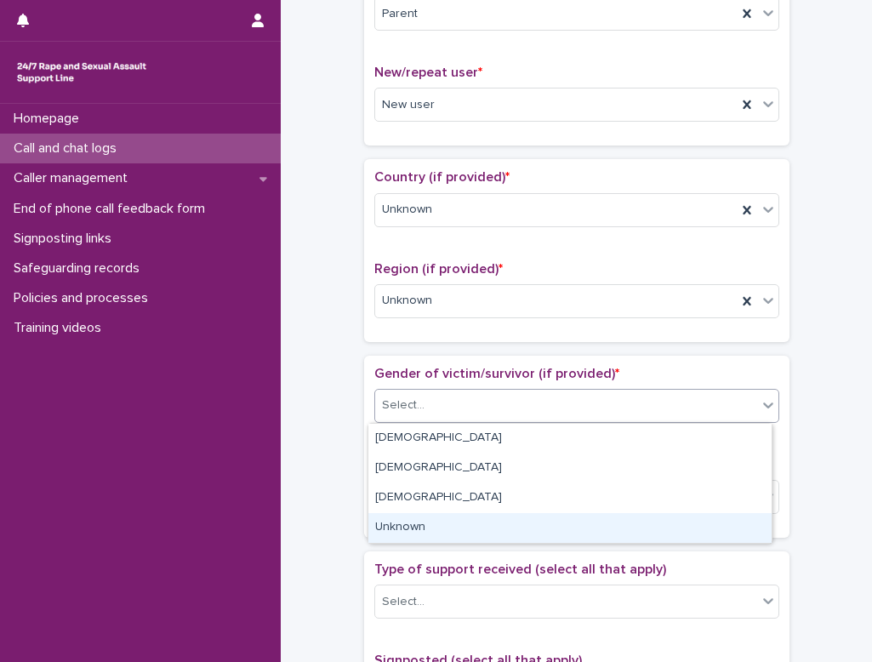
drag, startPoint x: 410, startPoint y: 452, endPoint x: 415, endPoint y: 517, distance: 64.8
click at [415, 517] on div "Unknown" at bounding box center [569, 528] width 403 height 30
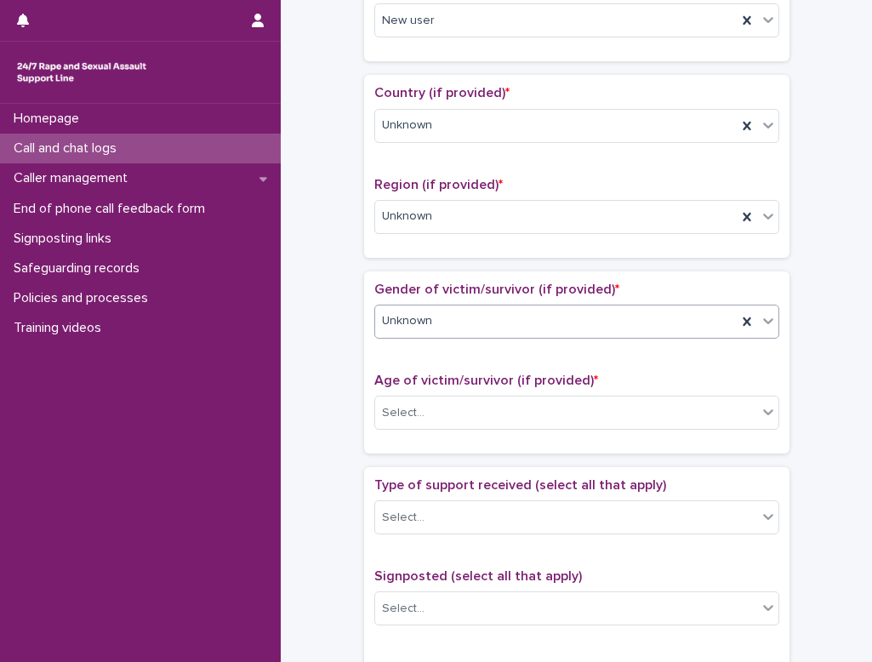
scroll to position [510, 0]
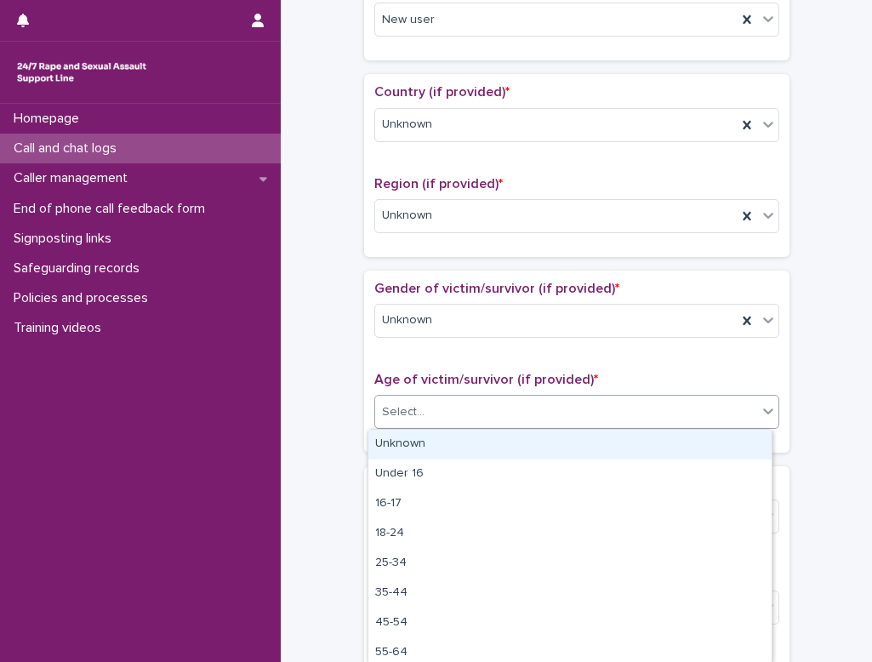
click at [389, 418] on div "Select..." at bounding box center [403, 412] width 43 height 18
click at [401, 448] on div "Unknown" at bounding box center [569, 444] width 403 height 30
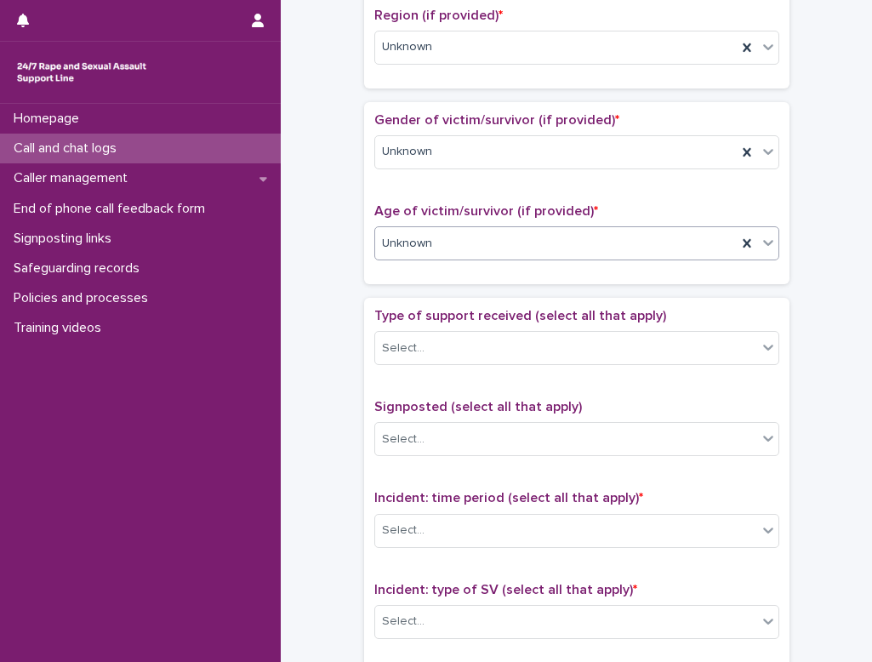
scroll to position [680, 0]
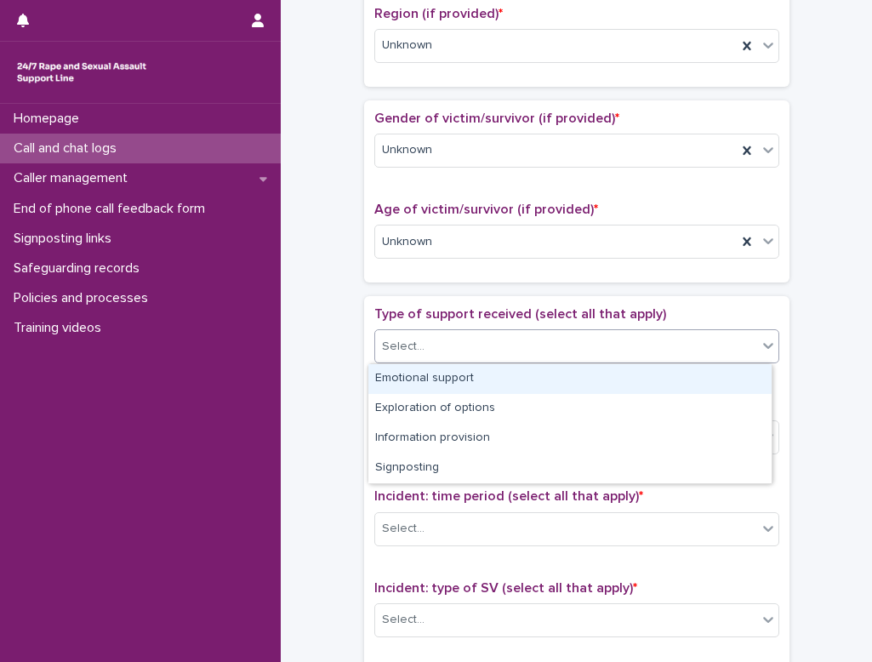
click at [406, 344] on div "Select..." at bounding box center [403, 347] width 43 height 18
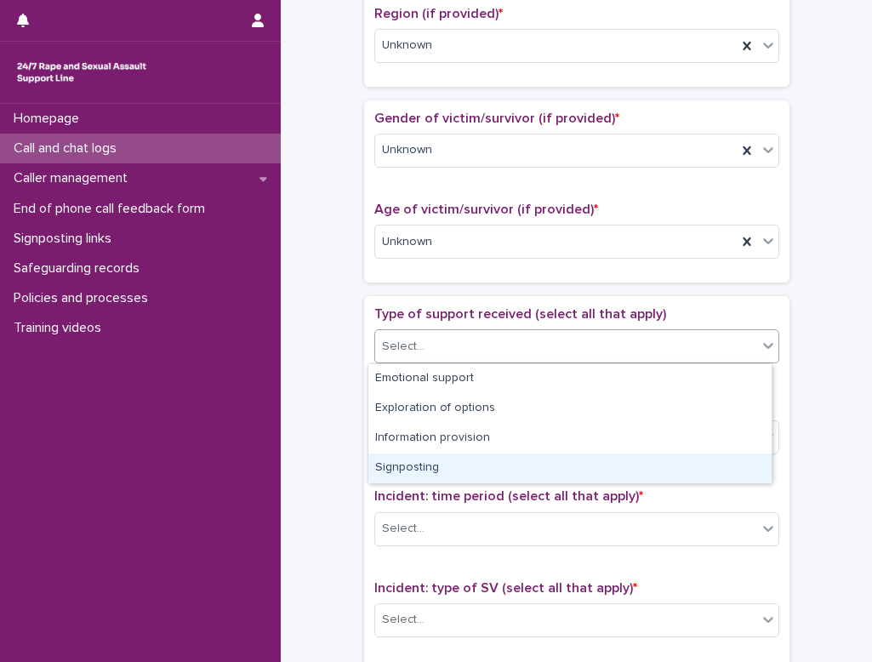
click at [434, 462] on div "Signposting" at bounding box center [569, 468] width 403 height 30
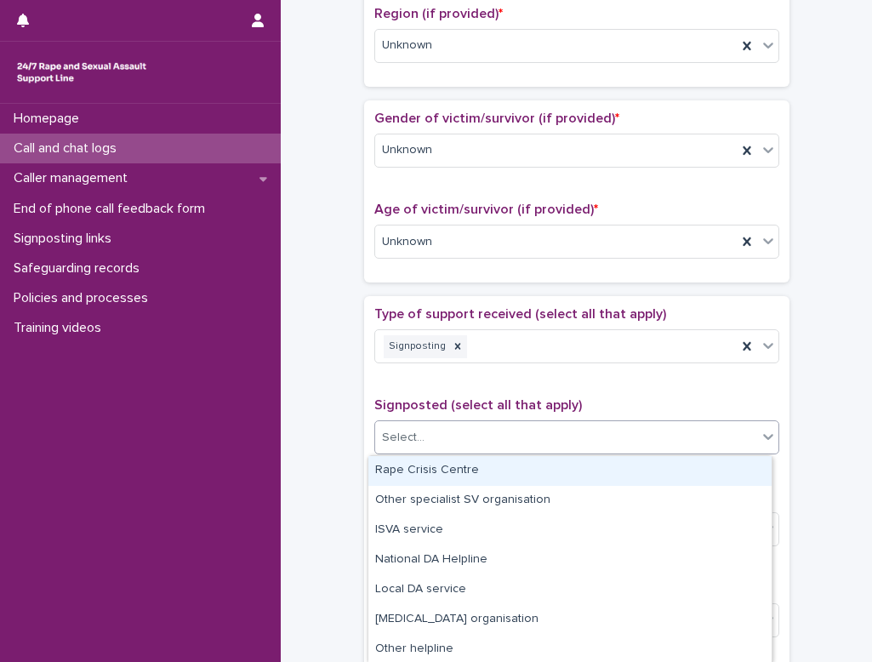
click at [416, 440] on div "Select..." at bounding box center [566, 437] width 382 height 28
click at [423, 469] on div "Rape Crisis Centre" at bounding box center [569, 471] width 403 height 30
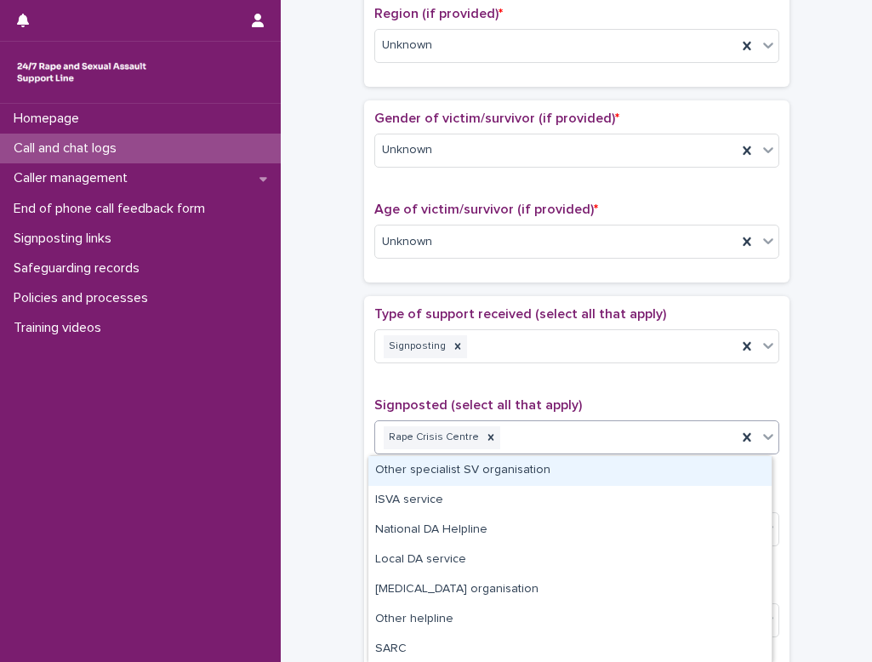
click at [543, 436] on icon at bounding box center [768, 438] width 10 height 6
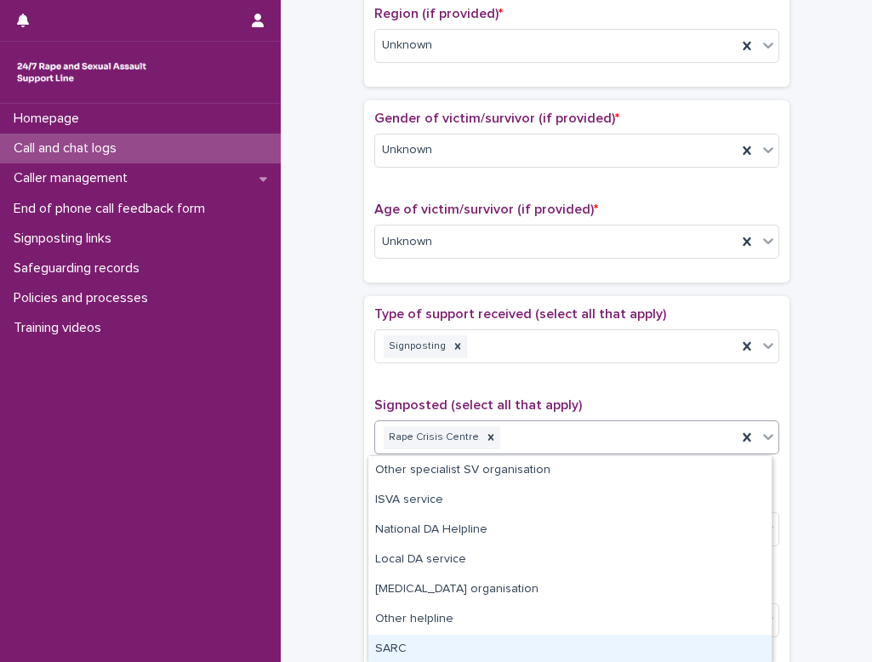
click at [404, 643] on div "SARC" at bounding box center [569, 649] width 403 height 30
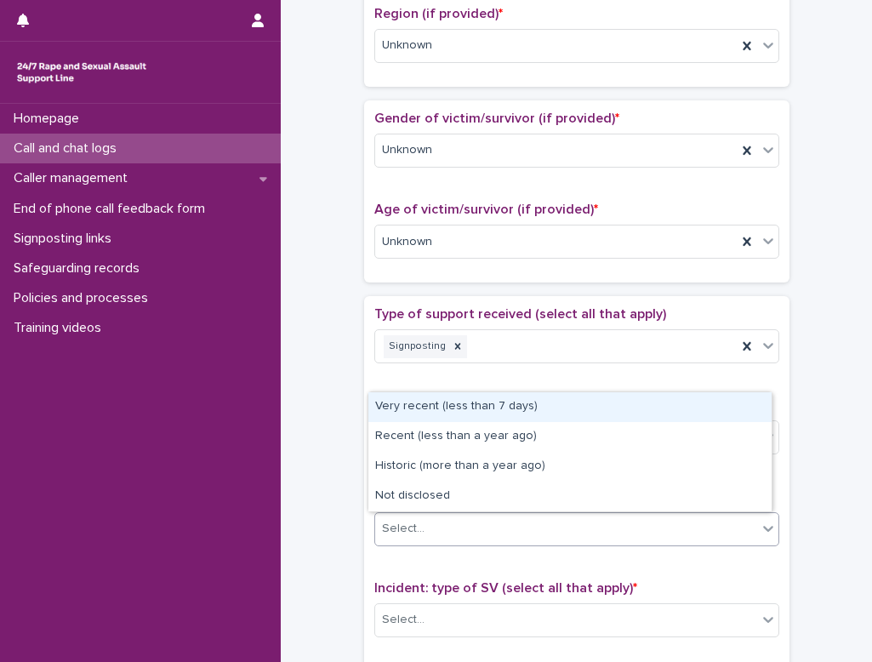
click at [543, 537] on div "Select..." at bounding box center [566, 528] width 382 height 28
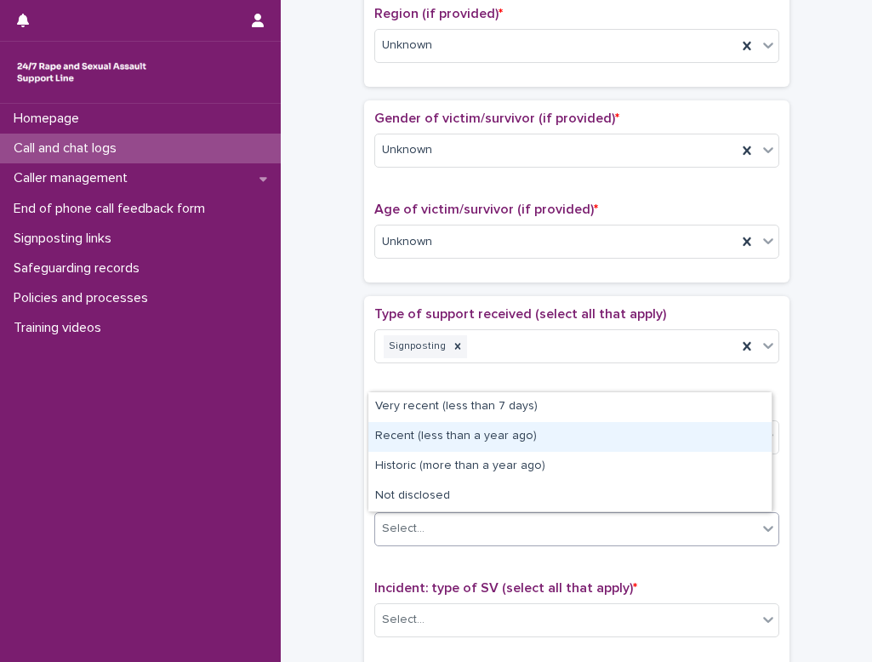
click at [486, 431] on div "Recent (less than a year ago)" at bounding box center [569, 437] width 403 height 30
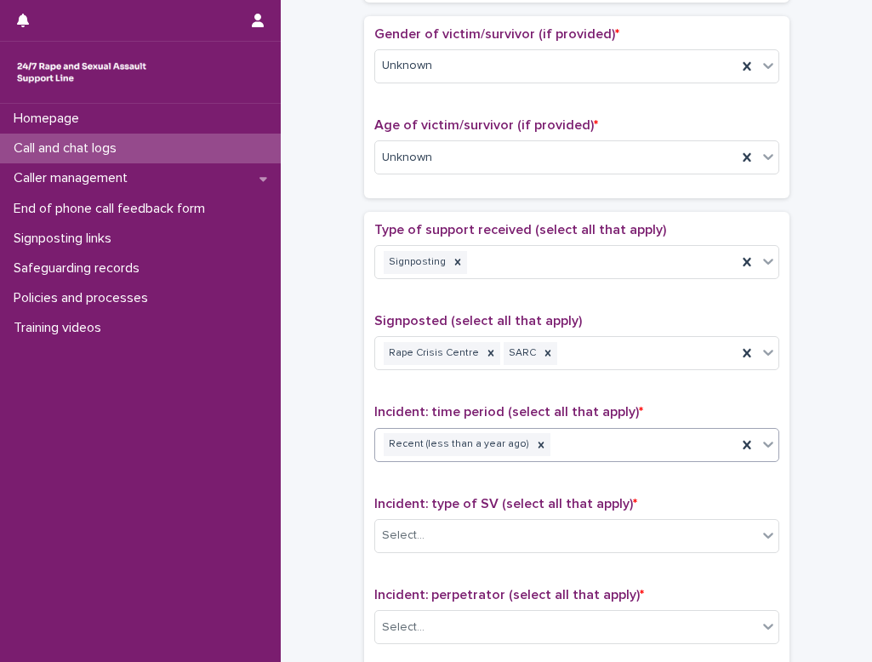
scroll to position [765, 0]
click at [520, 535] on div "Select..." at bounding box center [566, 534] width 382 height 28
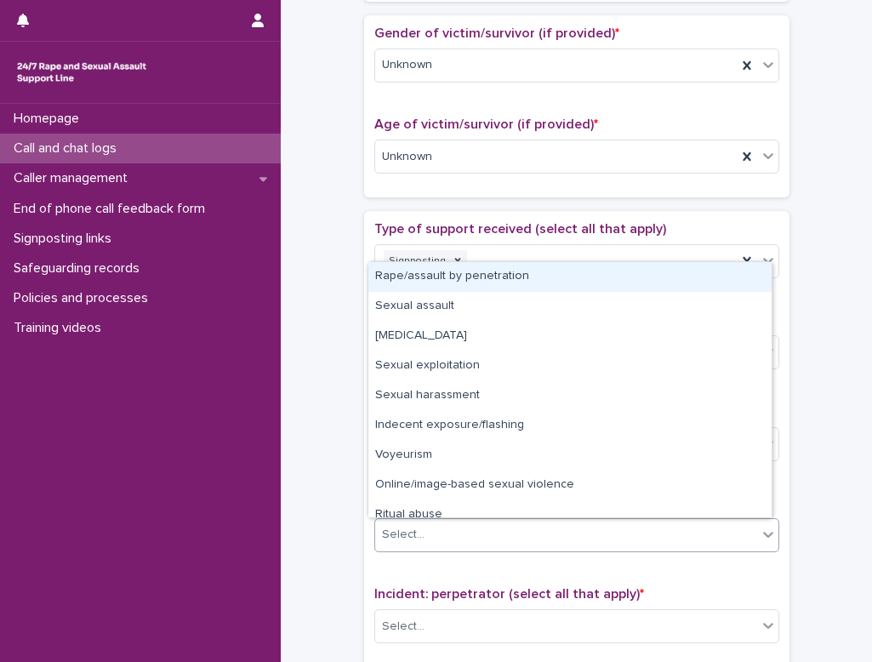
click at [444, 289] on div "Rape/assault by penetration" at bounding box center [569, 277] width 403 height 30
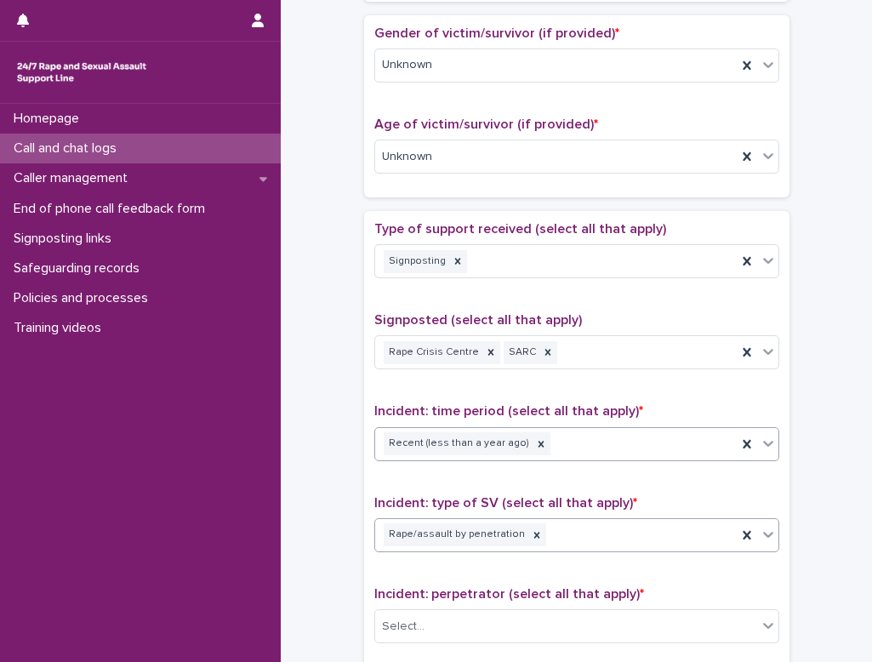
scroll to position [935, 0]
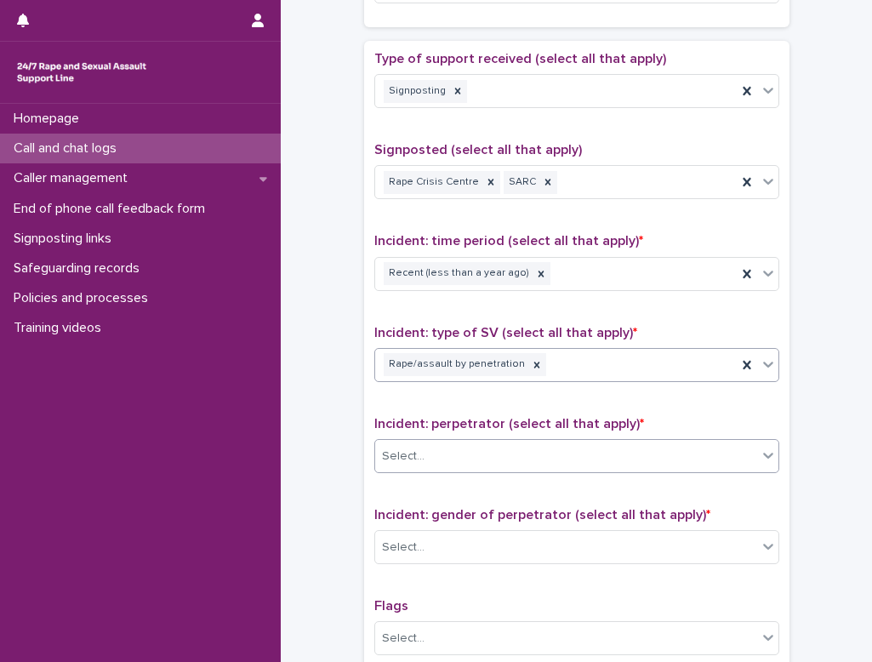
click at [504, 461] on div "Select..." at bounding box center [566, 456] width 382 height 28
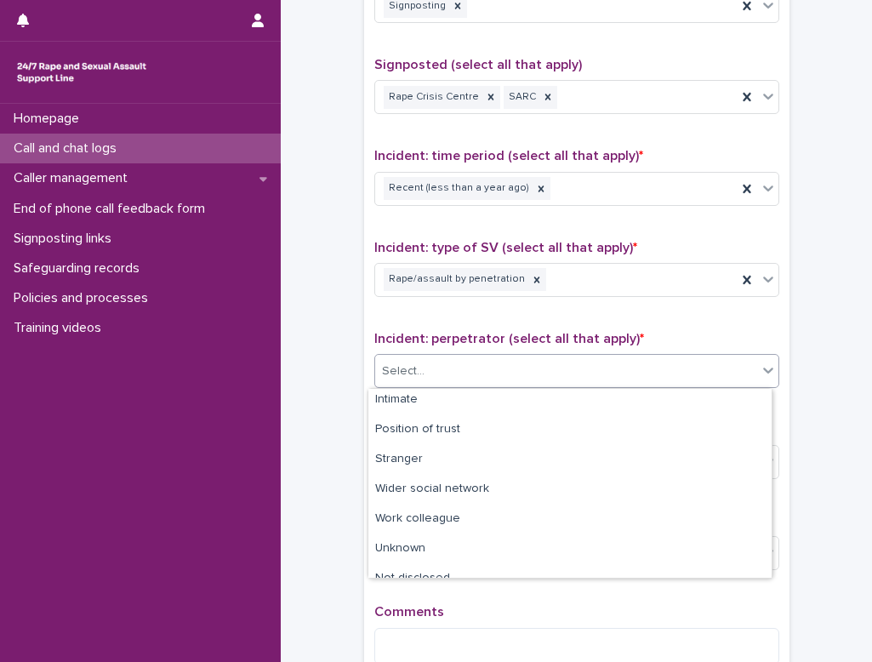
scroll to position [129, 0]
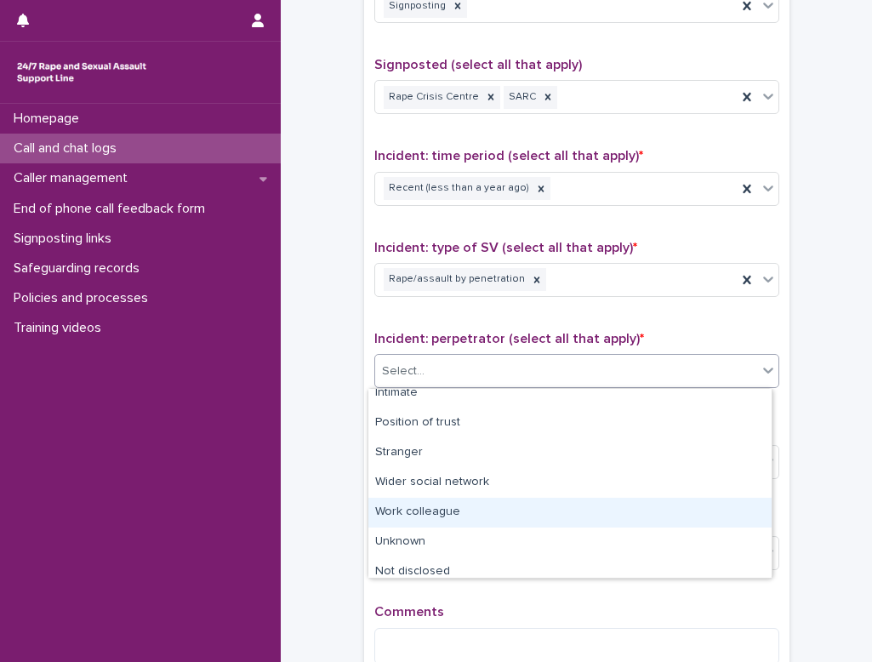
click at [473, 517] on div "Work colleague" at bounding box center [569, 512] width 403 height 30
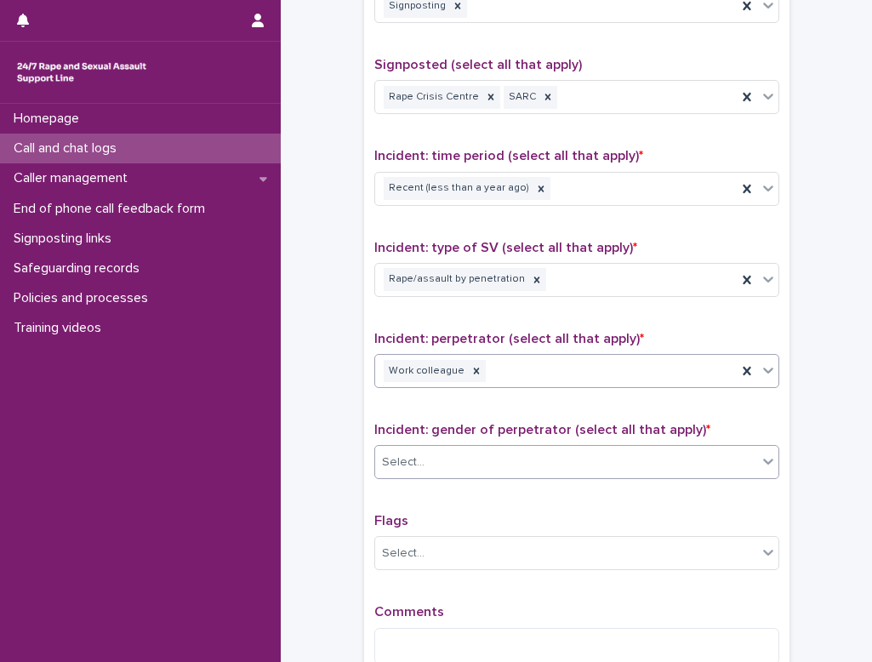
click at [413, 469] on div "Select..." at bounding box center [403, 462] width 43 height 18
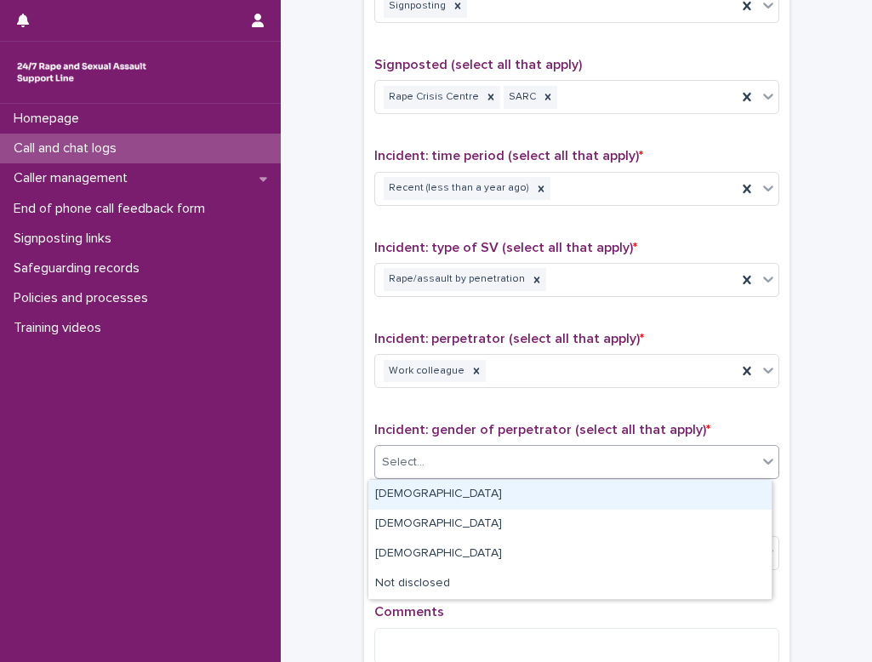
click at [415, 489] on div "[DEMOGRAPHIC_DATA]" at bounding box center [569, 495] width 403 height 30
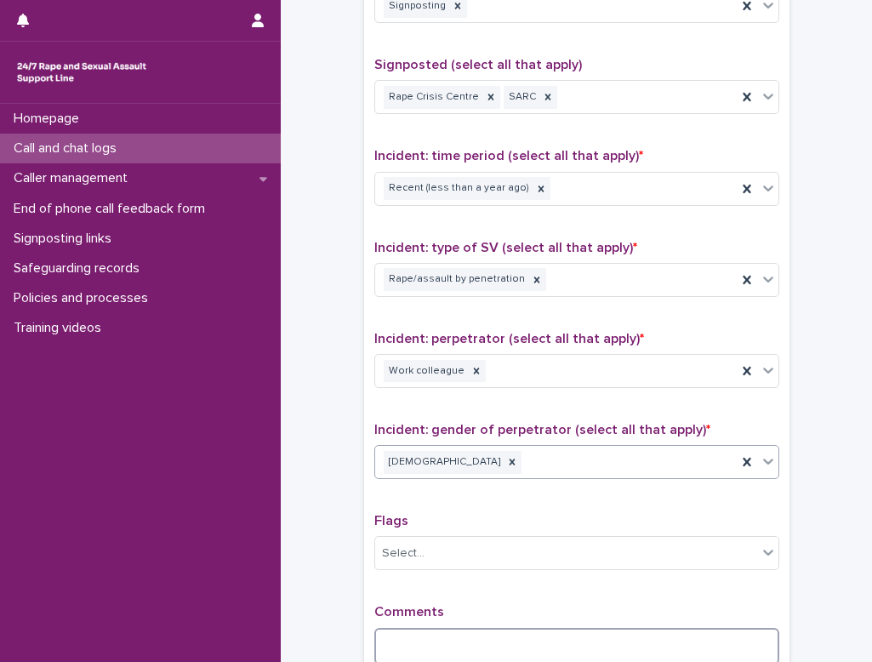
click at [422, 629] on textarea at bounding box center [576, 646] width 405 height 37
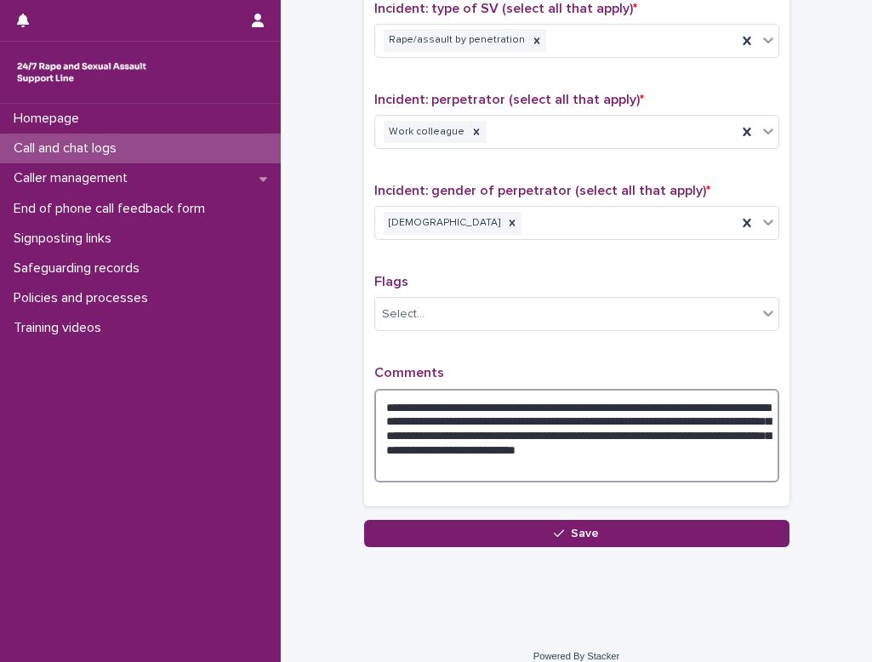
scroll to position [1277, 0]
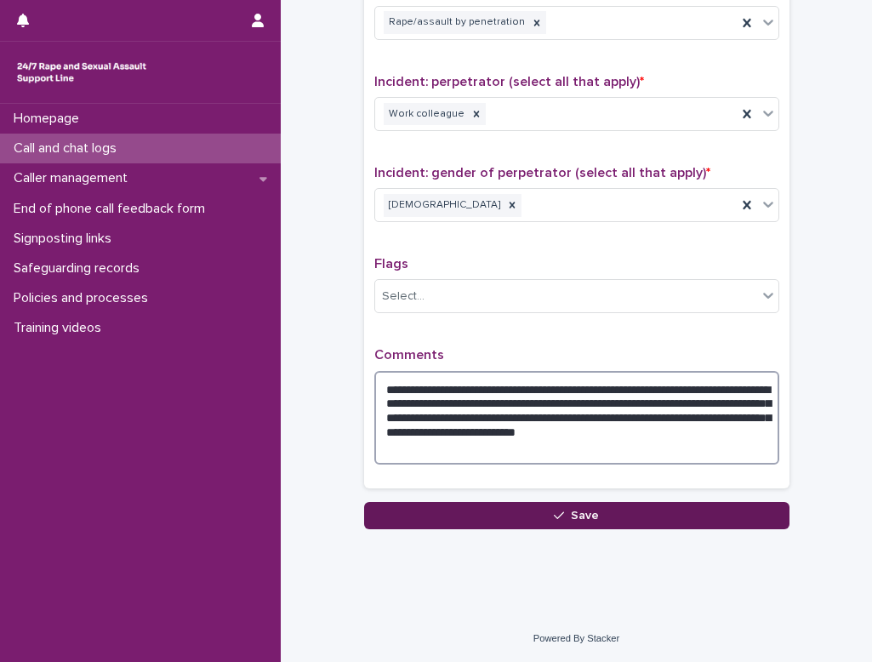
type textarea "**********"
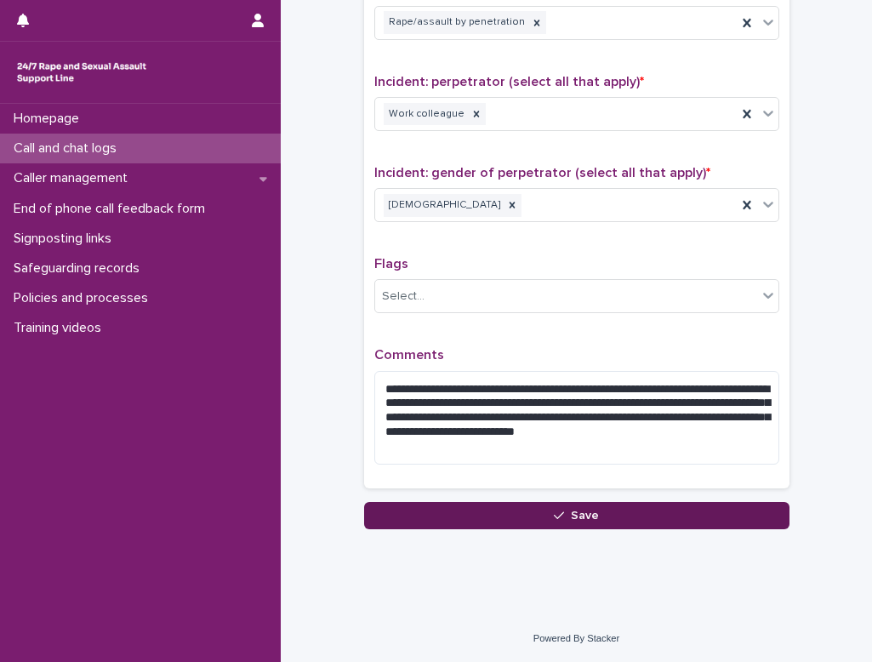
click at [543, 510] on button "Save" at bounding box center [576, 515] width 425 height 27
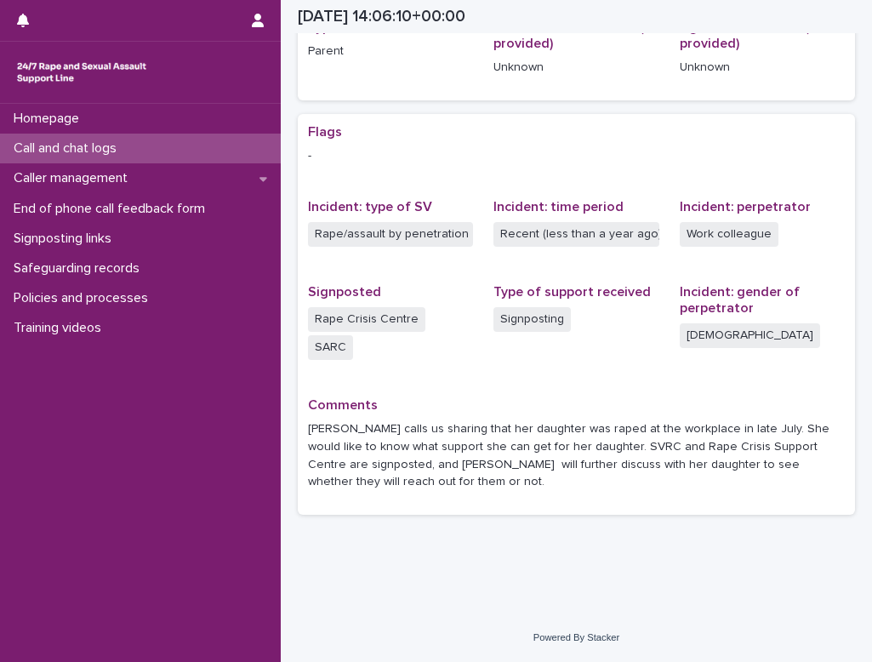
scroll to position [260, 0]
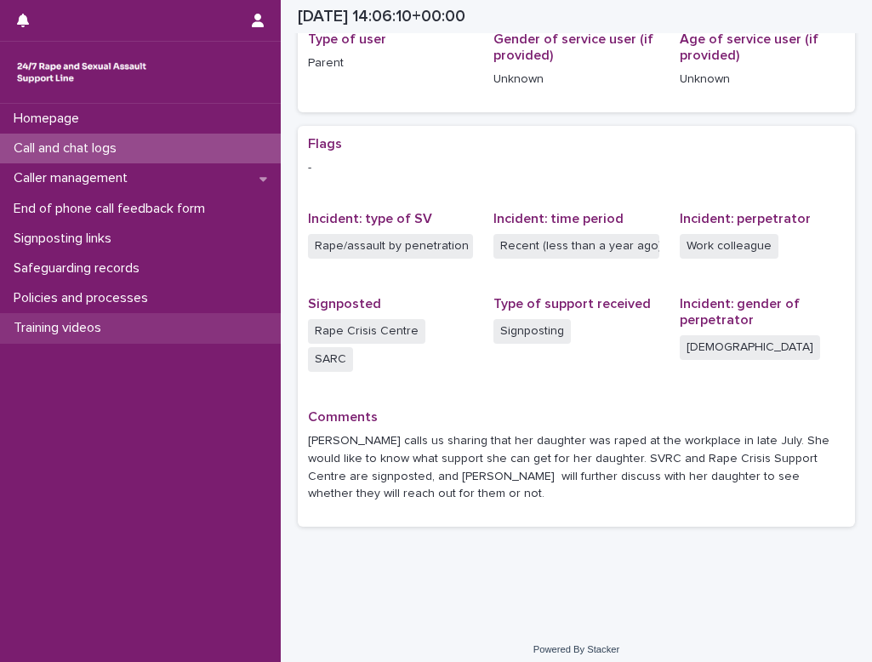
click at [46, 327] on p "Training videos" at bounding box center [61, 328] width 108 height 16
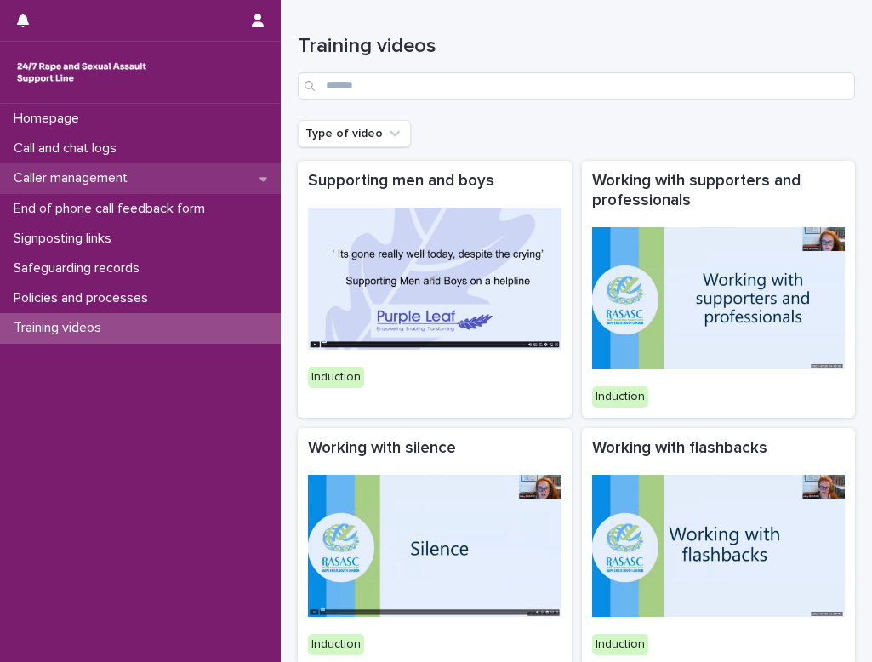
click at [64, 179] on p "Caller management" at bounding box center [74, 178] width 134 height 16
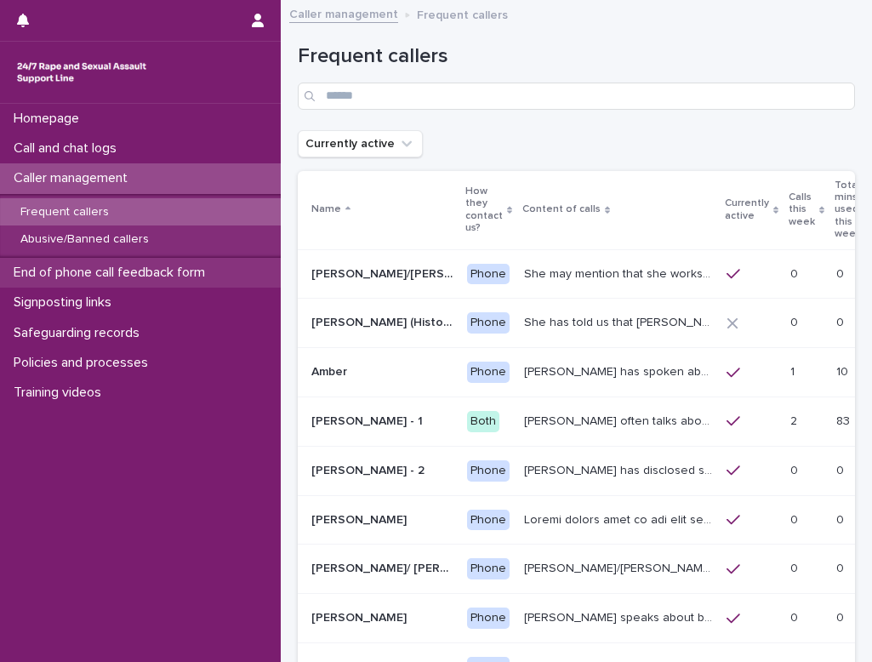
click at [58, 272] on p "End of phone call feedback form" at bounding box center [113, 272] width 212 height 16
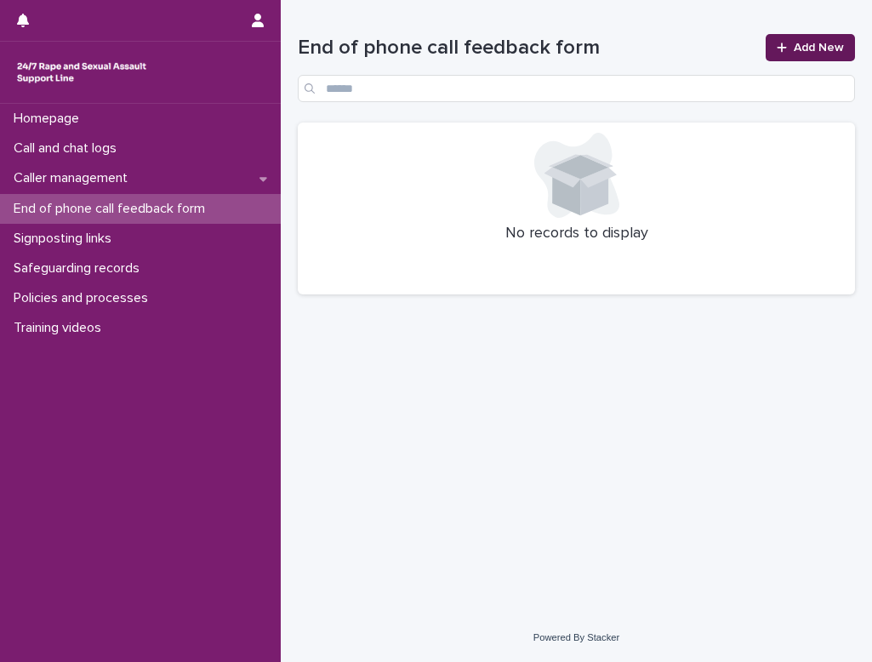
click at [543, 48] on span "Add New" at bounding box center [818, 48] width 50 height 12
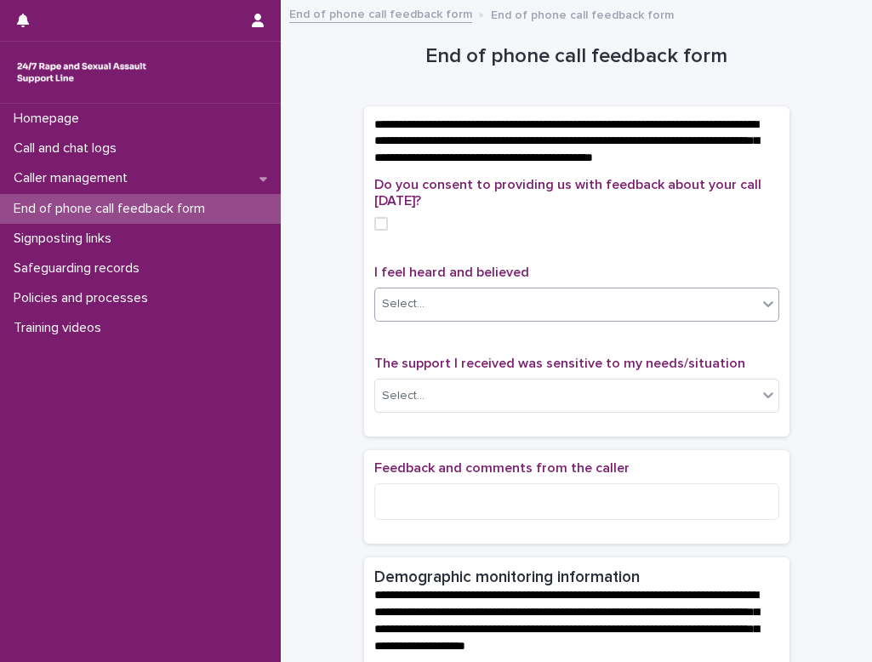
click at [543, 307] on icon at bounding box center [768, 304] width 10 height 6
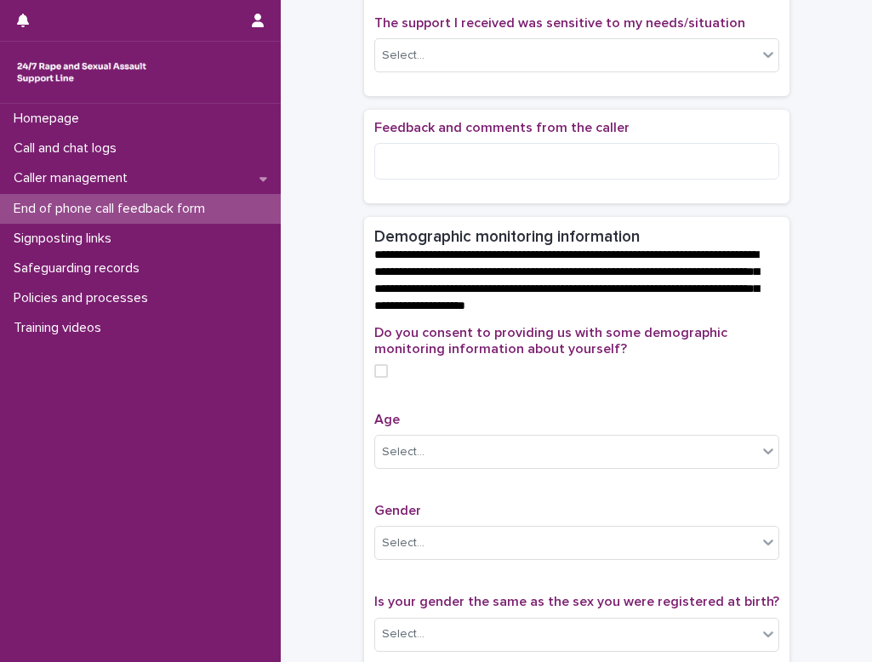
scroll to position [510, 0]
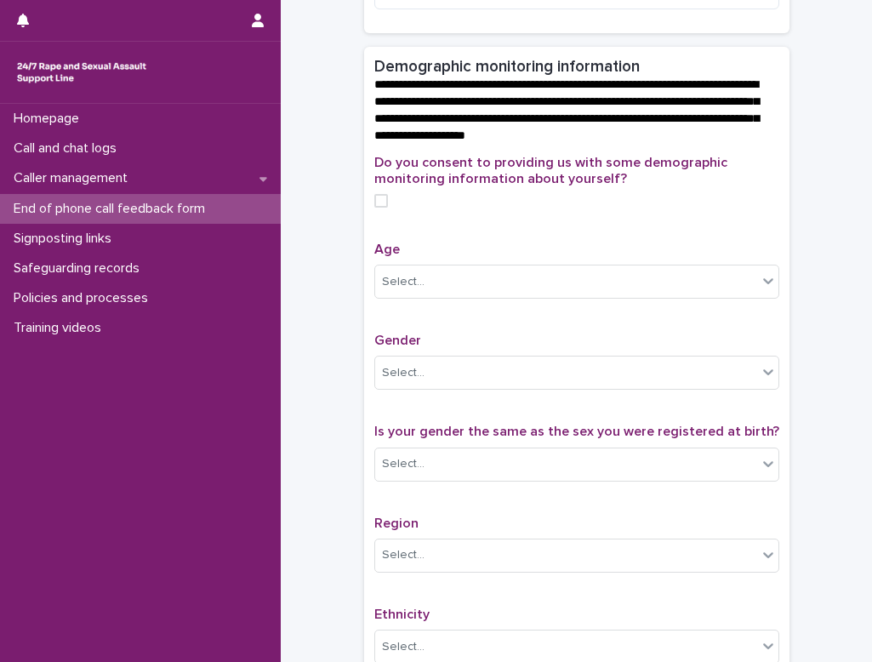
click at [317, 146] on div "**********" at bounding box center [576, 205] width 557 height 1411
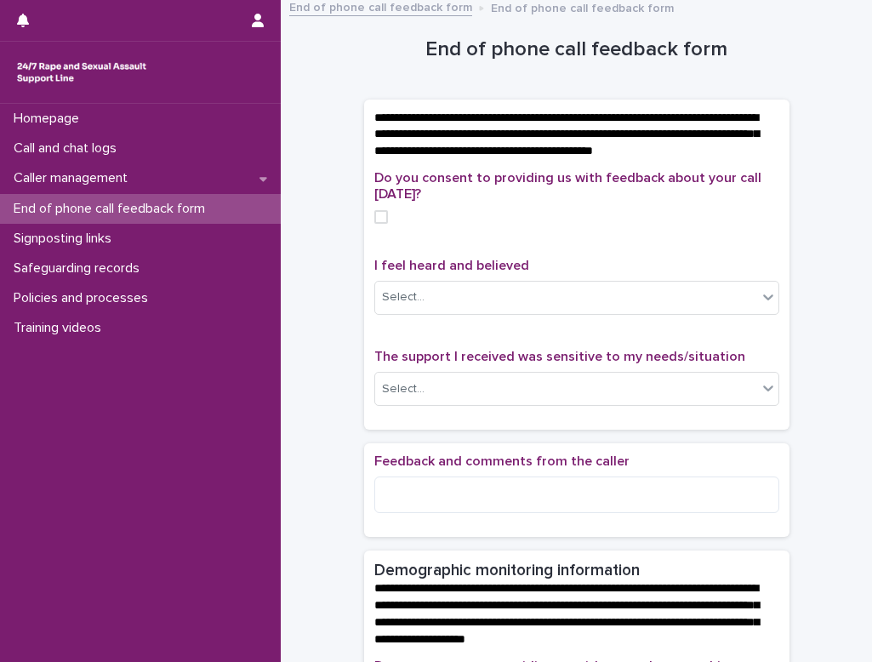
scroll to position [0, 0]
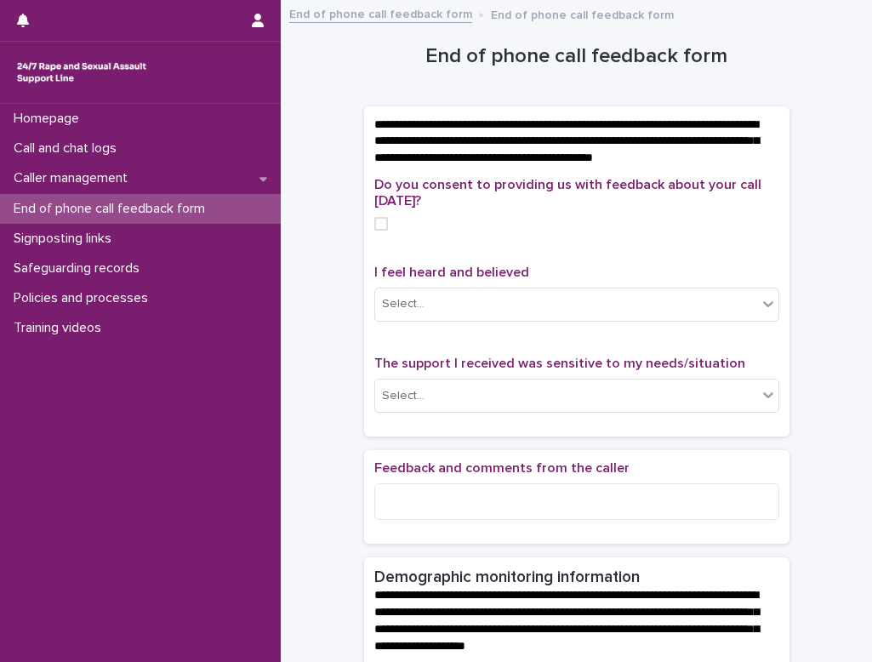
click at [90, 204] on p "End of phone call feedback form" at bounding box center [113, 209] width 212 height 16
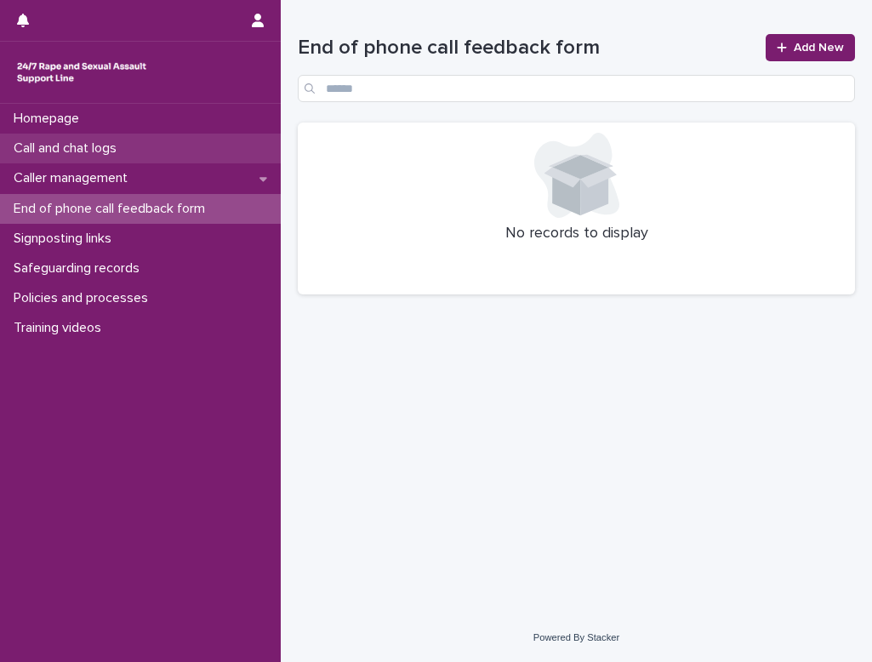
click at [55, 149] on p "Call and chat logs" at bounding box center [68, 148] width 123 height 16
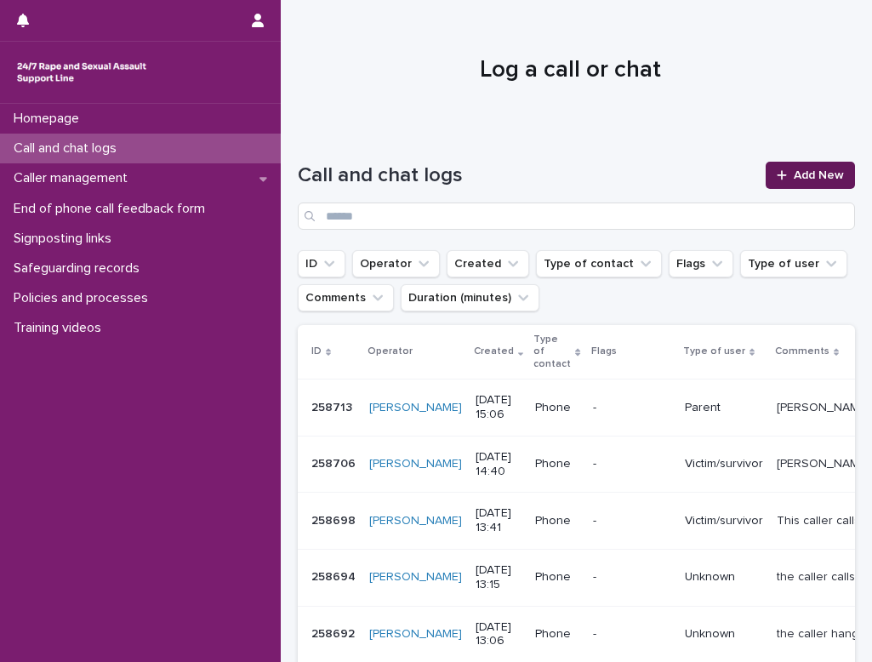
click at [543, 176] on span "Add New" at bounding box center [818, 175] width 50 height 12
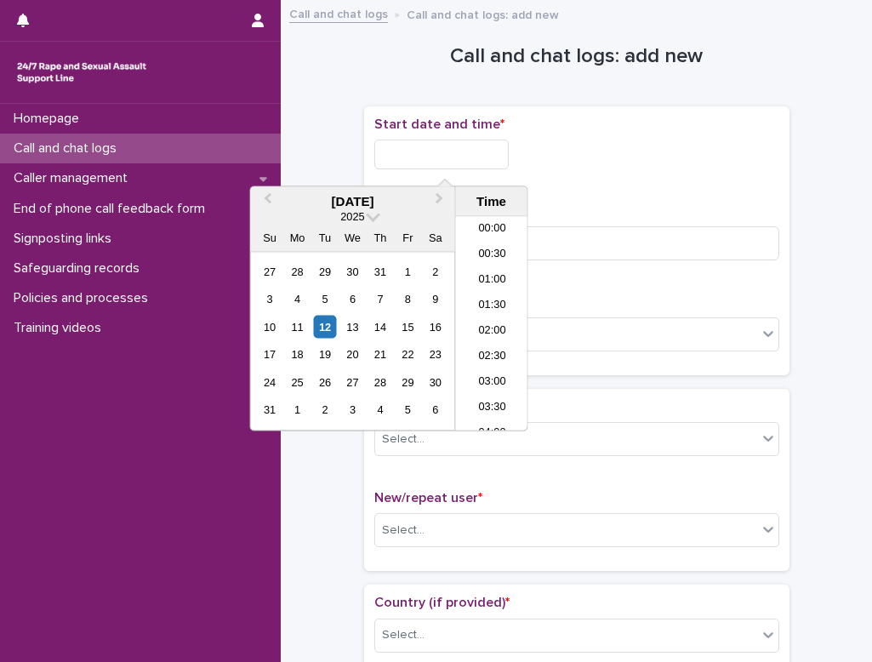
scroll to position [696, 0]
click at [421, 151] on input "text" at bounding box center [441, 154] width 134 height 30
type input "*"
click at [314, 327] on div "12" at bounding box center [324, 326] width 23 height 23
drag, startPoint x: 497, startPoint y: 296, endPoint x: 466, endPoint y: 216, distance: 85.9
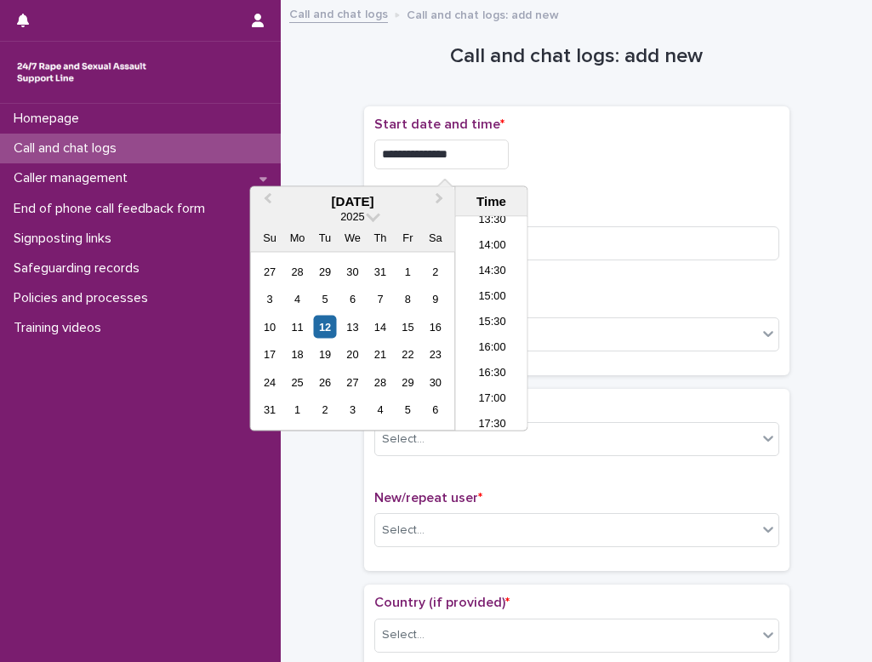
click at [497, 296] on li "15:00" at bounding box center [492, 299] width 72 height 26
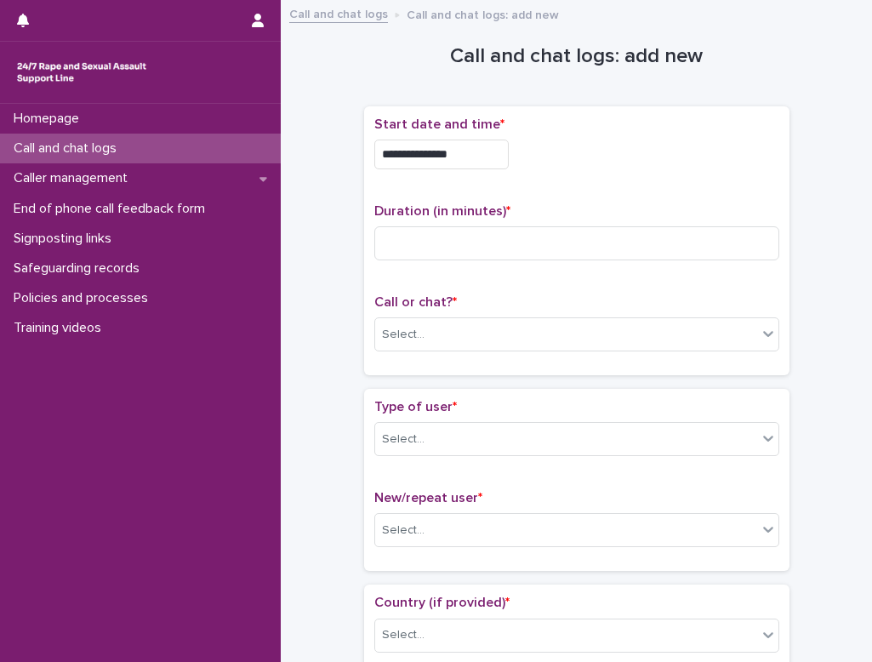
click at [475, 156] on input "**********" at bounding box center [441, 154] width 134 height 30
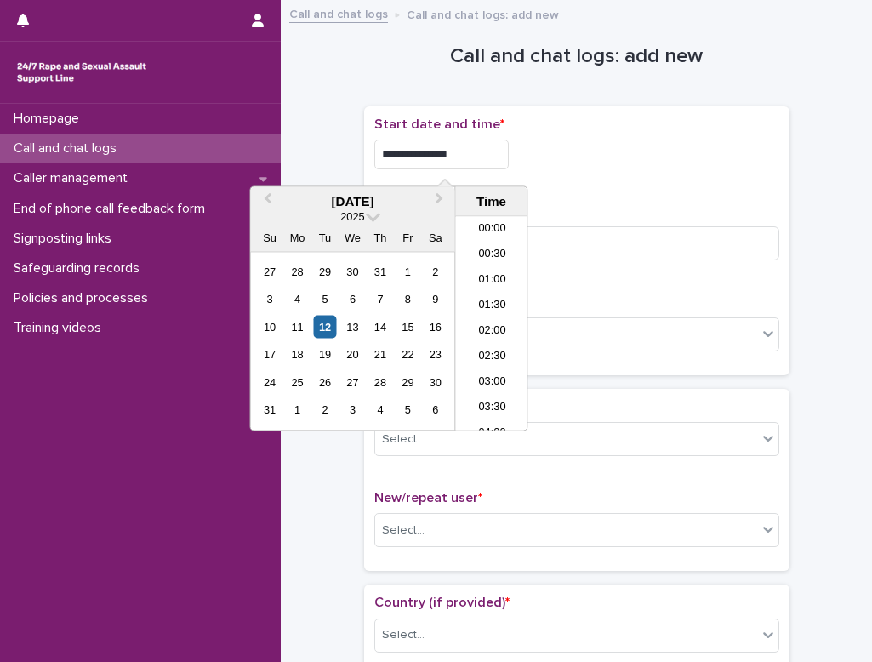
scroll to position [671, 0]
type input "**********"
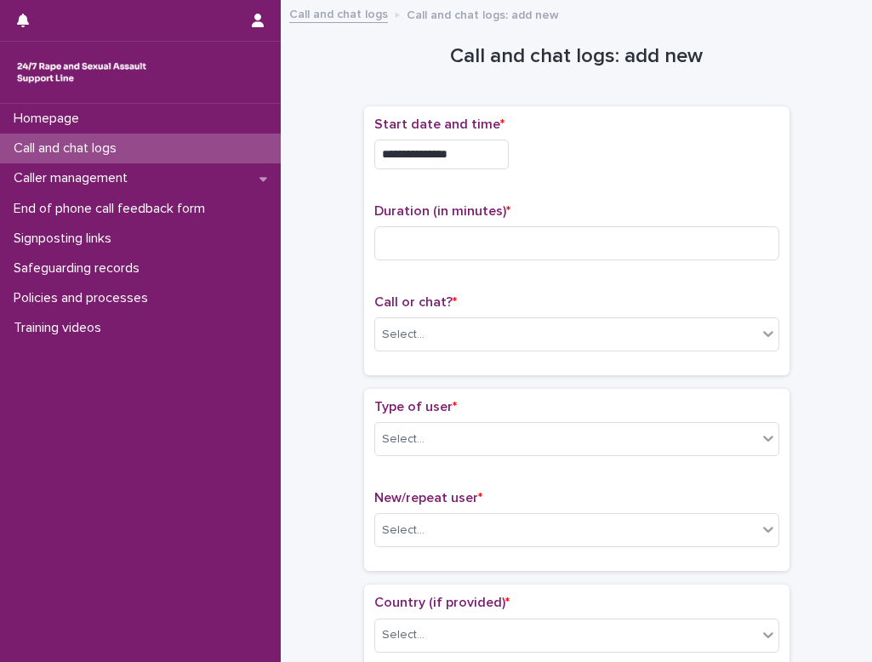
drag, startPoint x: 723, startPoint y: 179, endPoint x: 707, endPoint y: 187, distance: 18.3
click at [543, 179] on div "**********" at bounding box center [576, 149] width 405 height 66
click at [412, 253] on input at bounding box center [576, 243] width 405 height 34
type input "**"
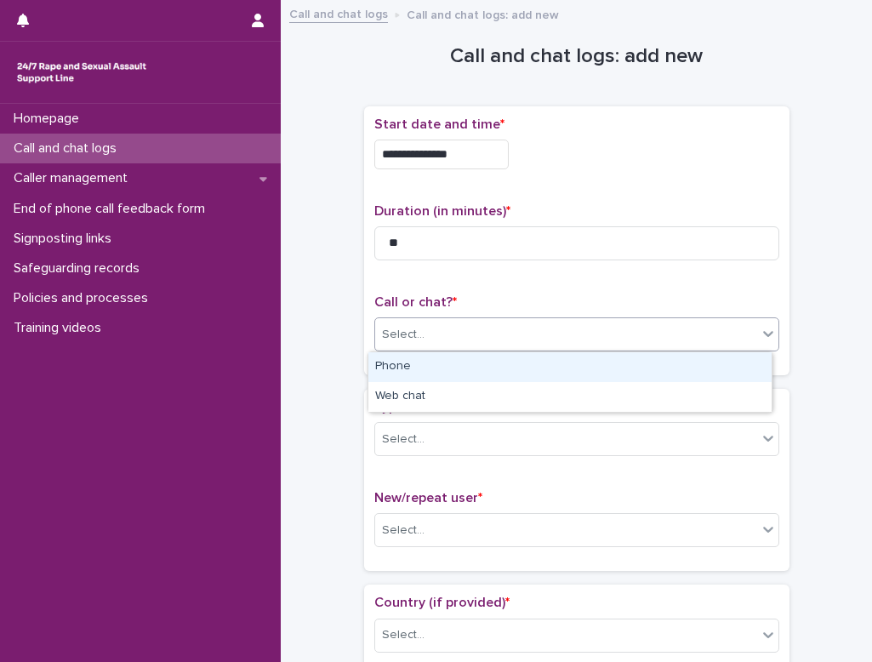
click at [425, 338] on div "Select..." at bounding box center [566, 335] width 382 height 28
click at [422, 366] on div "Phone" at bounding box center [569, 367] width 403 height 30
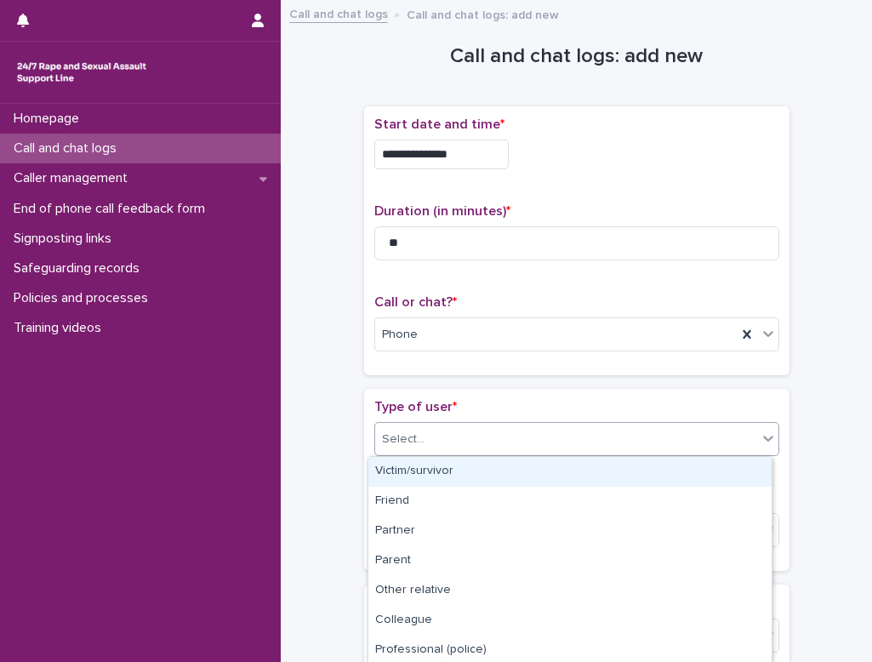
click at [416, 439] on div "Select..." at bounding box center [566, 439] width 382 height 28
click at [420, 474] on div "Victim/survivor" at bounding box center [569, 472] width 403 height 30
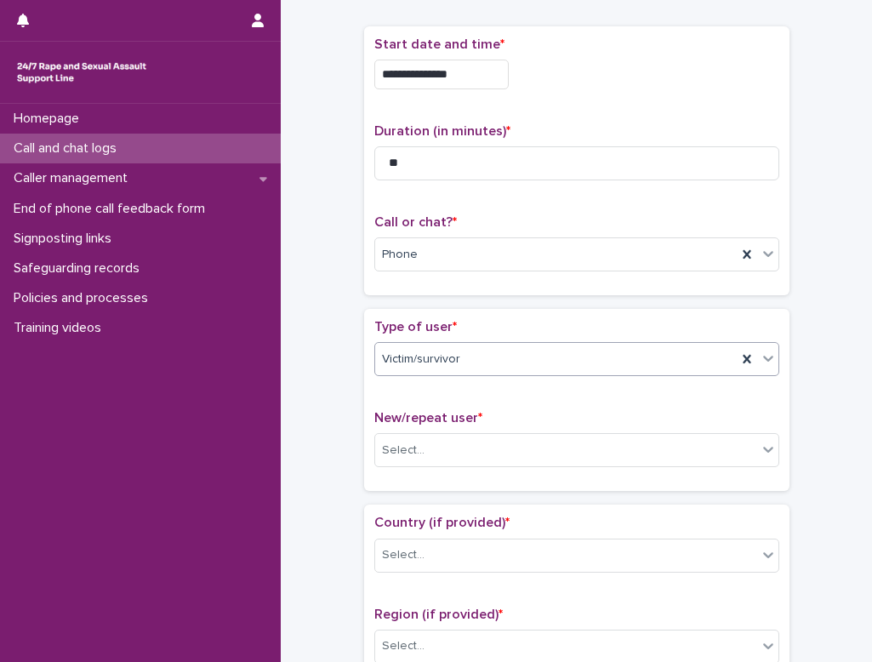
scroll to position [170, 0]
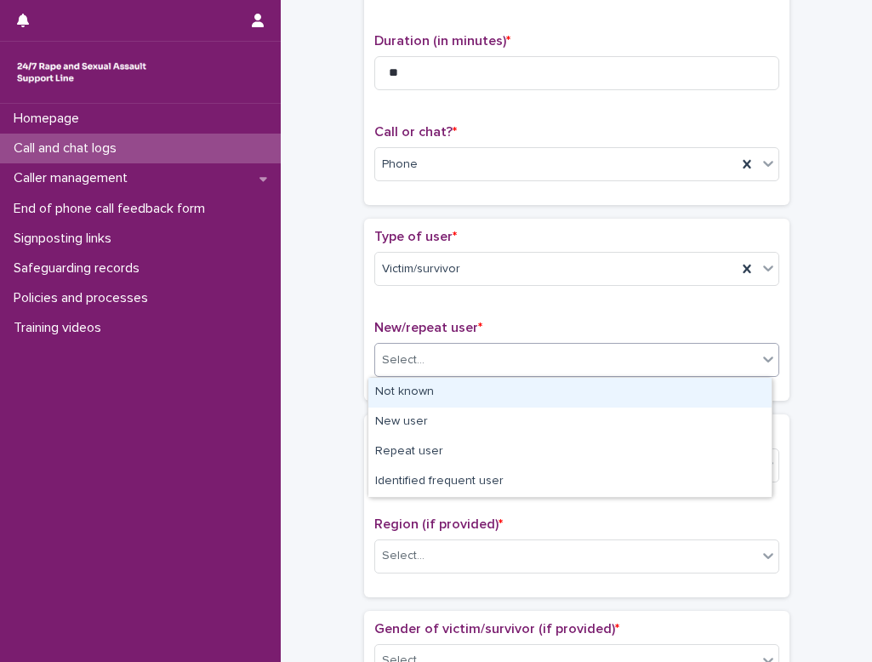
click at [401, 366] on div "Select..." at bounding box center [403, 360] width 43 height 18
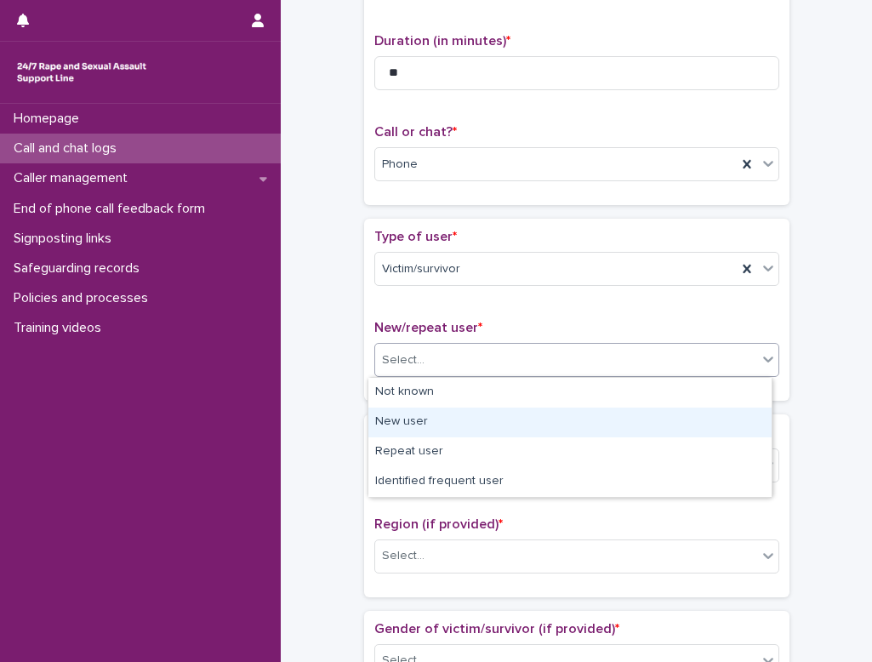
click at [404, 421] on div "New user" at bounding box center [569, 422] width 403 height 30
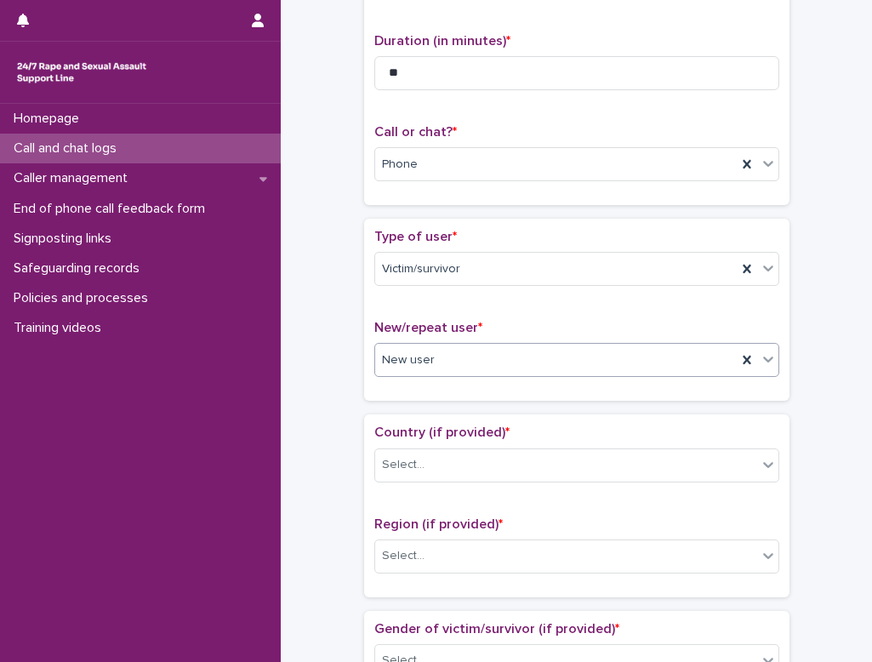
scroll to position [340, 0]
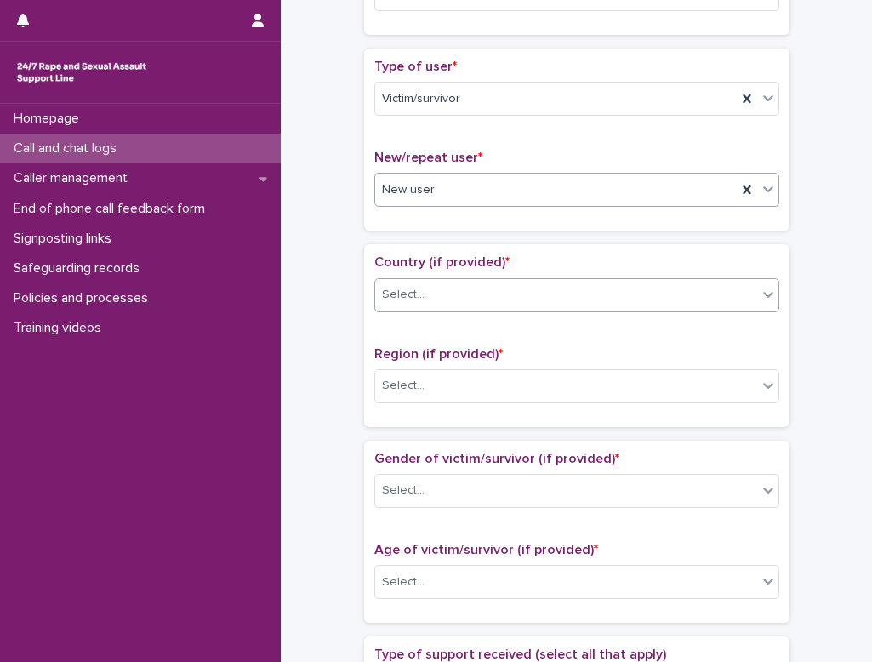
click at [411, 305] on div "Select..." at bounding box center [566, 295] width 382 height 28
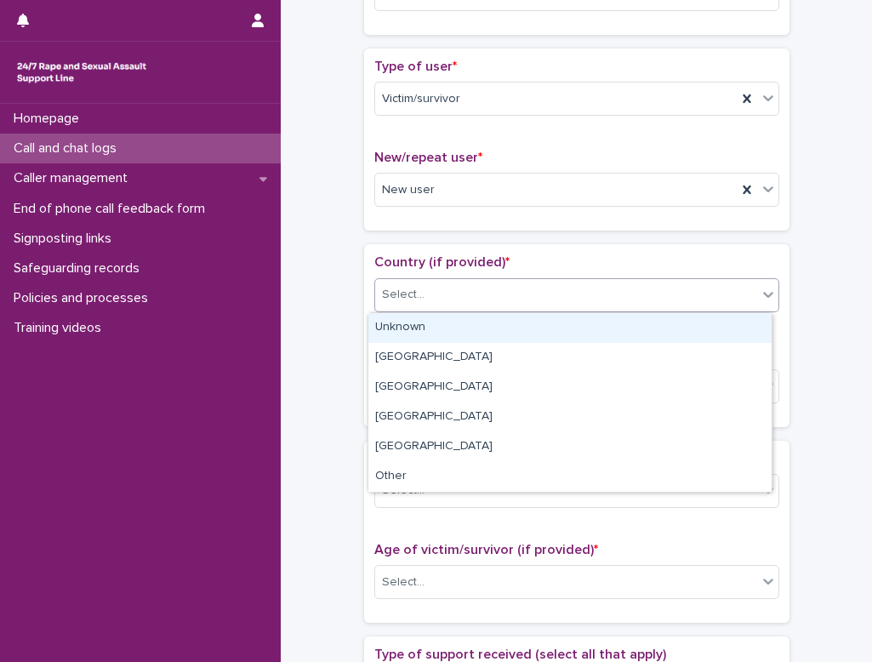
click at [405, 338] on div "Unknown" at bounding box center [569, 328] width 403 height 30
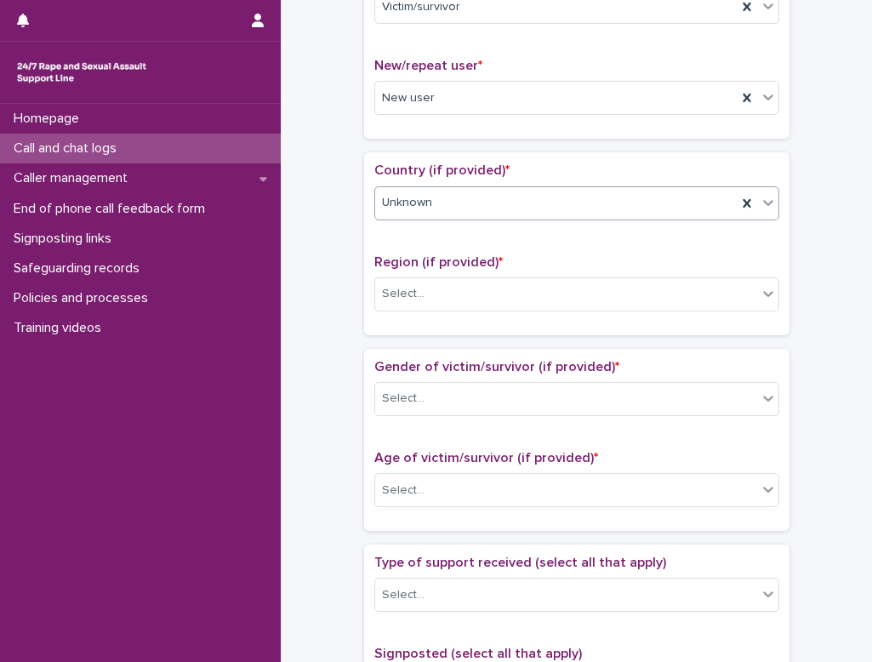
scroll to position [510, 0]
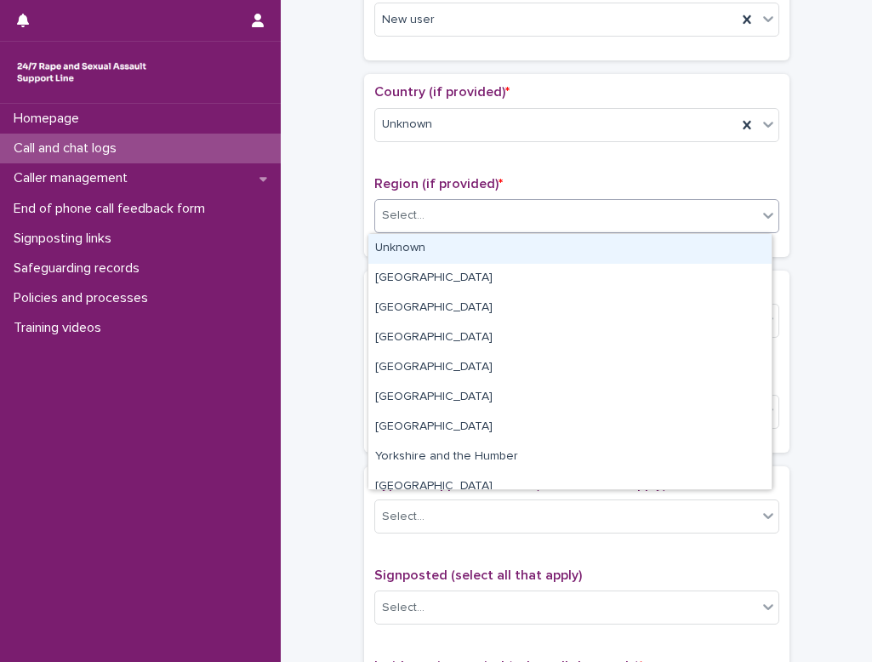
click at [426, 223] on div at bounding box center [427, 216] width 2 height 18
click at [412, 247] on div "Unknown" at bounding box center [569, 249] width 403 height 30
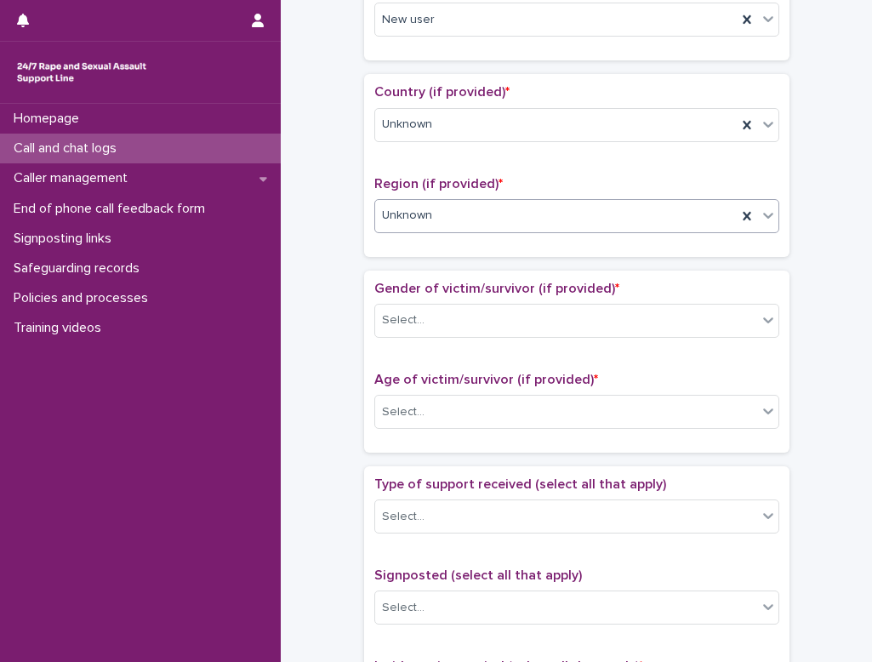
scroll to position [595, 0]
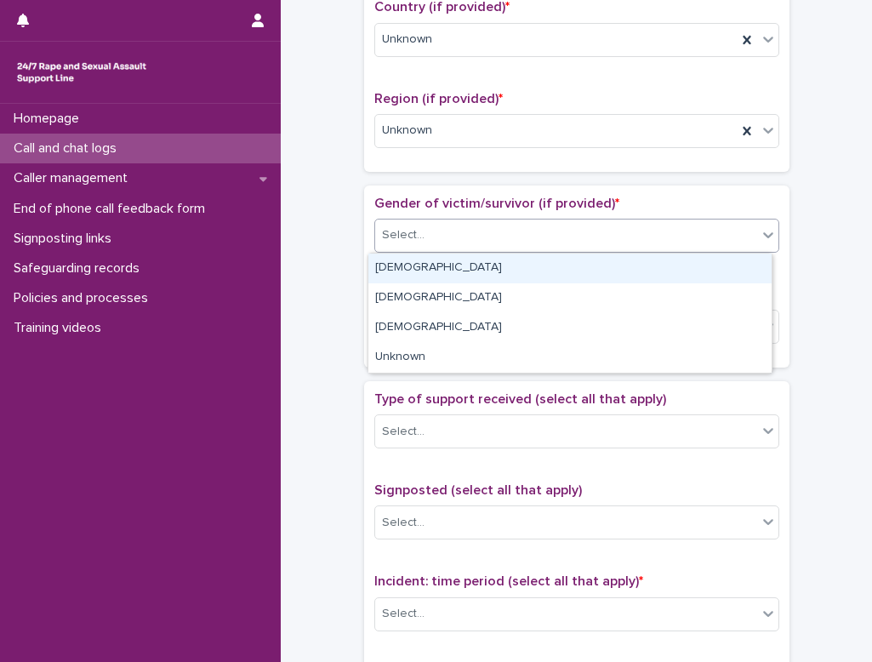
click at [417, 237] on div "Select..." at bounding box center [566, 235] width 382 height 28
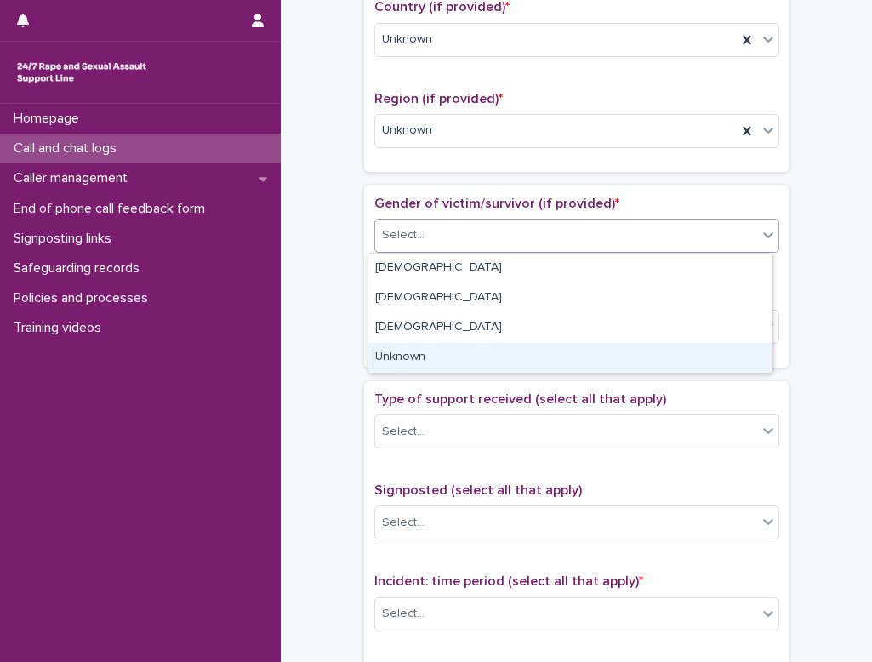
click at [412, 355] on div "Unknown" at bounding box center [569, 358] width 403 height 30
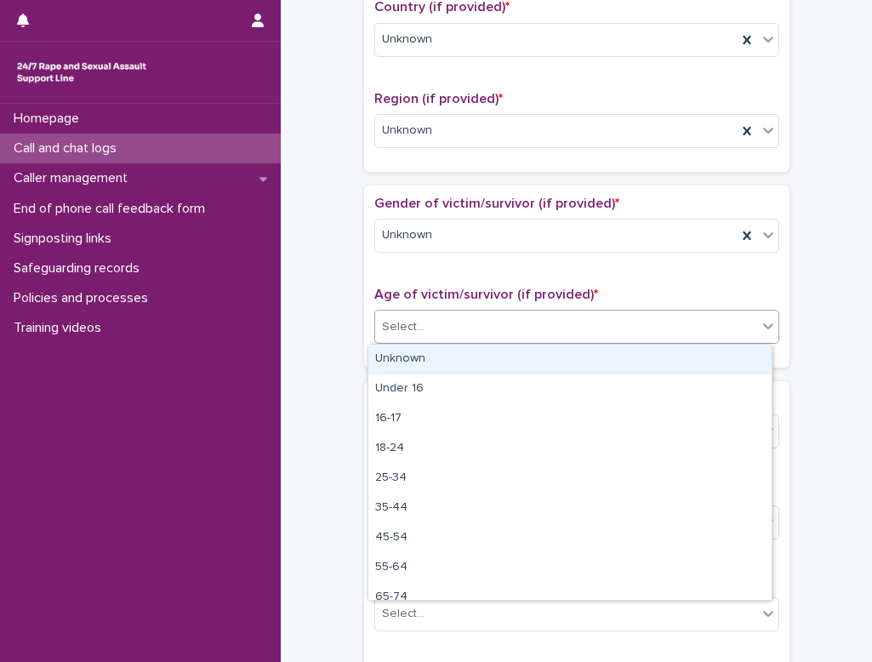
click at [404, 325] on div "Select..." at bounding box center [403, 327] width 43 height 18
click at [407, 359] on div "Unknown" at bounding box center [569, 359] width 403 height 30
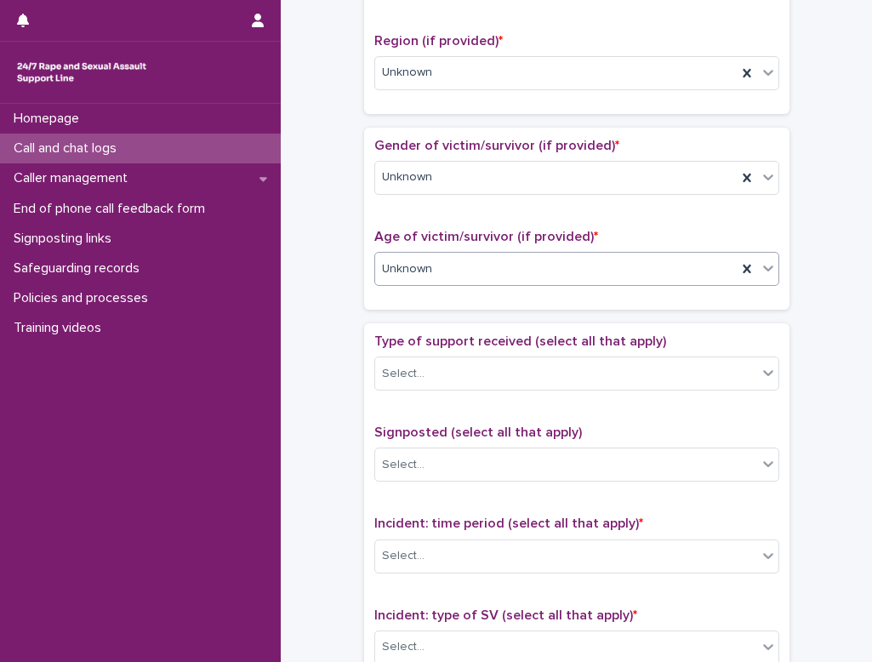
scroll to position [680, 0]
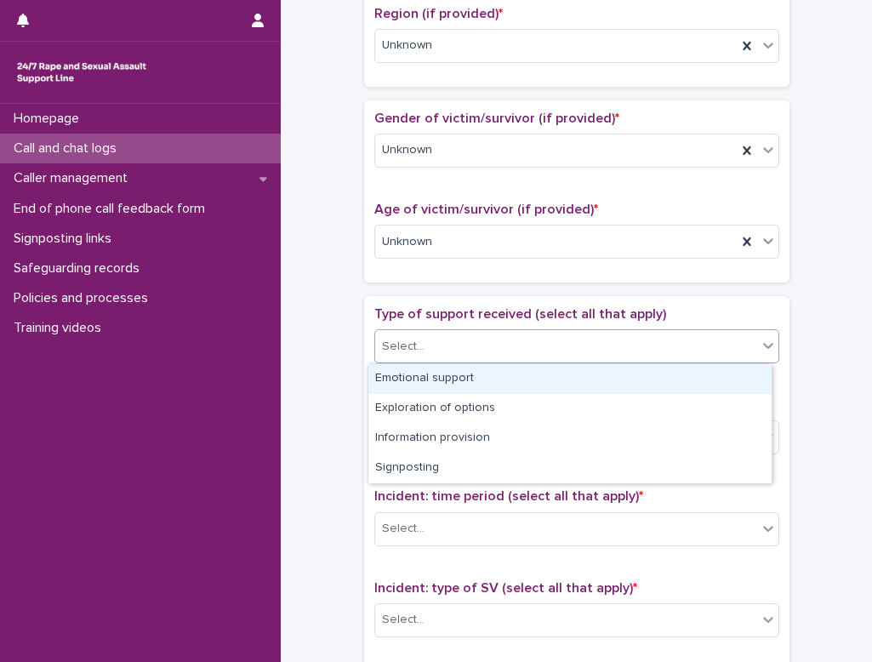
click at [420, 346] on div "Select..." at bounding box center [566, 346] width 382 height 28
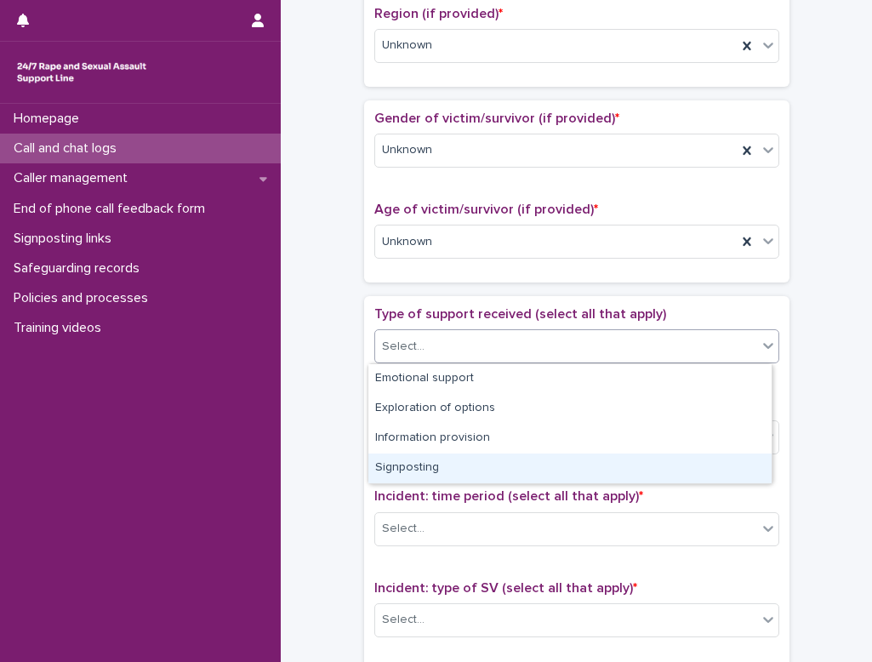
click at [401, 466] on div "Signposting" at bounding box center [569, 468] width 403 height 30
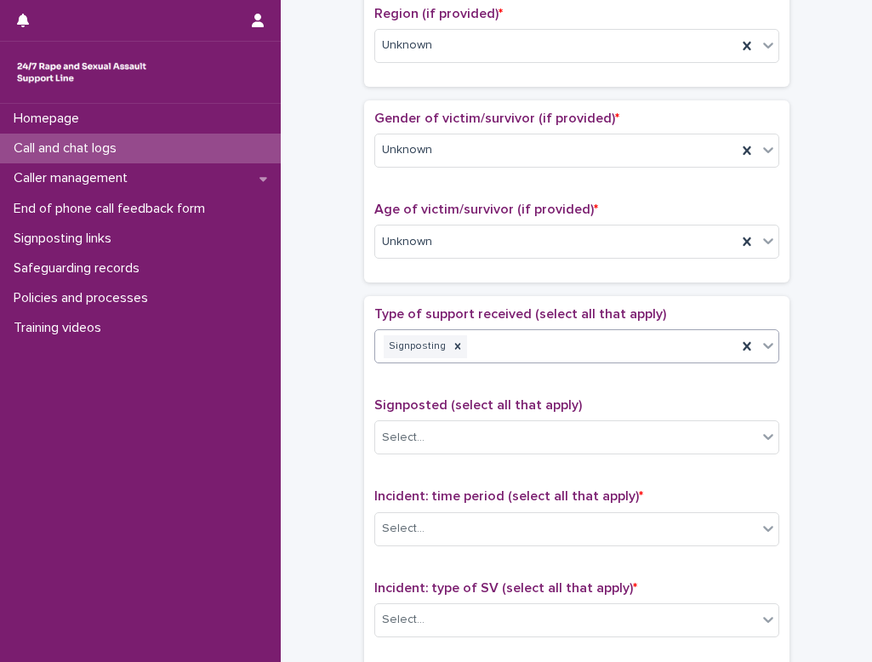
click at [543, 345] on icon at bounding box center [767, 345] width 17 height 17
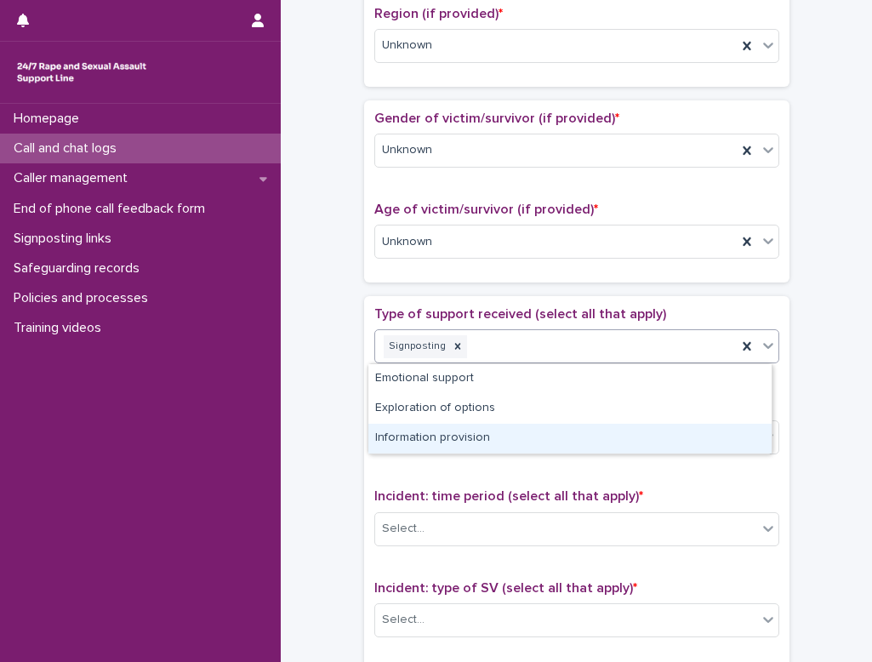
click at [543, 398] on div "**********" at bounding box center [576, 199] width 557 height 1739
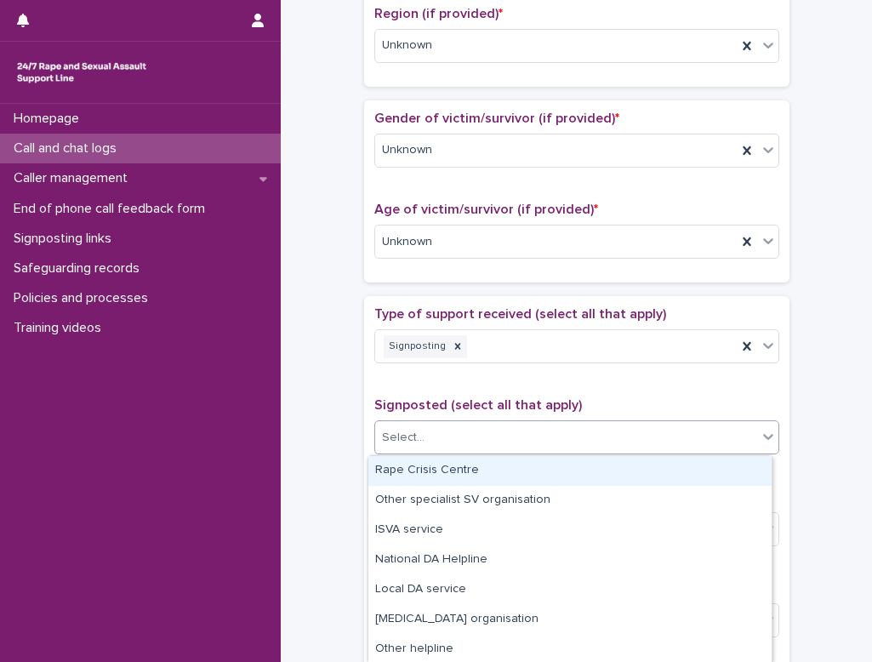
click at [543, 432] on div "Select..." at bounding box center [566, 437] width 382 height 28
click at [457, 473] on div "Rape Crisis Centre" at bounding box center [569, 471] width 403 height 30
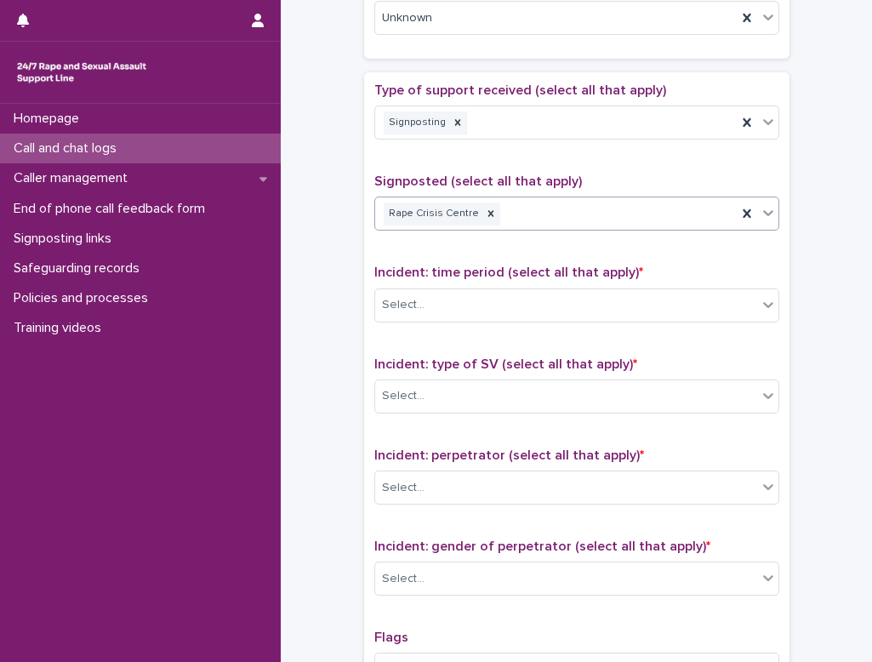
scroll to position [935, 0]
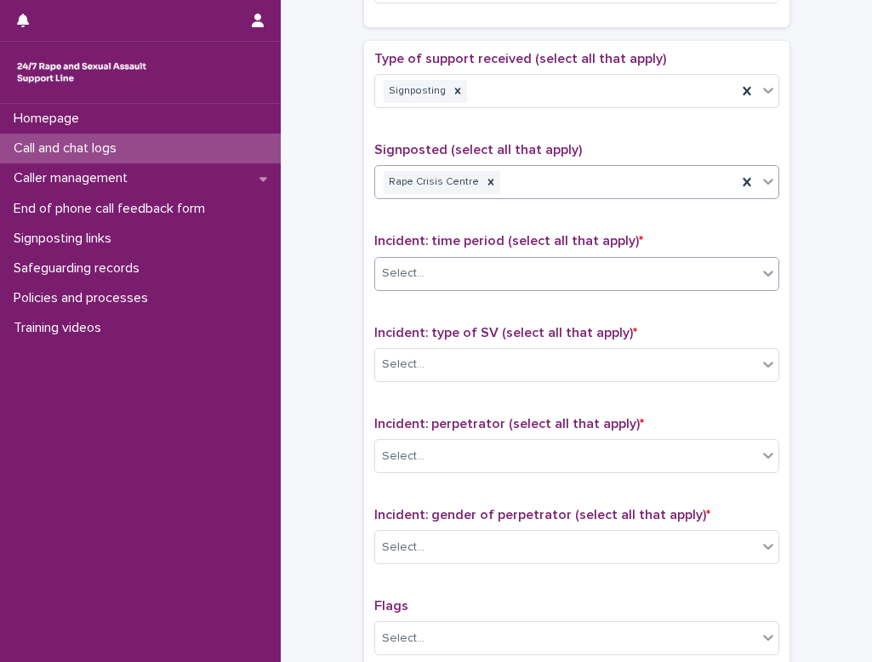
click at [543, 277] on div "Select..." at bounding box center [566, 273] width 382 height 28
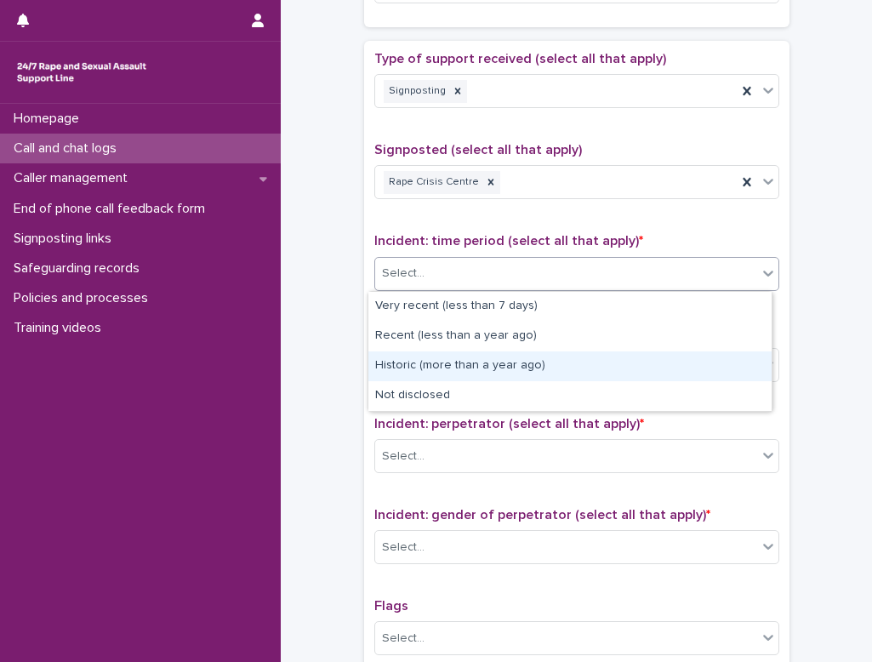
click at [543, 368] on div "Historic (more than a year ago)" at bounding box center [569, 366] width 403 height 30
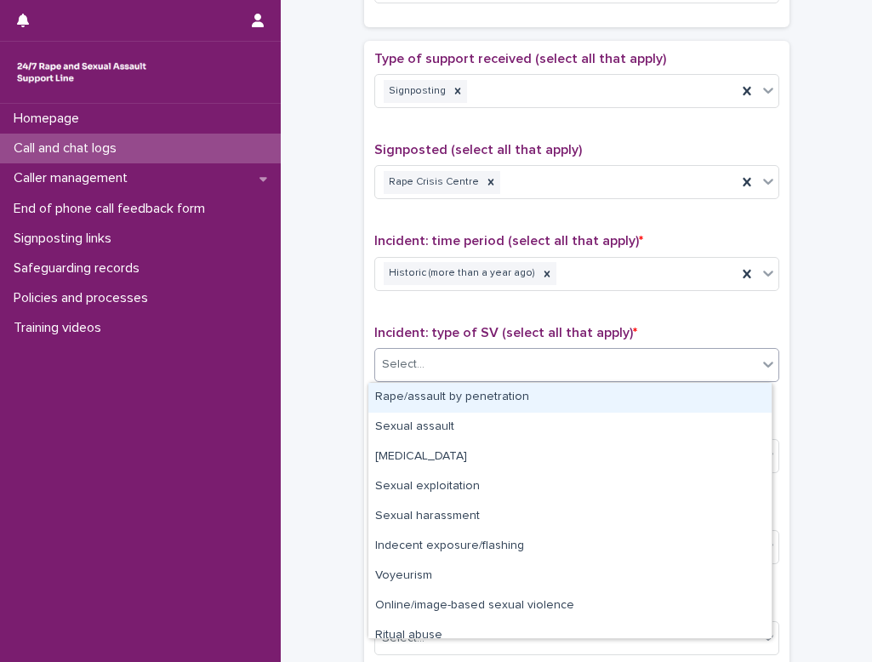
click at [543, 367] on div "Select..." at bounding box center [566, 364] width 382 height 28
click at [525, 395] on div "Rape/assault by penetration" at bounding box center [569, 398] width 403 height 30
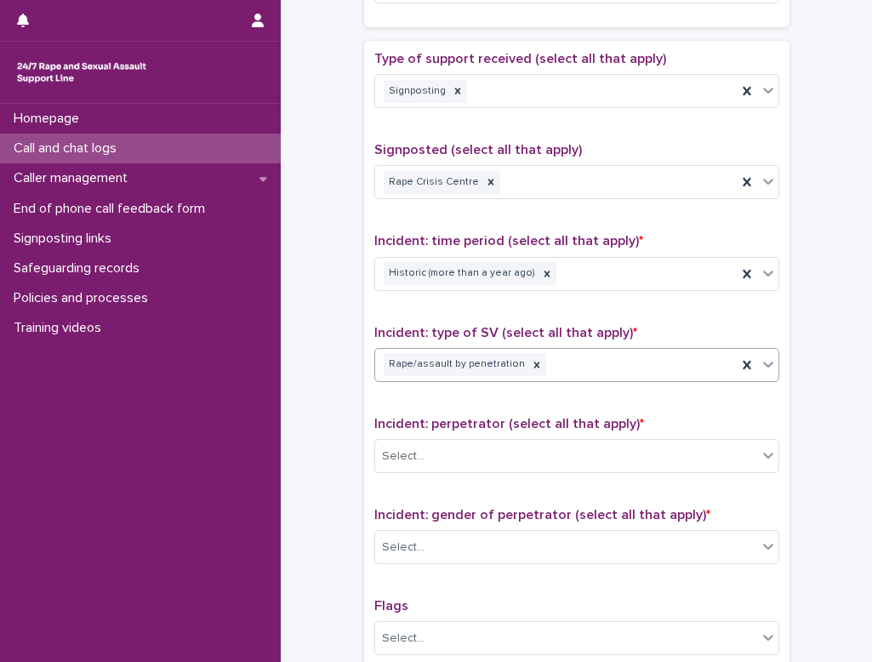
scroll to position [1105, 0]
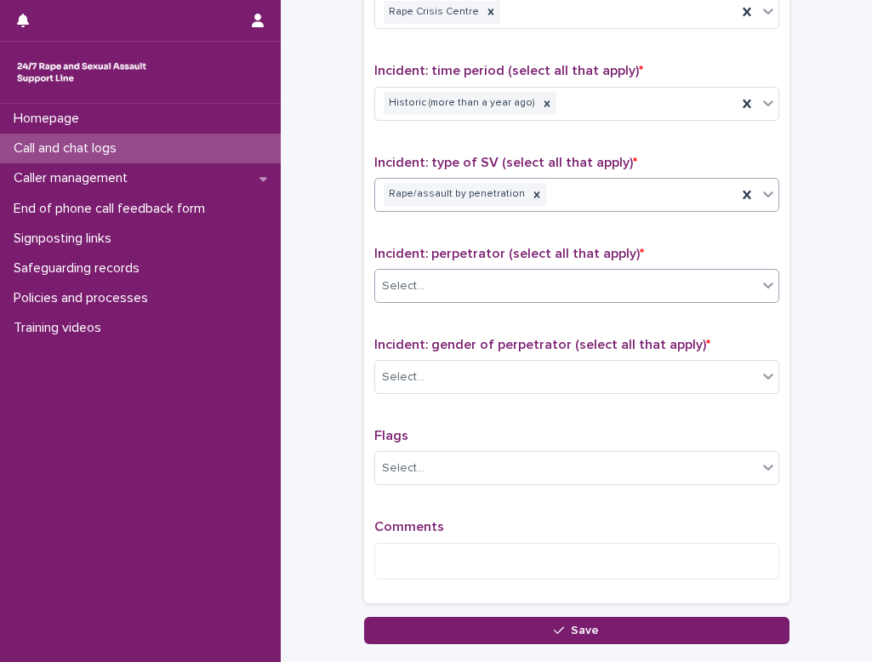
click at [489, 290] on div "Select..." at bounding box center [566, 286] width 382 height 28
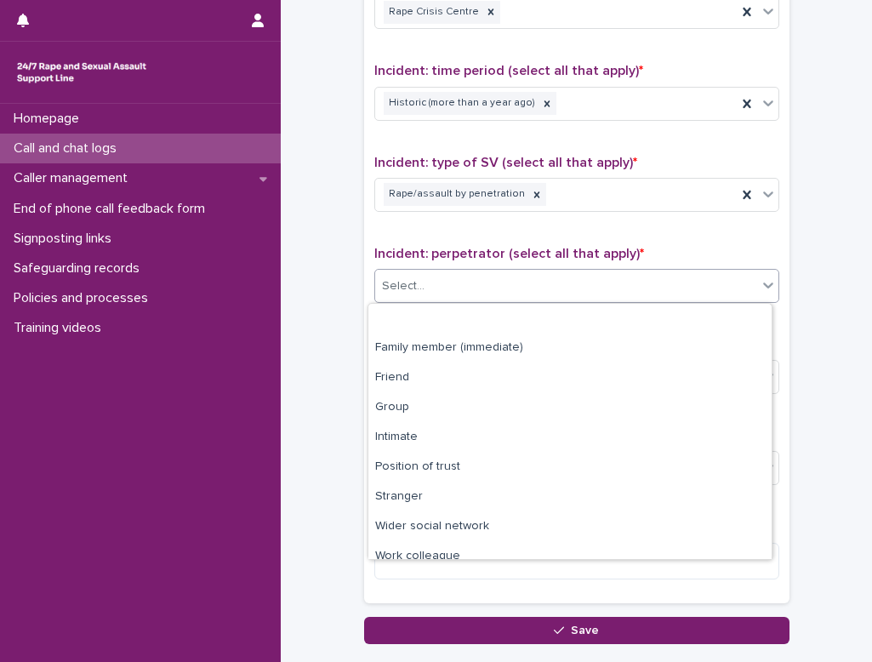
scroll to position [72, 0]
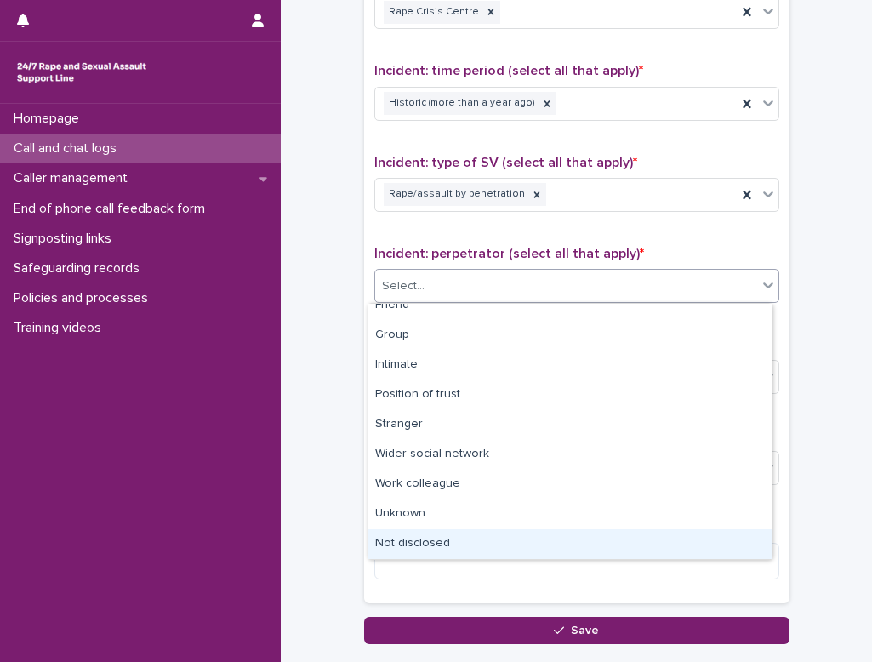
click at [443, 537] on div "Not disclosed" at bounding box center [569, 544] width 403 height 30
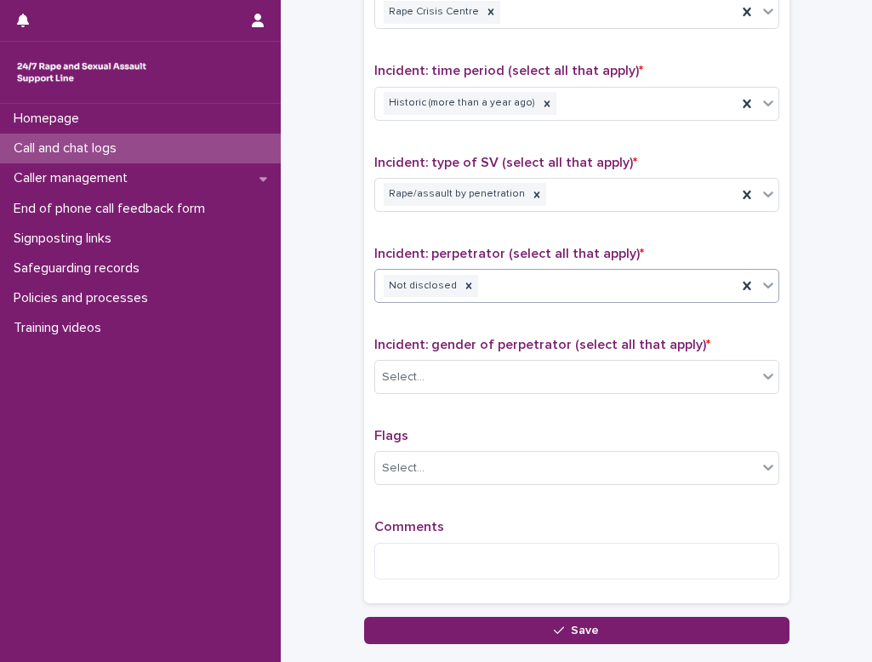
scroll to position [1190, 0]
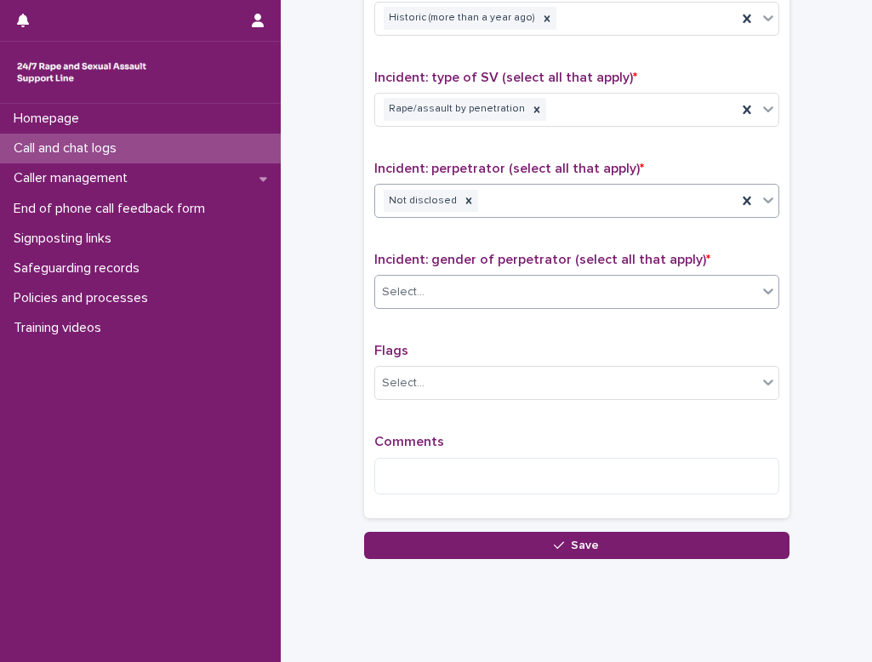
click at [484, 290] on div "Select..." at bounding box center [566, 292] width 382 height 28
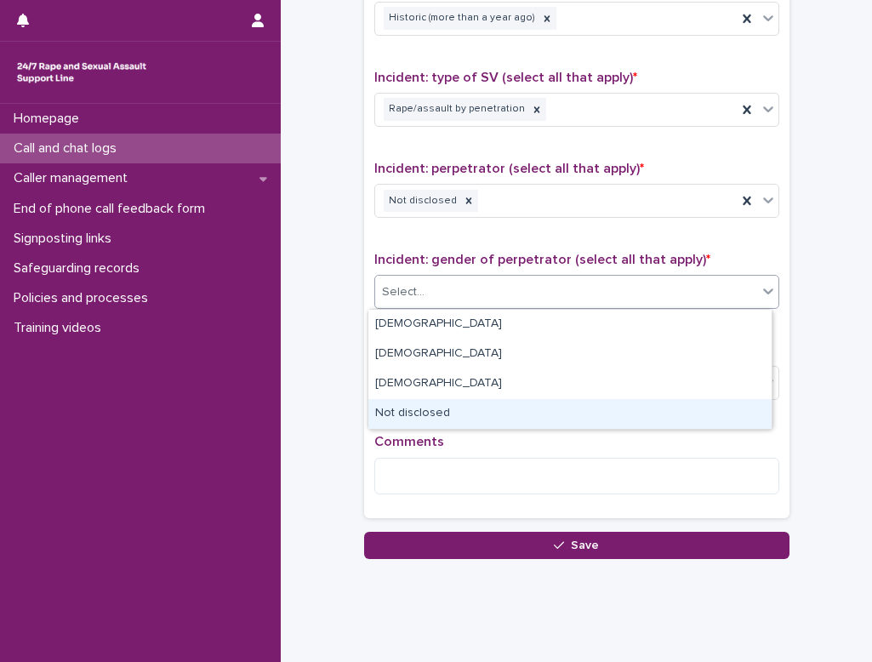
click at [453, 418] on div "Not disclosed" at bounding box center [569, 414] width 403 height 30
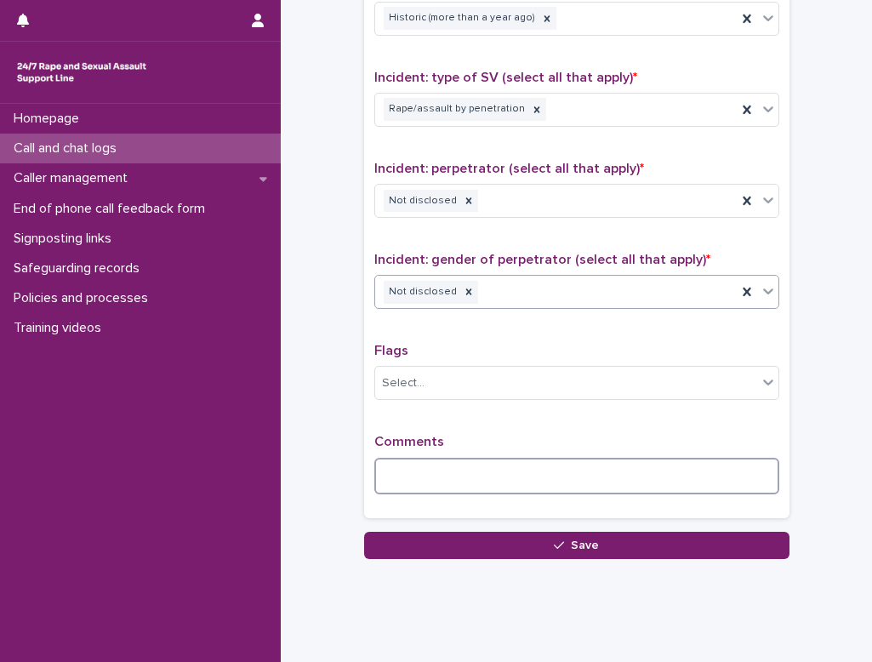
click at [419, 472] on textarea at bounding box center [576, 475] width 405 height 37
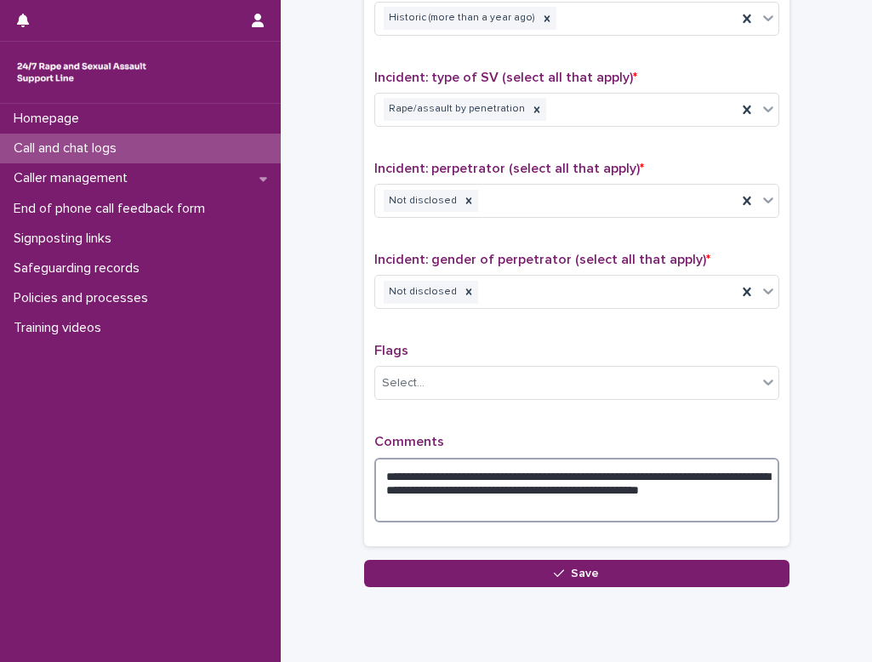
click at [543, 495] on textarea "**********" at bounding box center [576, 489] width 405 height 65
click at [543, 491] on textarea "**********" at bounding box center [576, 489] width 405 height 65
click at [491, 515] on textarea "**********" at bounding box center [576, 489] width 405 height 65
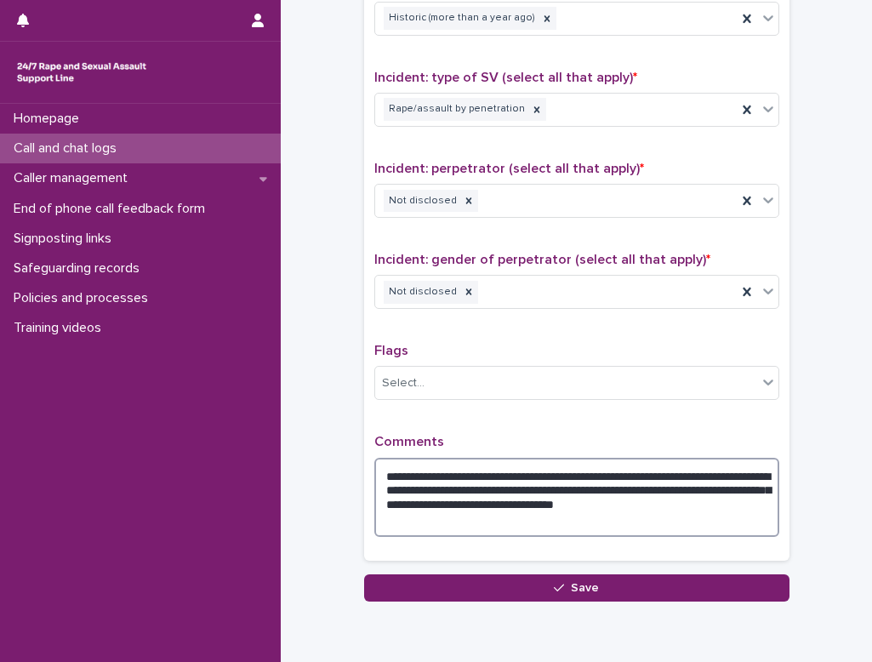
scroll to position [1263, 0]
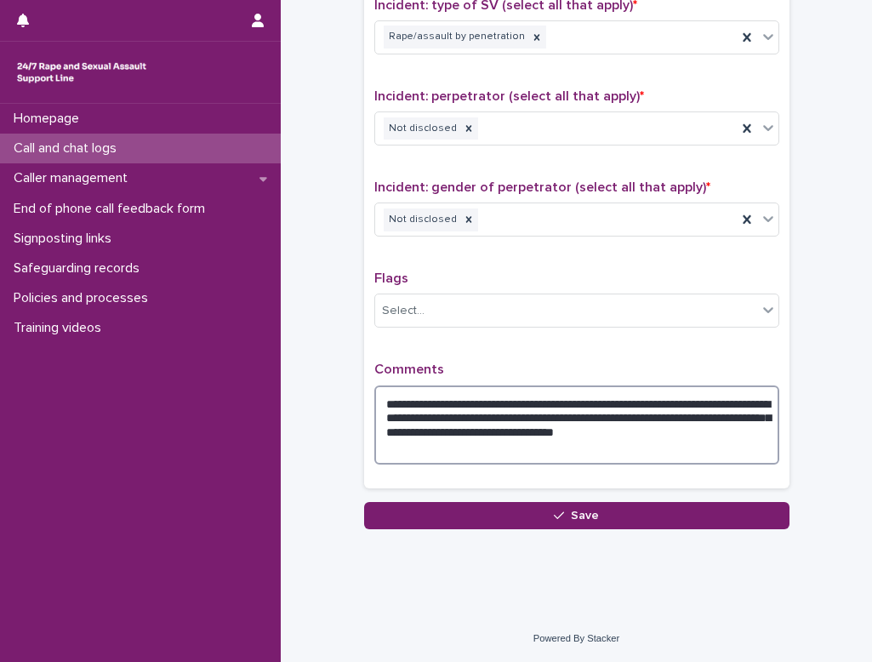
click at [543, 422] on textarea "**********" at bounding box center [576, 424] width 405 height 79
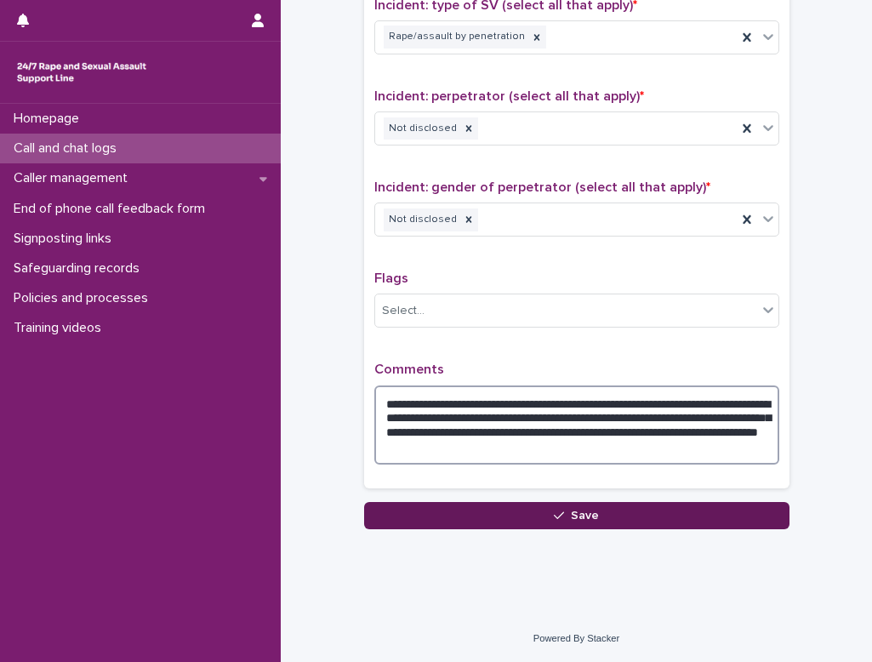
type textarea "**********"
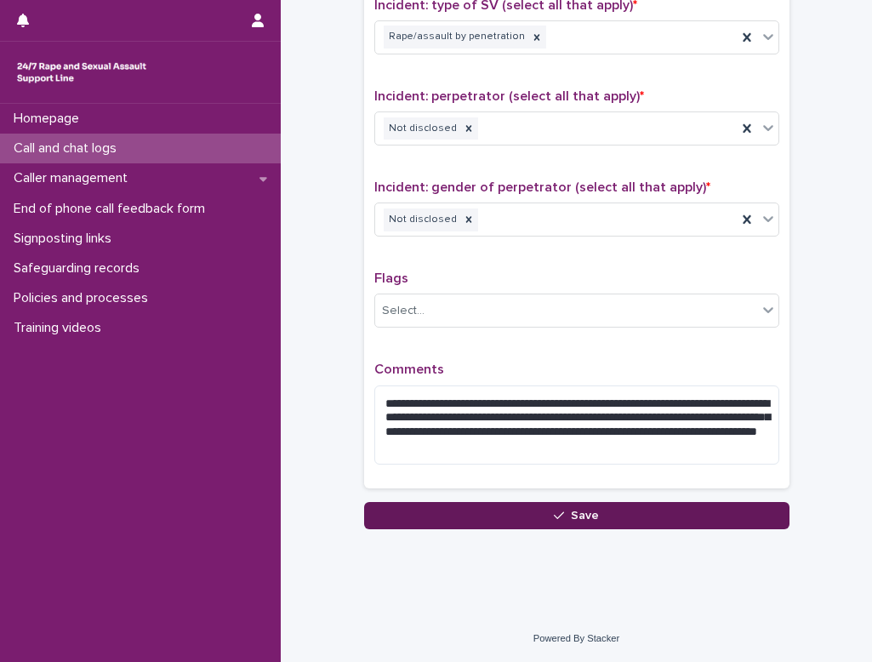
click at [543, 511] on div "button" at bounding box center [562, 515] width 17 height 12
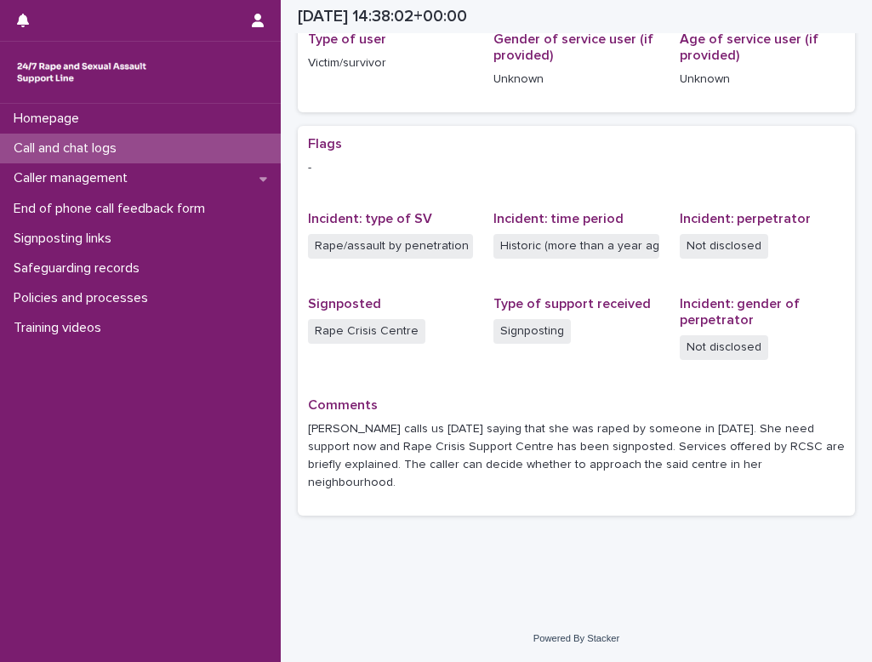
scroll to position [242, 0]
